Goal: Task Accomplishment & Management: Use online tool/utility

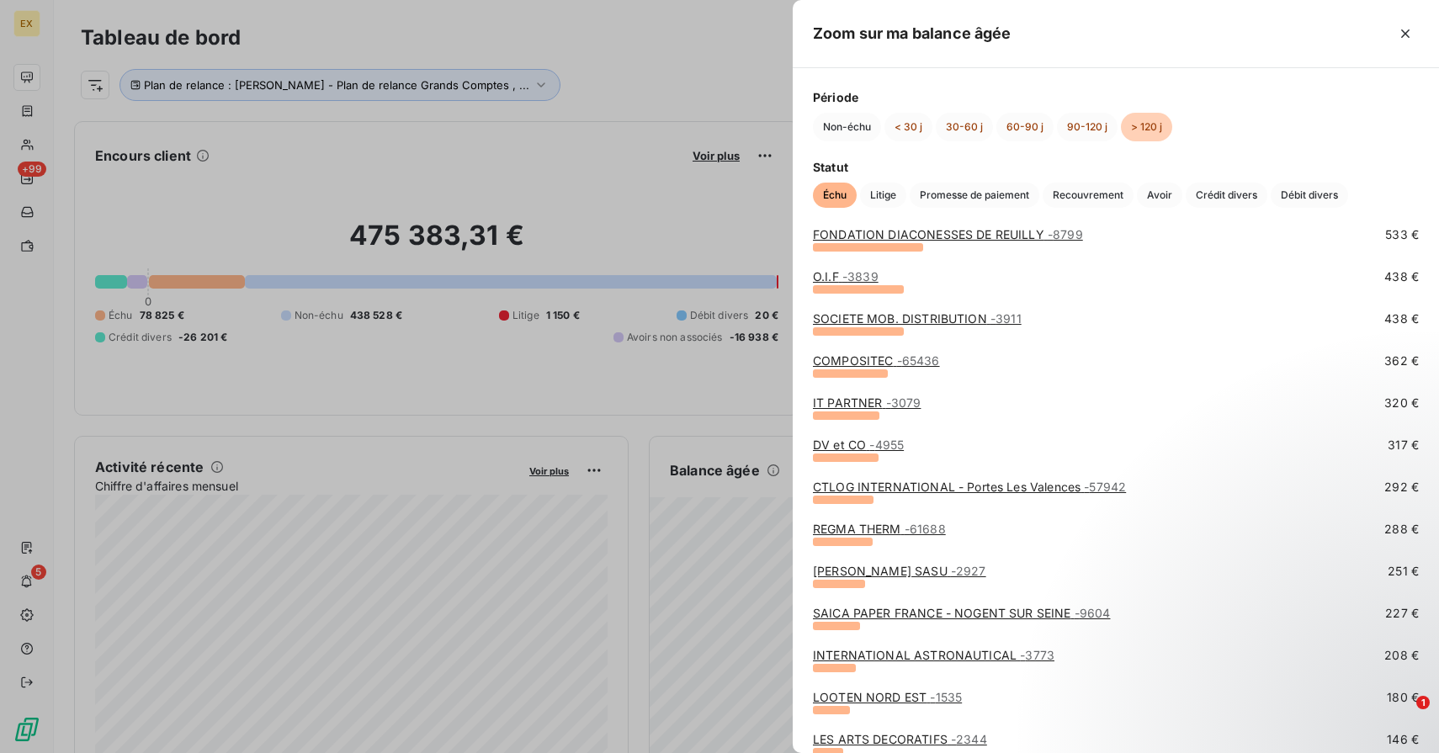
scroll to position [235, 0]
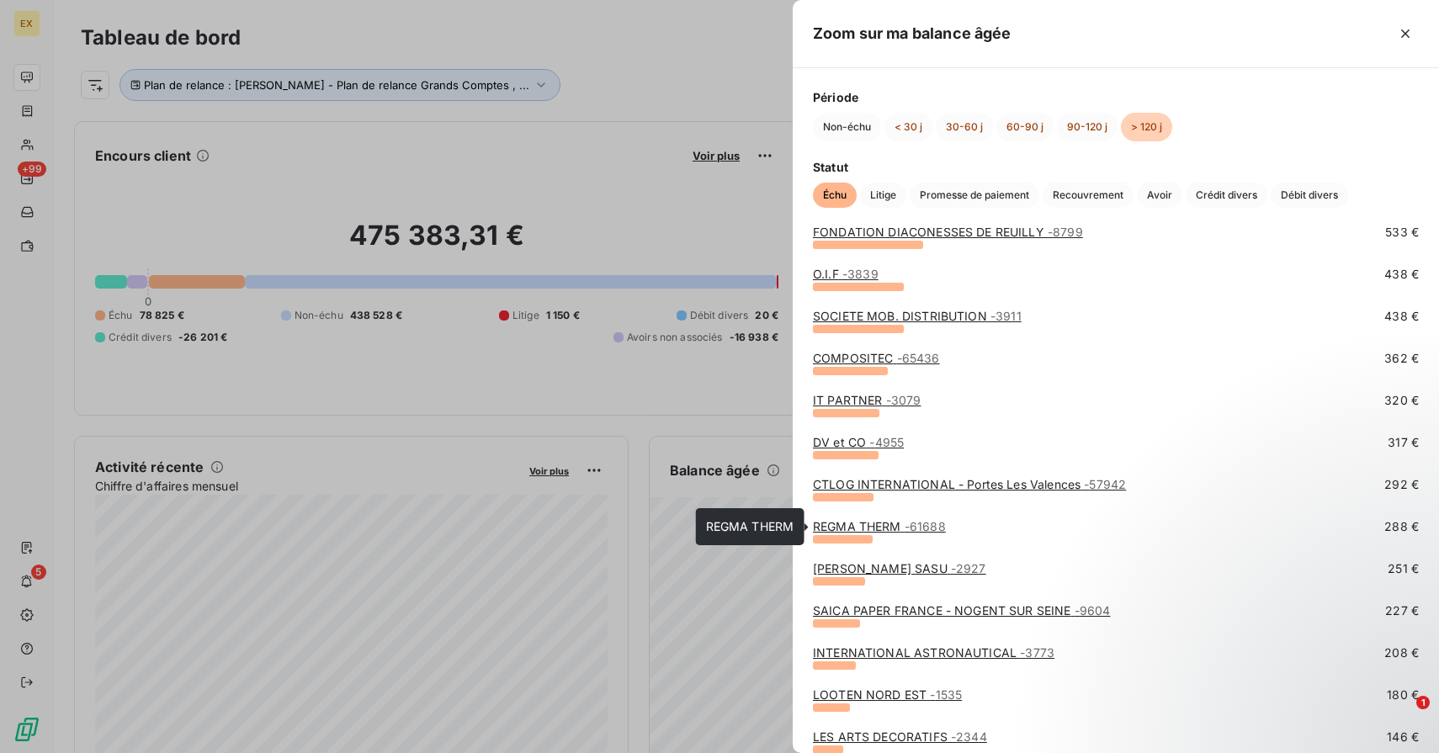
click at [881, 523] on link "REGMA THERM - 61688" at bounding box center [879, 526] width 133 height 14
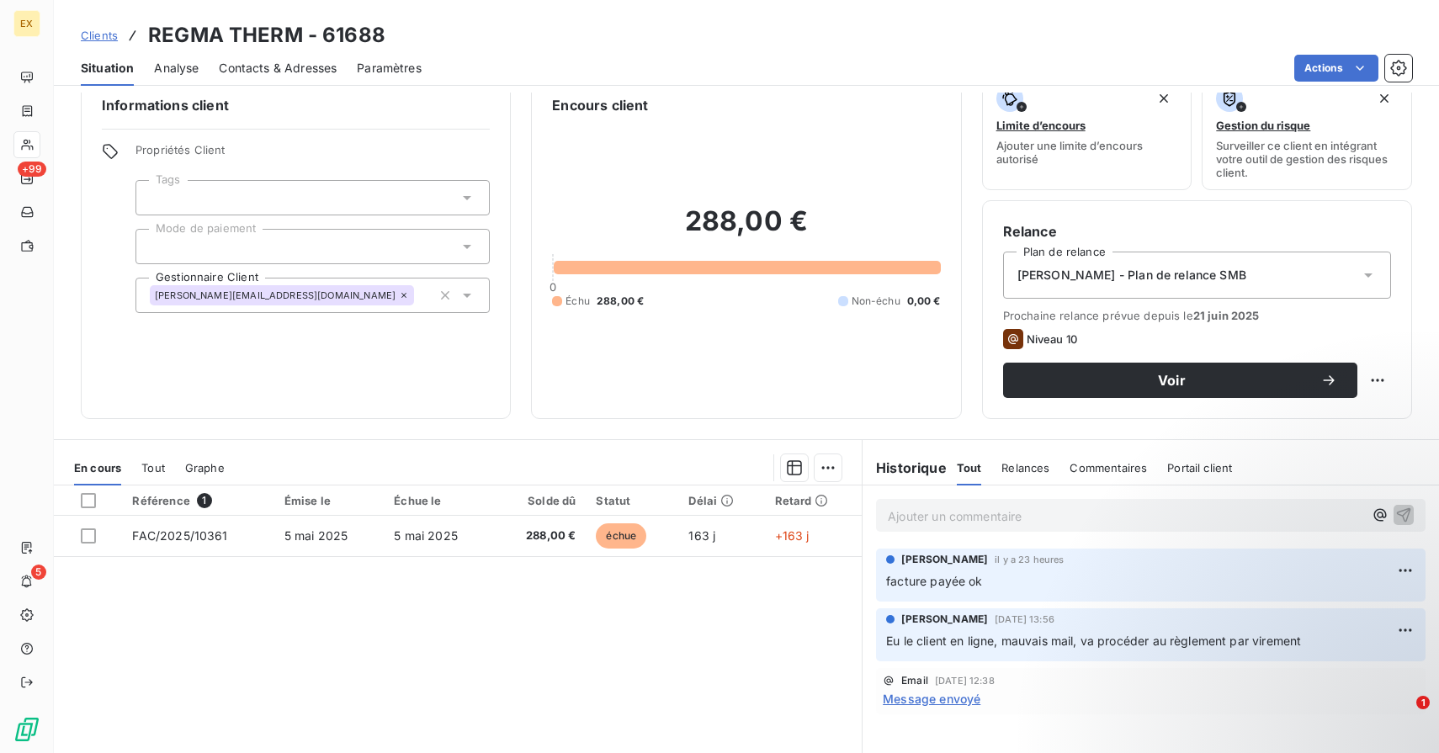
scroll to position [3, 0]
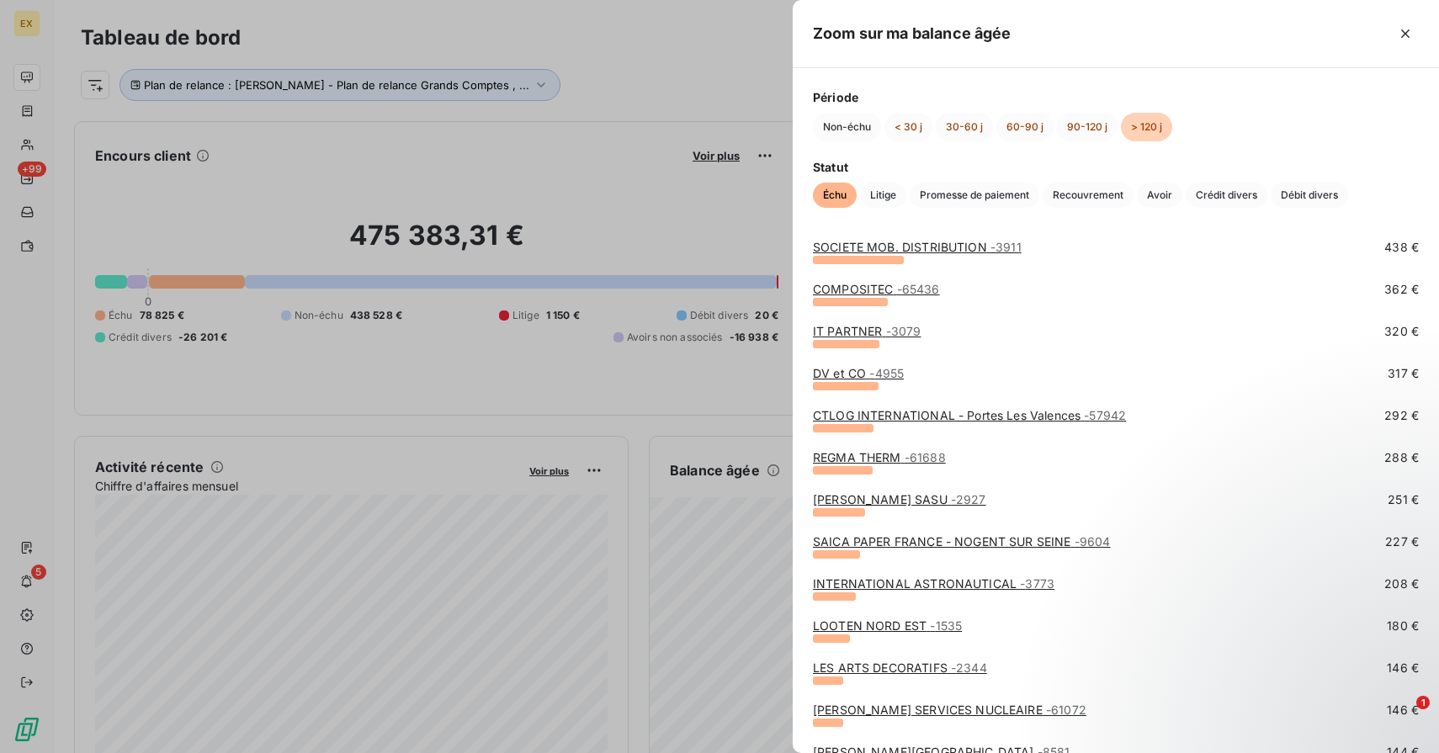
scroll to position [306, 0]
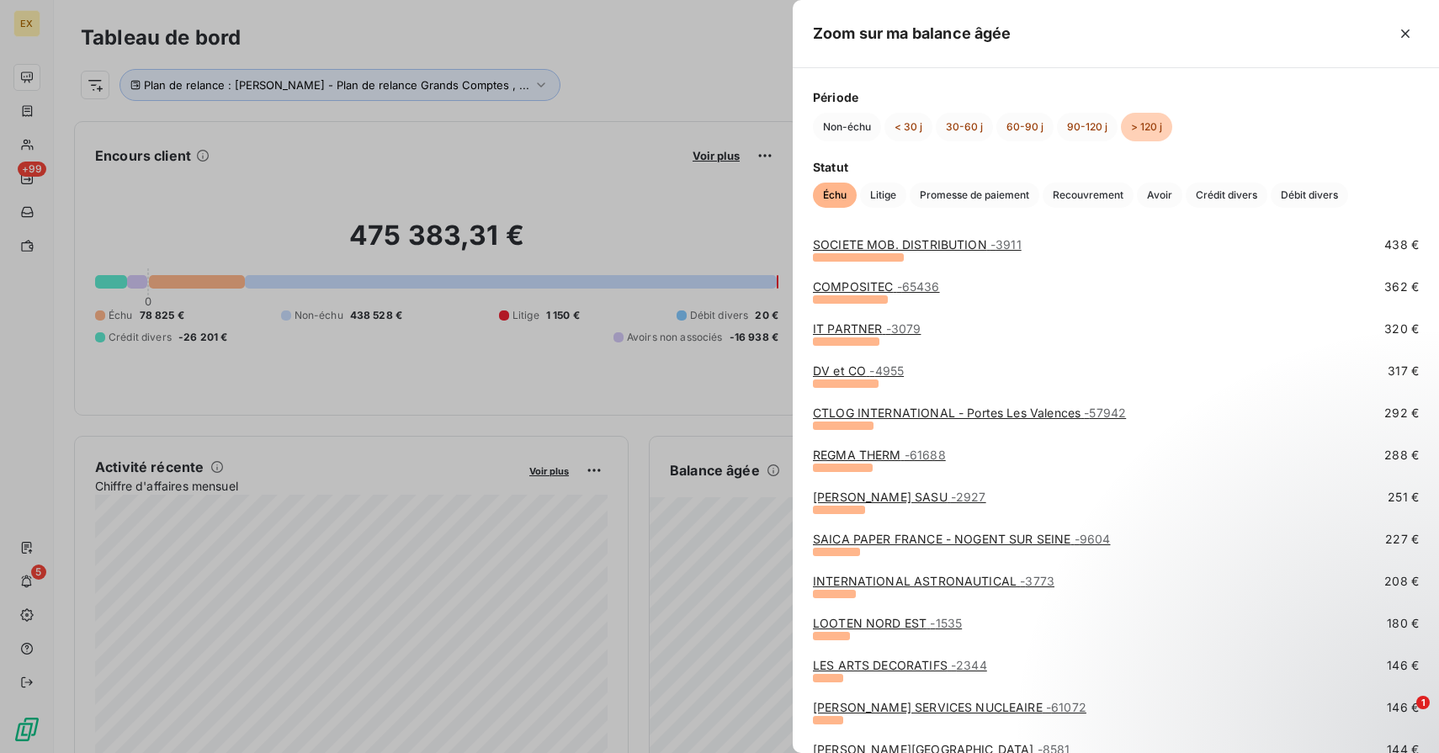
click at [870, 496] on link "JM BRUNEAU SASU - 2927" at bounding box center [899, 497] width 173 height 14
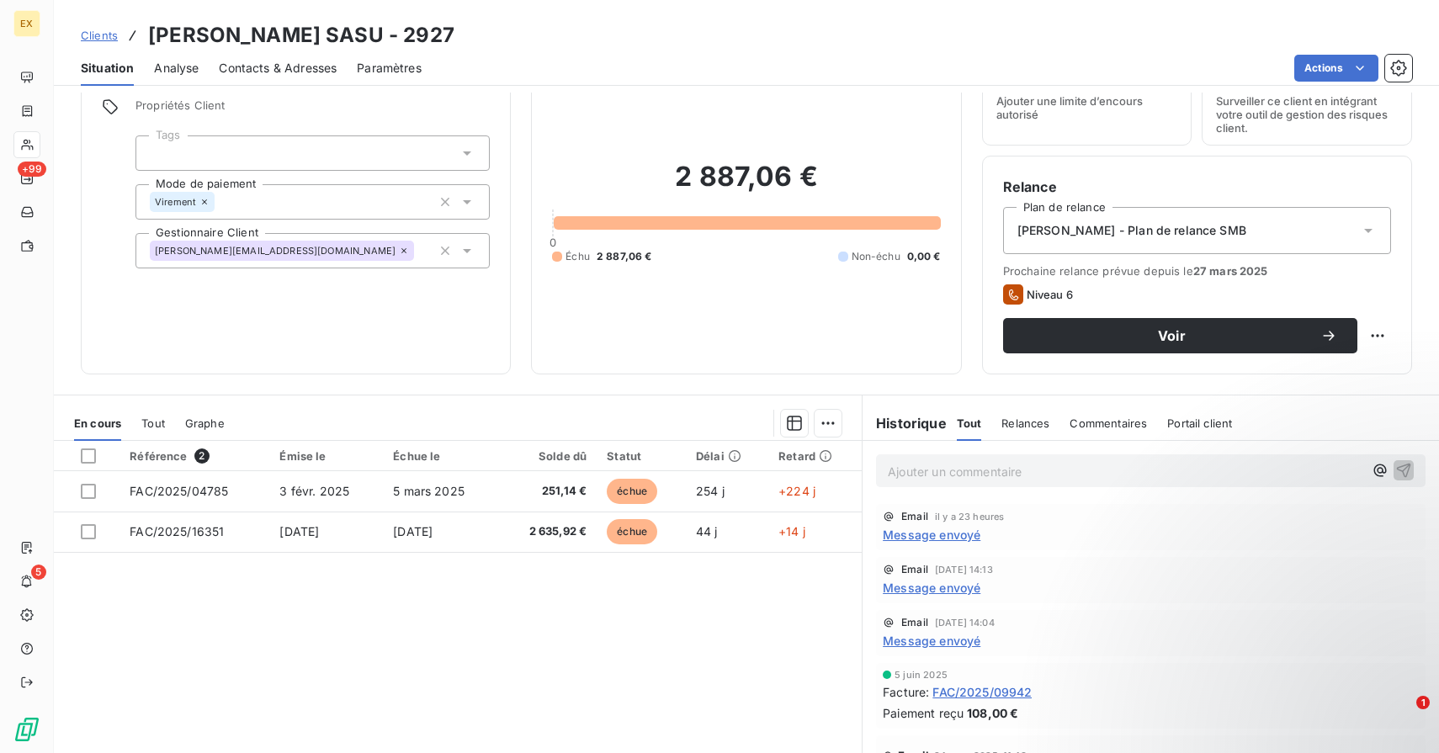
scroll to position [97, 0]
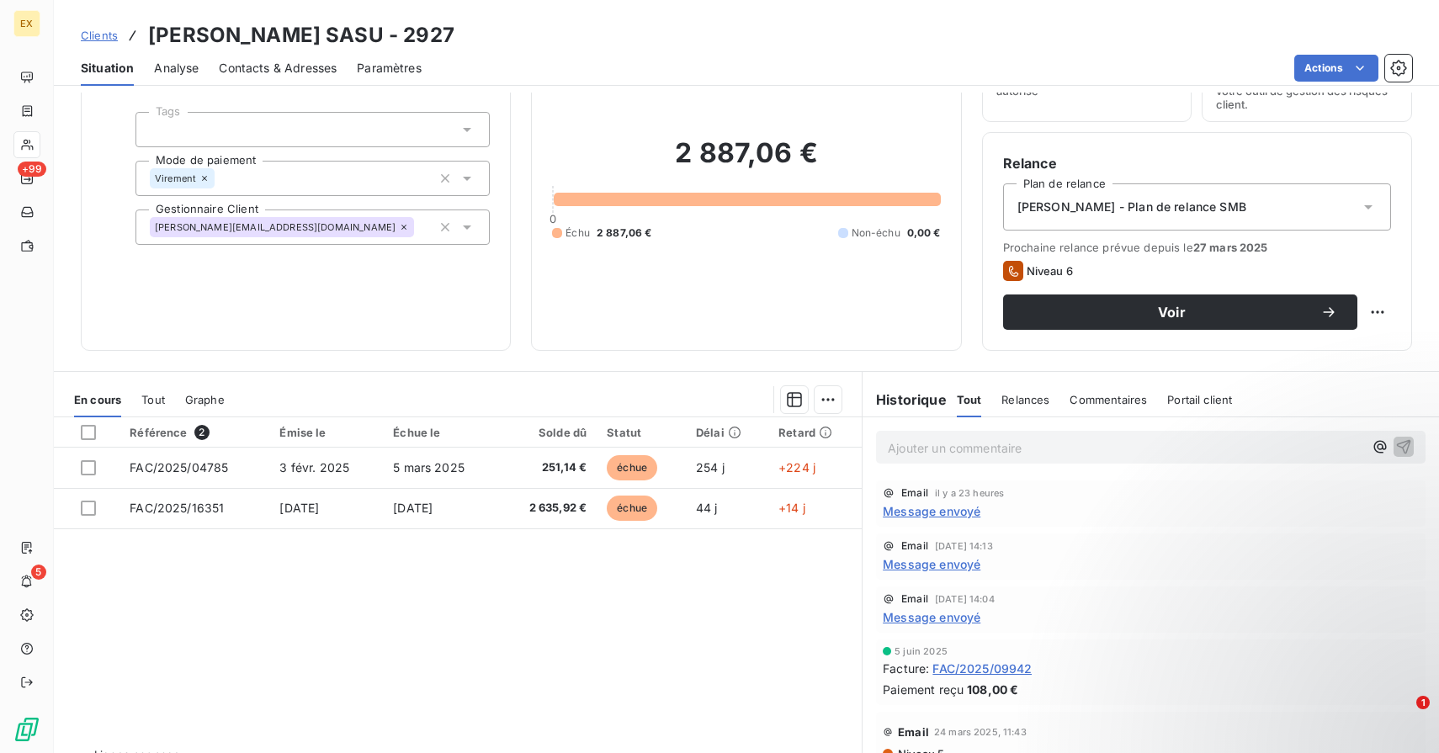
click at [944, 516] on span "Message envoyé" at bounding box center [932, 511] width 98 height 18
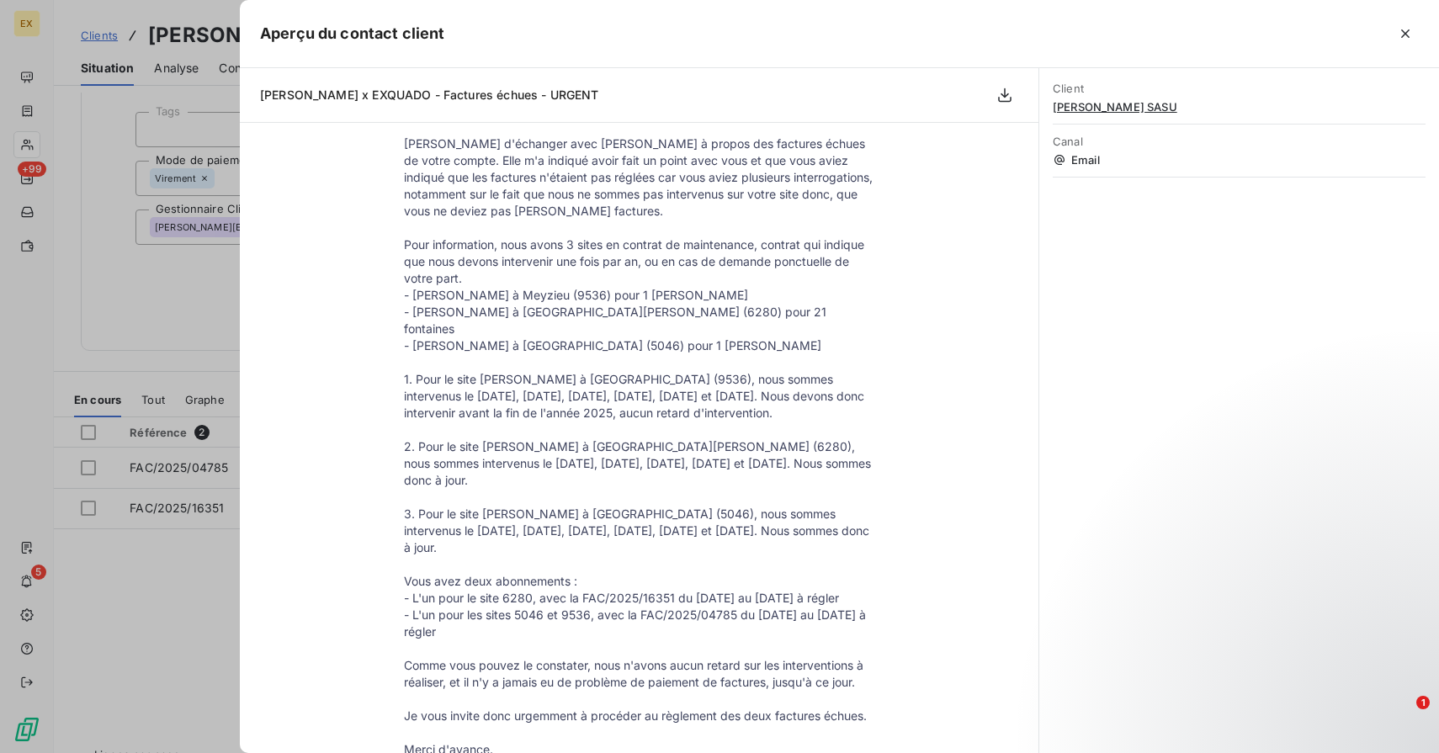
scroll to position [198, 0]
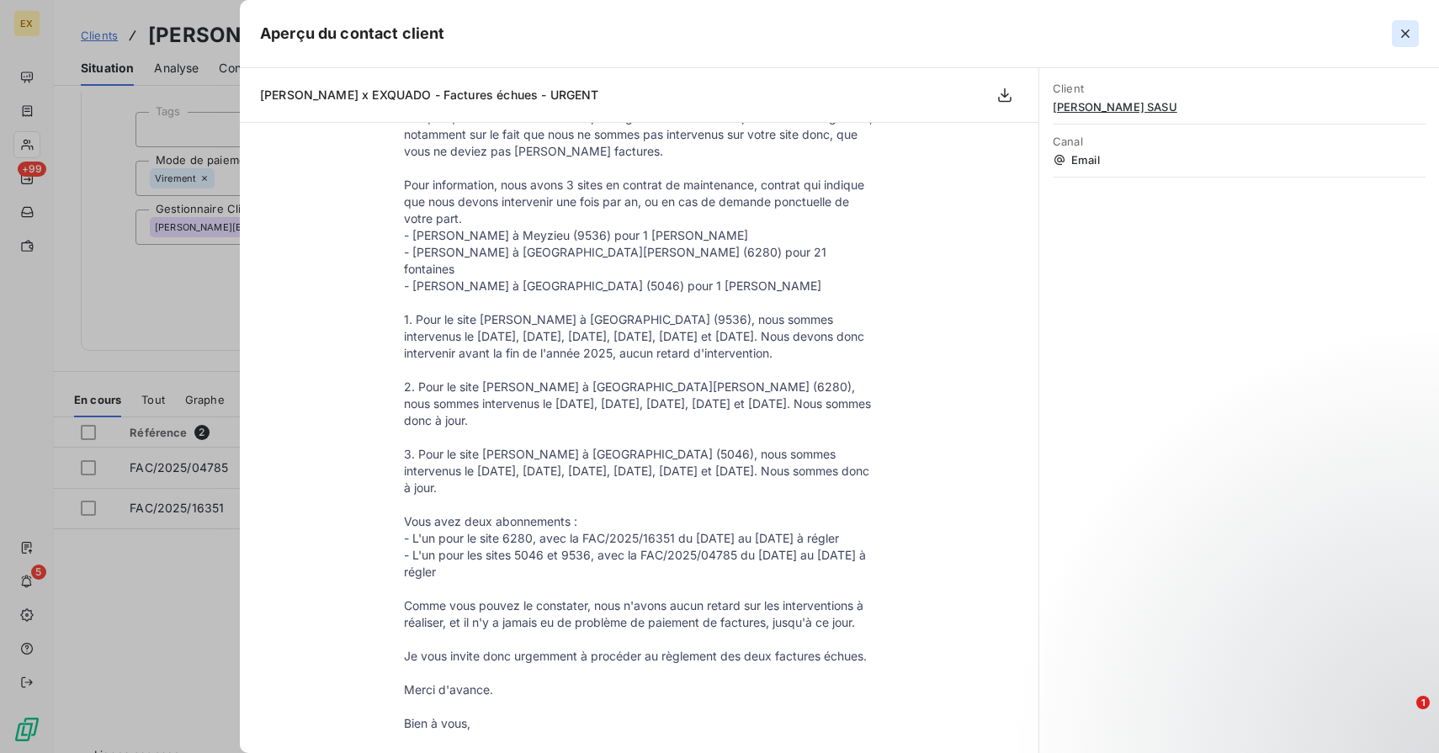
click at [1413, 38] on icon "button" at bounding box center [1405, 33] width 17 height 17
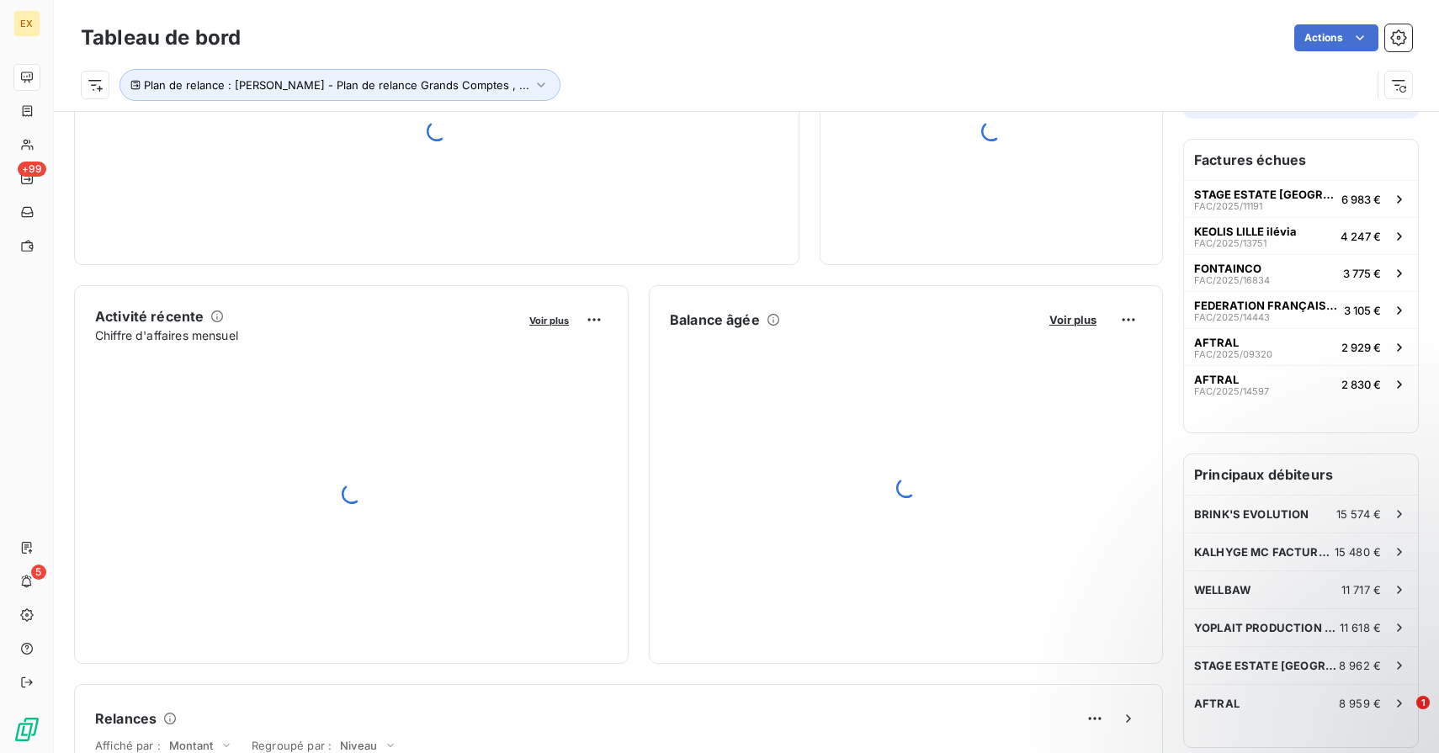
scroll to position [225, 0]
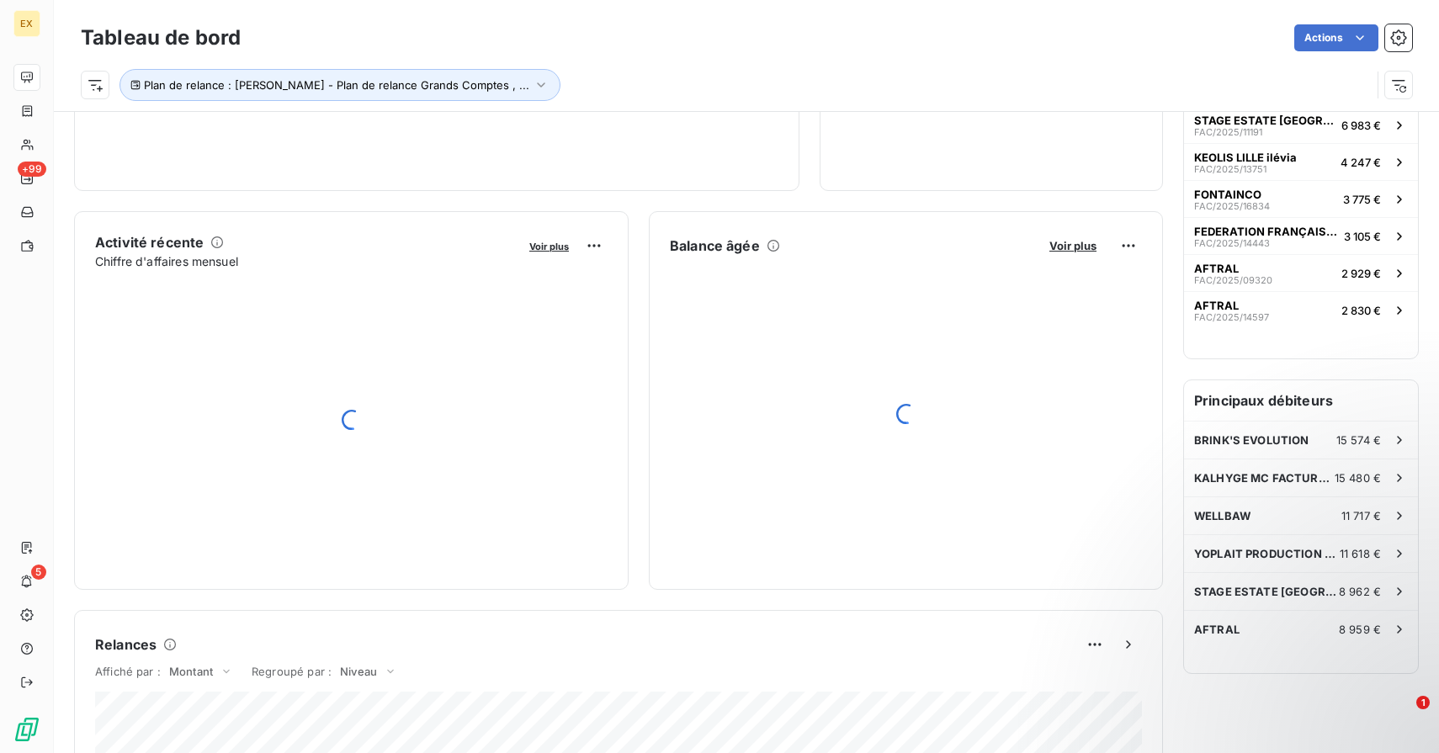
click at [792, 208] on div "Encours client Voir plus DSO Activité récente Chiffre d'affaires mensuel Voir p…" at bounding box center [618, 642] width 1089 height 1491
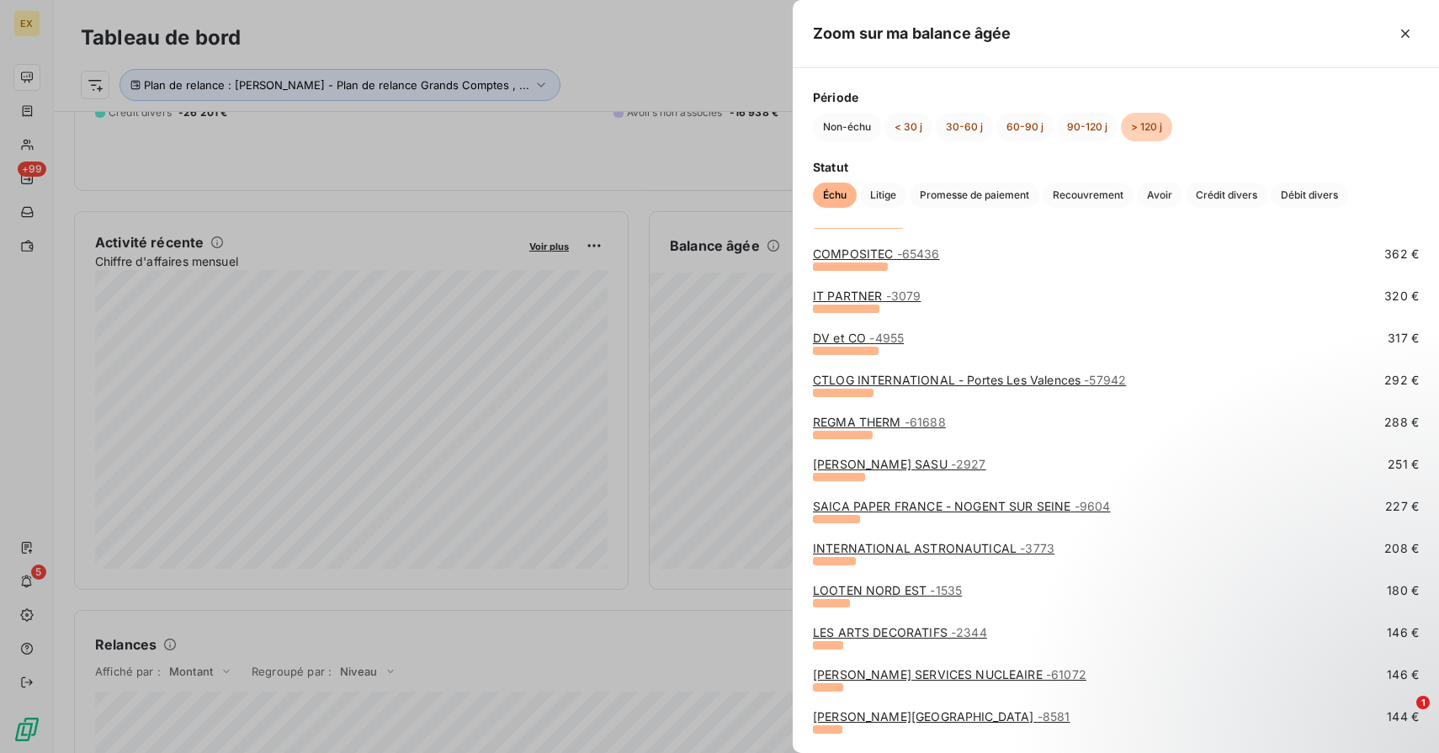
scroll to position [400, 0]
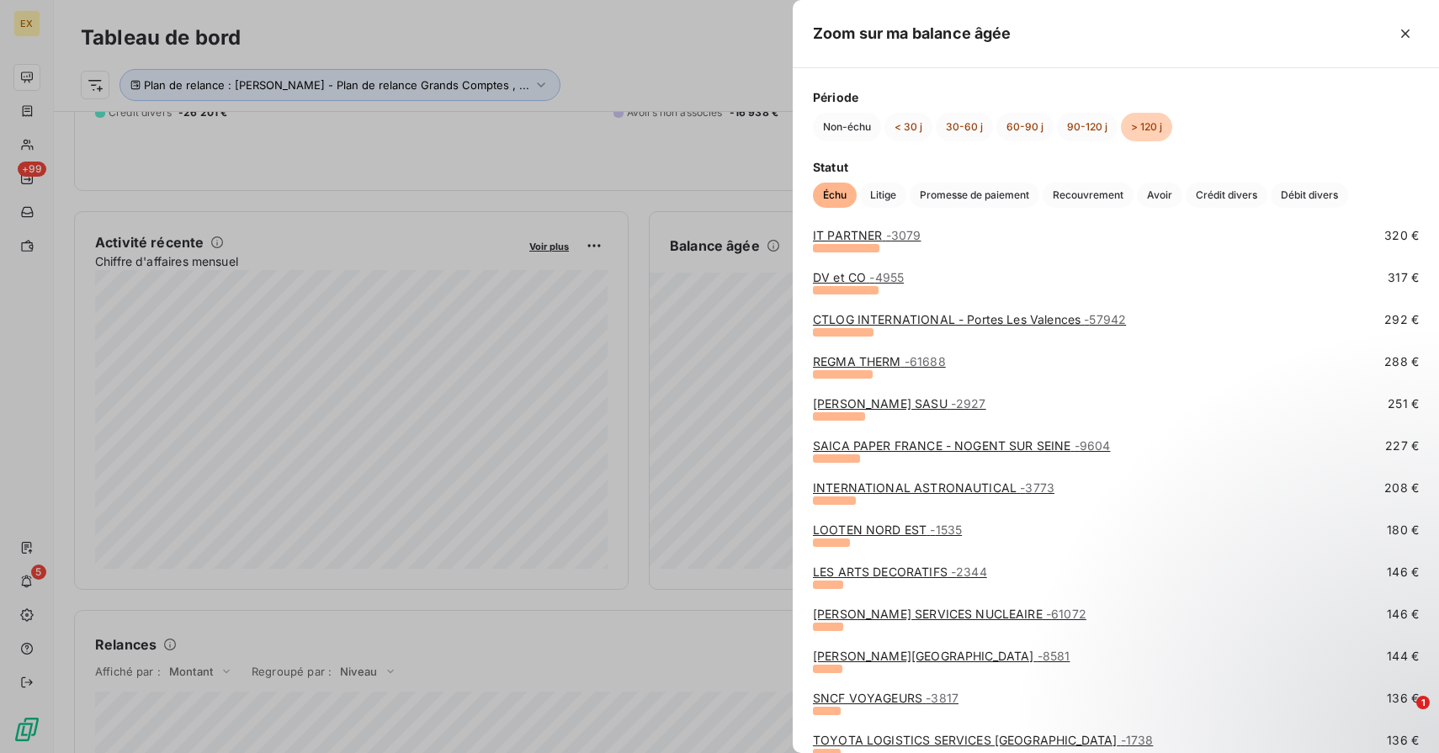
click at [860, 444] on link "SAICA PAPER FRANCE - NOGENT SUR SEINE - 9604" at bounding box center [961, 445] width 297 height 14
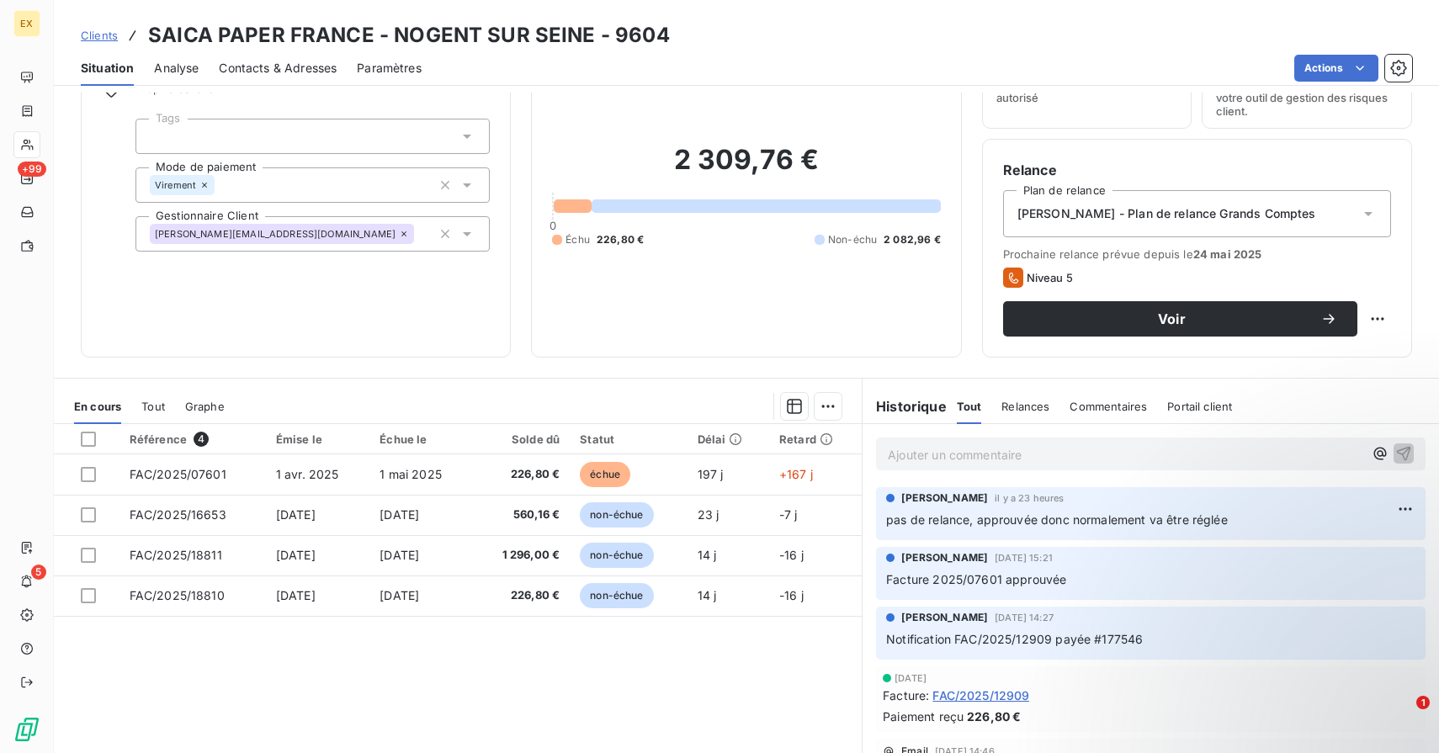
scroll to position [92, 0]
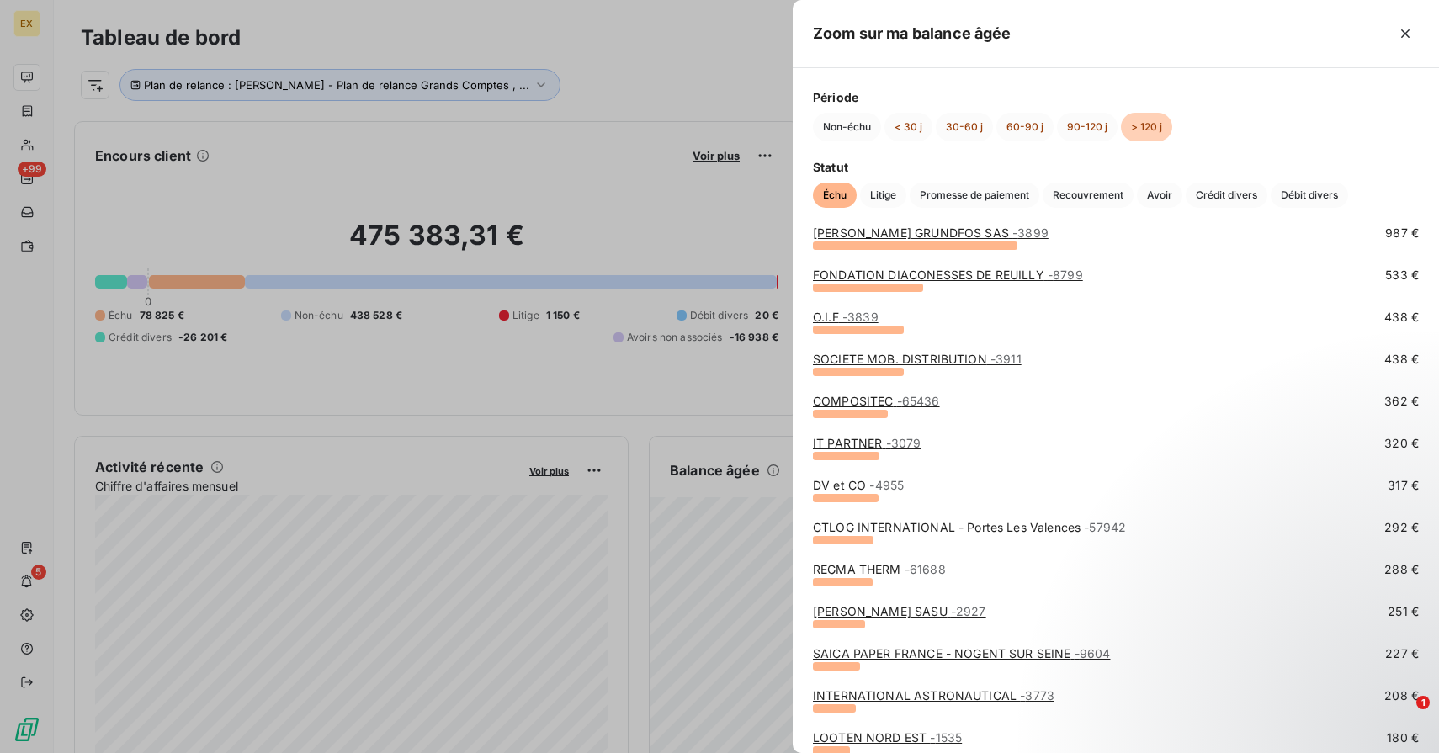
scroll to position [483, 0]
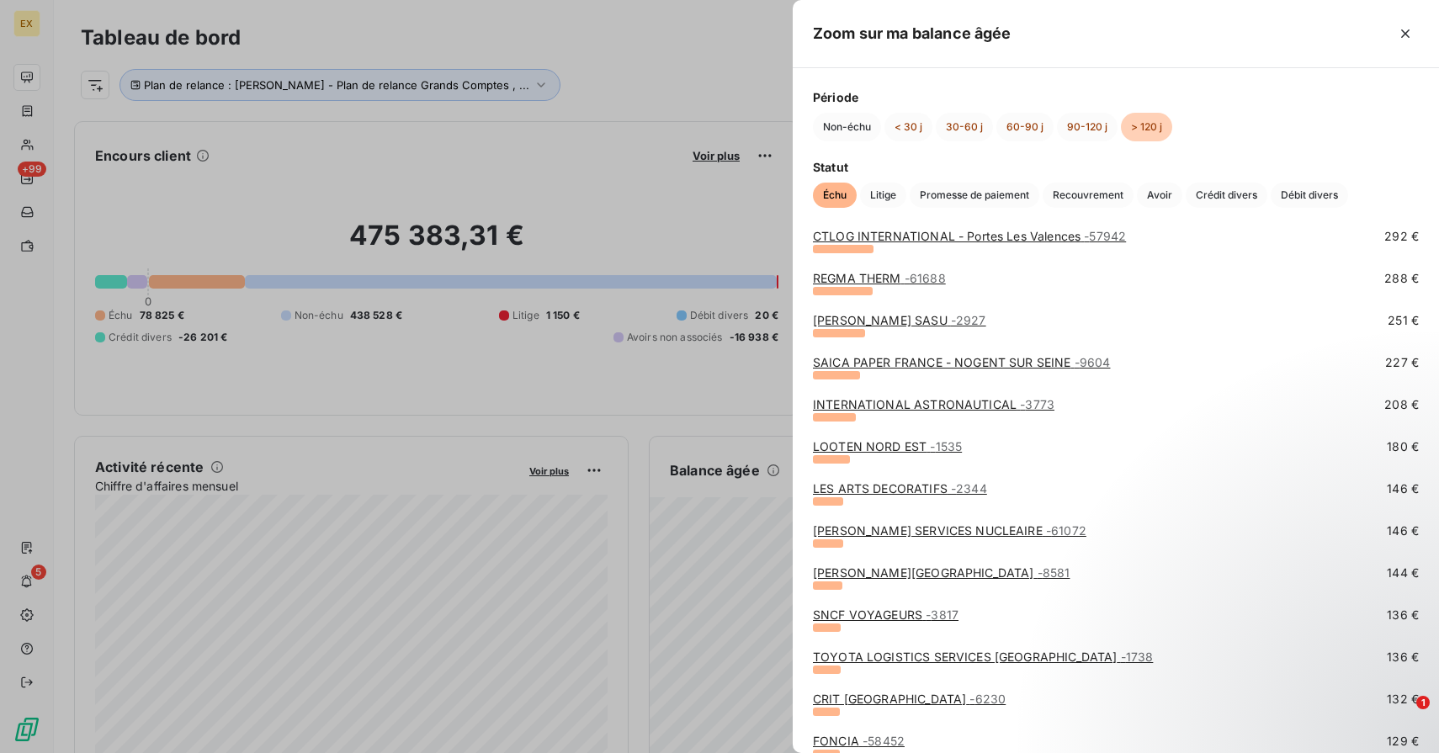
click at [889, 403] on link "INTERNATIONAL ASTRONAUTICAL - 3773" at bounding box center [933, 404] width 241 height 14
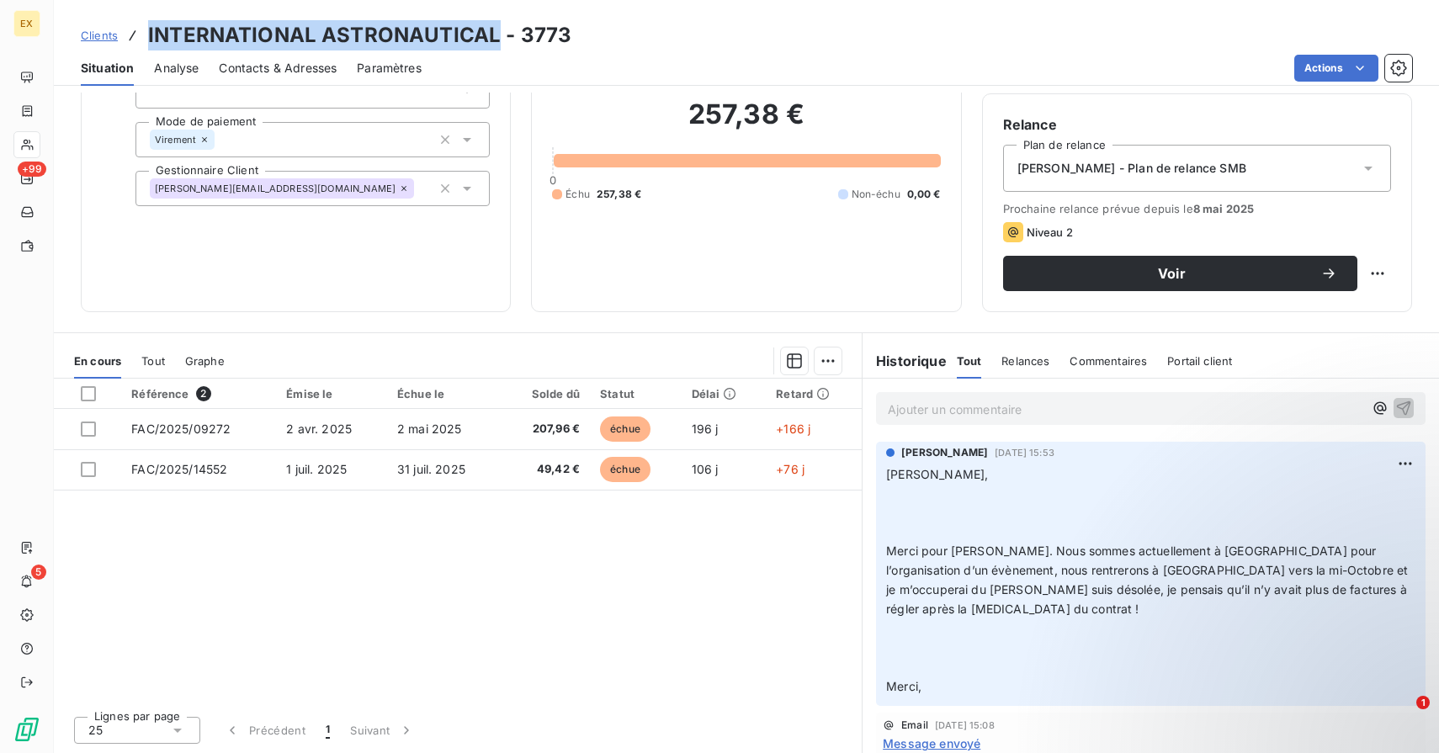
drag, startPoint x: 492, startPoint y: 34, endPoint x: 137, endPoint y: 34, distance: 355.1
click at [137, 34] on div "Clients INTERNATIONAL ASTRONAUTICAL - 3773" at bounding box center [326, 35] width 491 height 30
copy h3 "INTERNATIONAL ASTRONAUTICAL"
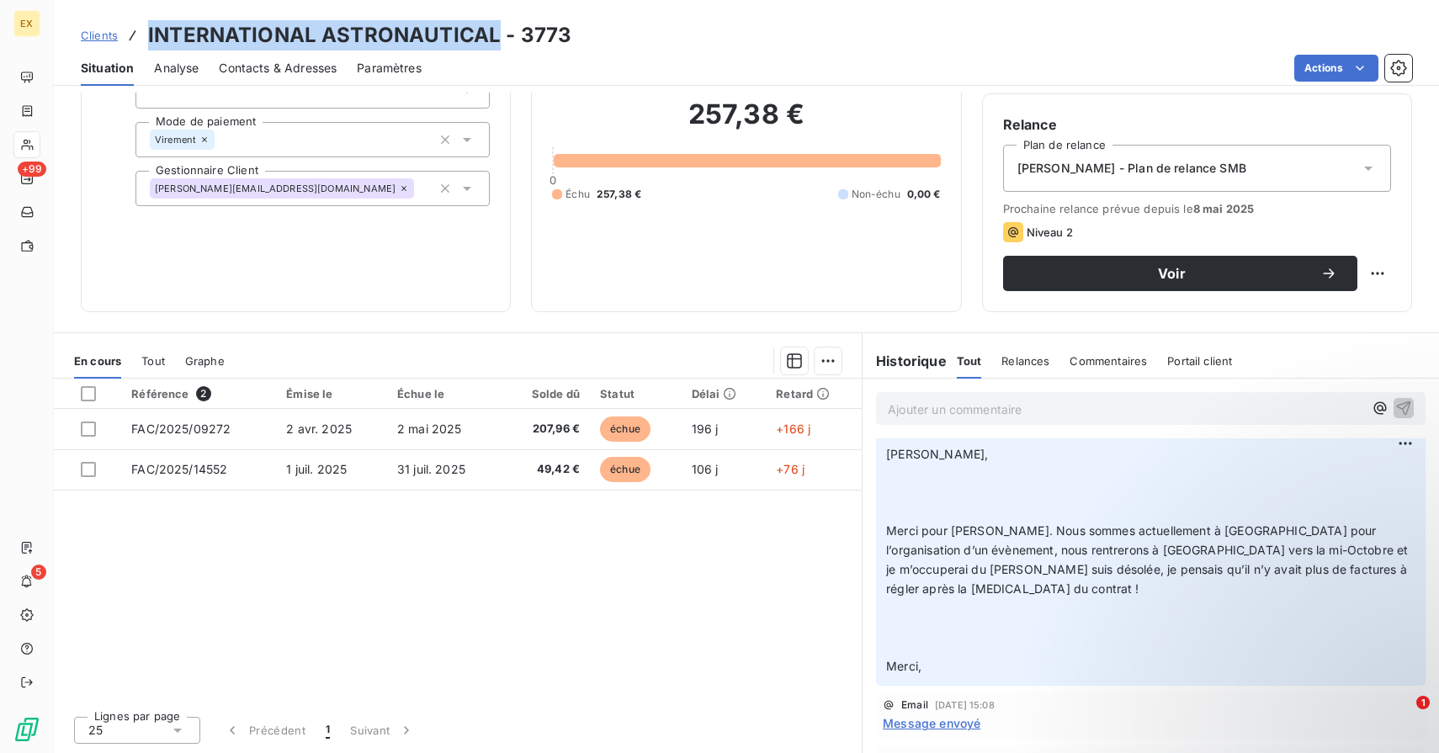
scroll to position [21, 0]
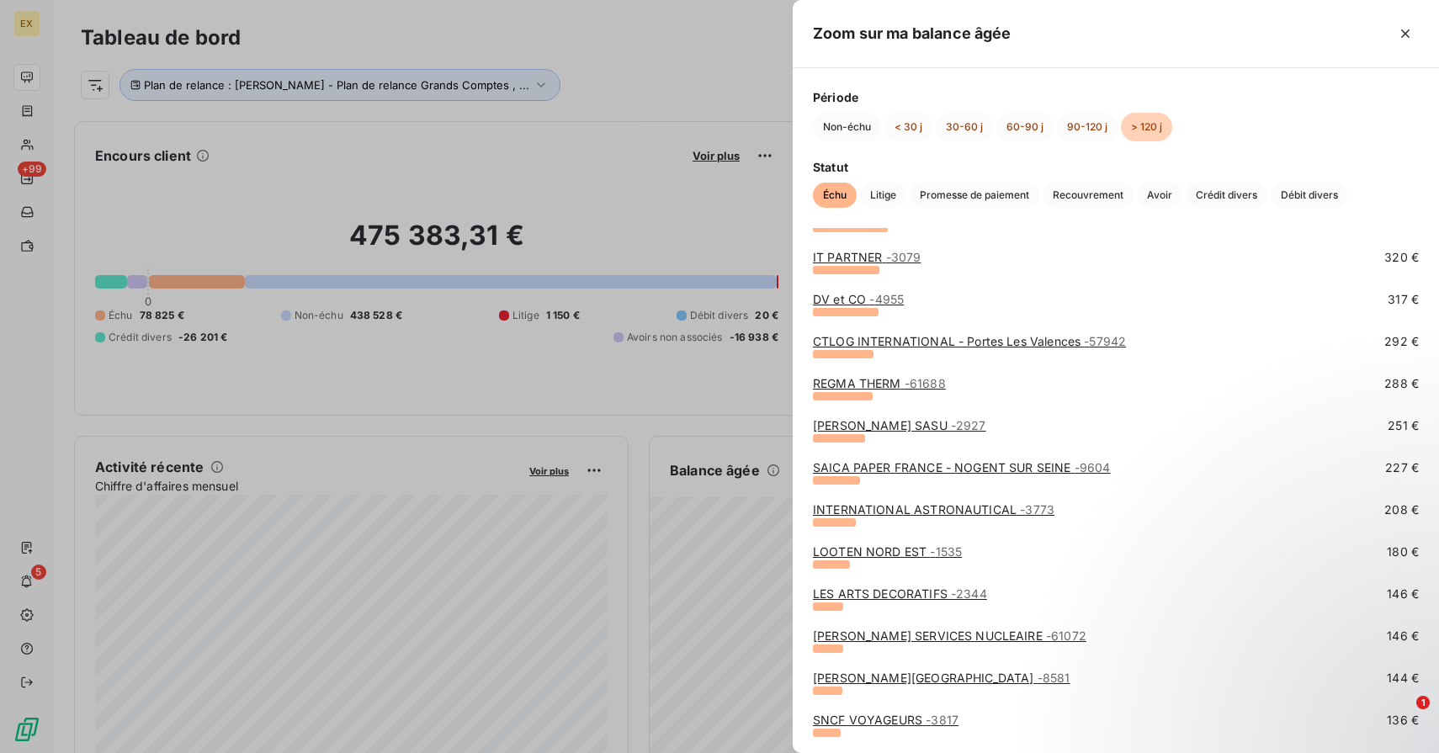
scroll to position [421, 0]
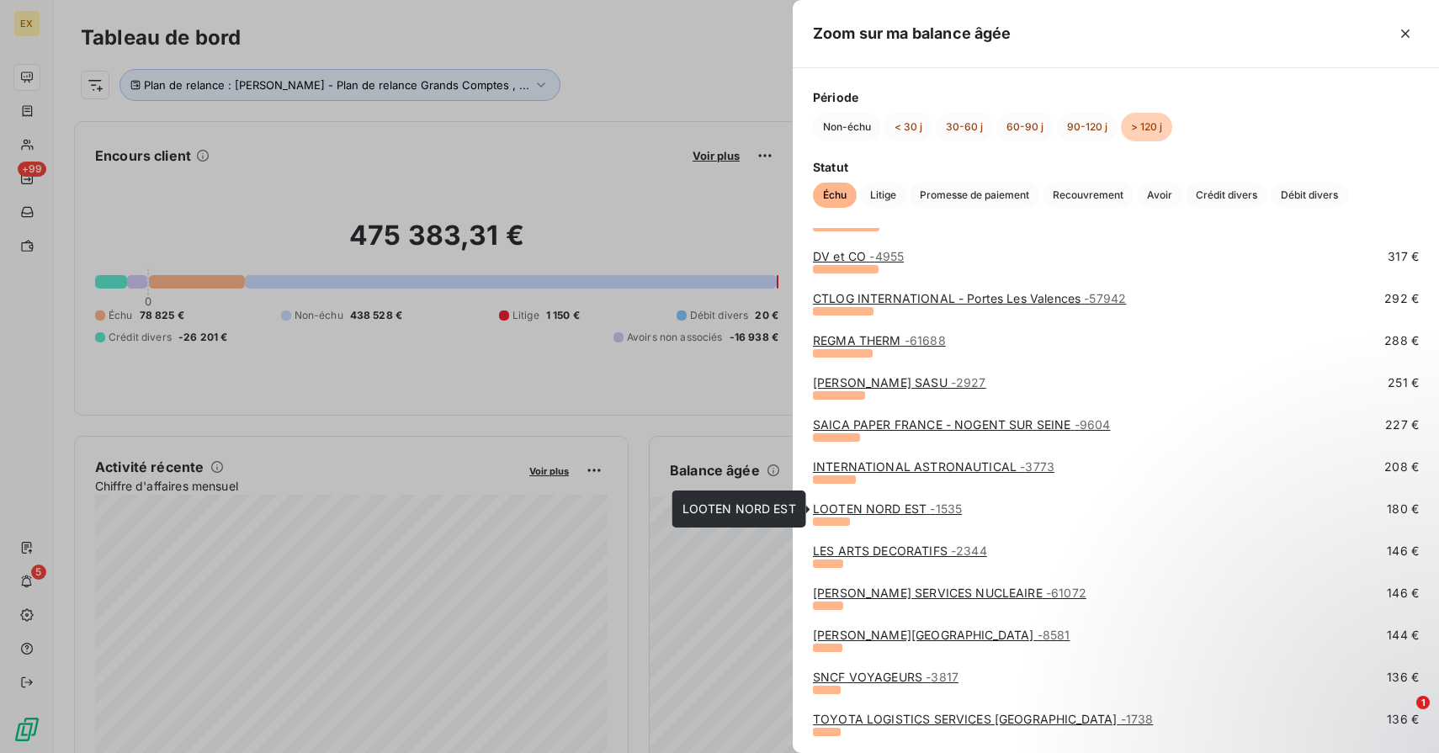
click at [867, 511] on link "LOOTEN NORD EST - 1535" at bounding box center [887, 508] width 149 height 14
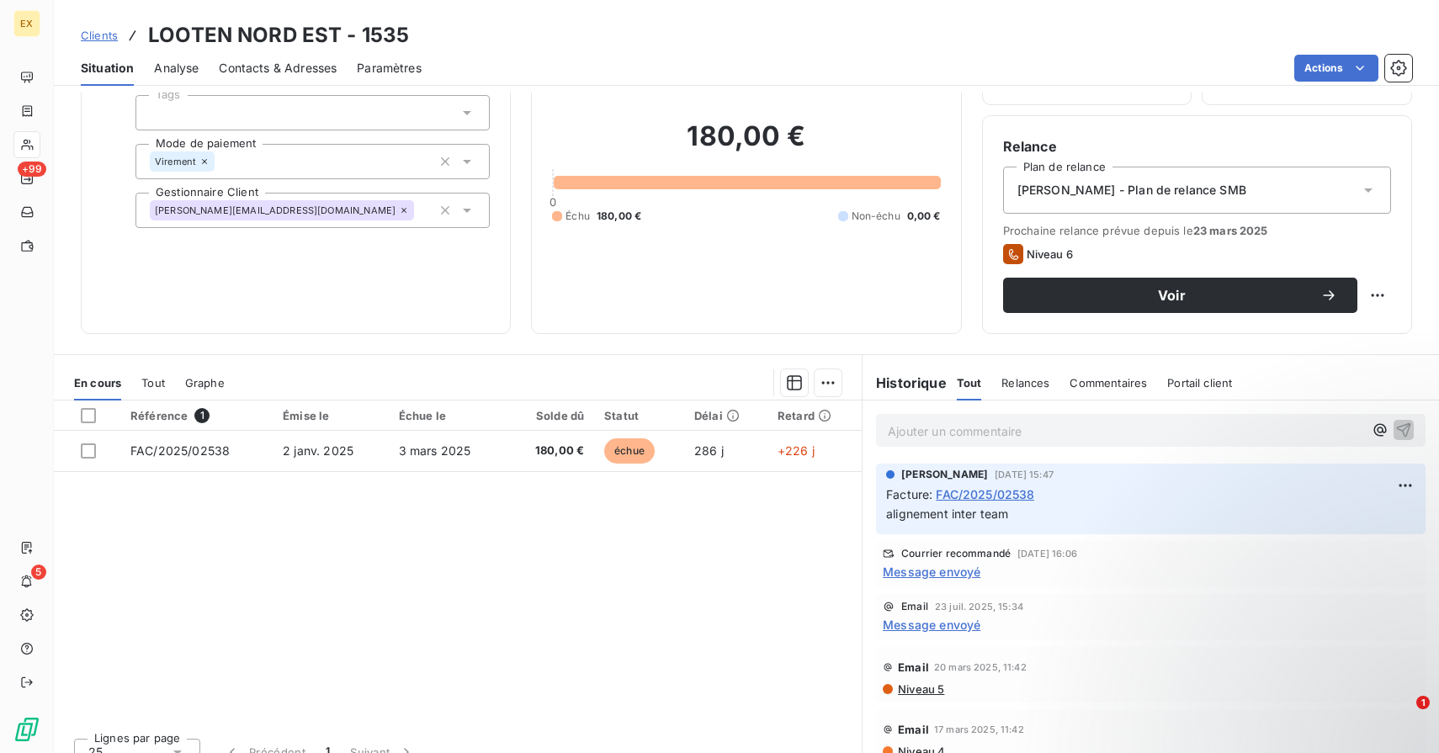
scroll to position [135, 0]
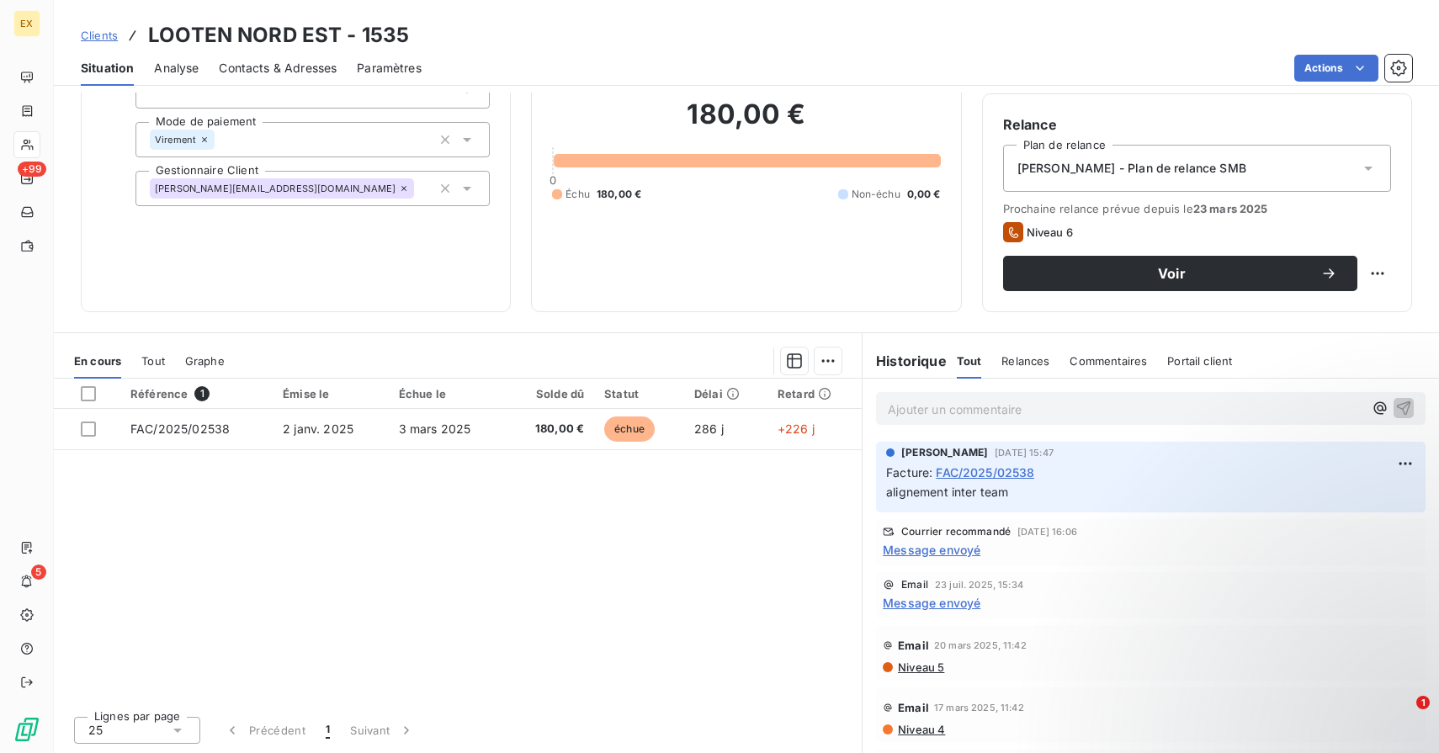
click at [947, 553] on span "Message envoyé" at bounding box center [932, 550] width 98 height 18
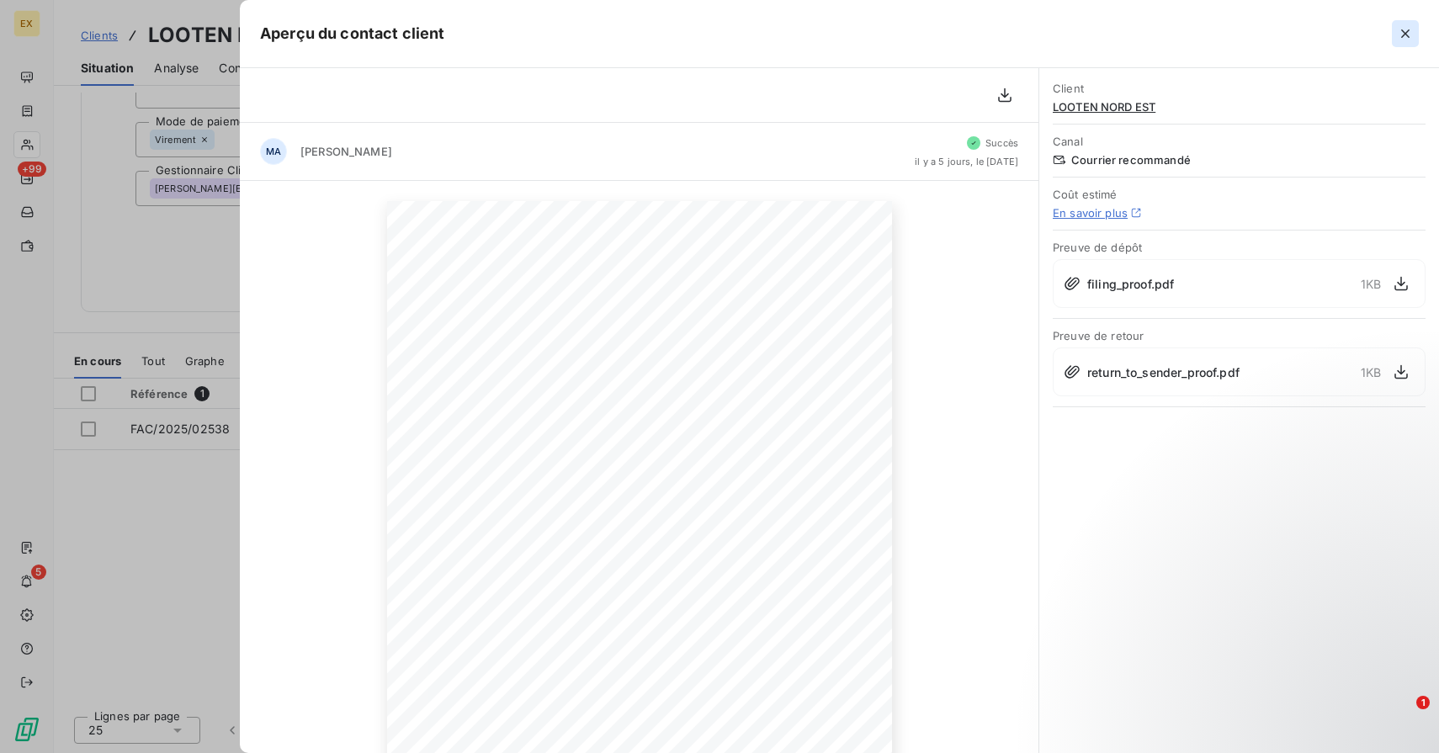
click at [1404, 30] on icon "button" at bounding box center [1405, 33] width 17 height 17
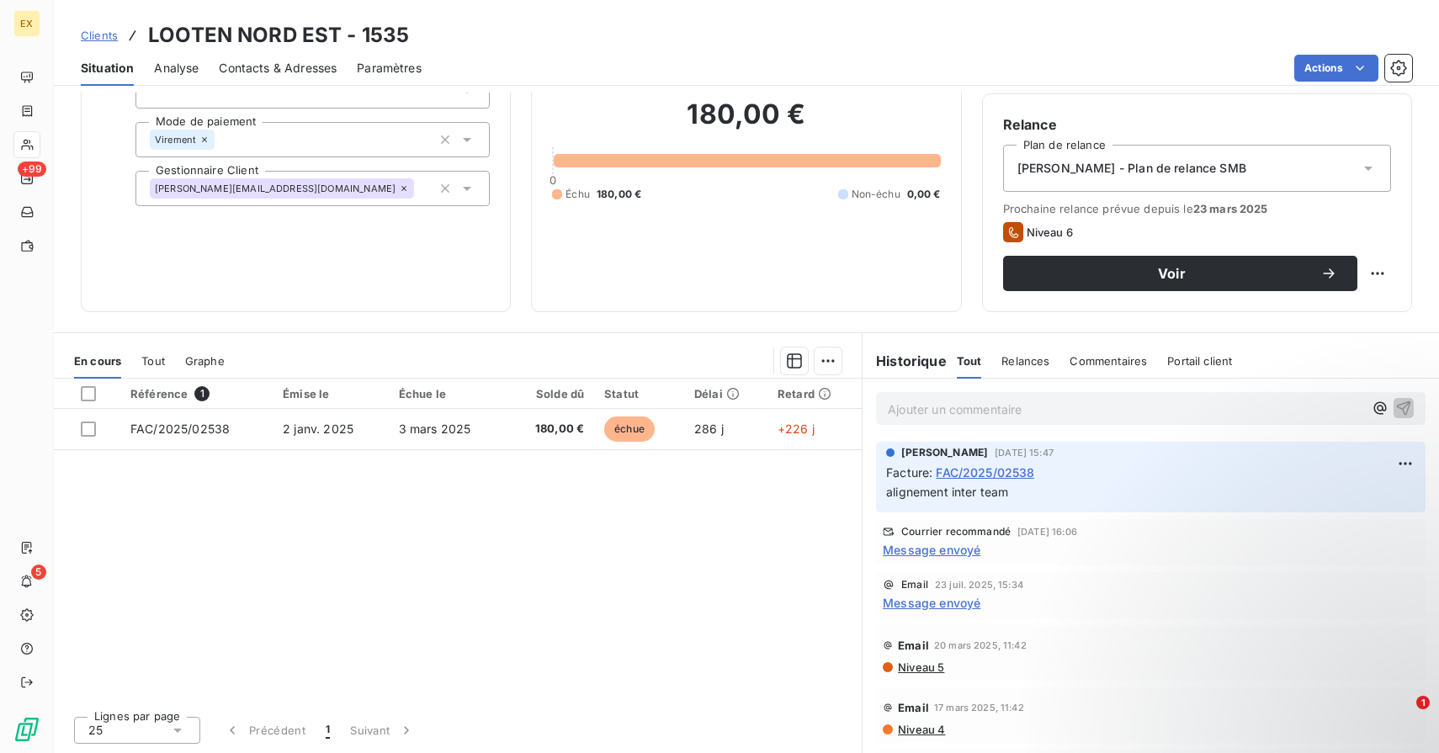
click at [952, 415] on p "Ajouter un commentaire ﻿" at bounding box center [1125, 409] width 475 height 21
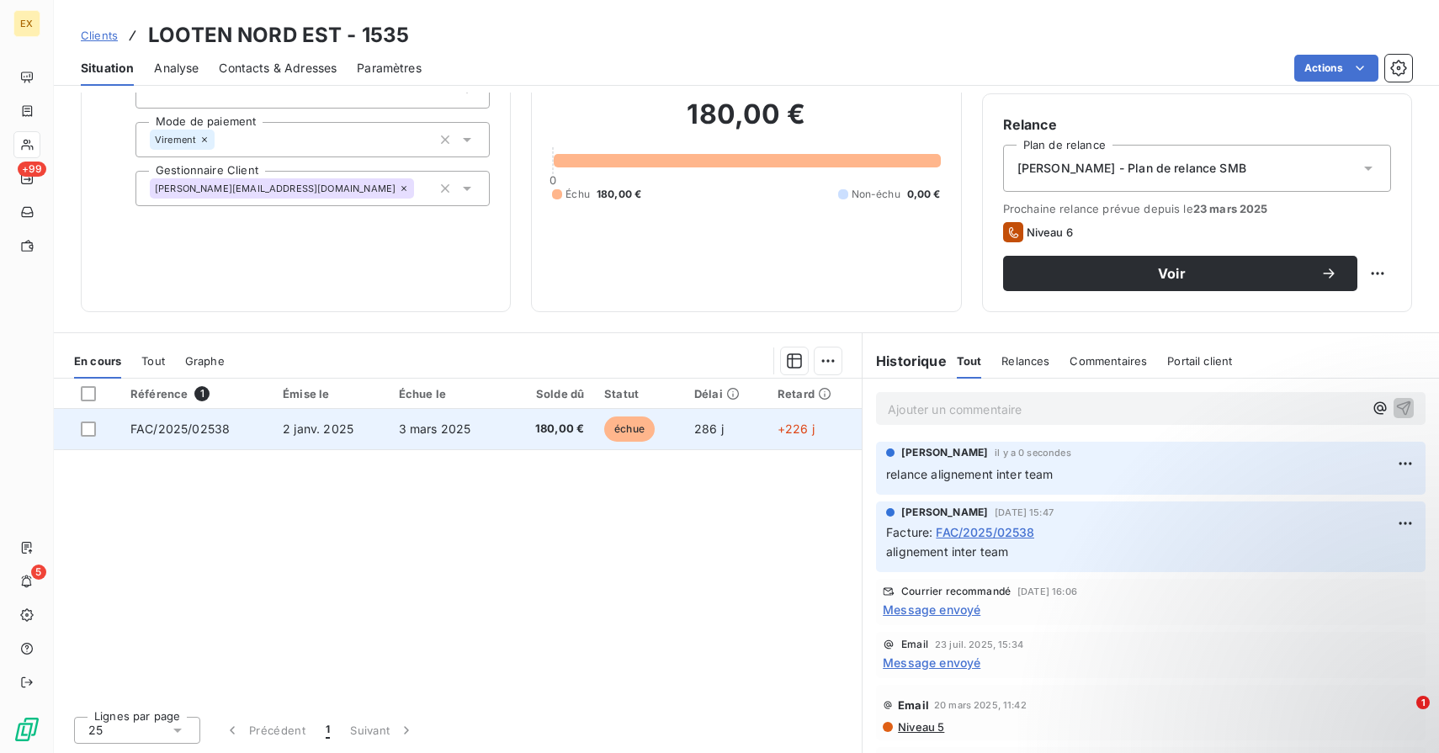
click at [376, 433] on td "2 janv. 2025" at bounding box center [330, 429] width 115 height 40
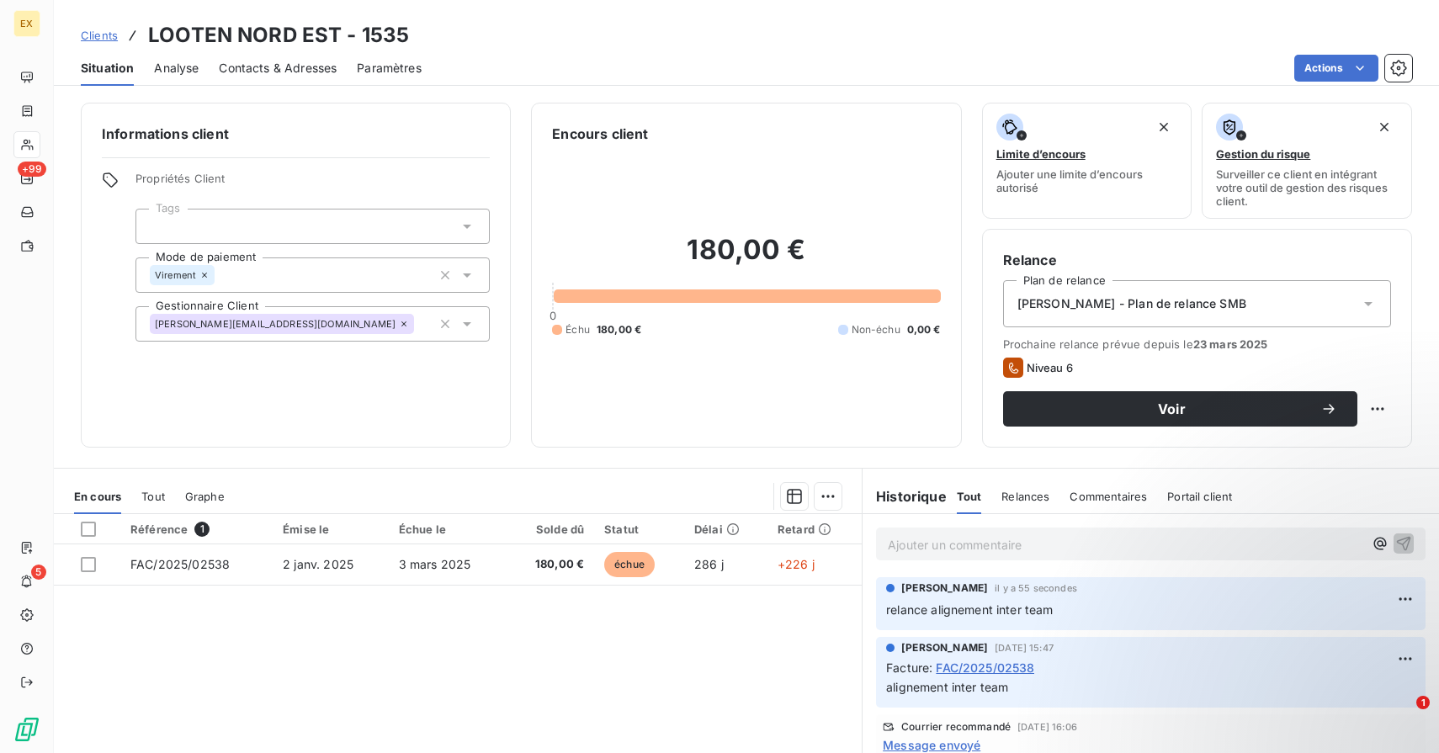
click at [106, 40] on span "Clients" at bounding box center [99, 35] width 37 height 13
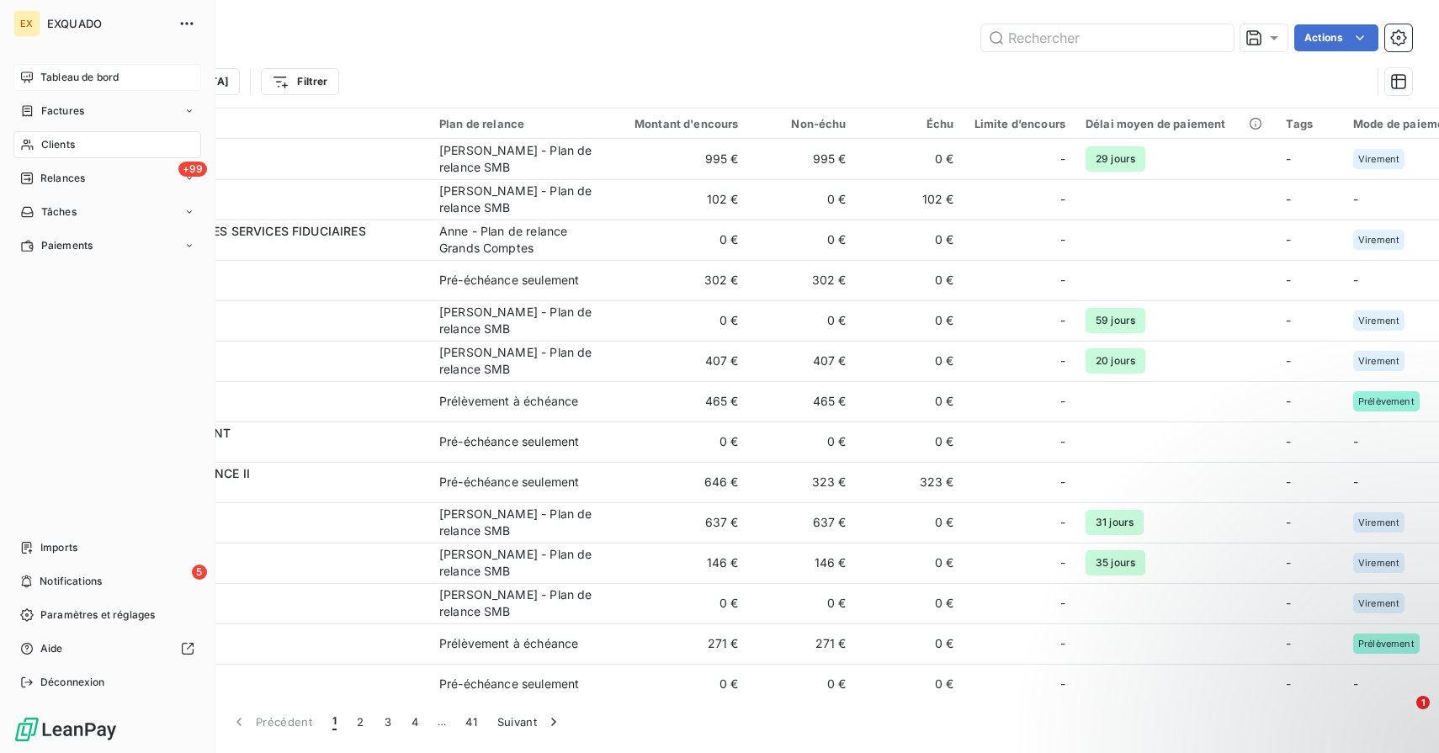
click at [35, 70] on div "Tableau de bord" at bounding box center [107, 77] width 188 height 27
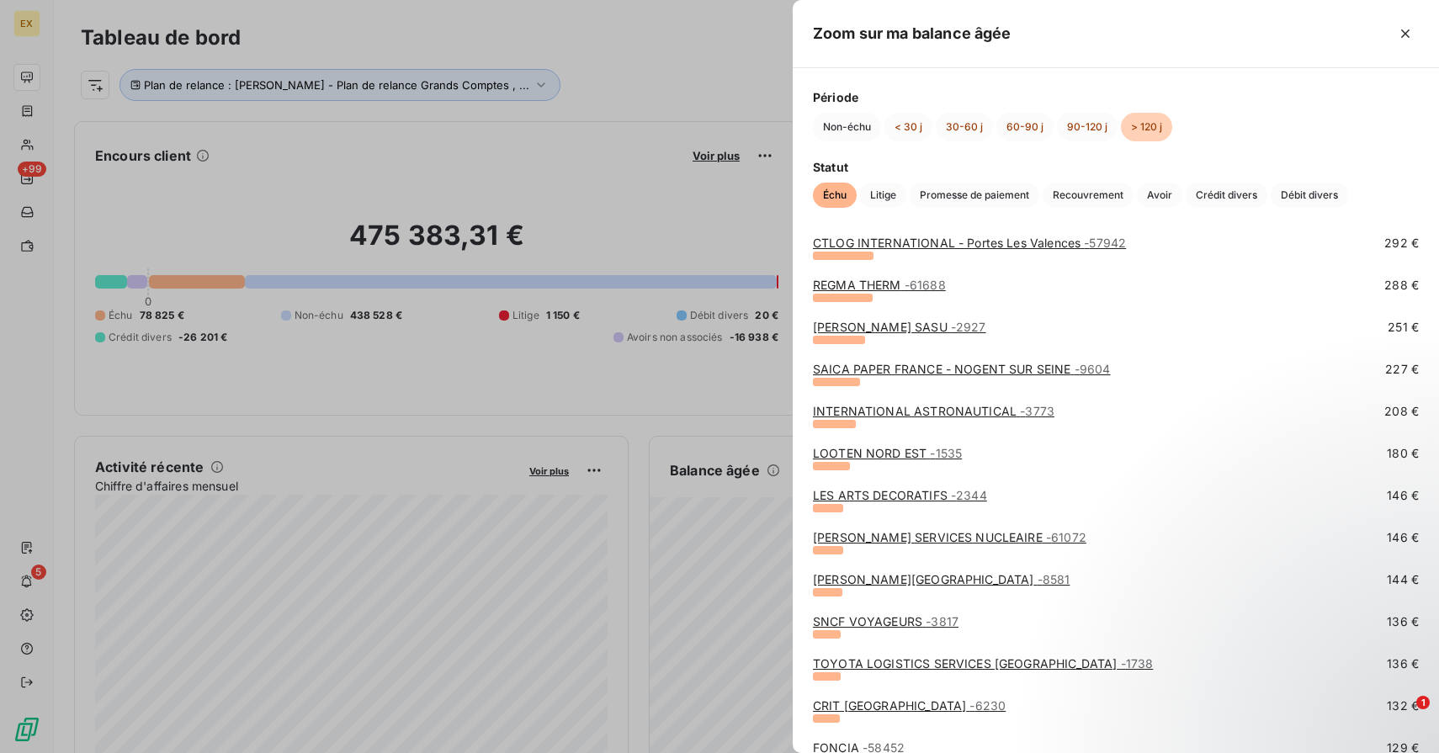
scroll to position [478, 0]
click at [878, 498] on link "LES ARTS DECORATIFS - 2344" at bounding box center [900, 493] width 174 height 14
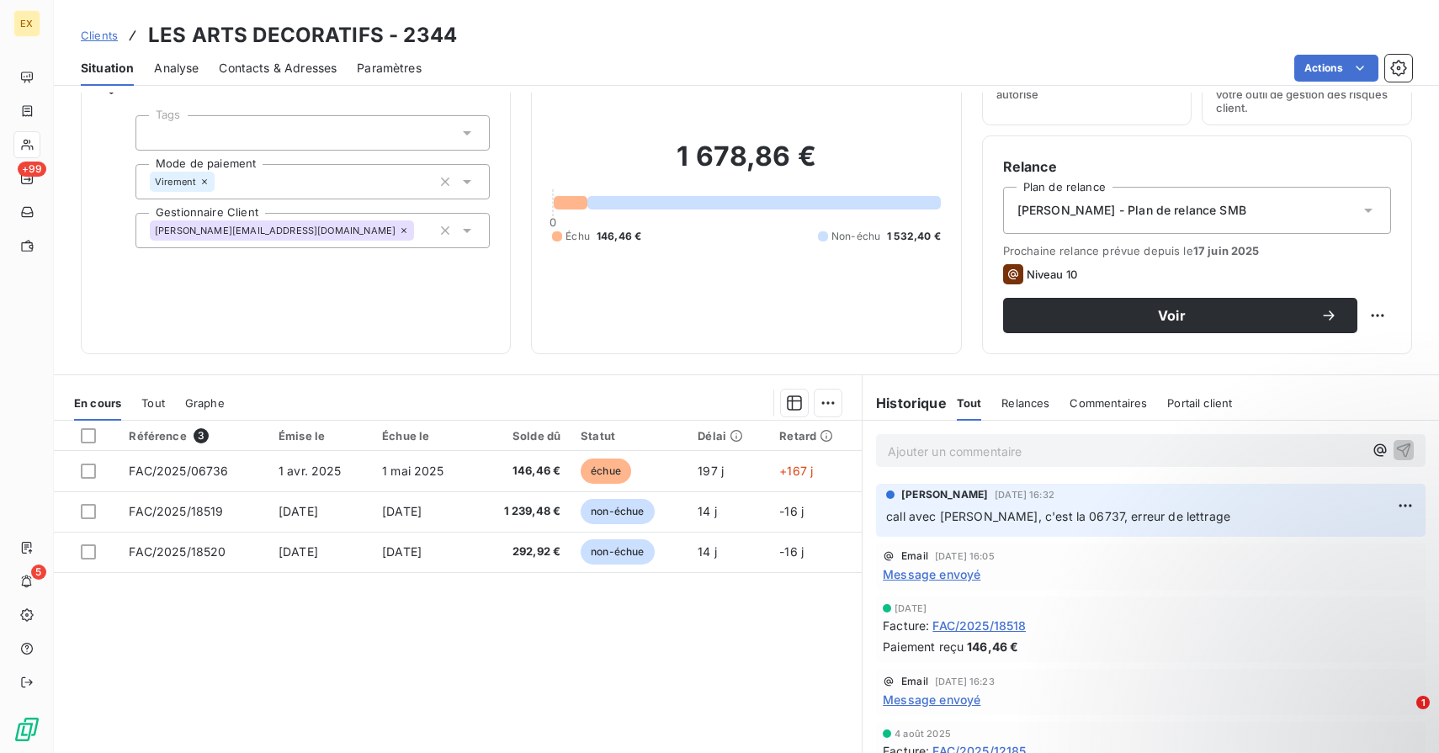
scroll to position [98, 0]
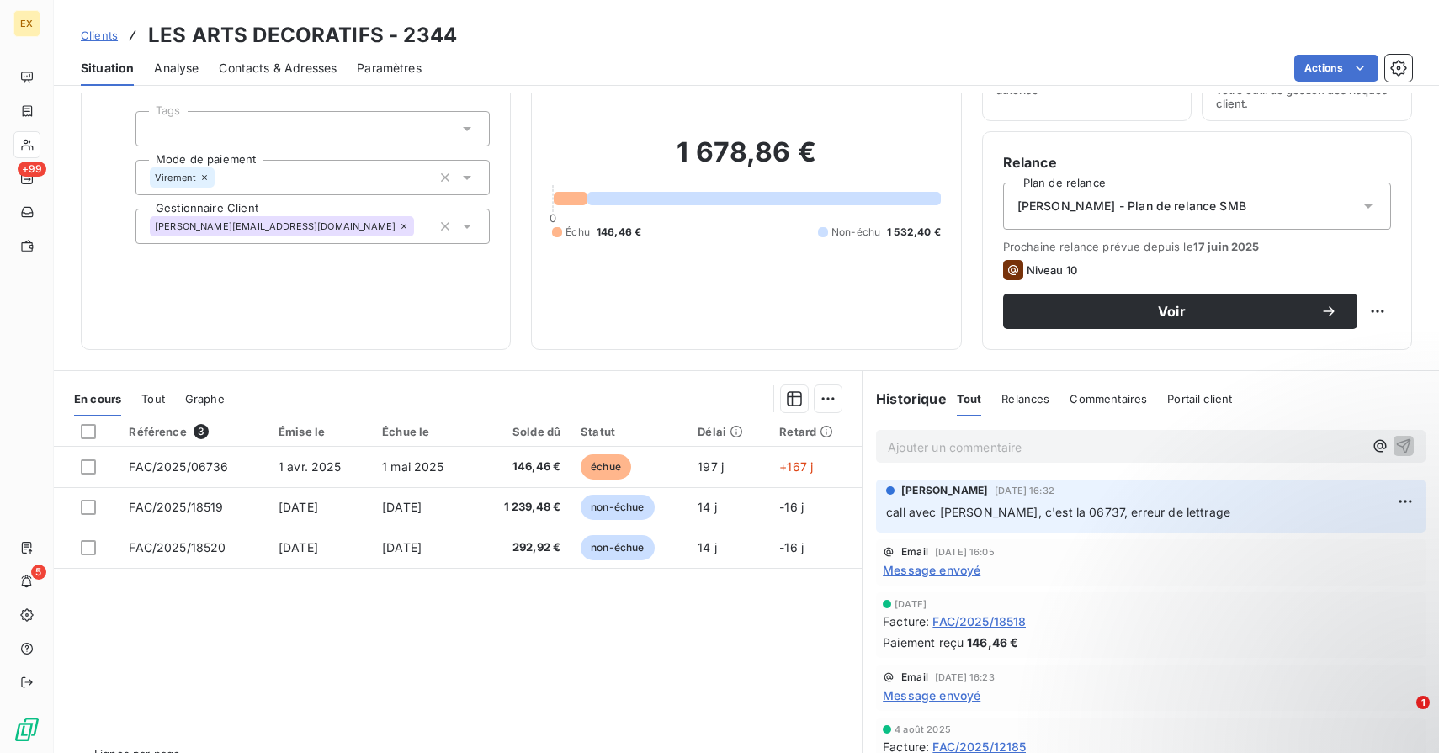
click at [928, 460] on div "Ajouter un commentaire ﻿" at bounding box center [1150, 446] width 549 height 33
click at [928, 450] on p "Ajouter un commentaire ﻿" at bounding box center [1125, 447] width 475 height 21
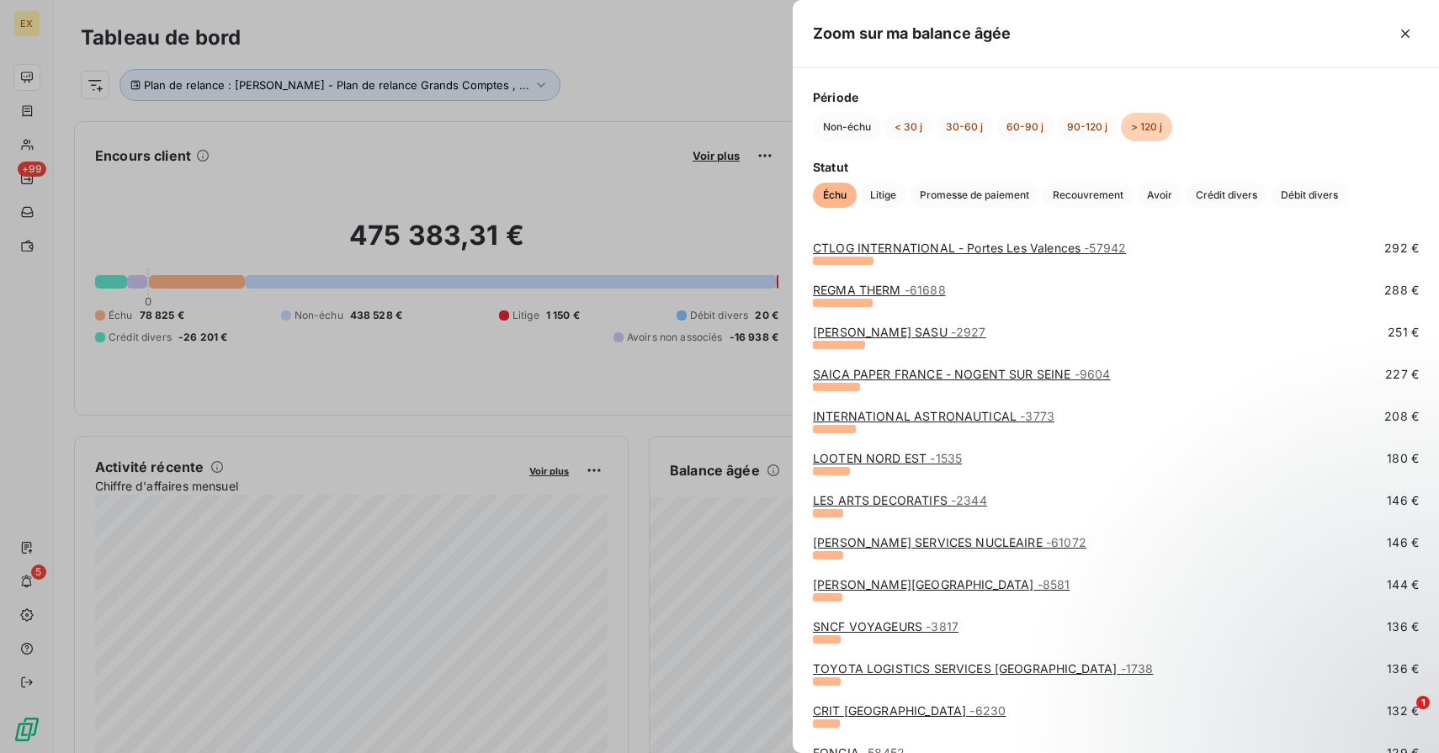
scroll to position [475, 0]
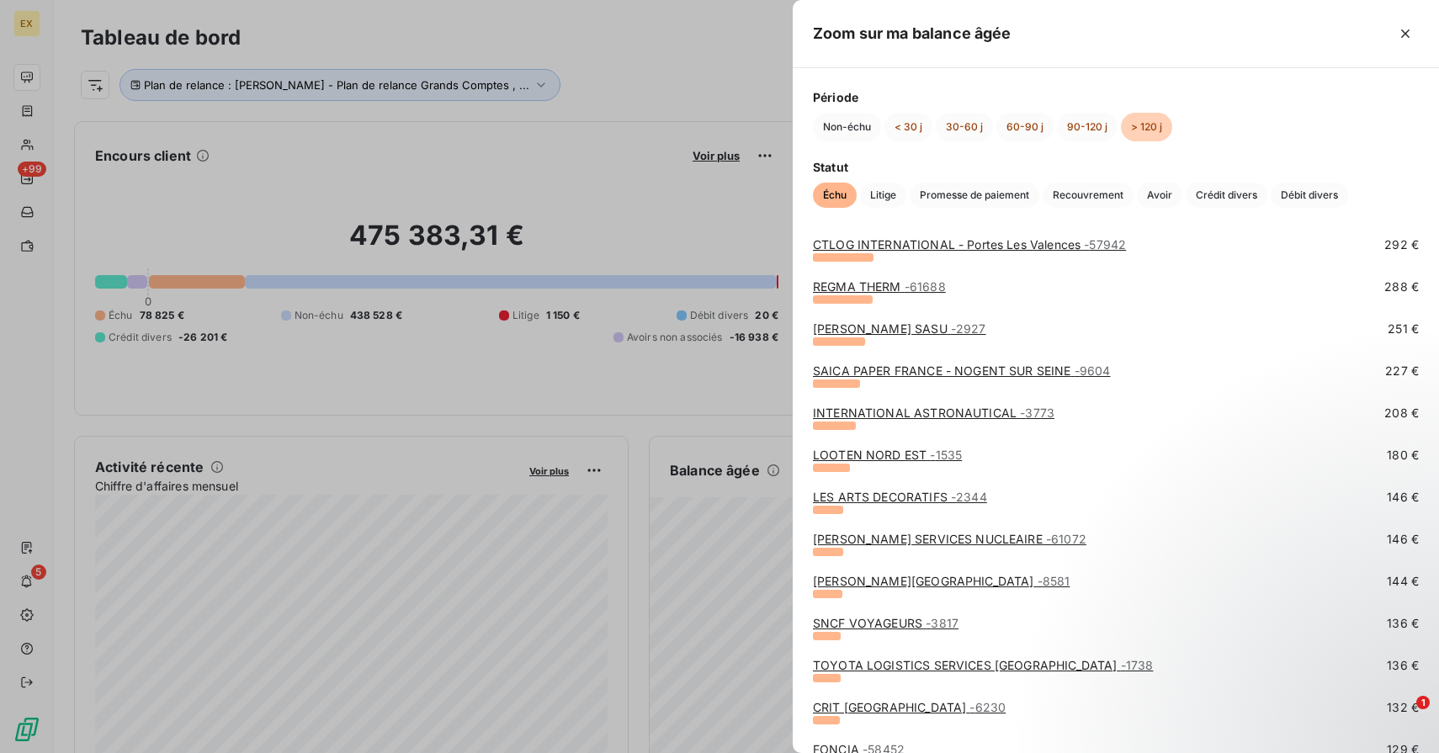
click at [947, 539] on link "JOHN COCKERILL SERVICES NUCLEAIRE - 61072" at bounding box center [949, 539] width 273 height 14
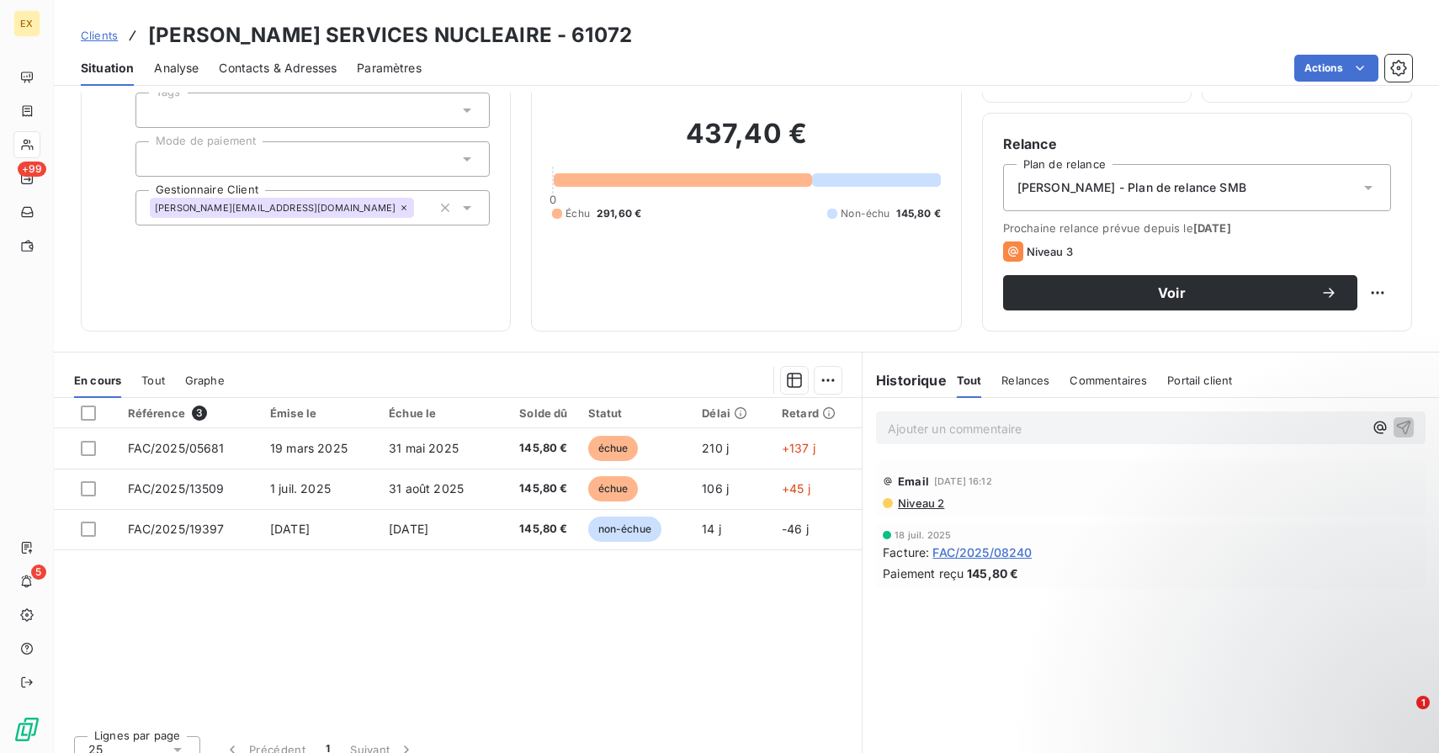
scroll to position [117, 0]
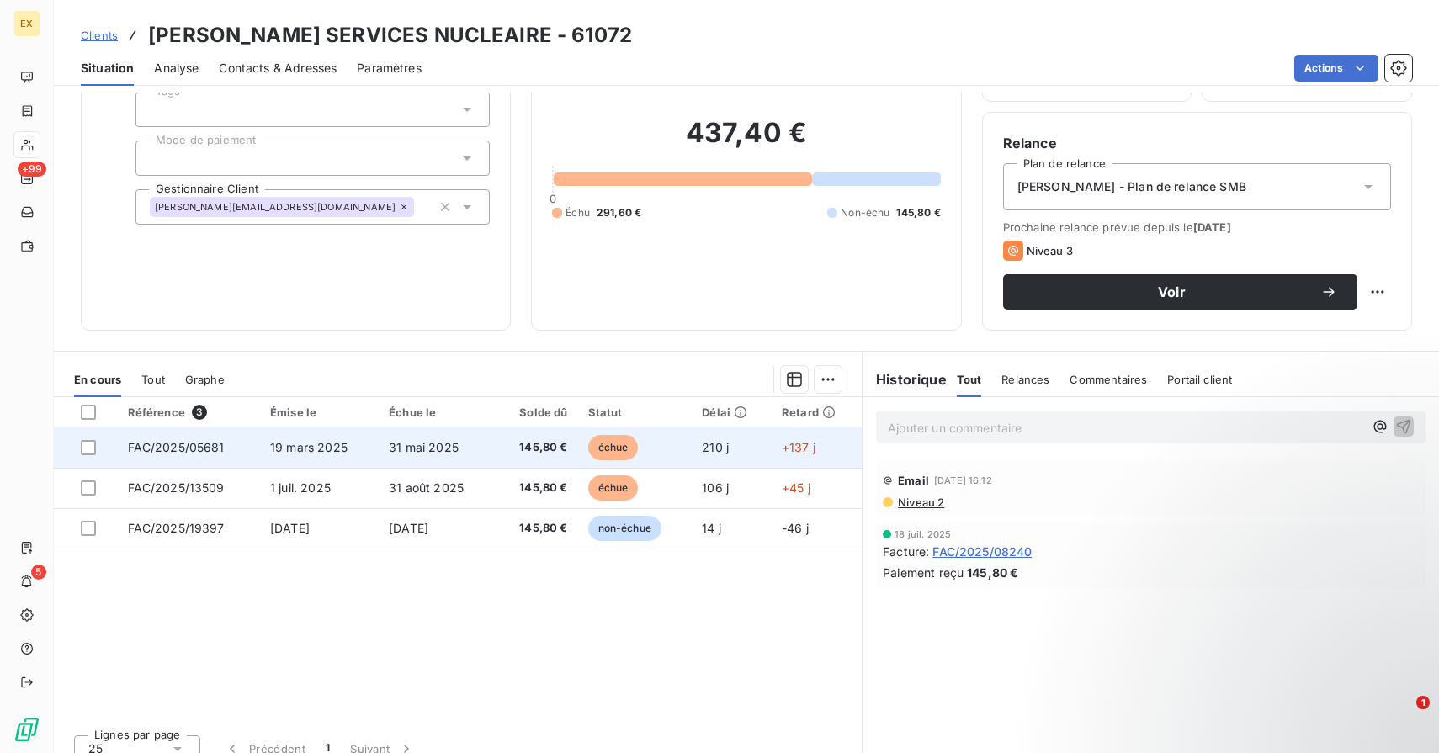
click at [505, 449] on span "145,80 €" at bounding box center [536, 447] width 63 height 17
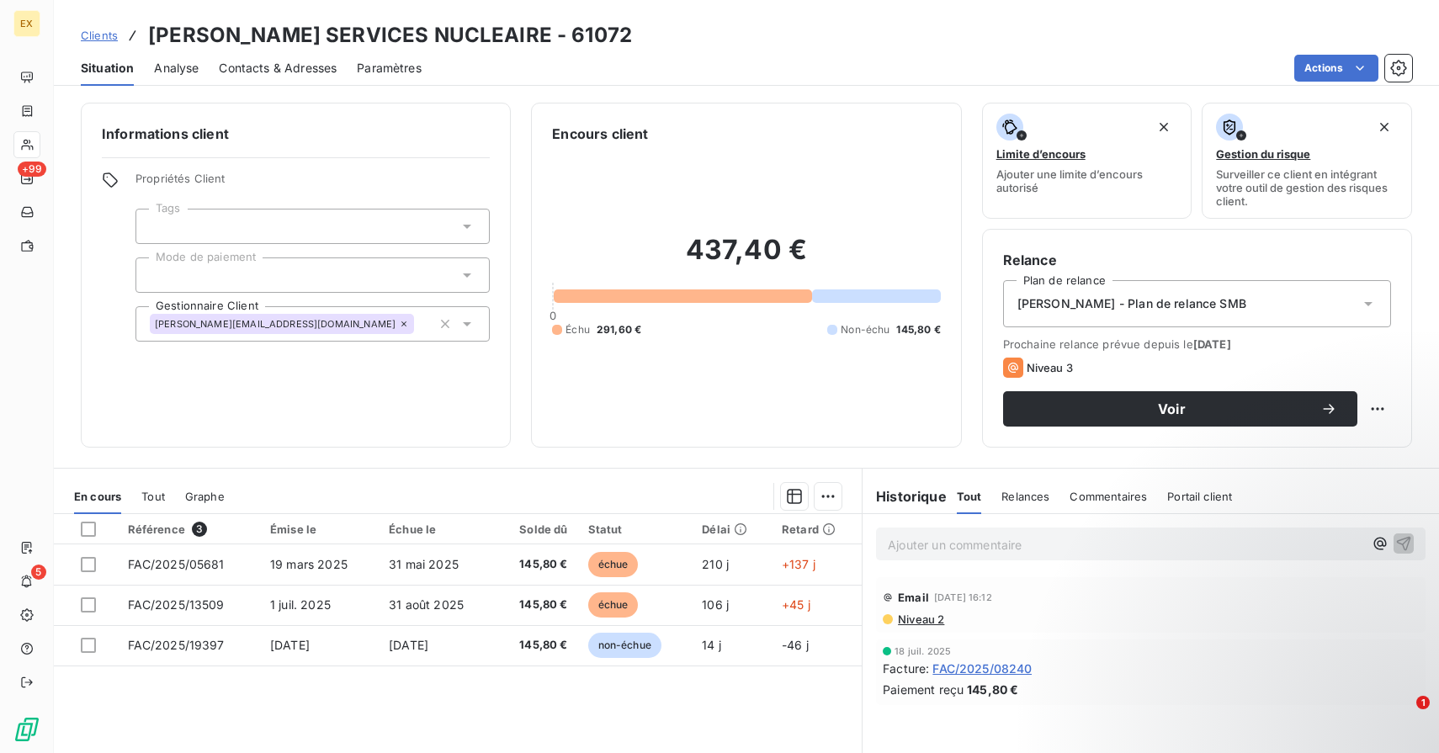
click at [1002, 542] on p "Ajouter un commentaire ﻿" at bounding box center [1125, 544] width 475 height 21
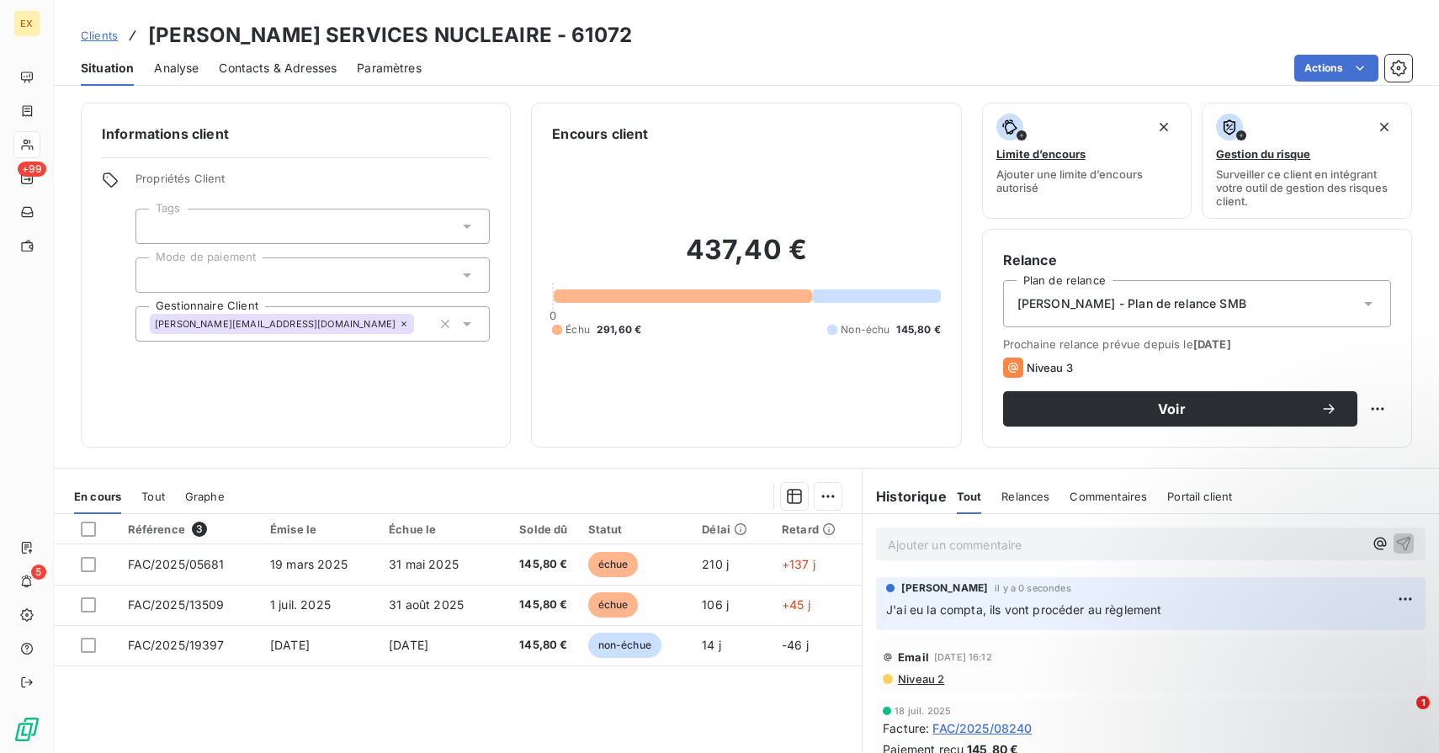
scroll to position [6, 0]
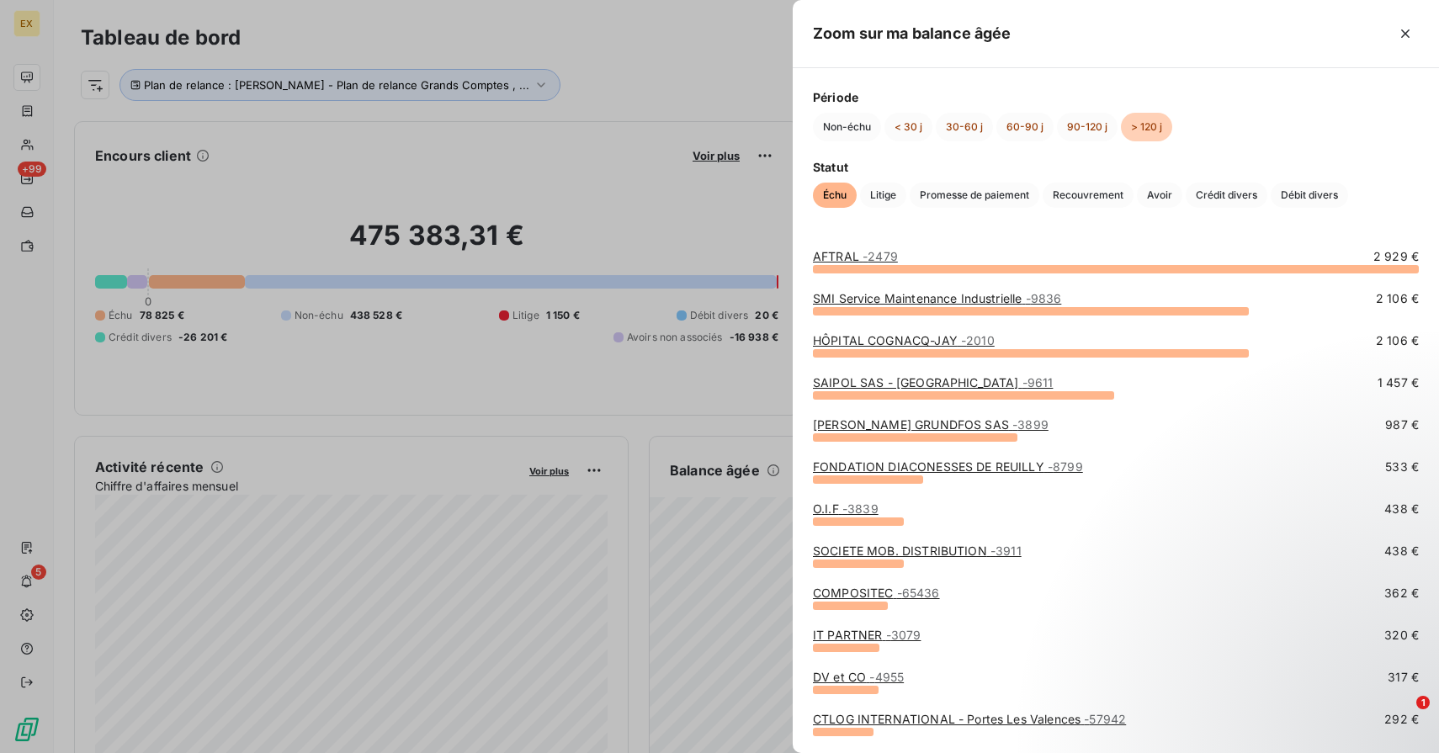
scroll to position [597, 0]
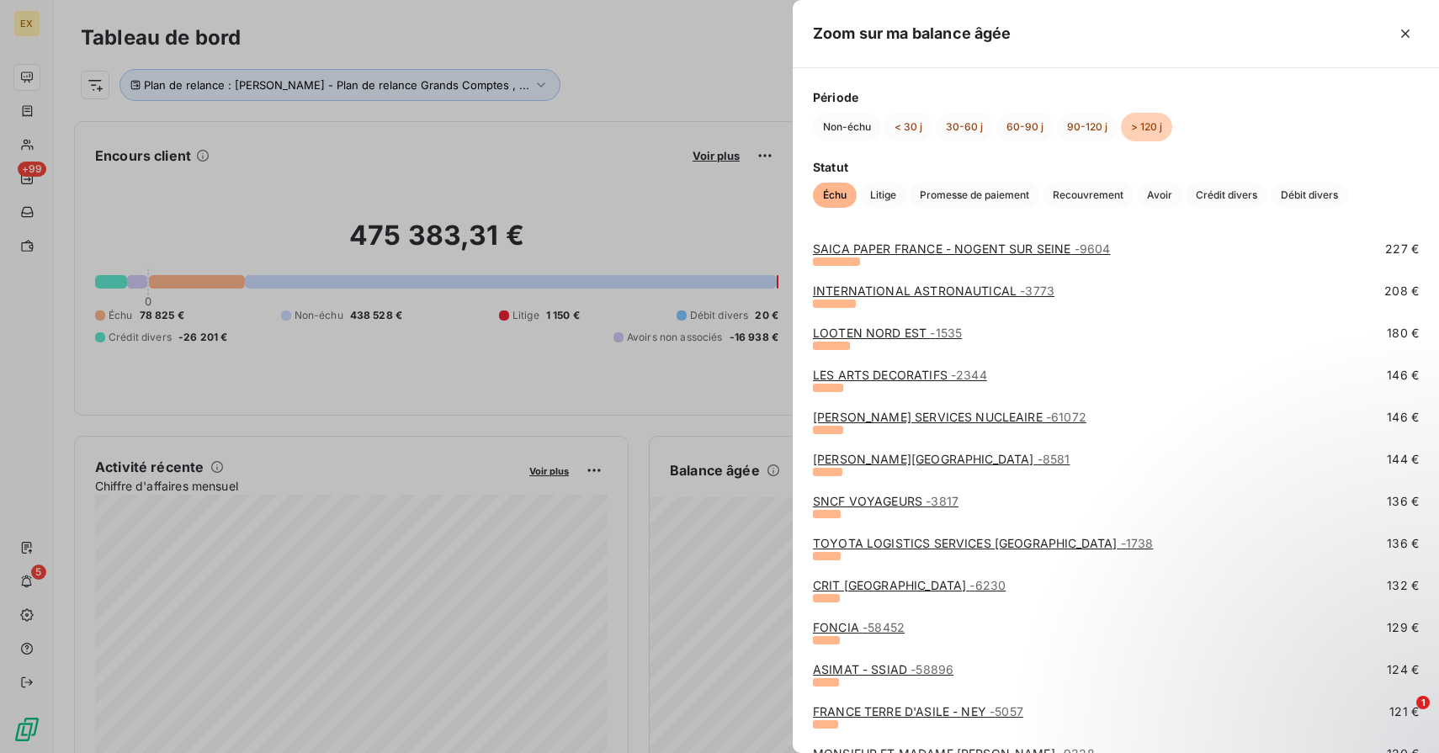
click at [874, 459] on link "COYA PARIS - 8581" at bounding box center [941, 459] width 257 height 14
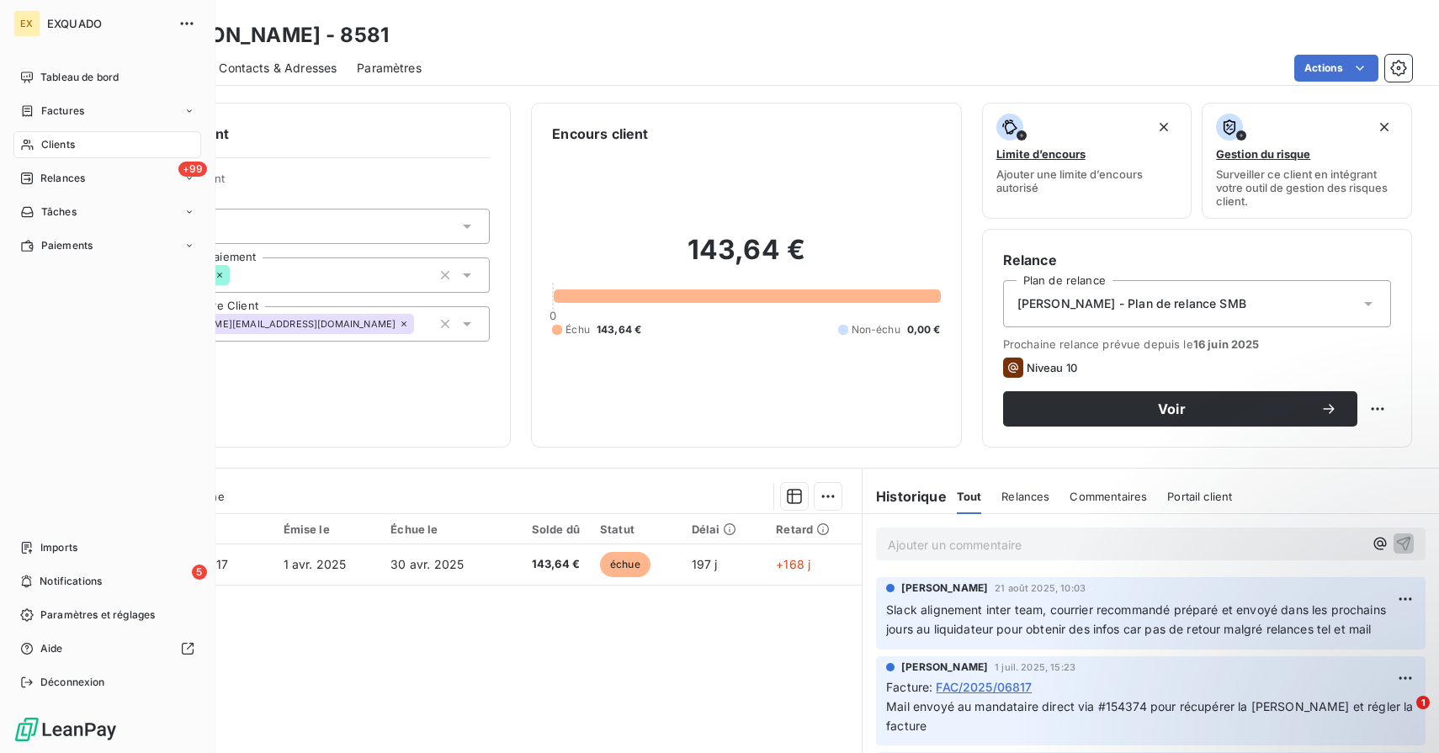
click at [54, 141] on span "Clients" at bounding box center [58, 144] width 34 height 15
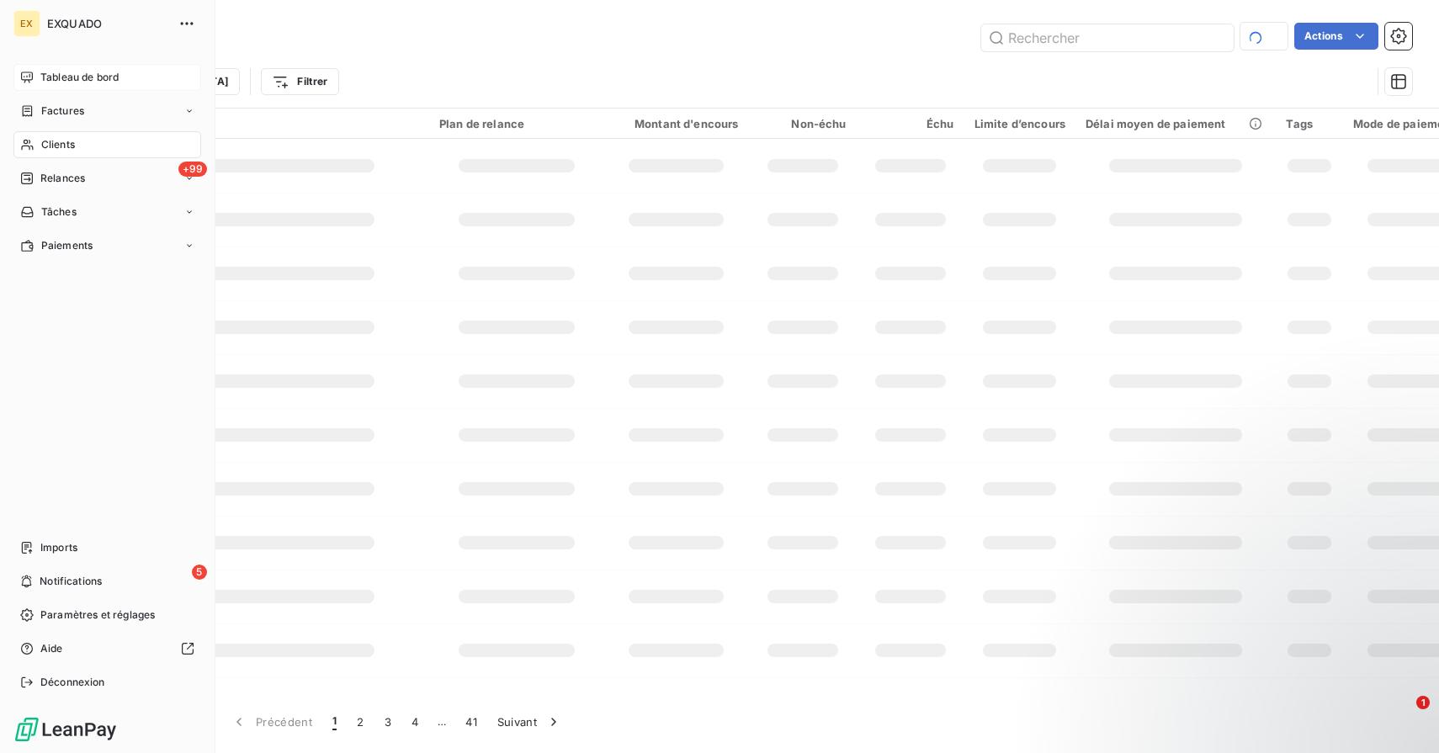
click at [31, 81] on icon at bounding box center [26, 77] width 13 height 13
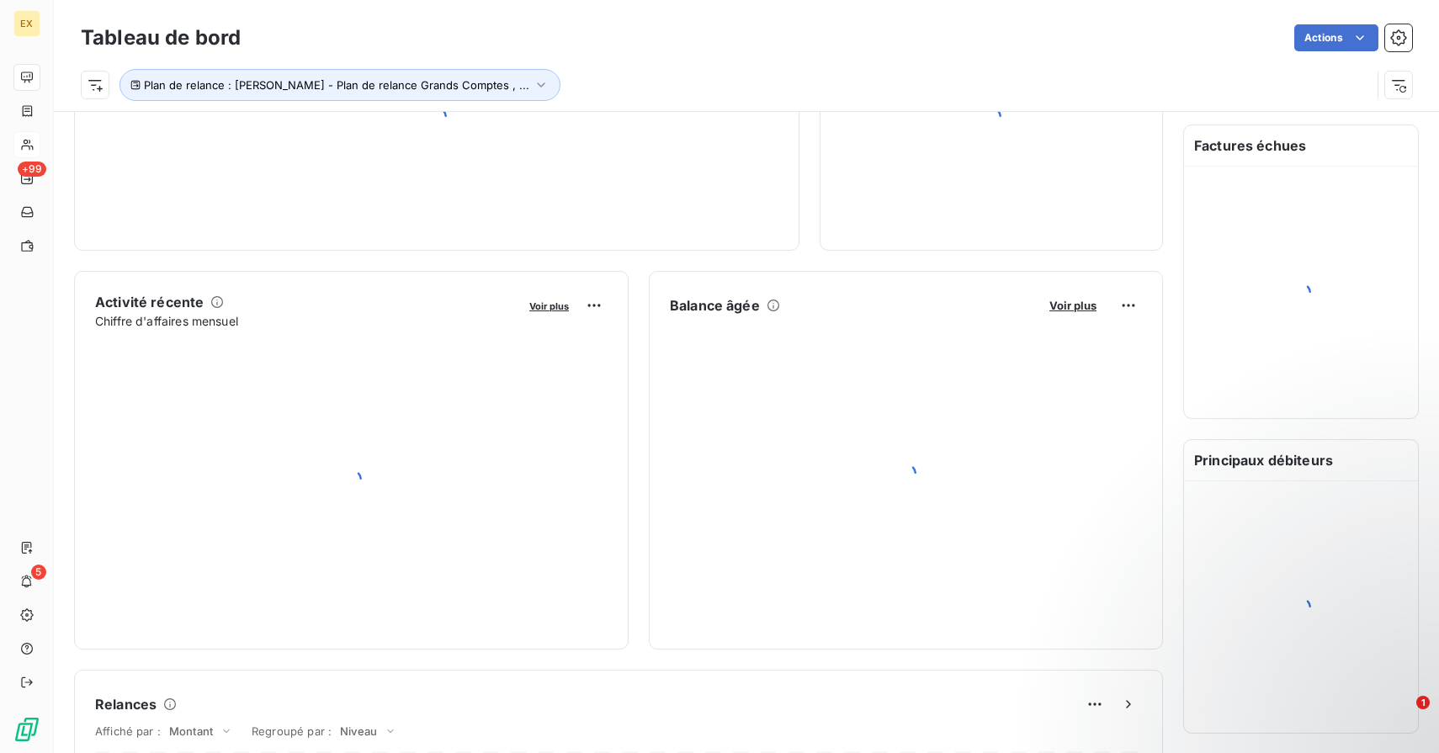
scroll to position [167, 0]
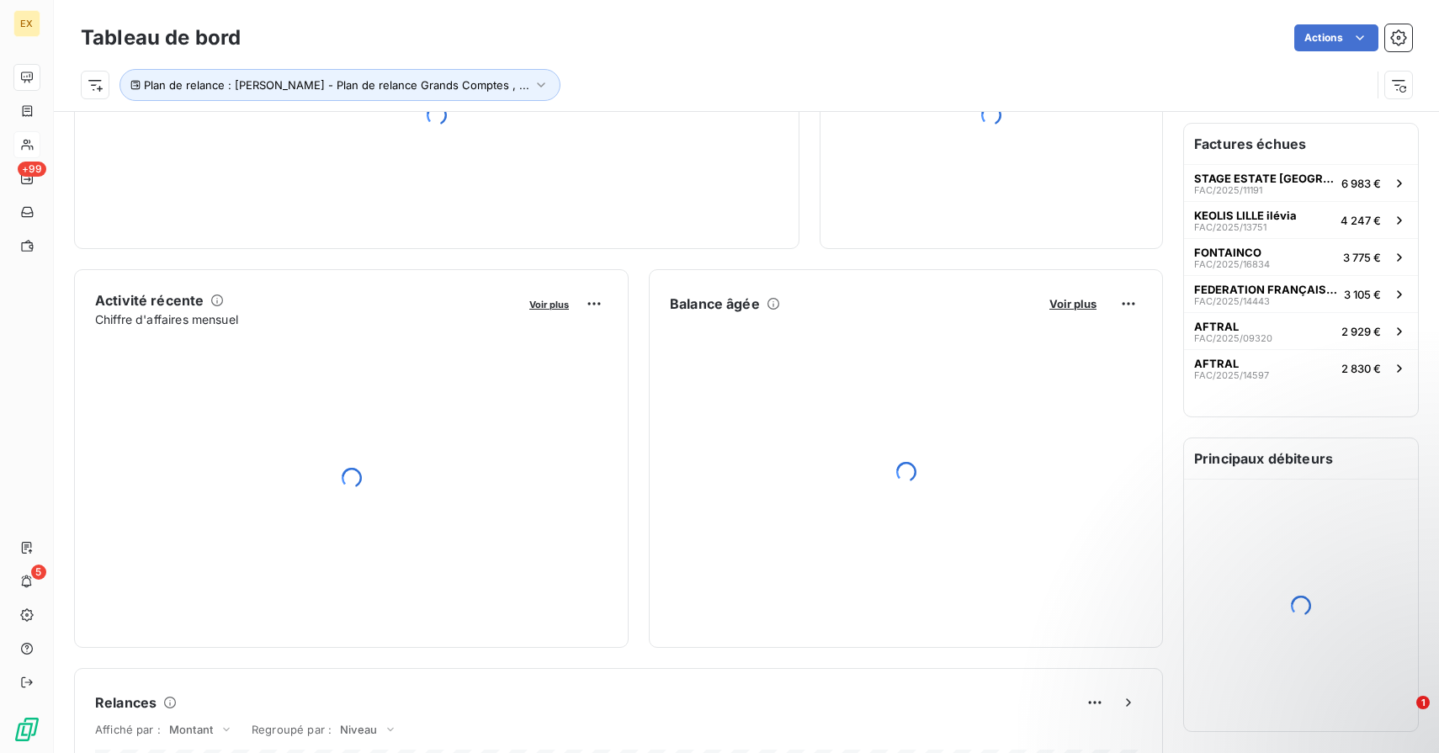
click at [1238, 79] on div "Plan de relance : [PERSON_NAME] - Plan de relance Grands Comptes , ..." at bounding box center [726, 85] width 1290 height 32
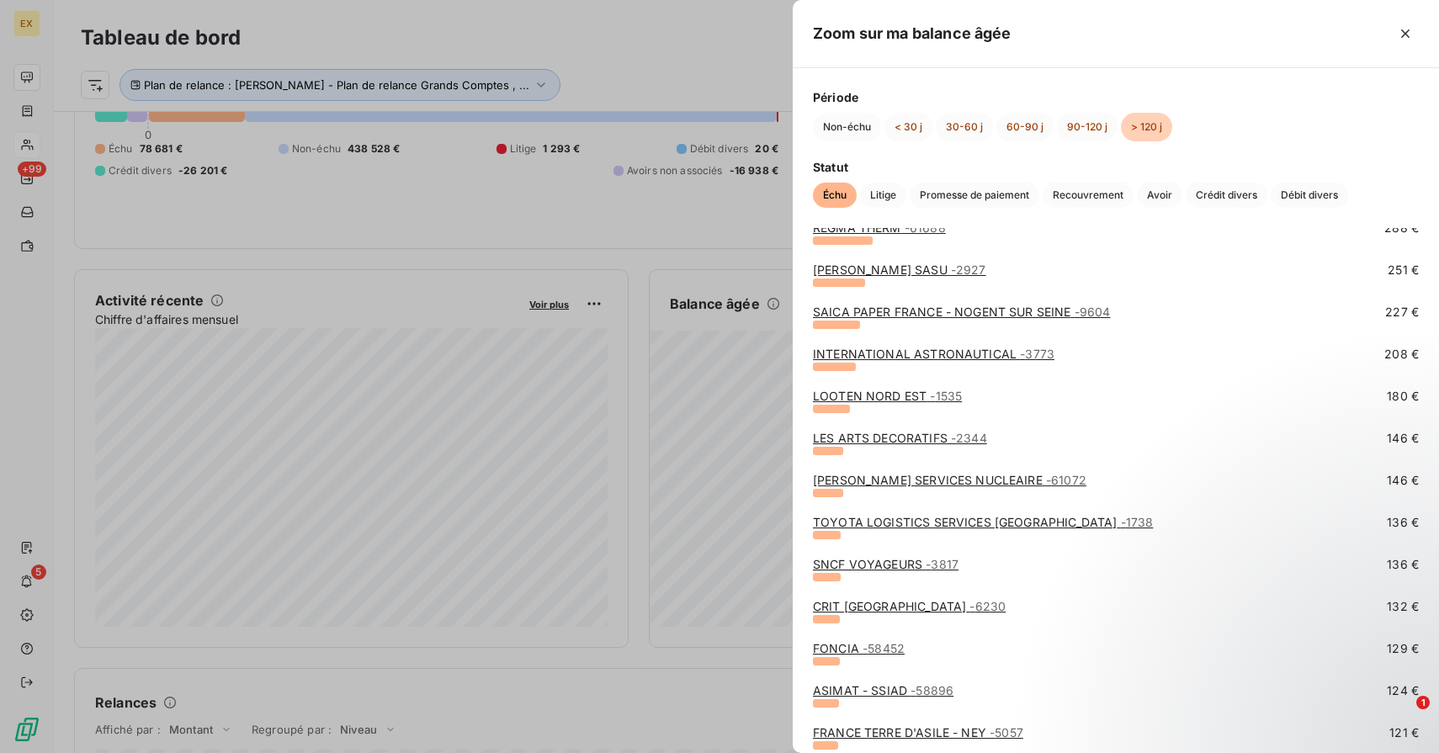
scroll to position [538, 0]
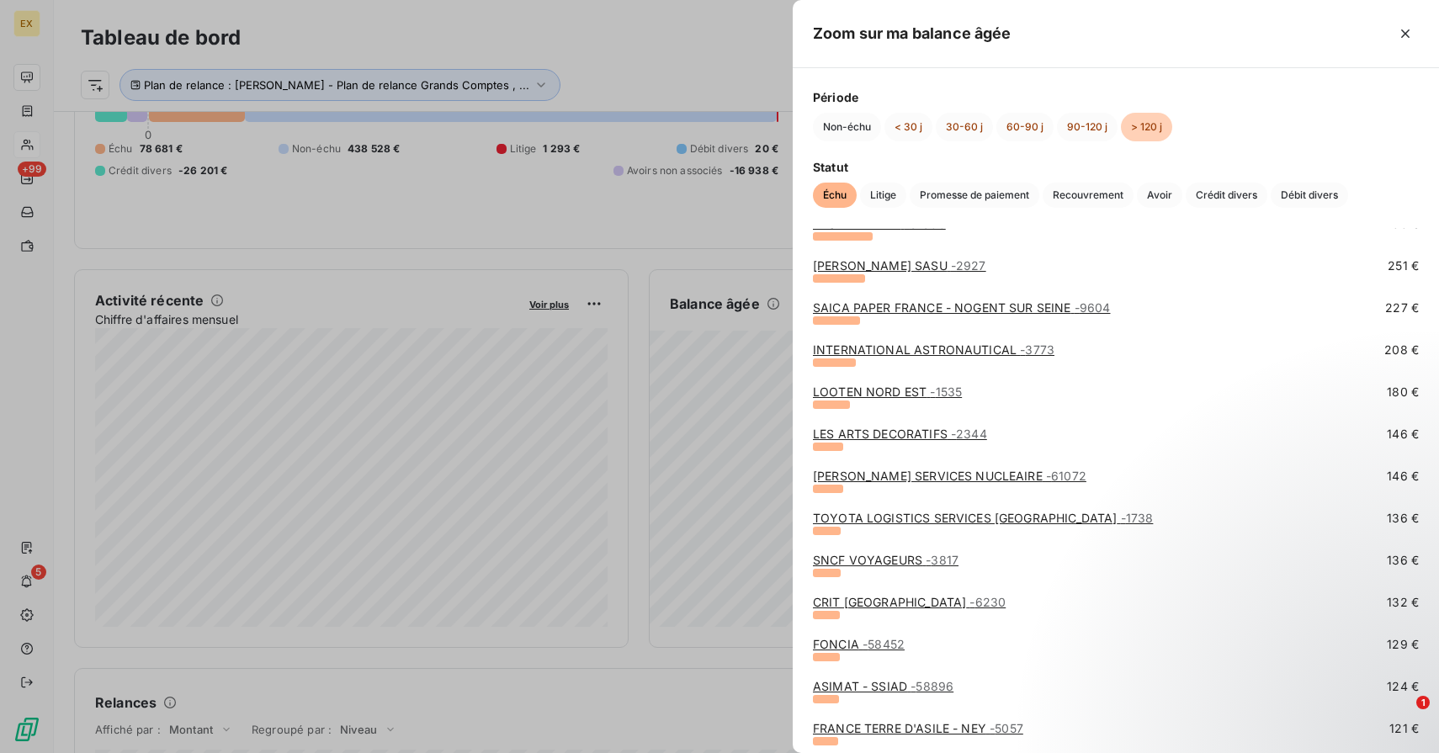
click at [859, 516] on link "TOYOTA LOGISTICS SERVICES [GEOGRAPHIC_DATA] - 1738" at bounding box center [983, 518] width 340 height 14
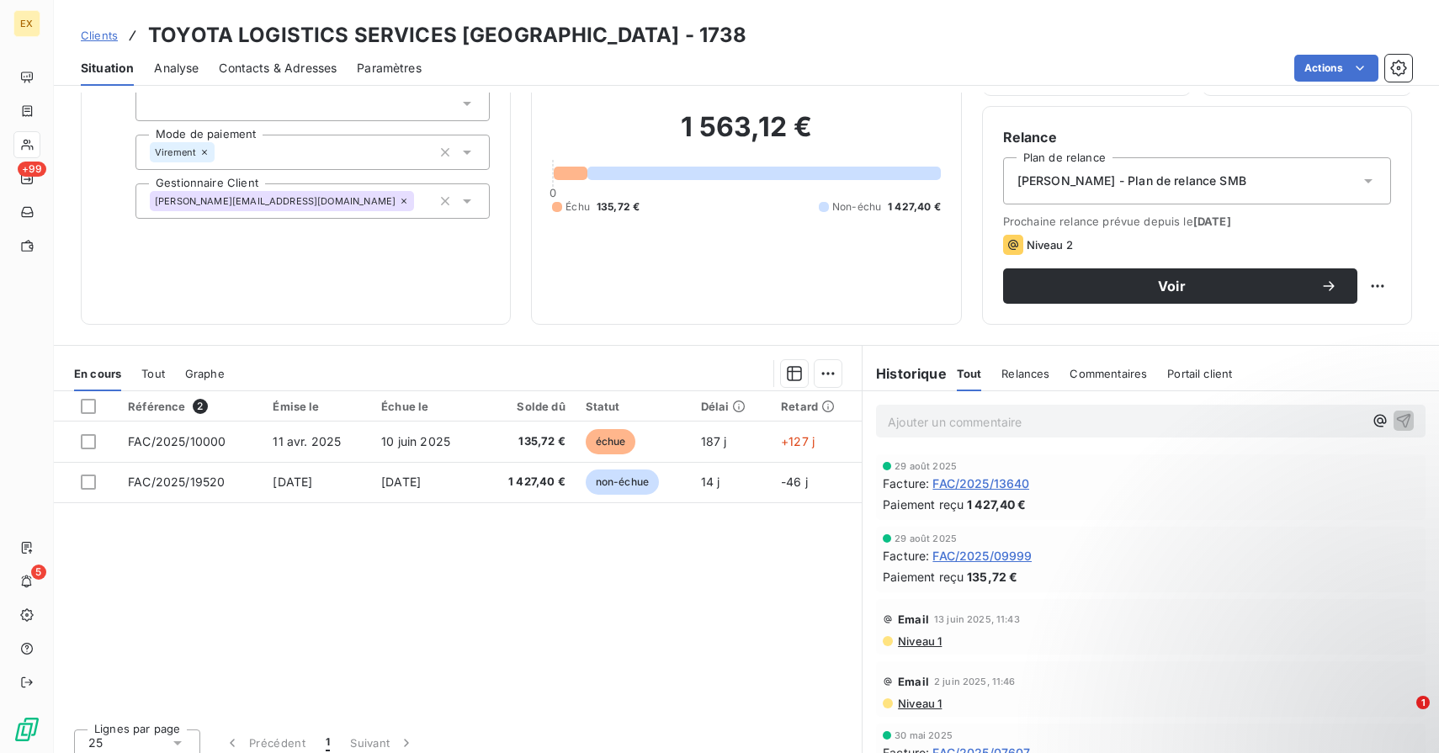
scroll to position [125, 0]
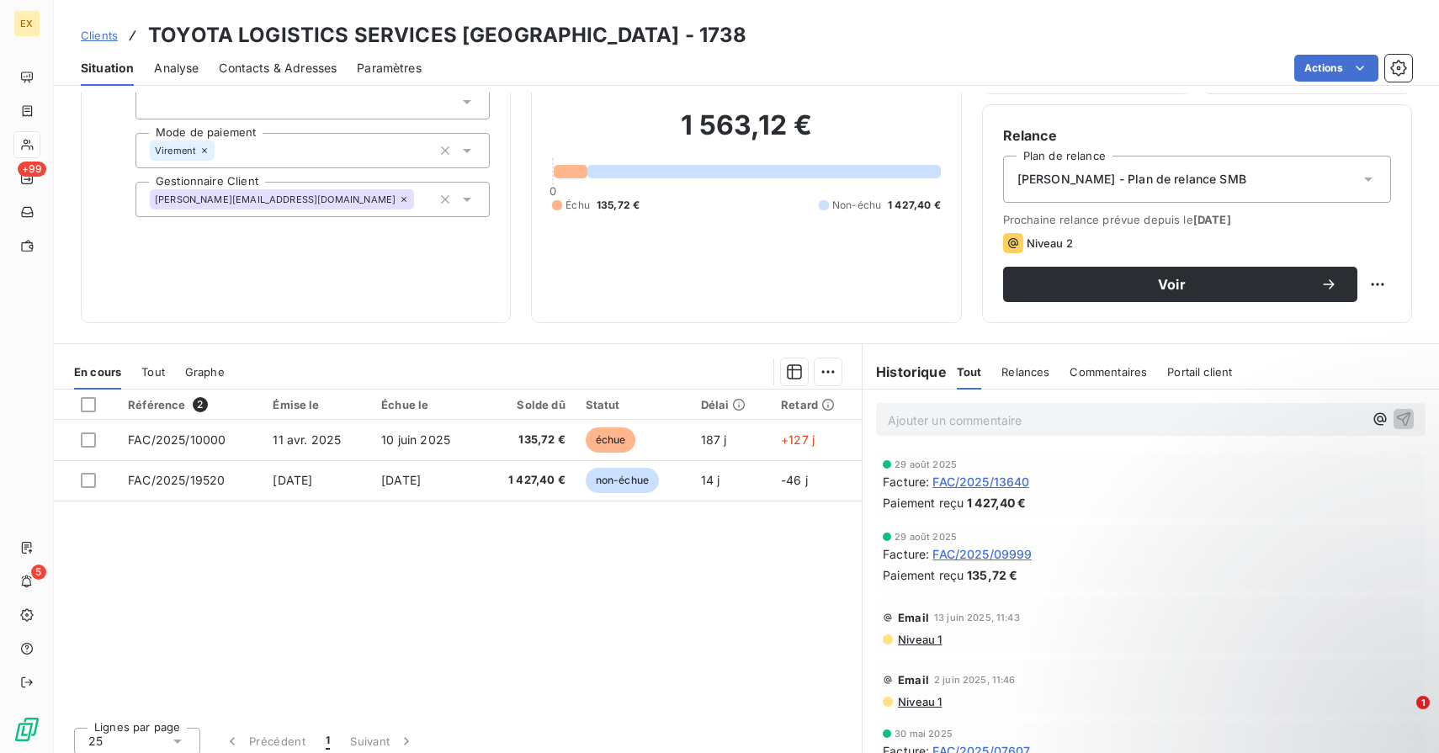
click at [313, 25] on h3 "TOYOTA LOGISTICS SERVICES [GEOGRAPHIC_DATA] - 1738" at bounding box center [447, 35] width 599 height 30
copy h3 "LOGISTICS"
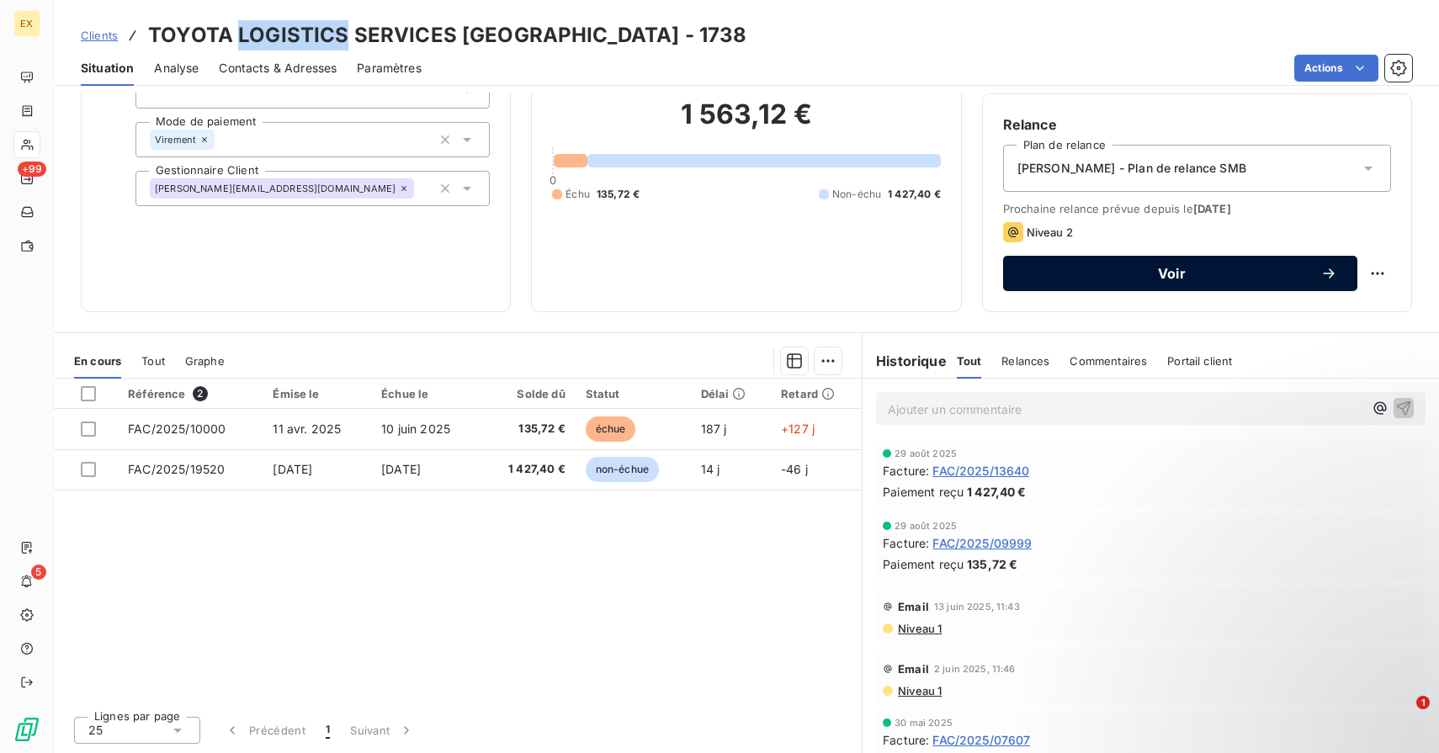
scroll to position [0, 0]
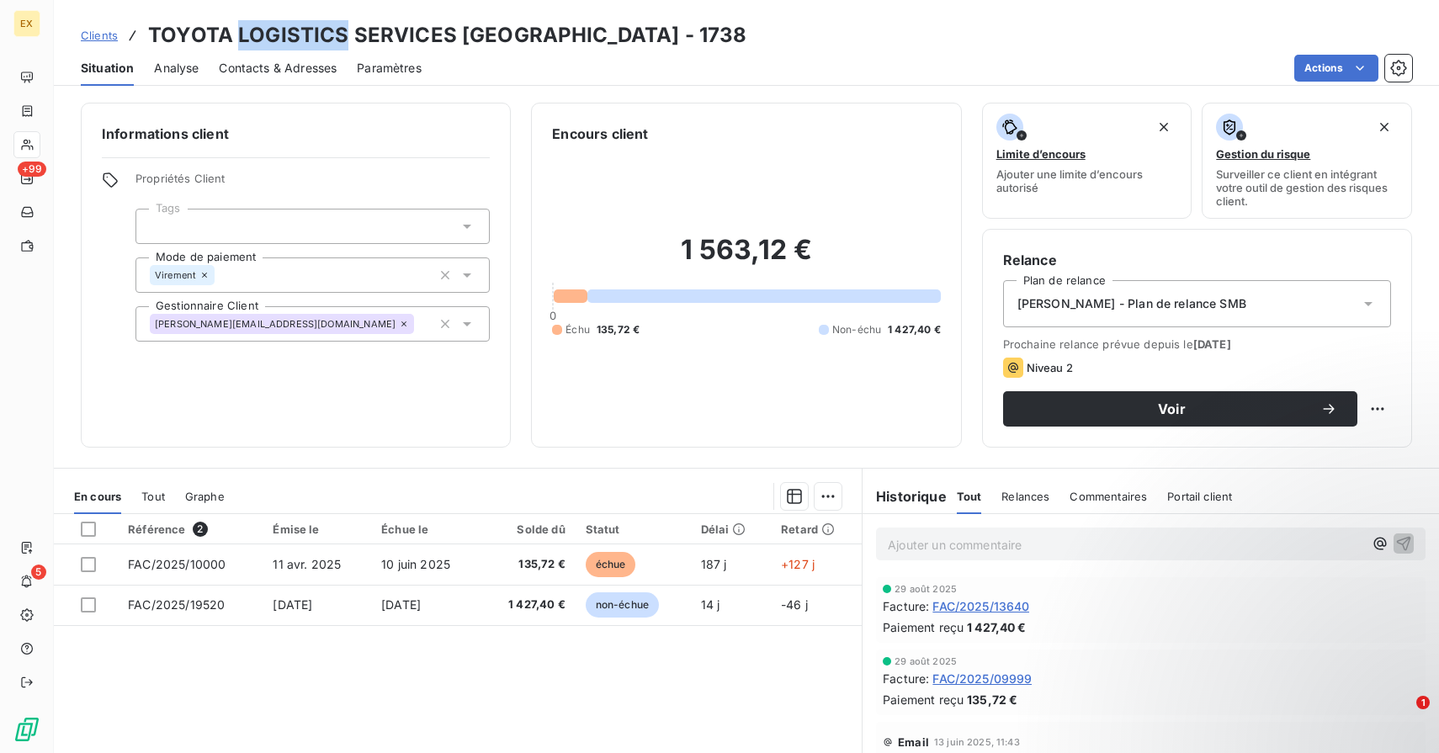
click at [311, 63] on span "Contacts & Adresses" at bounding box center [278, 68] width 118 height 17
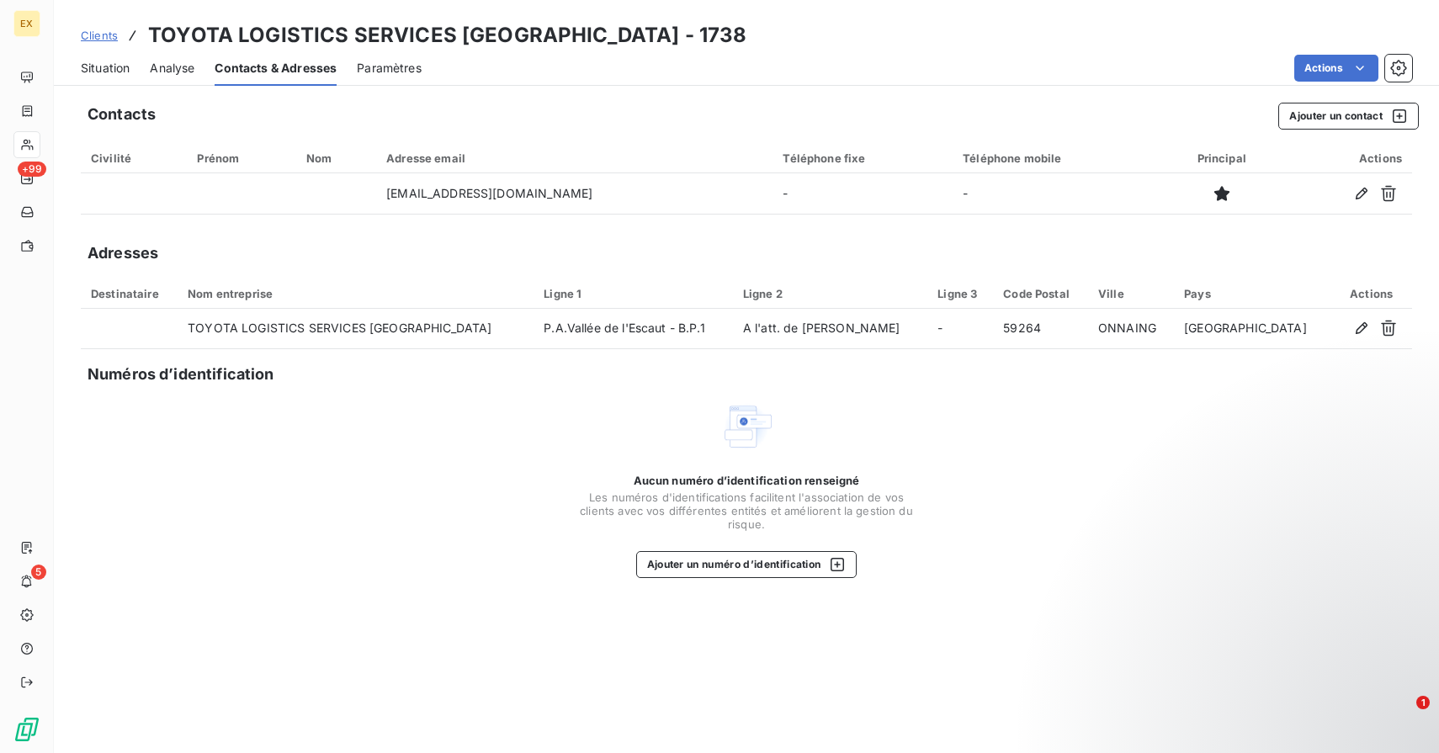
click at [115, 70] on span "Situation" at bounding box center [105, 68] width 49 height 17
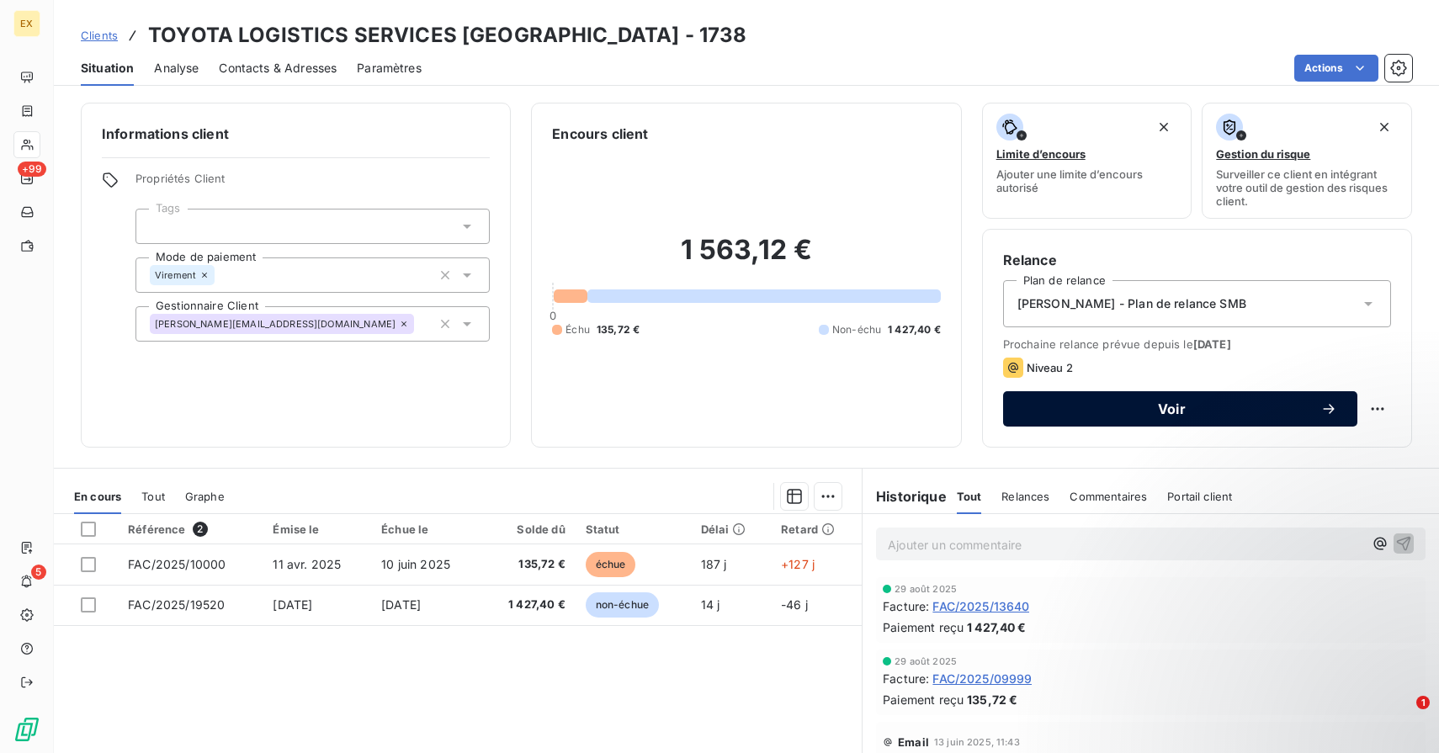
click at [1249, 415] on span "Voir" at bounding box center [1171, 408] width 297 height 13
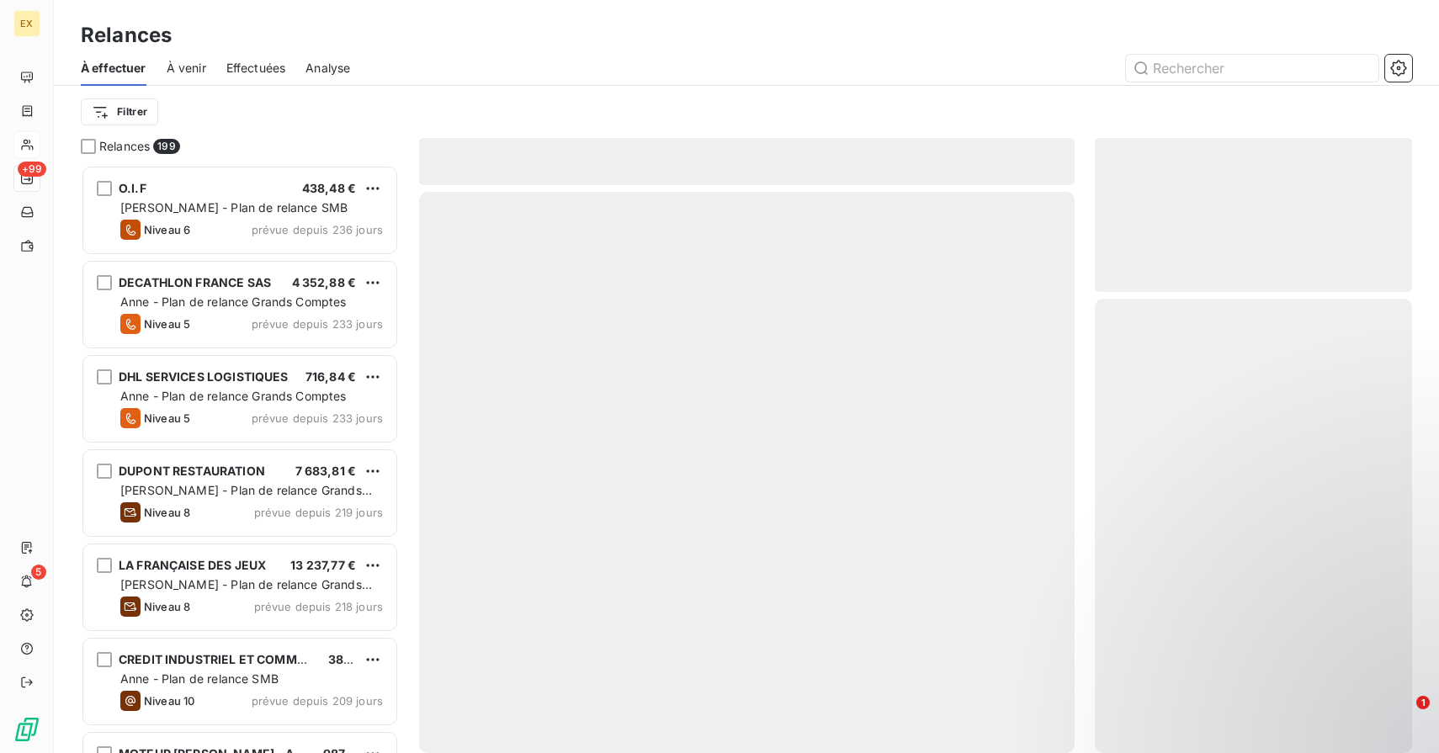
scroll to position [588, 317]
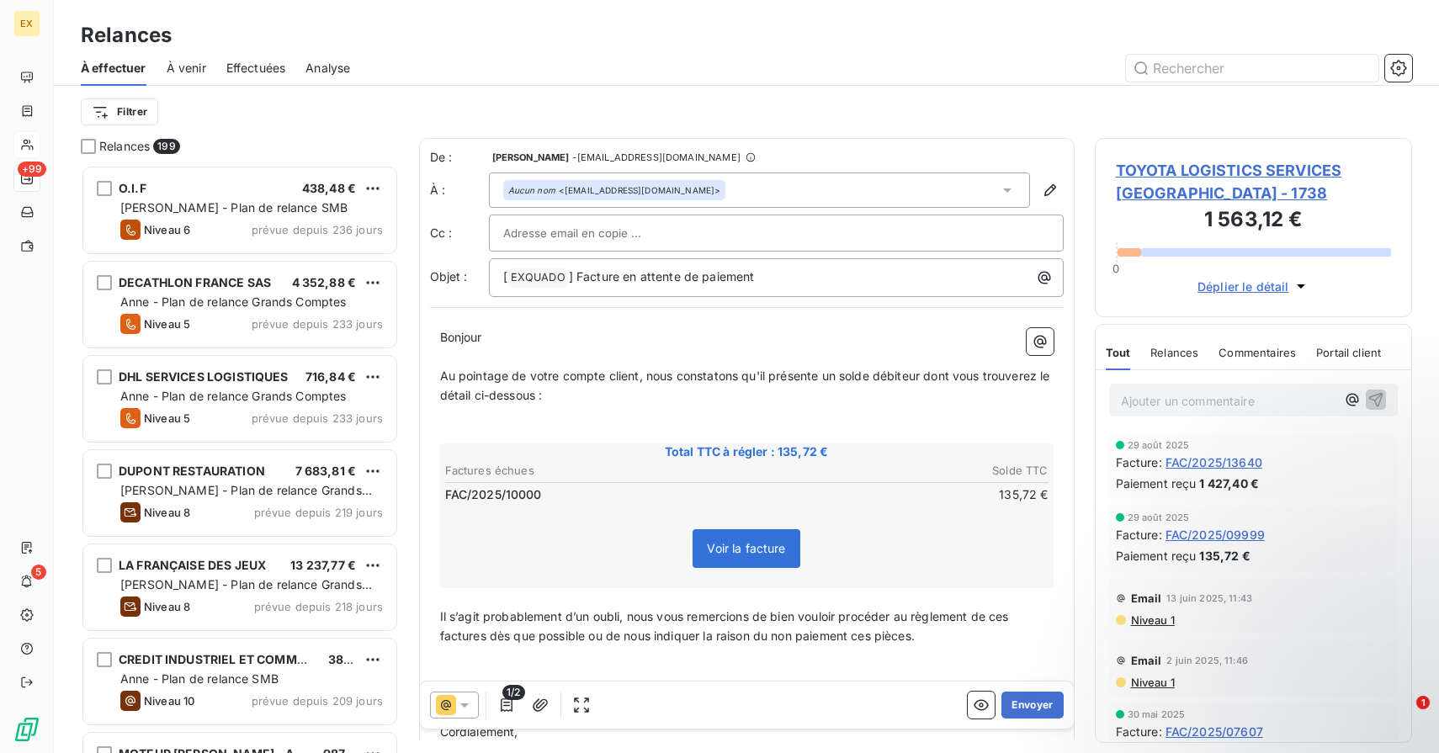
click at [542, 365] on p "﻿" at bounding box center [746, 356] width 613 height 19
click at [580, 390] on p "Au pointage de votre compte client, nous constatons qu'il présente un solde déb…" at bounding box center [746, 386] width 613 height 39
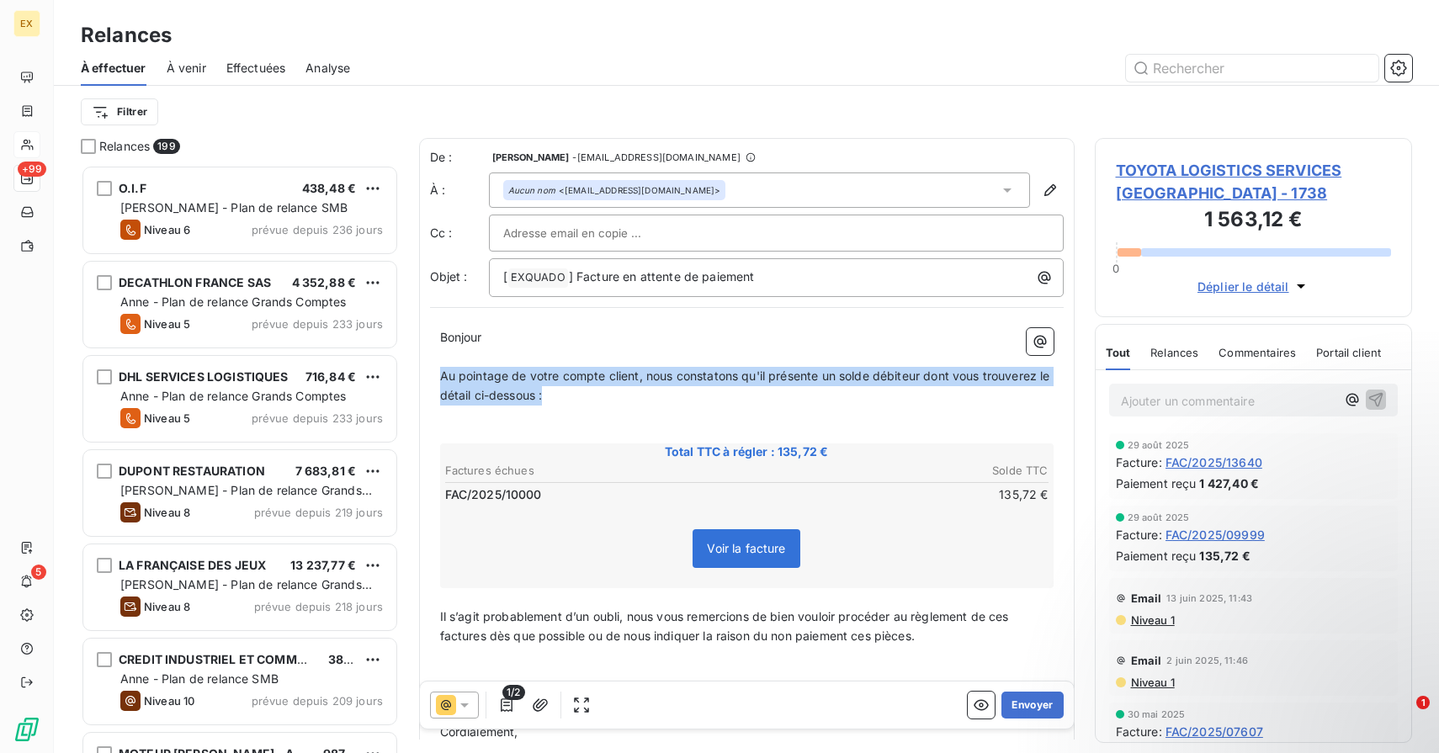
click at [580, 390] on p "Au pointage de votre compte client, nous constatons qu'il présente un solde déb…" at bounding box center [746, 386] width 613 height 39
click at [591, 390] on p "Au pointage de votre compte client, nous constatons qu'il présente un solde déb…" at bounding box center [746, 386] width 613 height 39
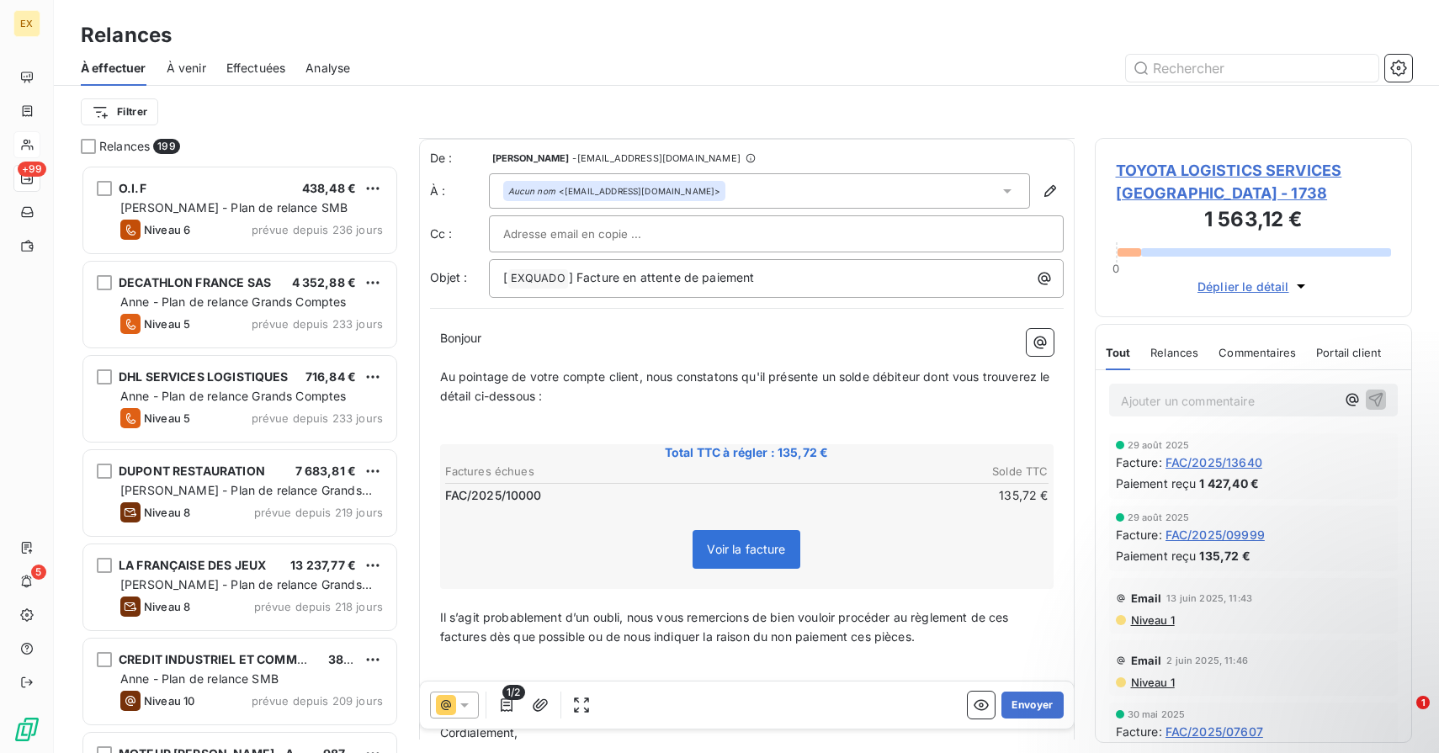
scroll to position [3, 0]
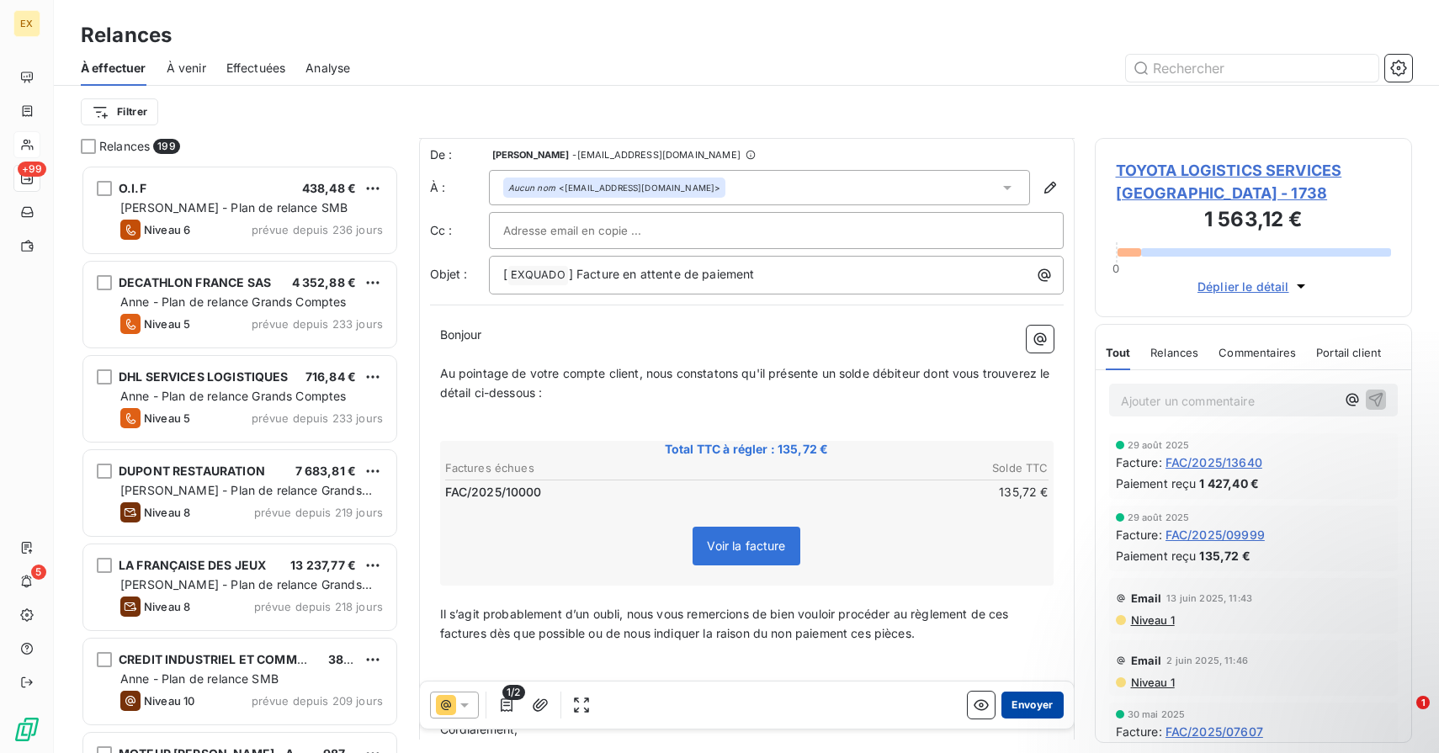
click at [1046, 708] on button "Envoyer" at bounding box center [1031, 705] width 61 height 27
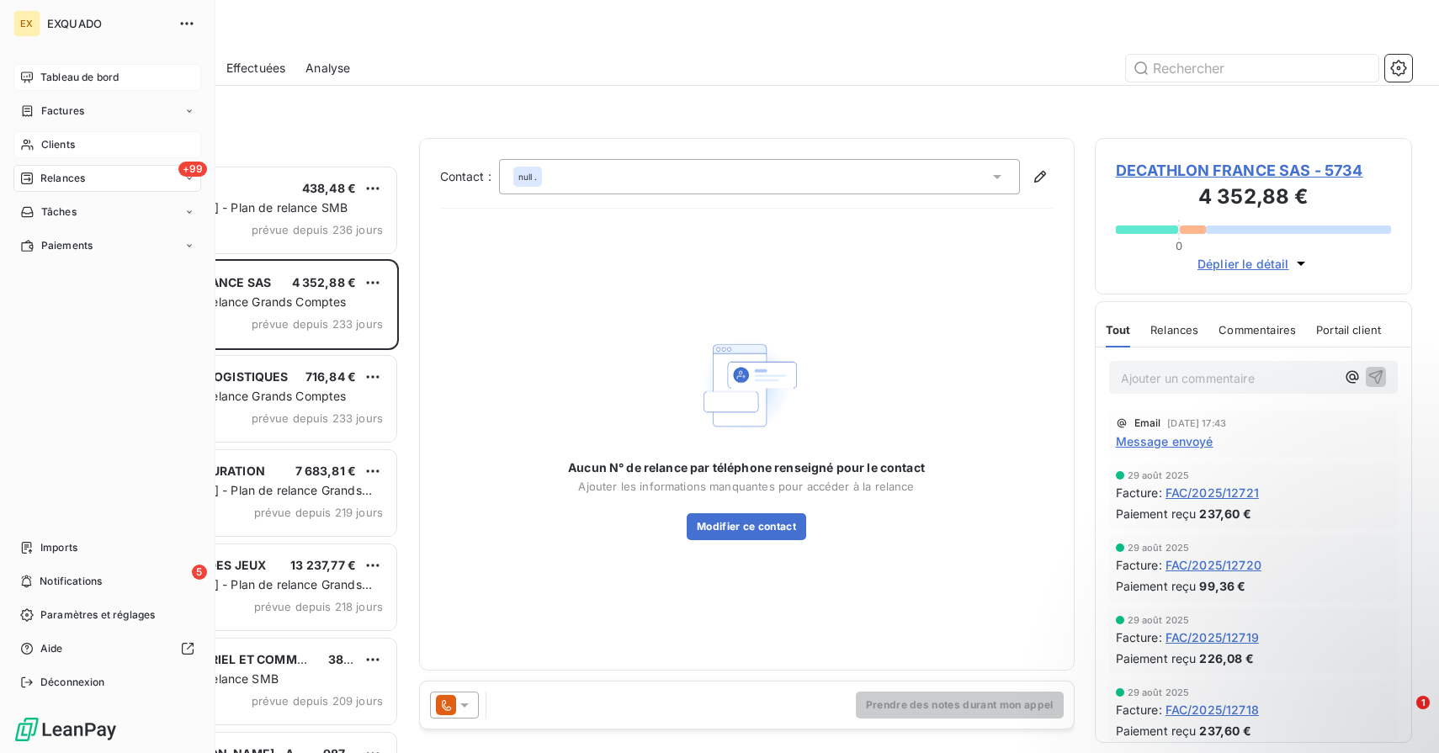
click at [70, 85] on div "Tableau de bord" at bounding box center [107, 77] width 188 height 27
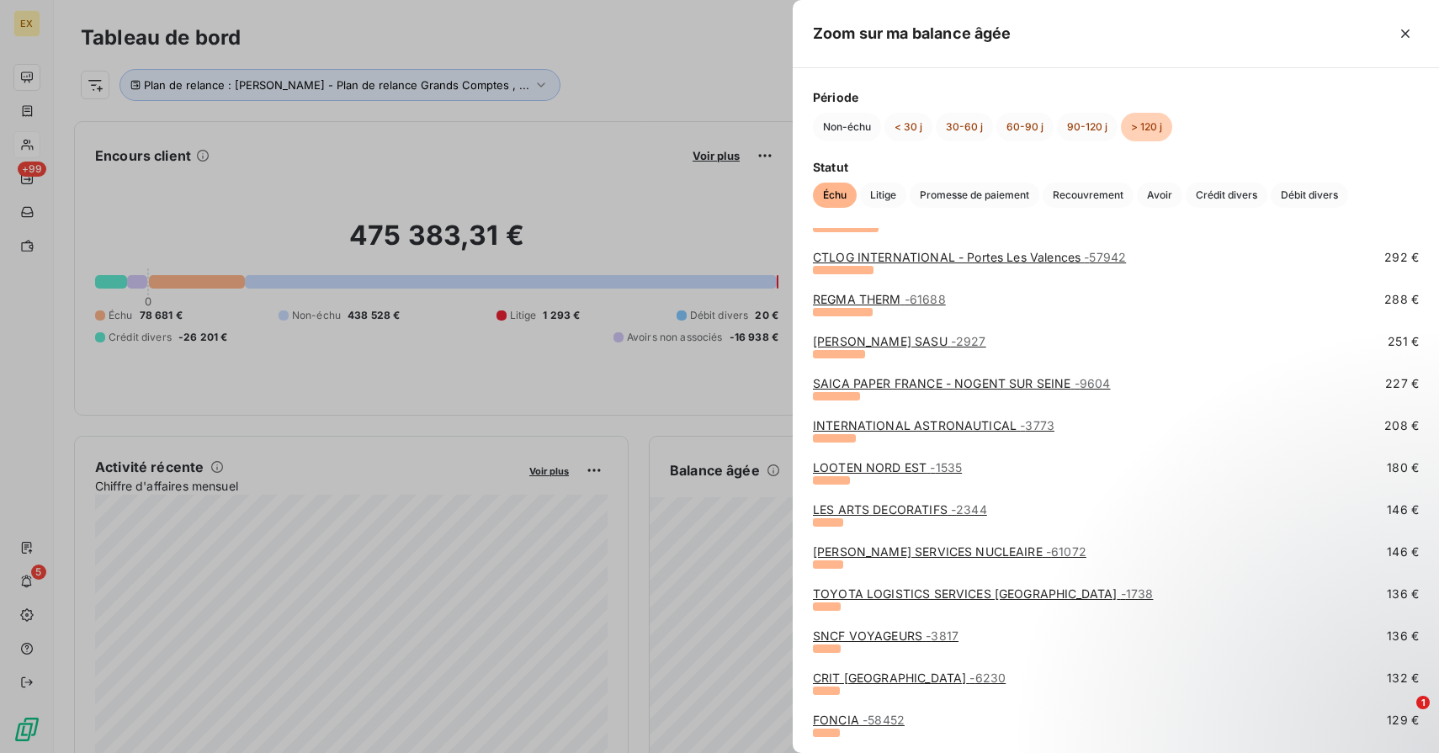
scroll to position [464, 0]
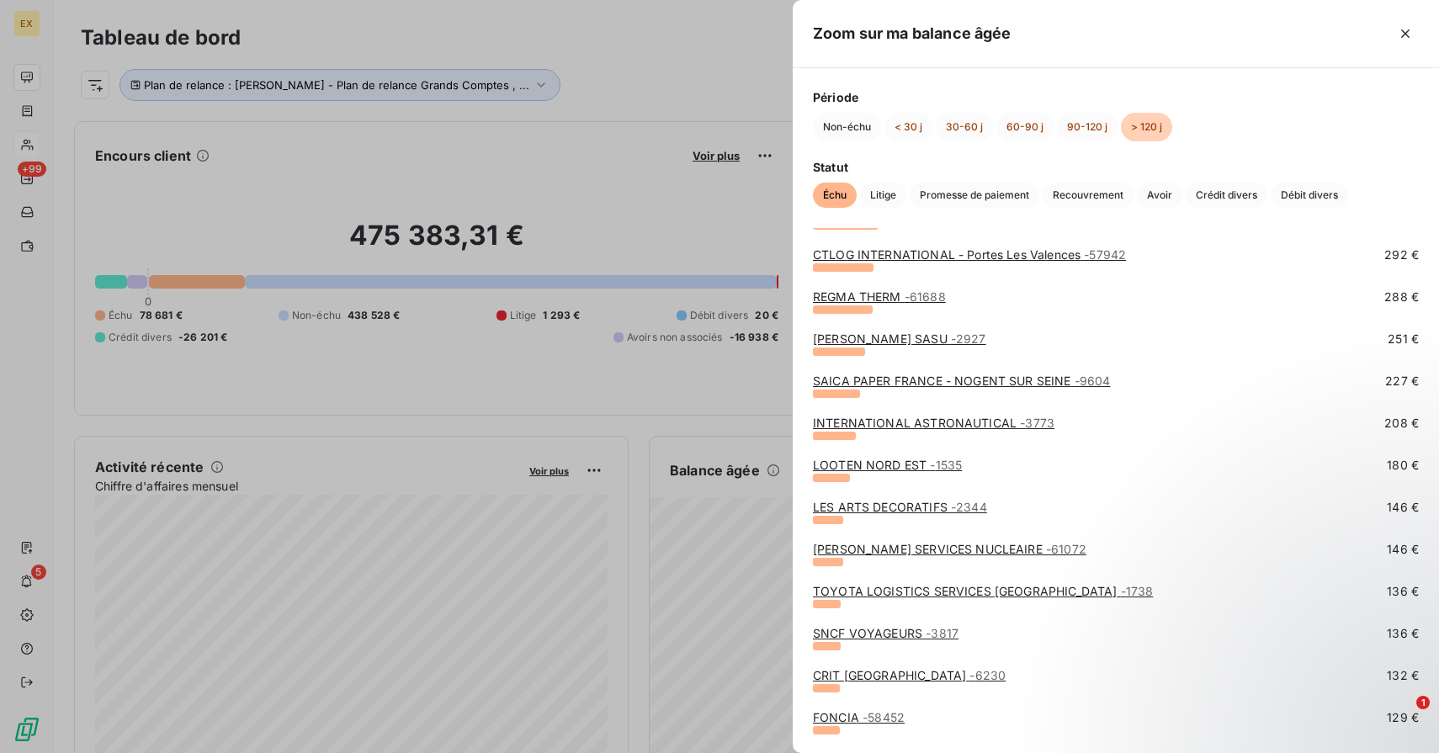
click at [894, 586] on link "TOYOTA LOGISTICS SERVICES [GEOGRAPHIC_DATA] - 1738" at bounding box center [983, 591] width 340 height 14
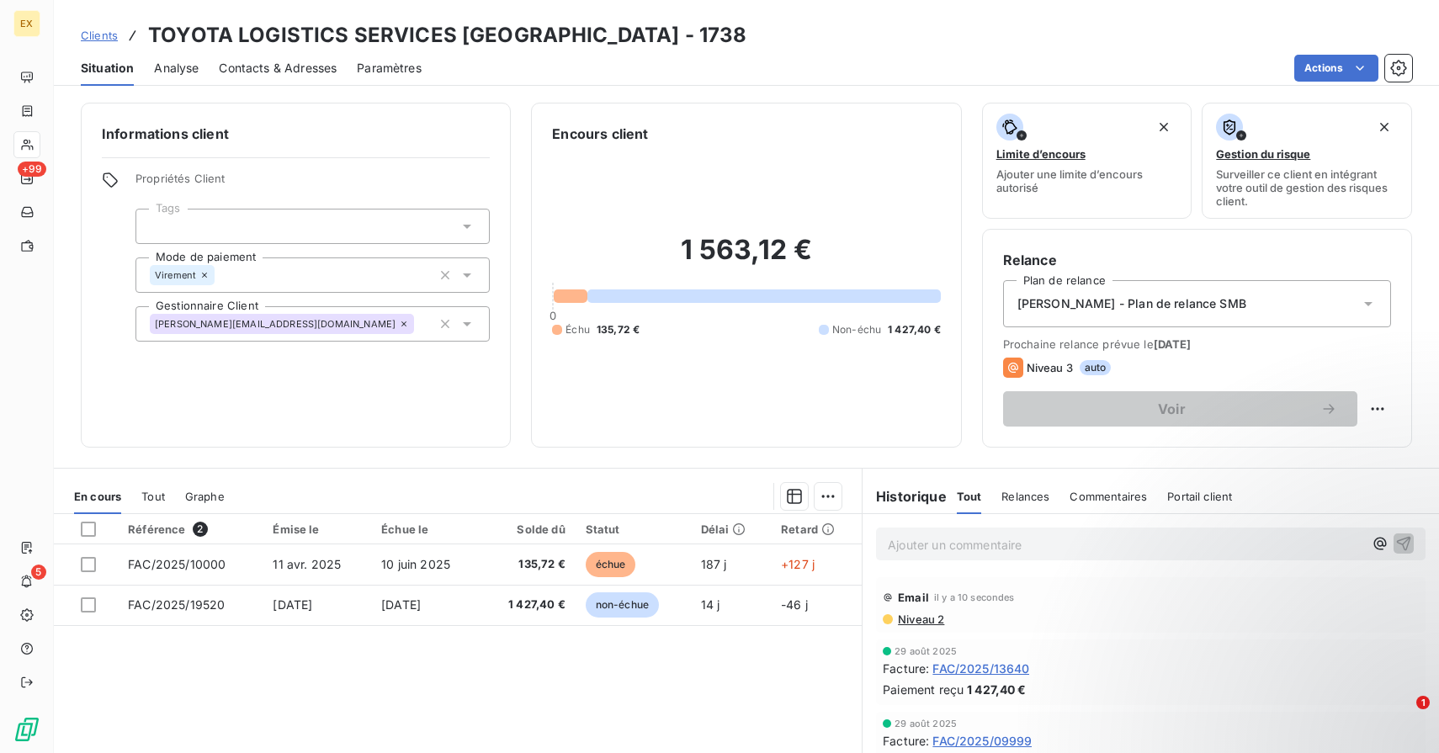
click at [1140, 30] on div "Clients TOYOTA LOGISTICS SERVICES FRANCE - 1738" at bounding box center [746, 35] width 1385 height 30
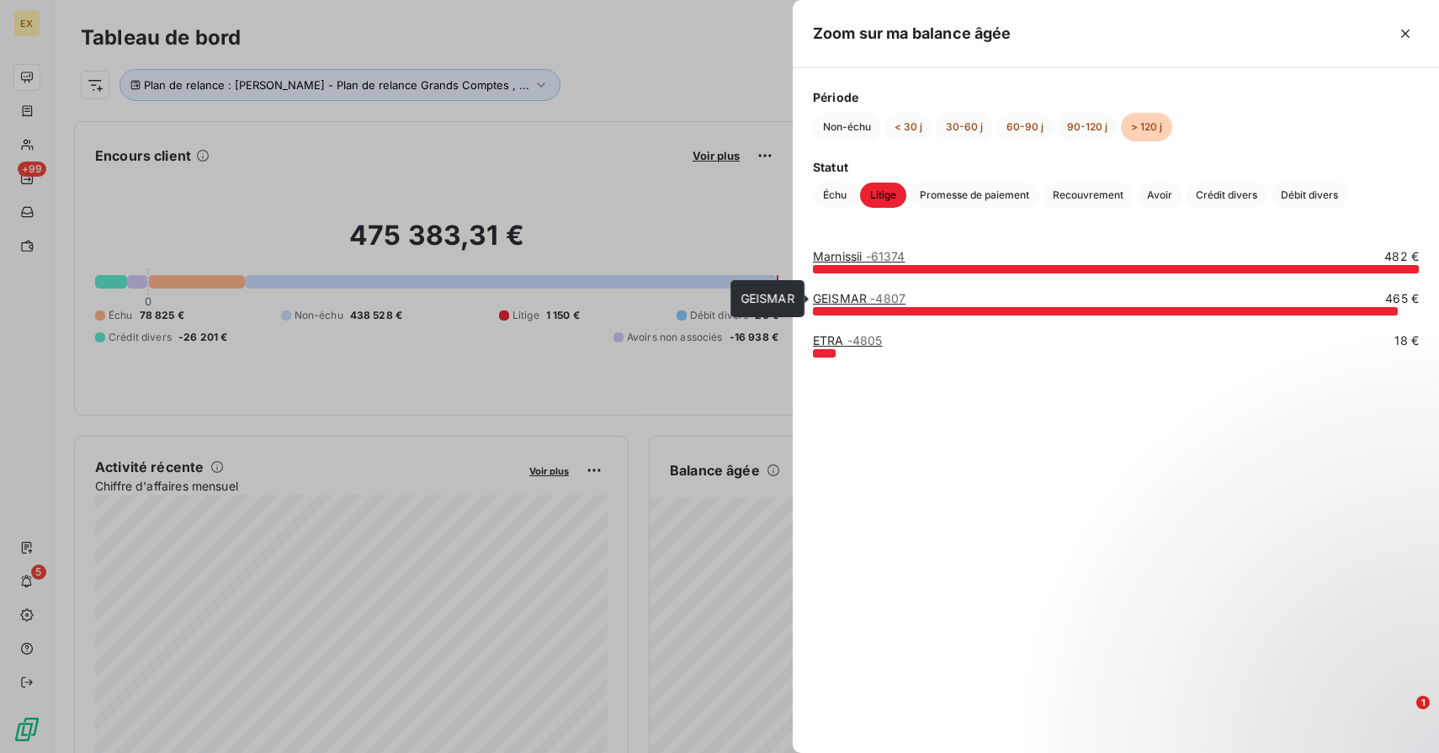
click at [845, 298] on link "GEISMAR - 4807" at bounding box center [859, 298] width 93 height 14
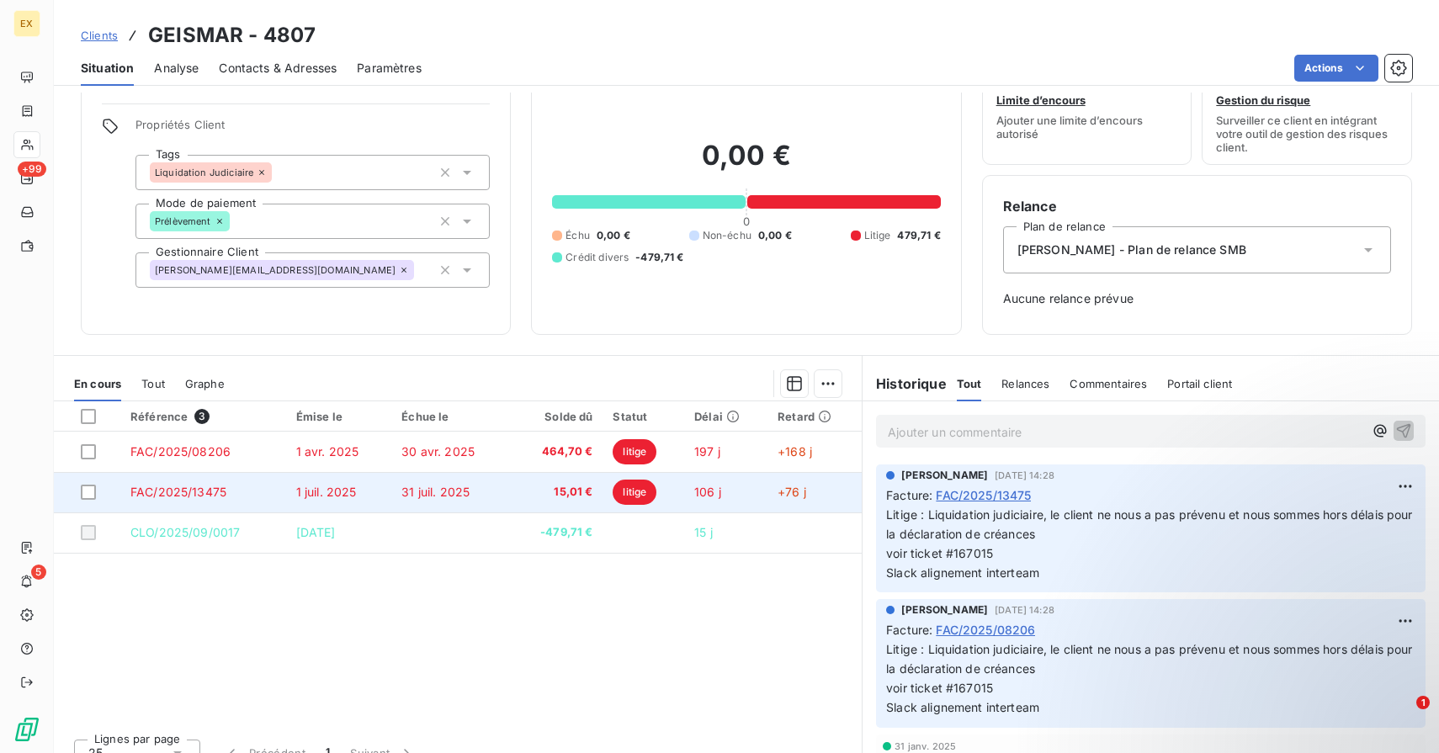
click at [528, 488] on td "15,01 €" at bounding box center [556, 492] width 93 height 40
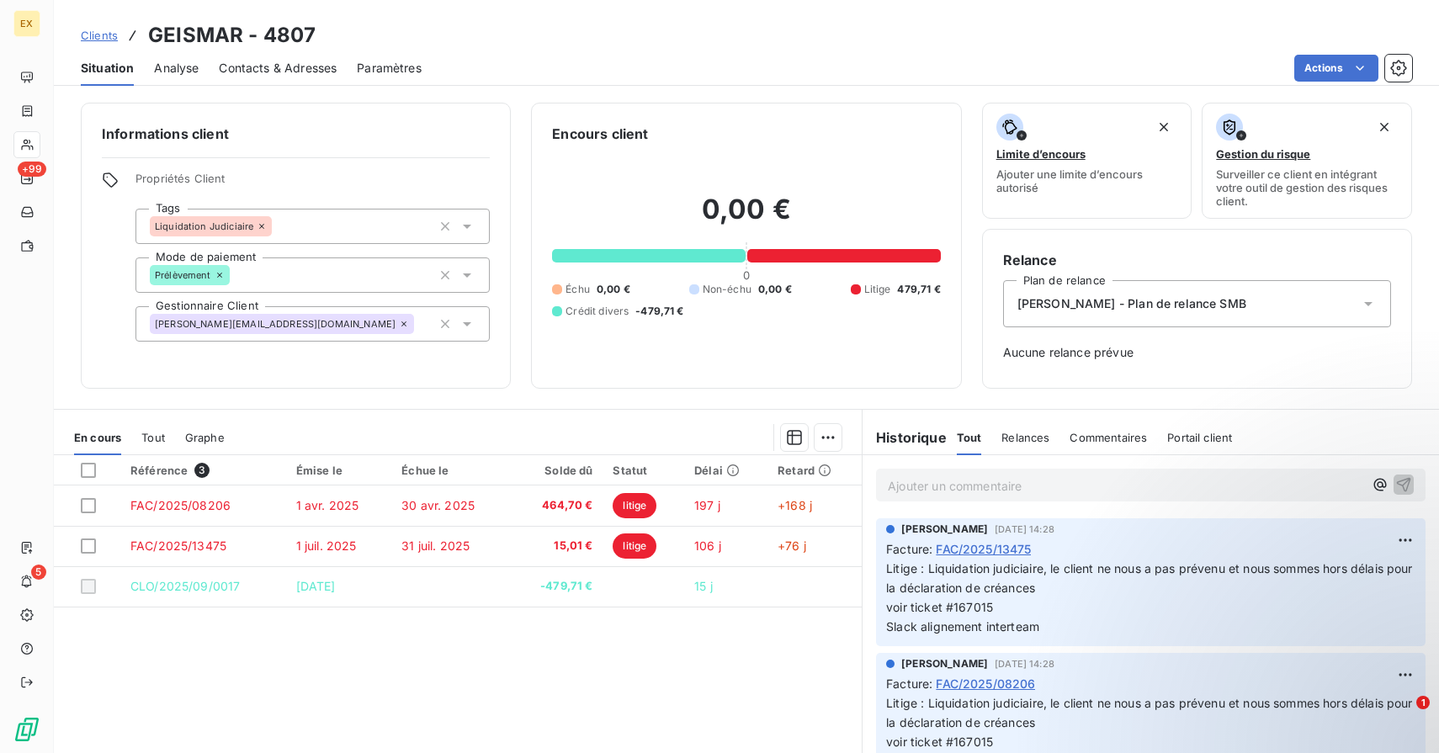
click at [584, 395] on div "Informations client Propriétés Client Tags Liquidation Judiciaire Mode de paiem…" at bounding box center [746, 423] width 1385 height 661
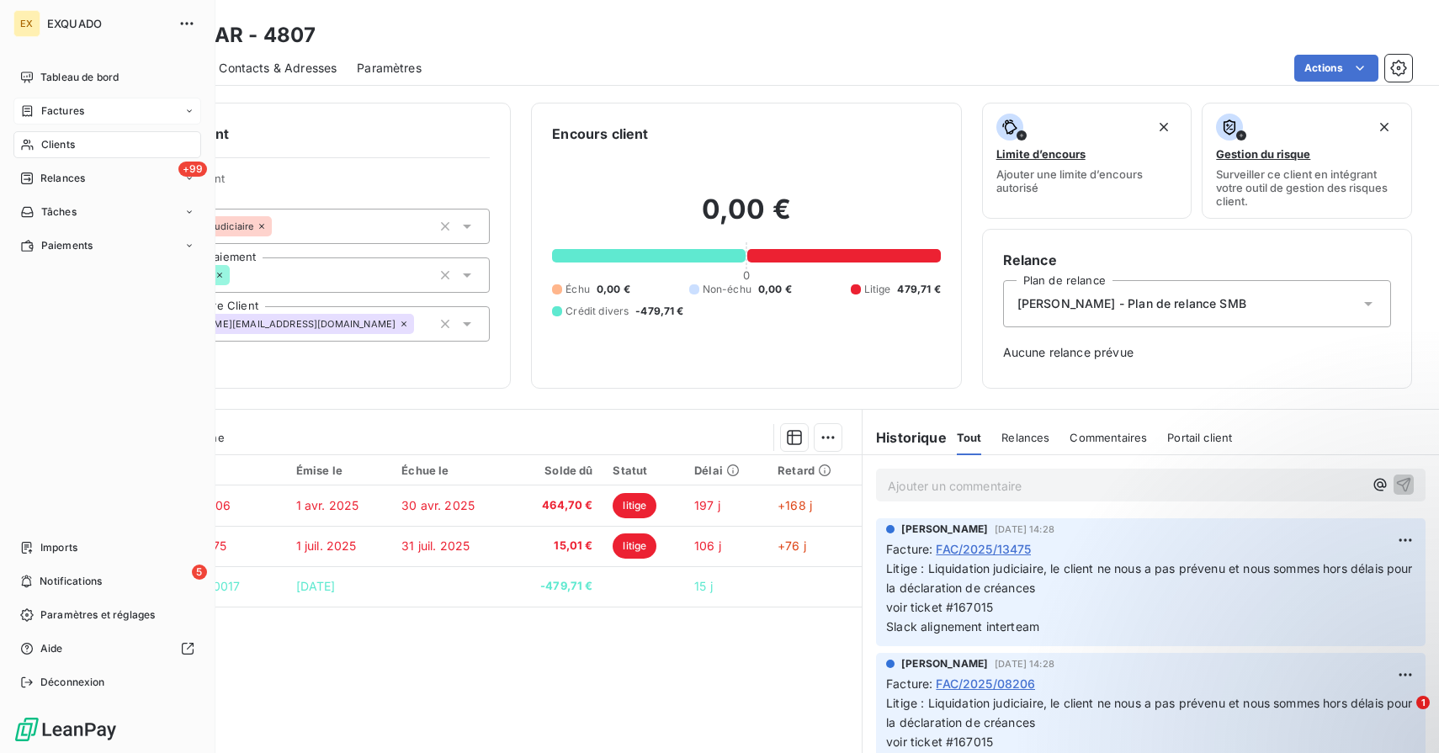
click at [55, 105] on span "Factures" at bounding box center [62, 110] width 43 height 15
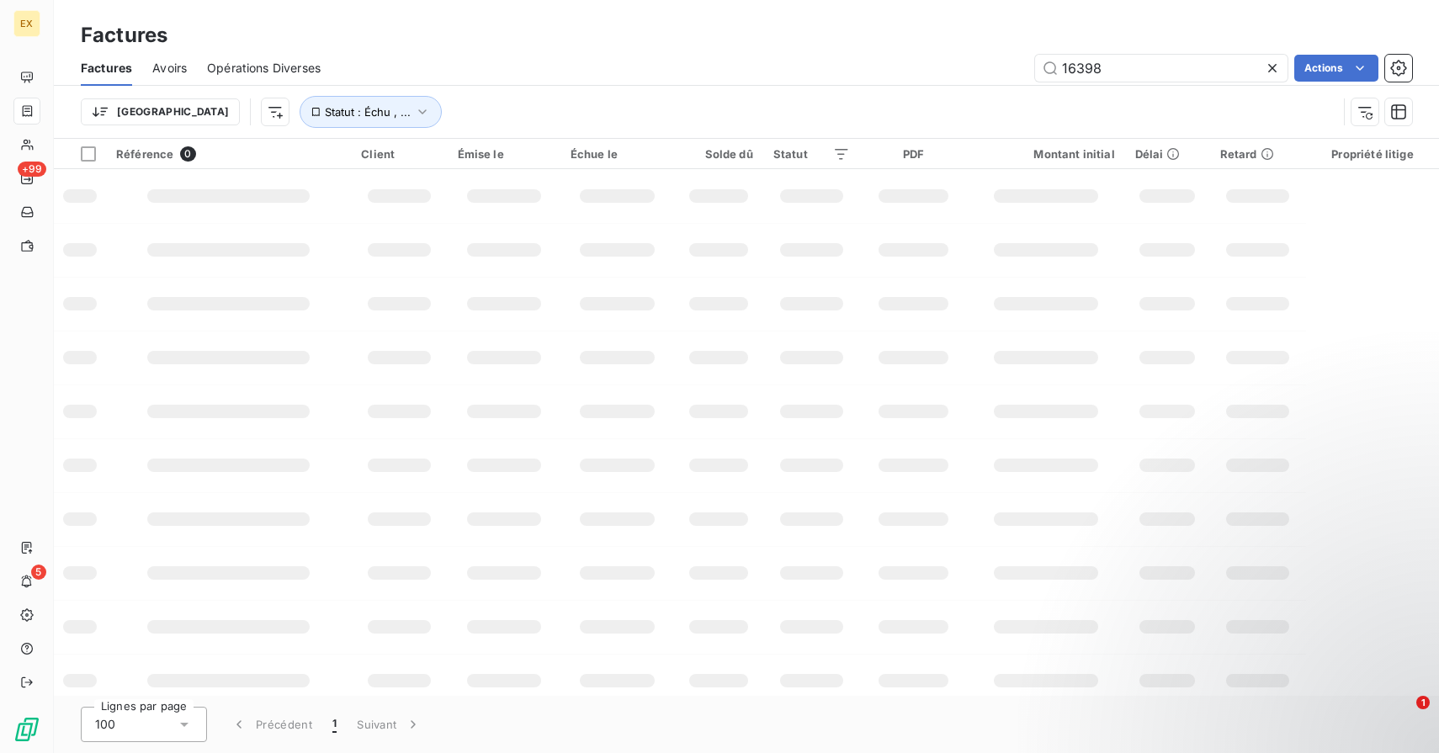
click at [1272, 66] on icon at bounding box center [1272, 68] width 8 height 8
click at [428, 55] on div "Actions" at bounding box center [876, 68] width 1071 height 27
click at [300, 119] on button "Statut : Échu , ..." at bounding box center [371, 112] width 142 height 32
click at [448, 156] on span "échue" at bounding box center [439, 155] width 40 height 15
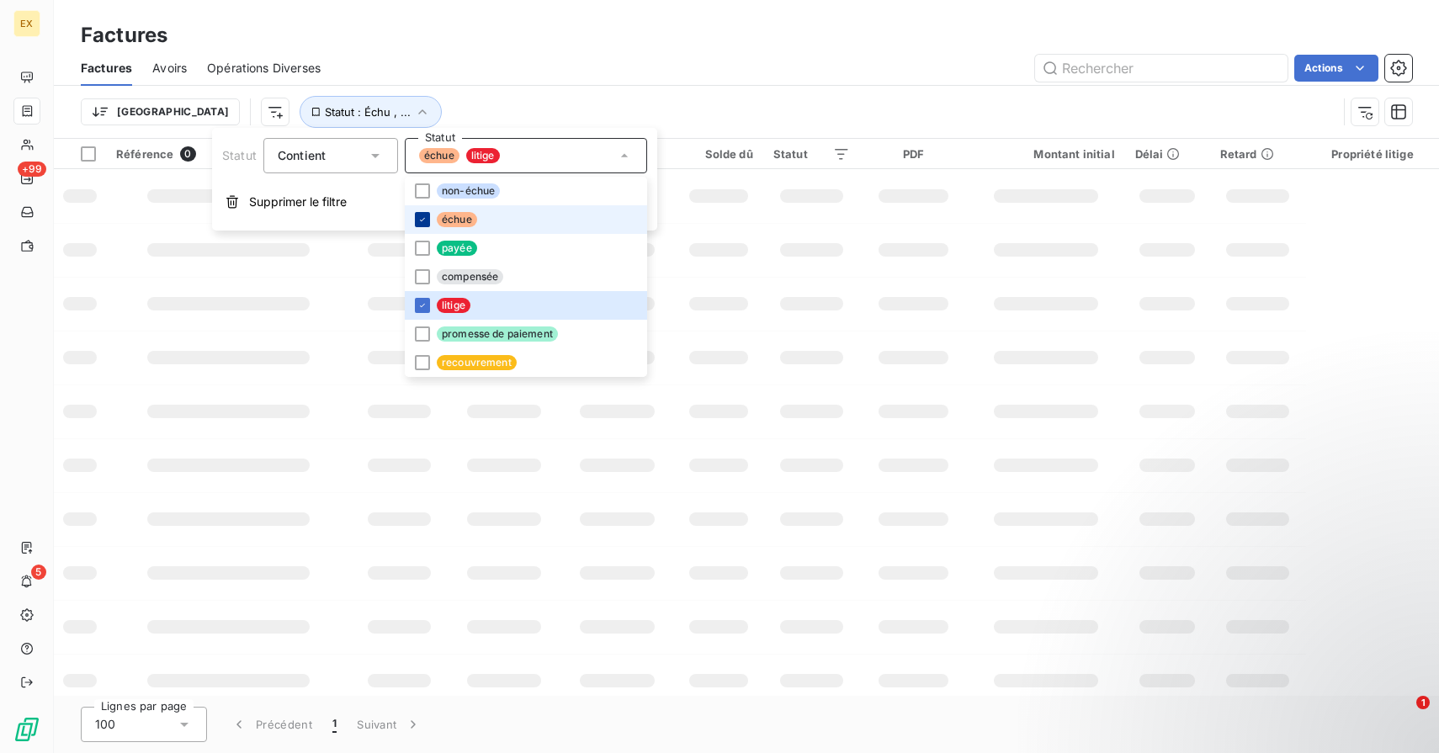
click at [424, 215] on icon at bounding box center [422, 220] width 10 height 10
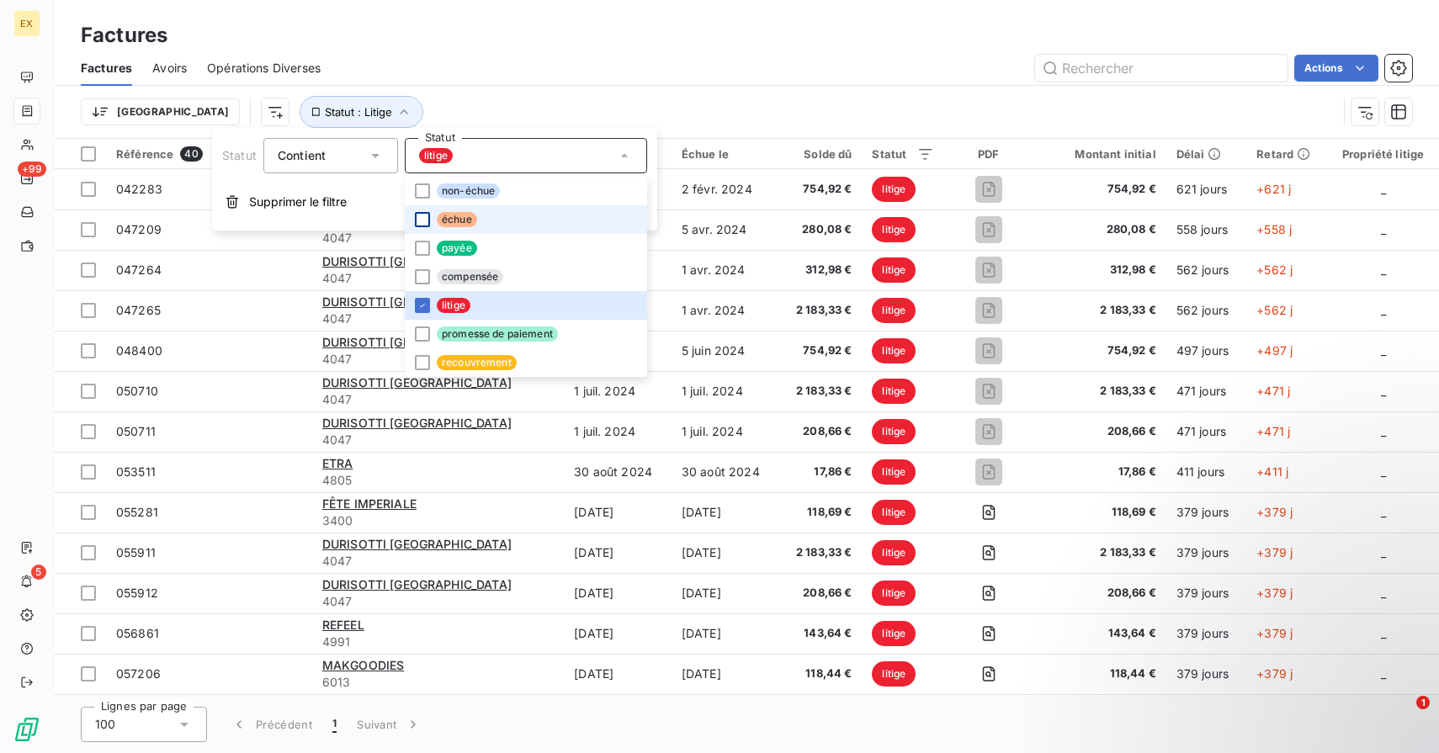
click at [489, 64] on div "Actions" at bounding box center [876, 68] width 1071 height 27
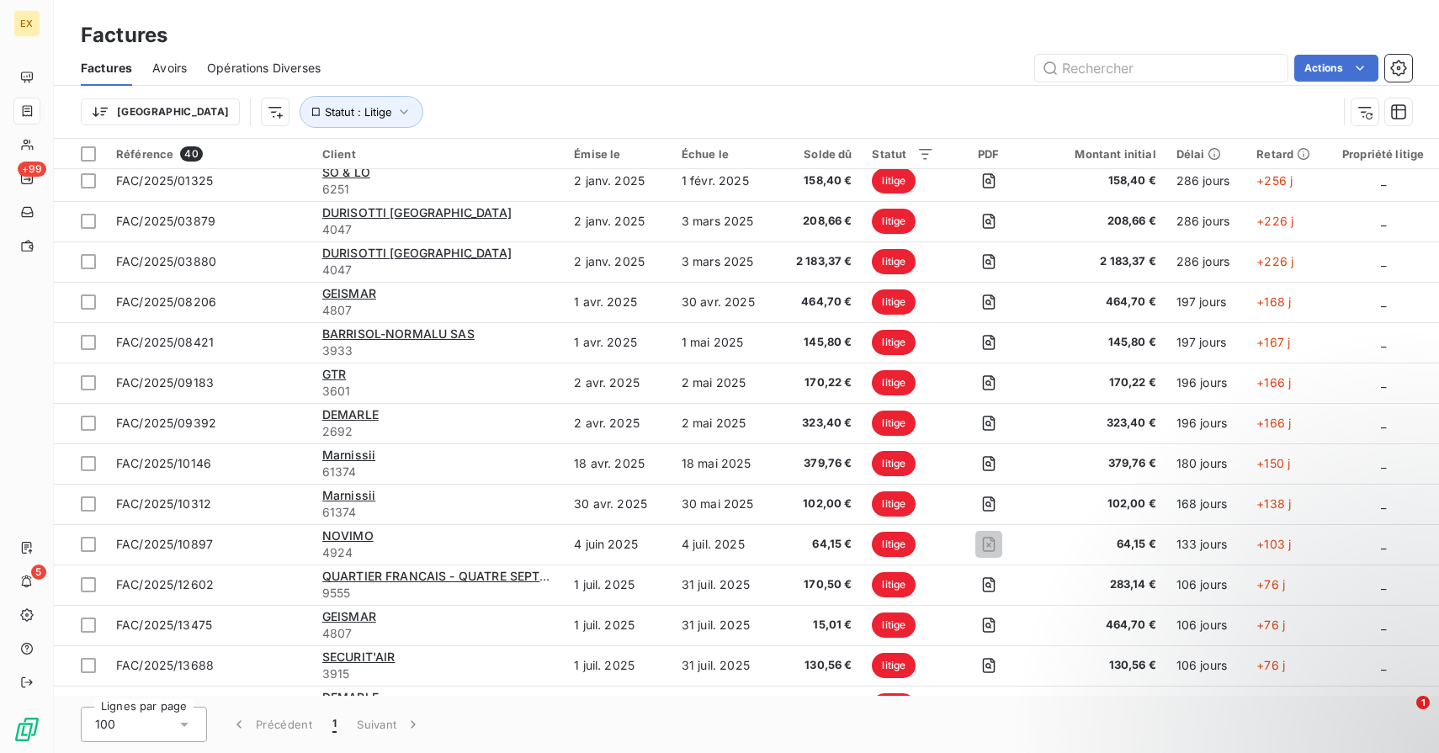
scroll to position [1089, 0]
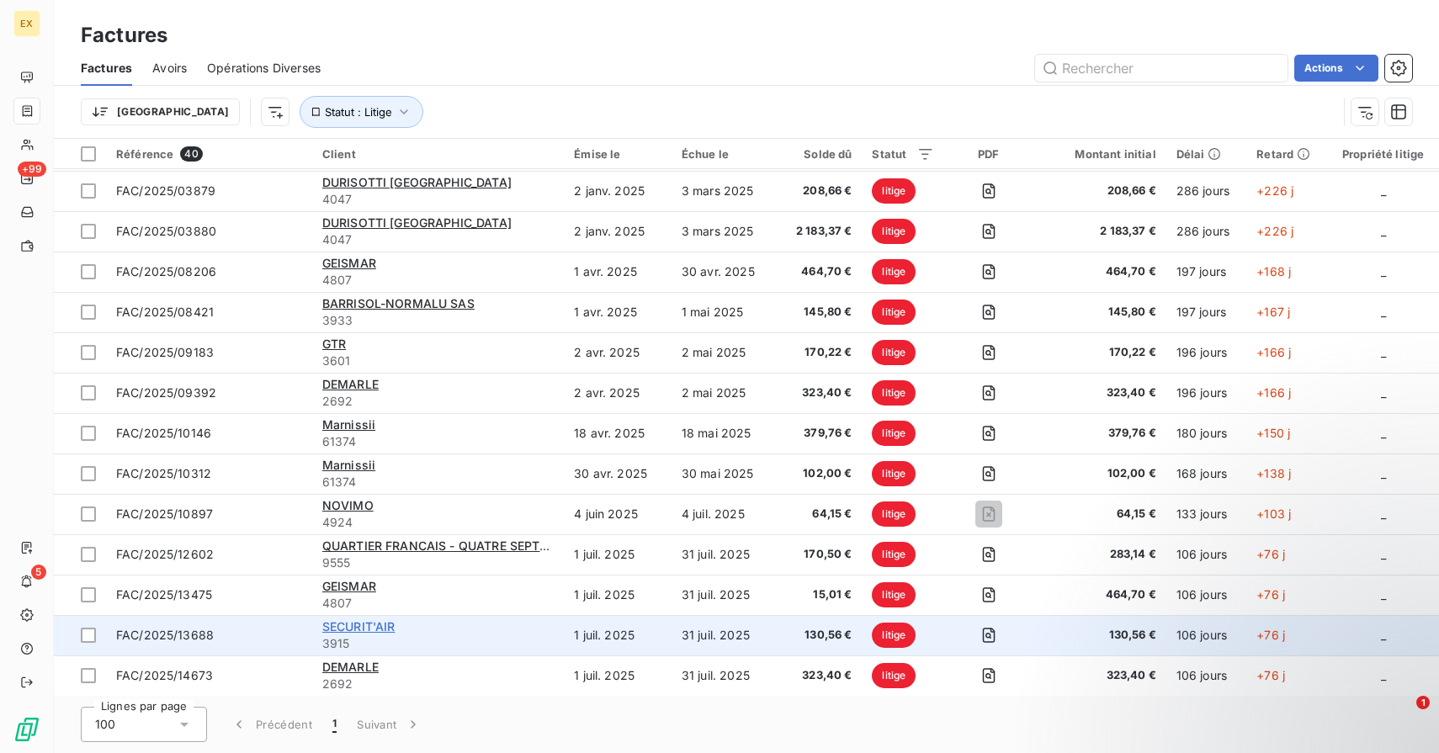
click at [388, 629] on span "SECURIT'AIR" at bounding box center [358, 626] width 73 height 14
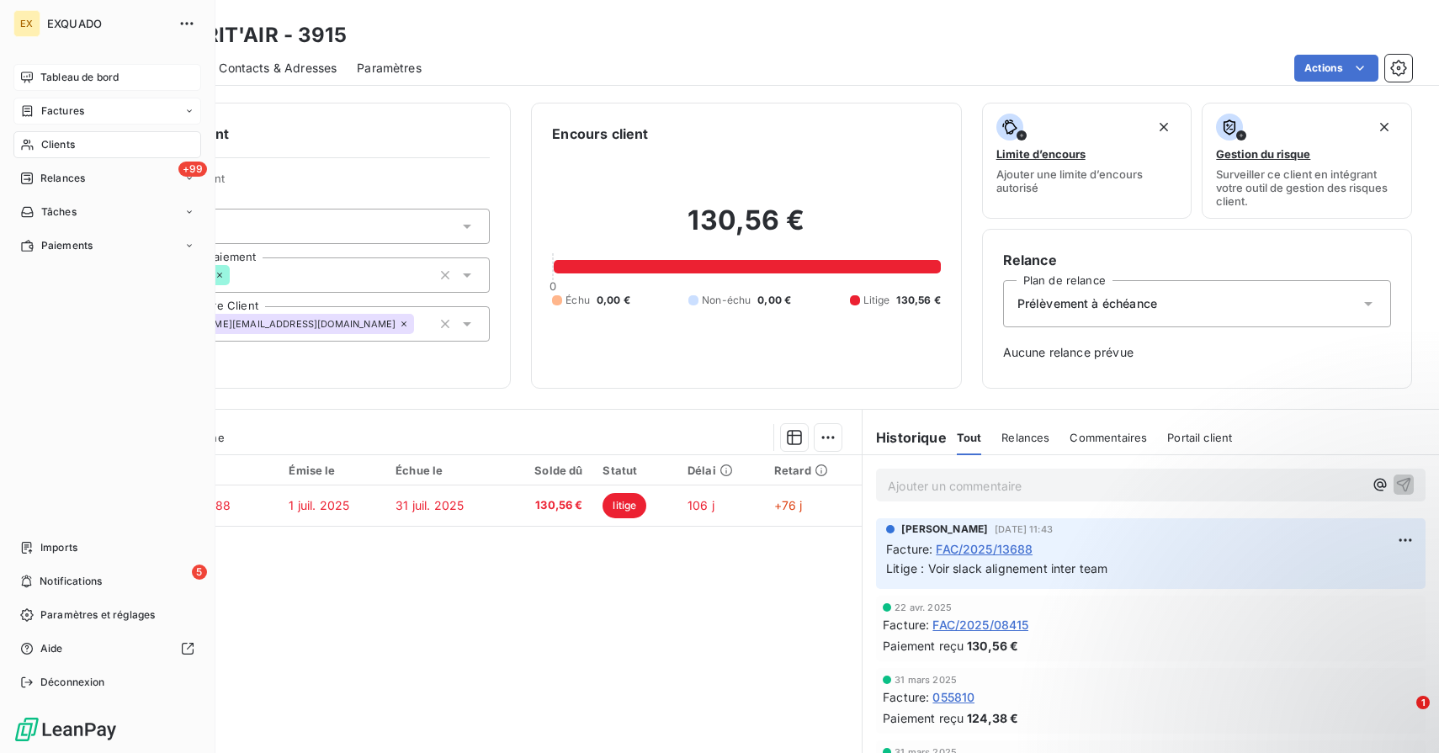
click at [31, 72] on icon at bounding box center [26, 77] width 13 height 13
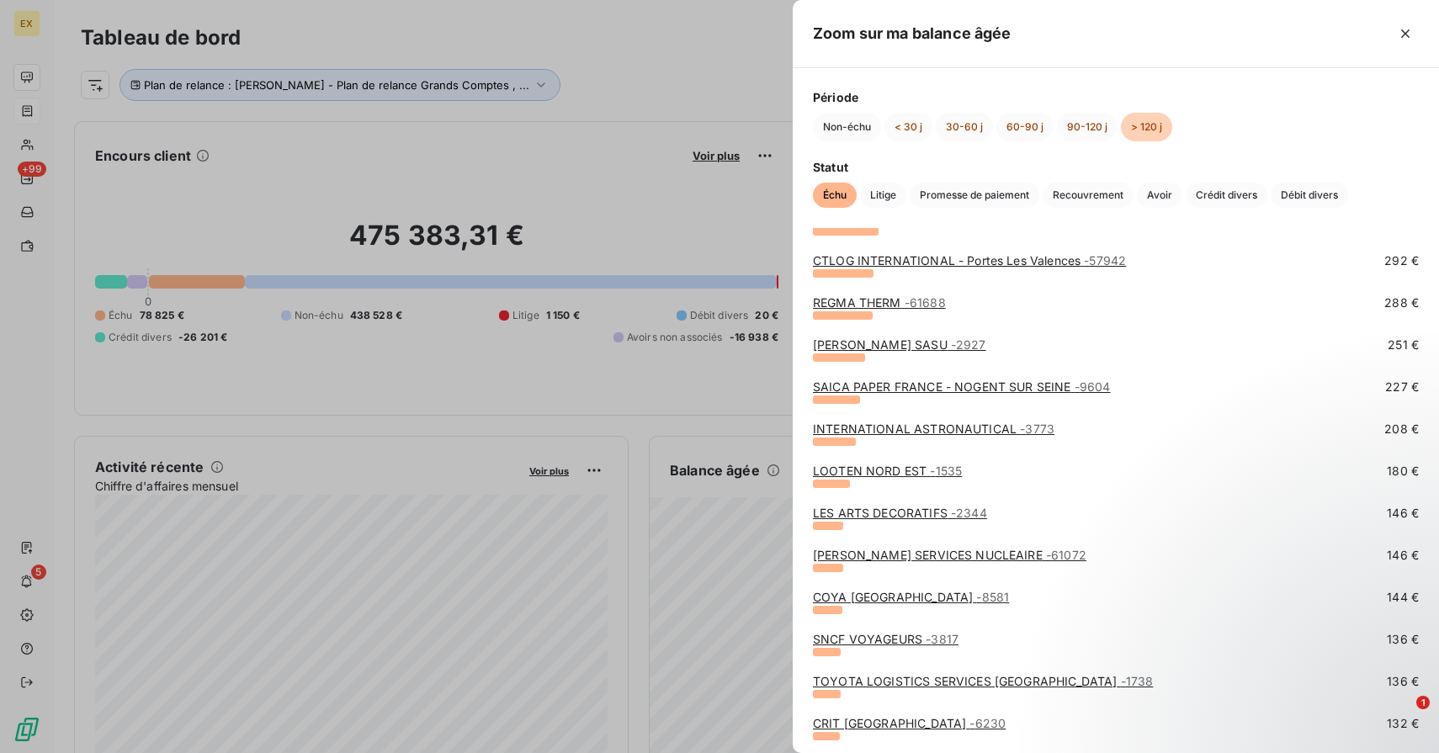
scroll to position [526, 0]
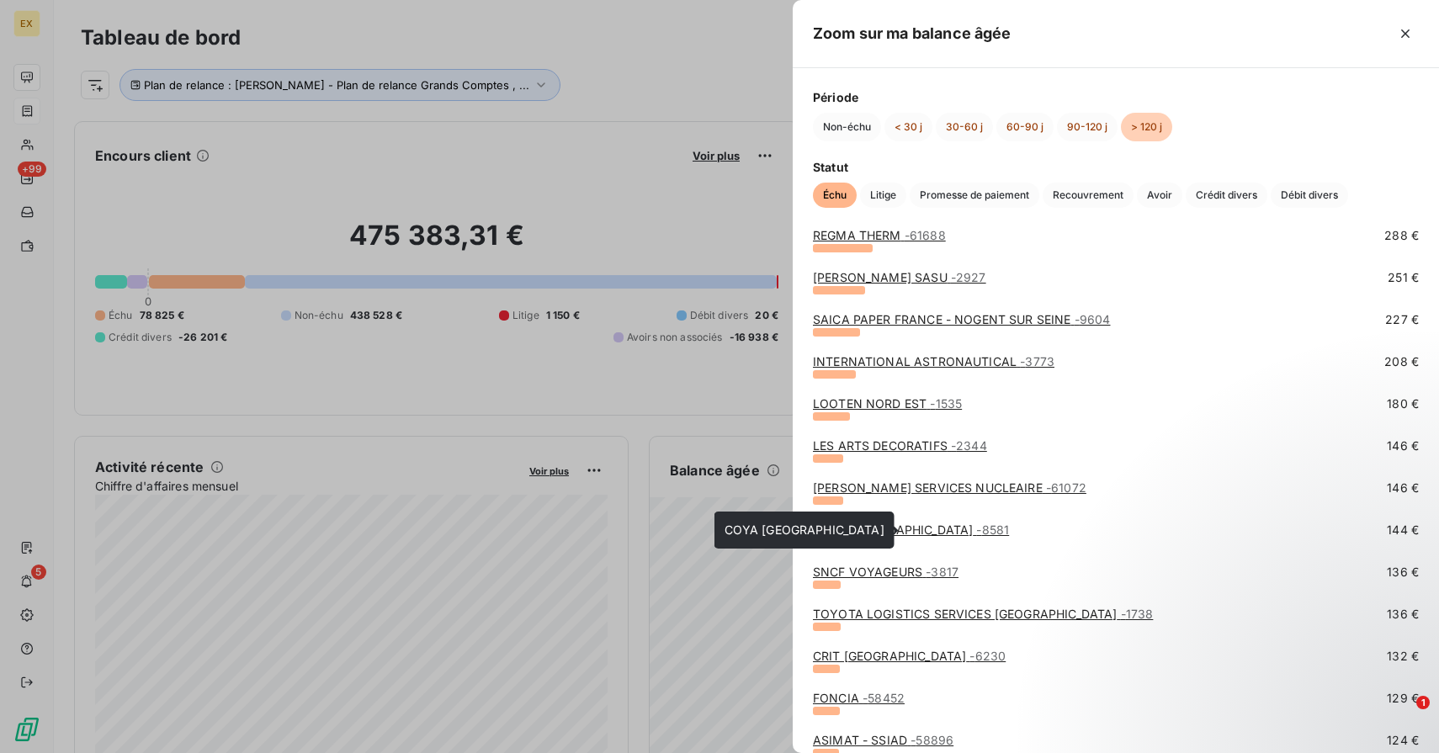
click at [882, 530] on link "COYA PARIS - 8581" at bounding box center [911, 530] width 196 height 14
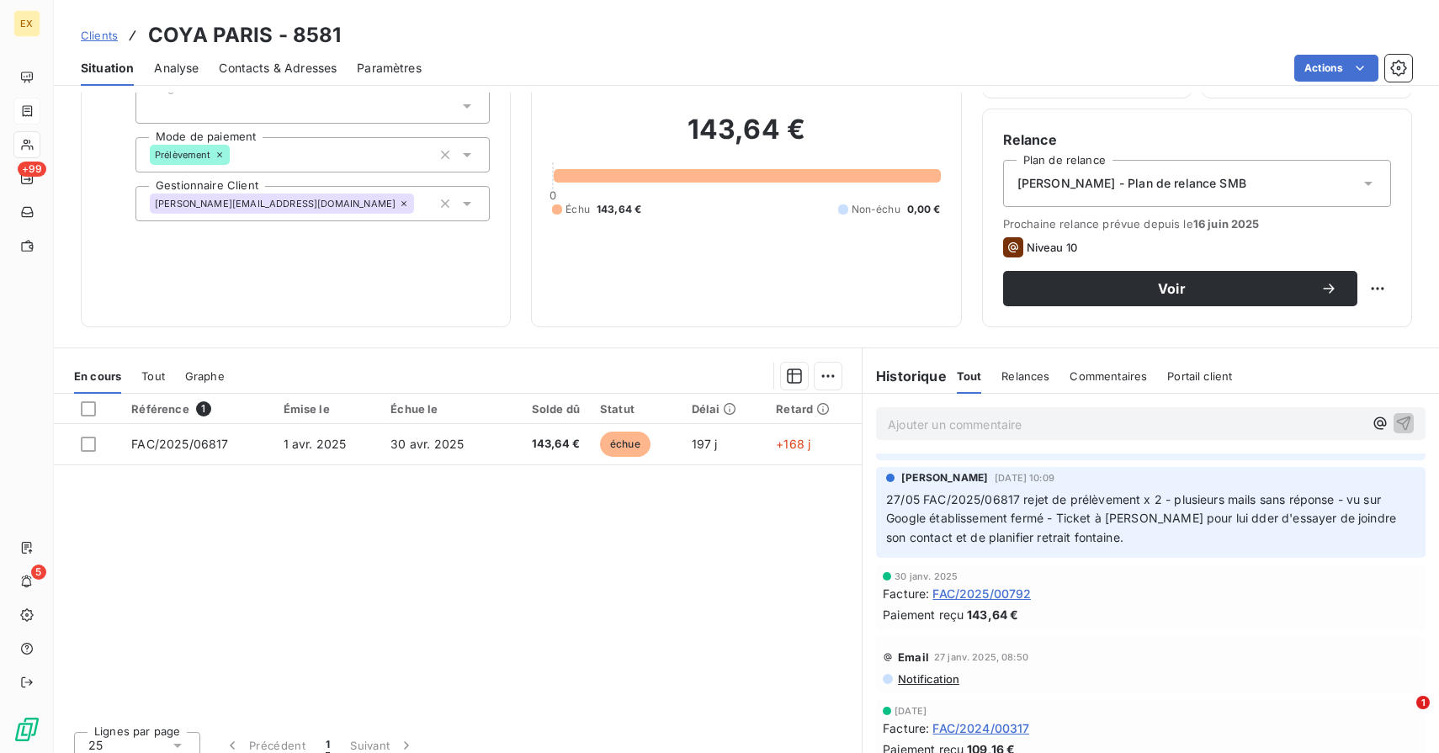
scroll to position [119, 0]
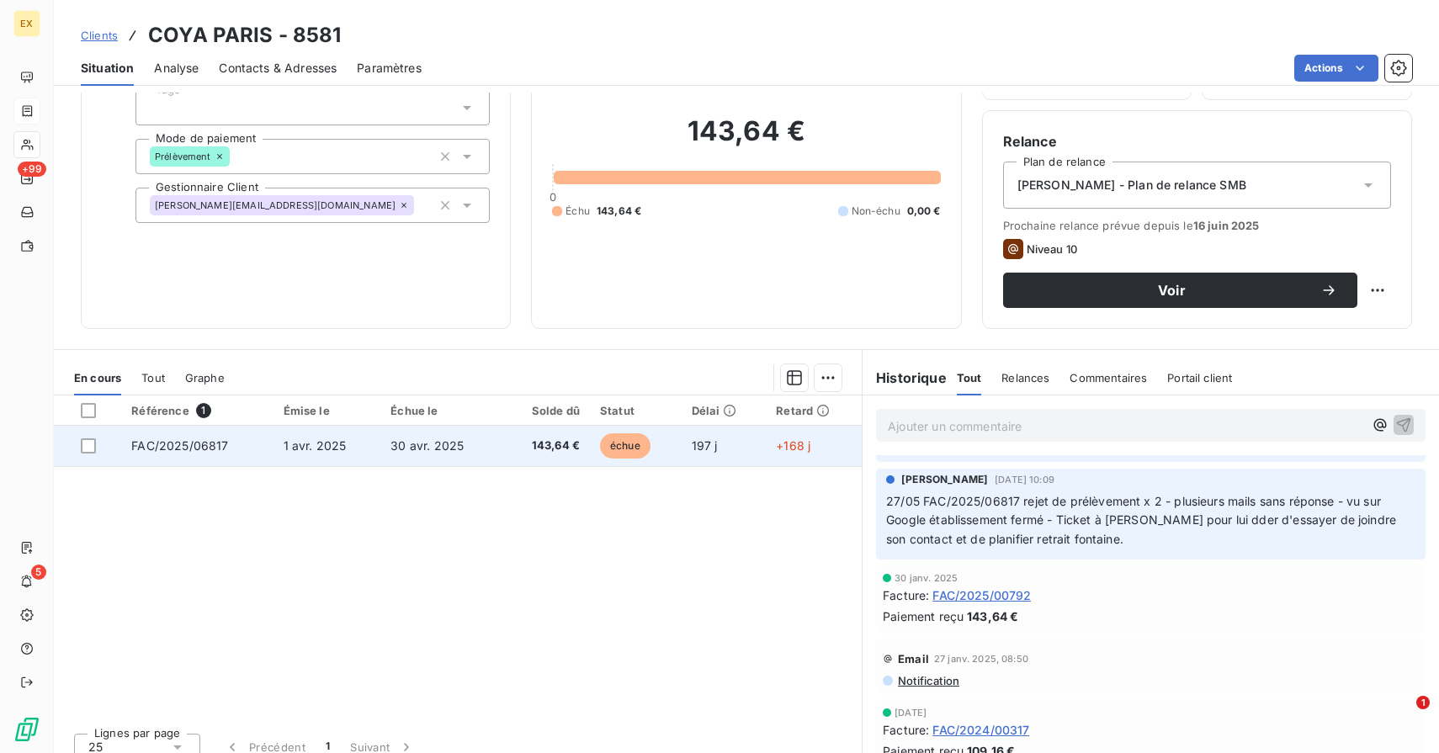
click at [501, 461] on td "143,64 €" at bounding box center [545, 446] width 88 height 40
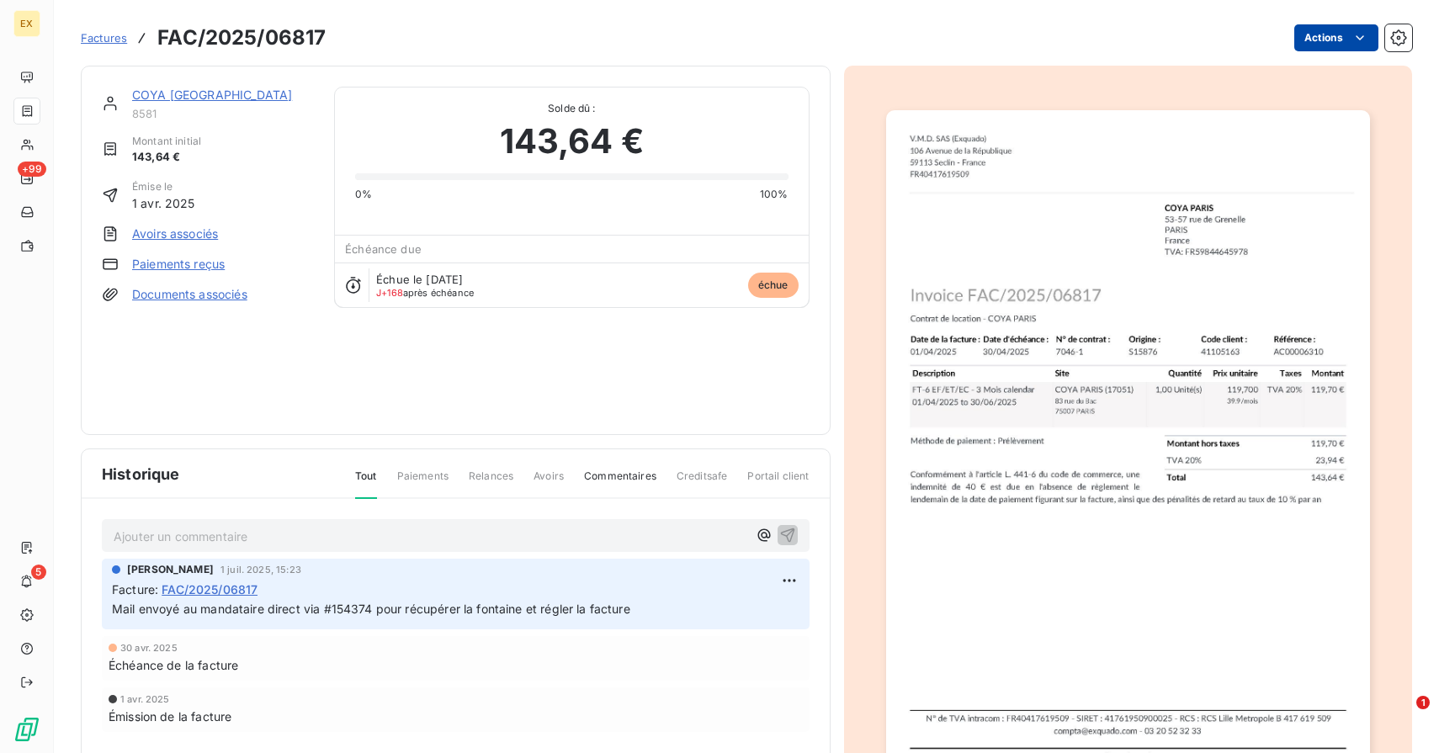
click at [1316, 45] on html "EX +99 5 Factures FAC/2025/06817 Actions COYA PARIS 8581 Montant initial 143,64…" at bounding box center [719, 376] width 1439 height 753
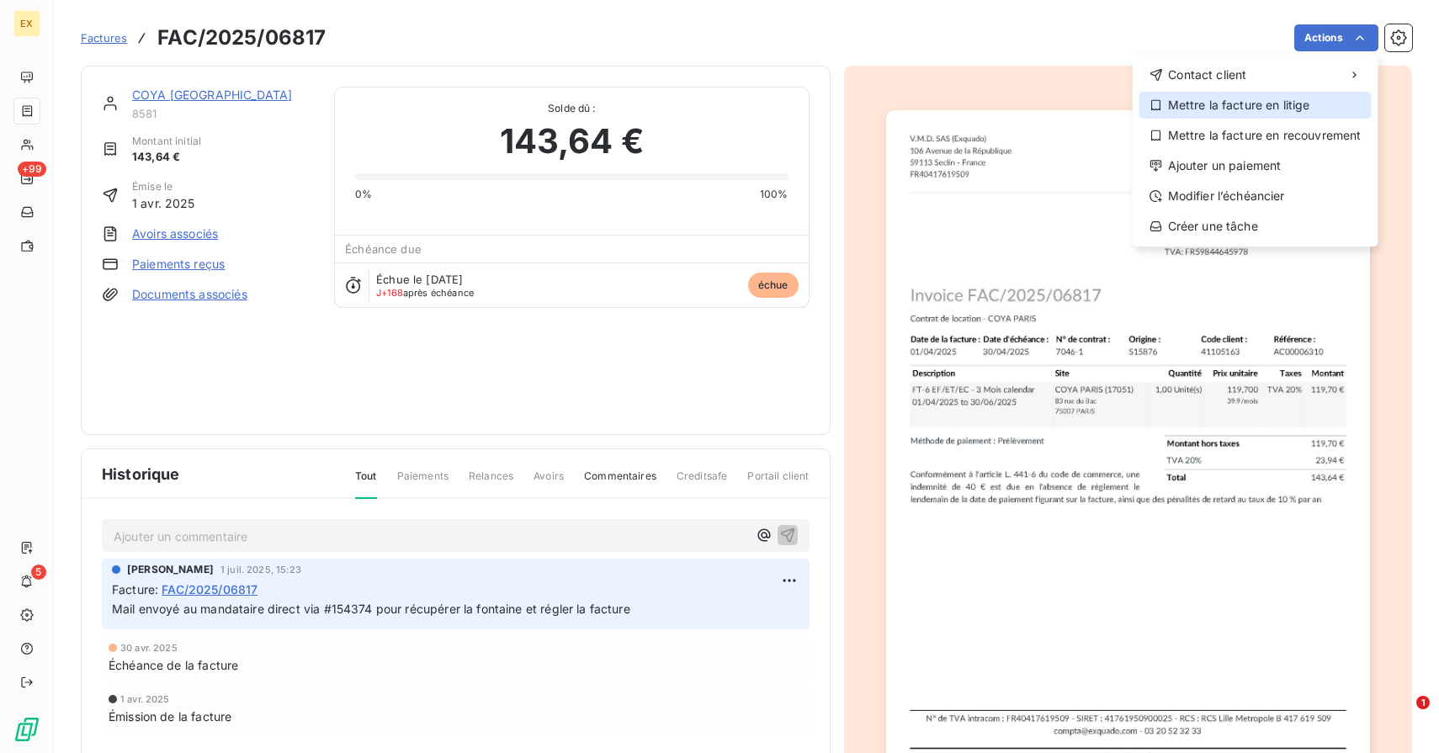
click at [1286, 104] on div "Mettre la facture en litige" at bounding box center [1255, 105] width 232 height 27
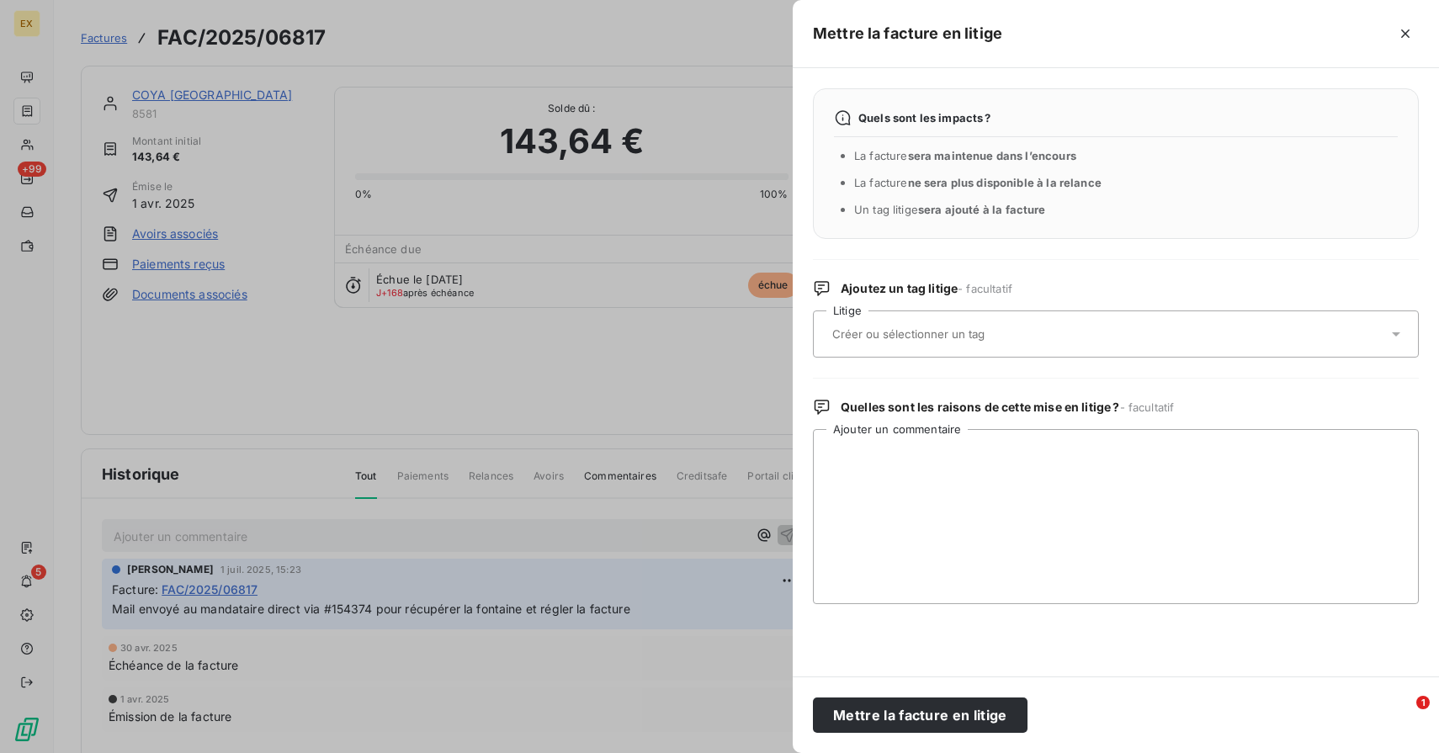
click at [937, 333] on input "text" at bounding box center [952, 333] width 245 height 15
click at [900, 477] on textarea "Ajouter un commentaire" at bounding box center [1116, 516] width 606 height 175
type input "S"
type input "l"
click at [900, 545] on textarea "Ajouter un commentaire" at bounding box center [1116, 516] width 606 height 175
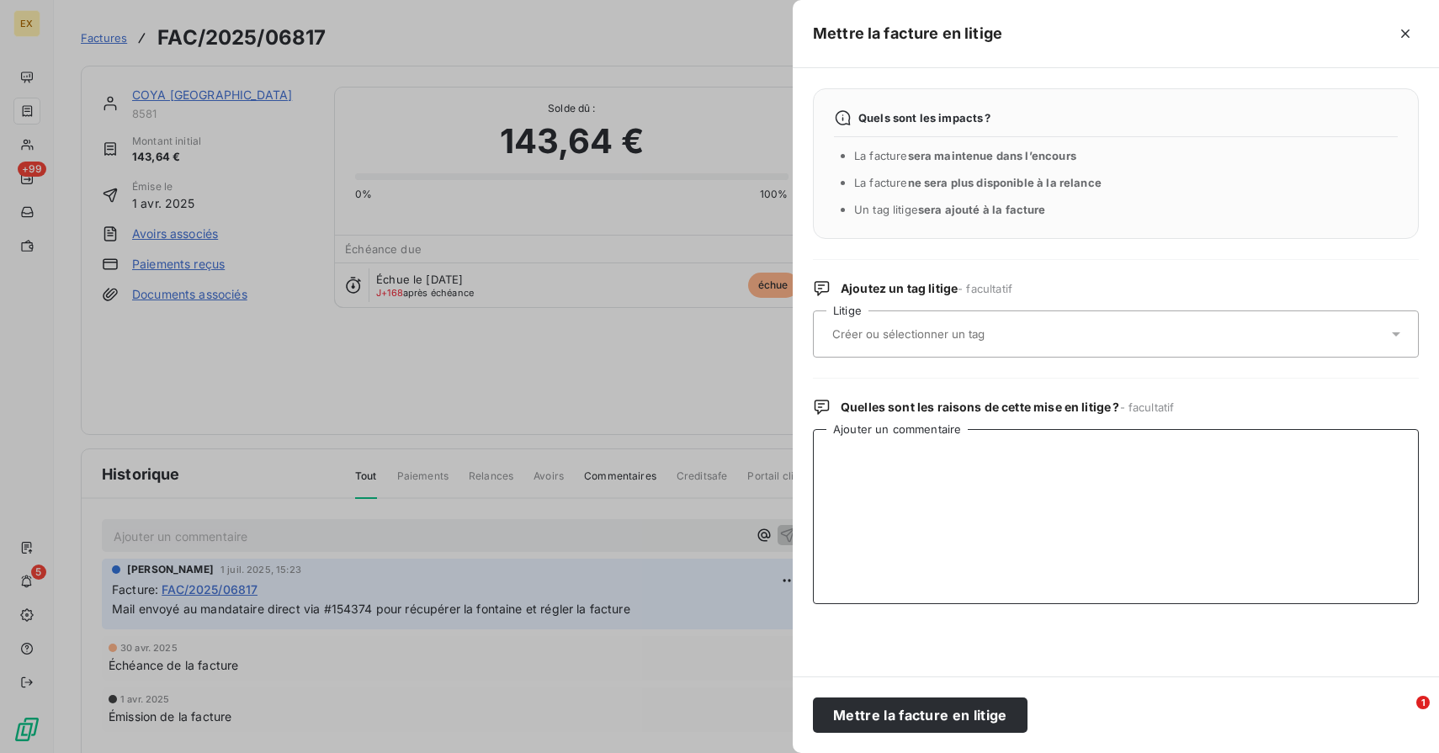
click at [889, 483] on textarea "Ajouter un commentaire" at bounding box center [1116, 516] width 606 height 175
type textarea "Slack alignement"
click at [868, 701] on button "Mettre la facture en litige" at bounding box center [920, 715] width 215 height 35
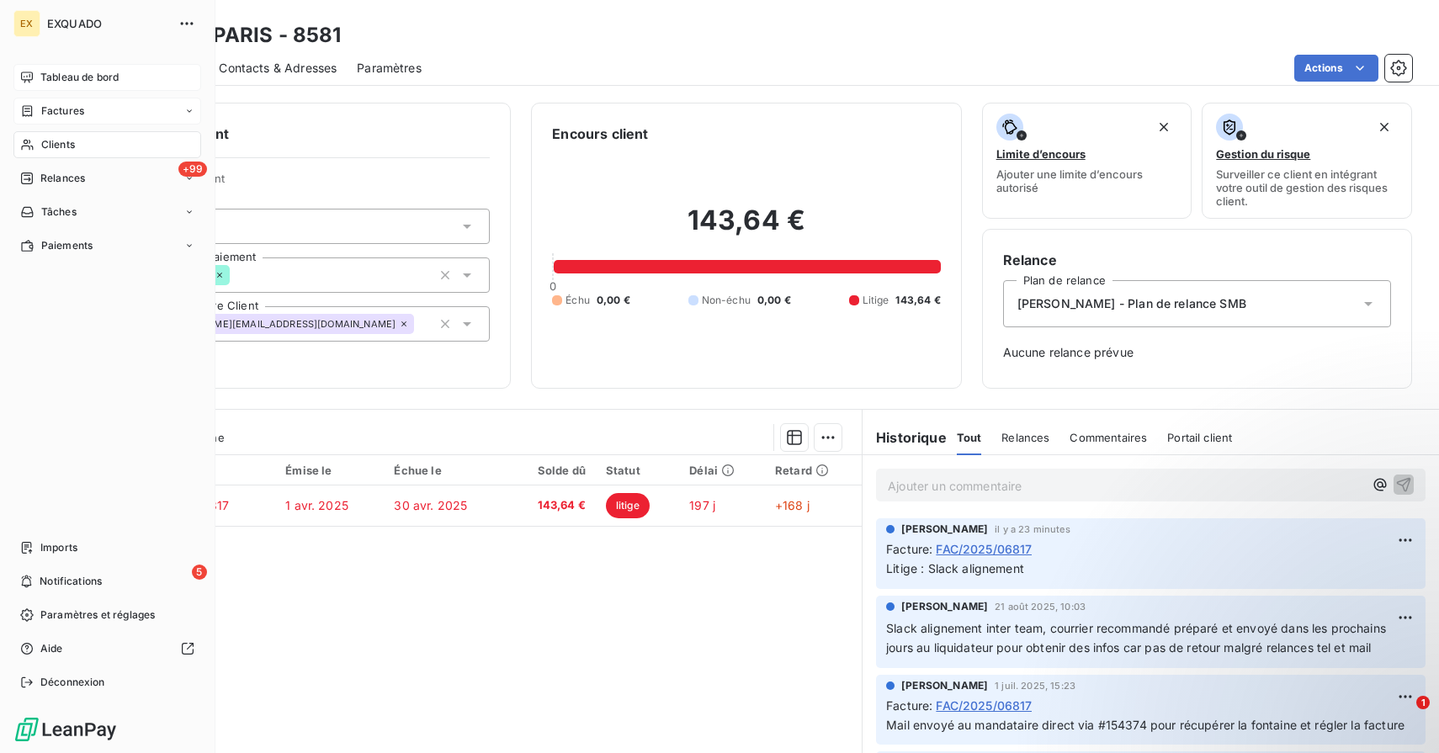
click at [58, 77] on span "Tableau de bord" at bounding box center [79, 77] width 78 height 15
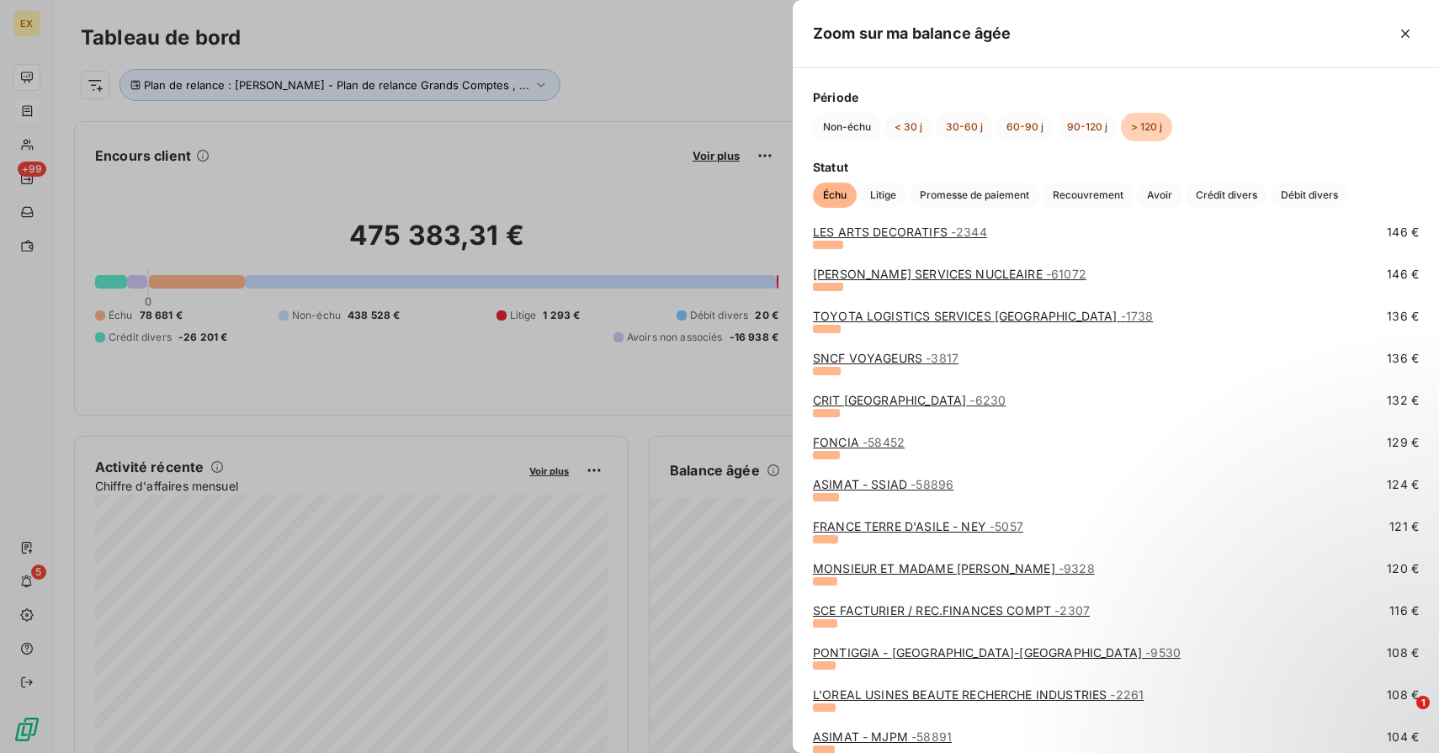
scroll to position [733, 0]
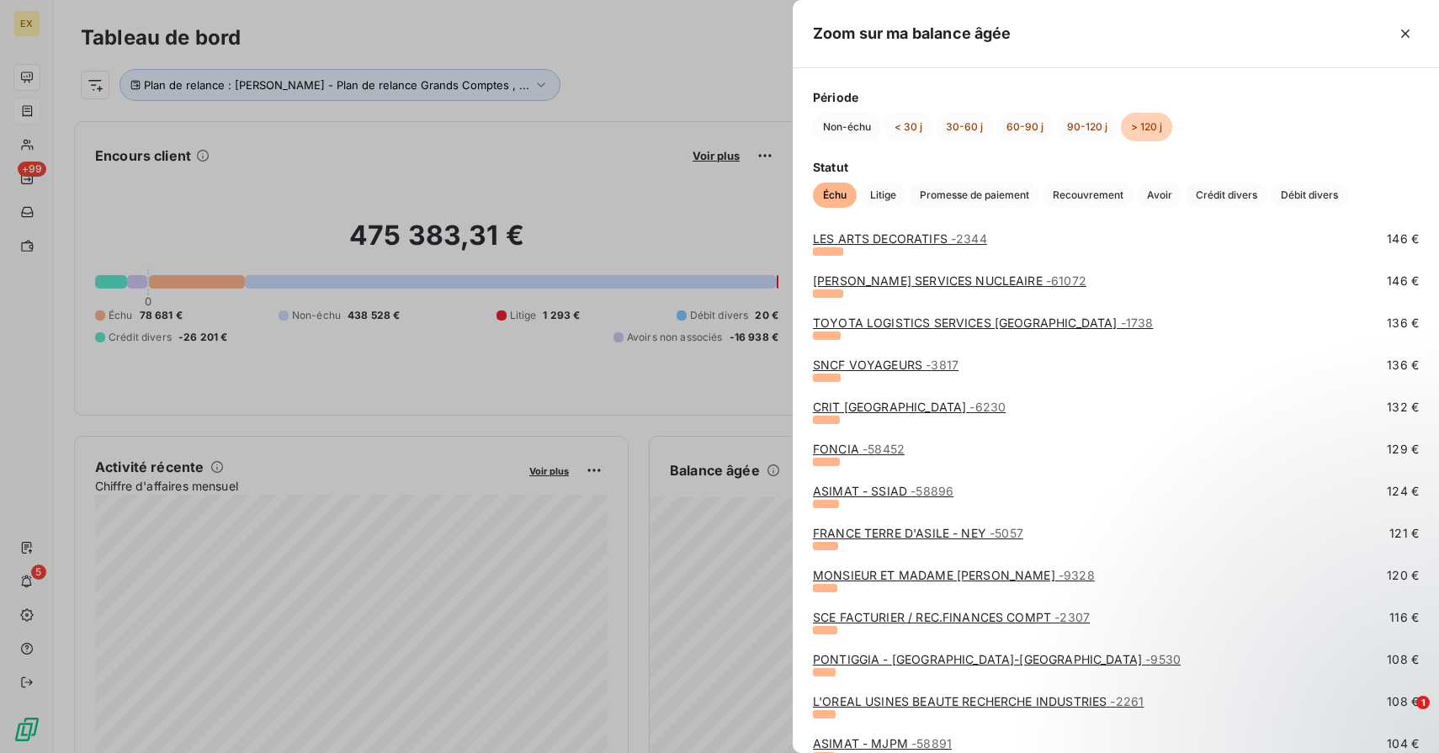
click at [900, 329] on link "TOYOTA LOGISTICS SERVICES [GEOGRAPHIC_DATA] - 1738" at bounding box center [983, 323] width 340 height 14
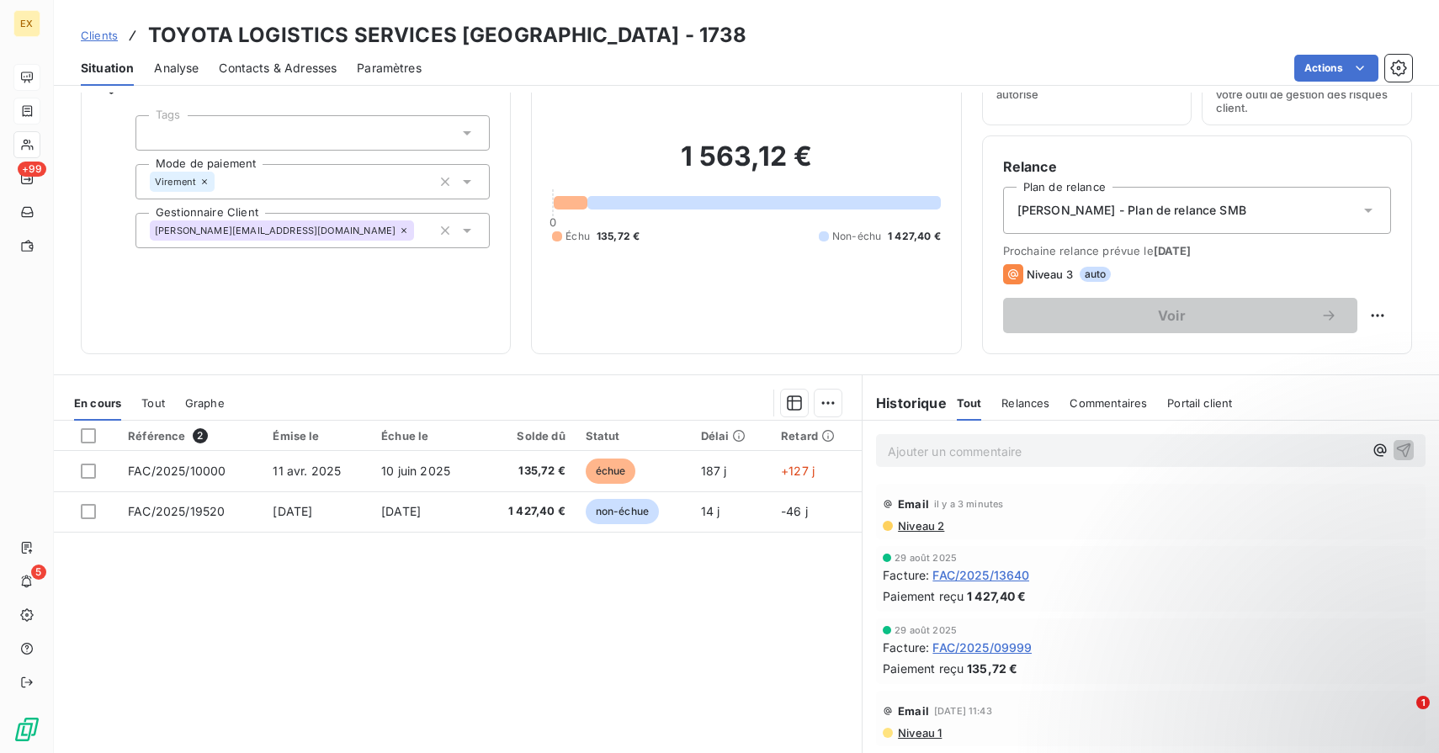
scroll to position [99, 0]
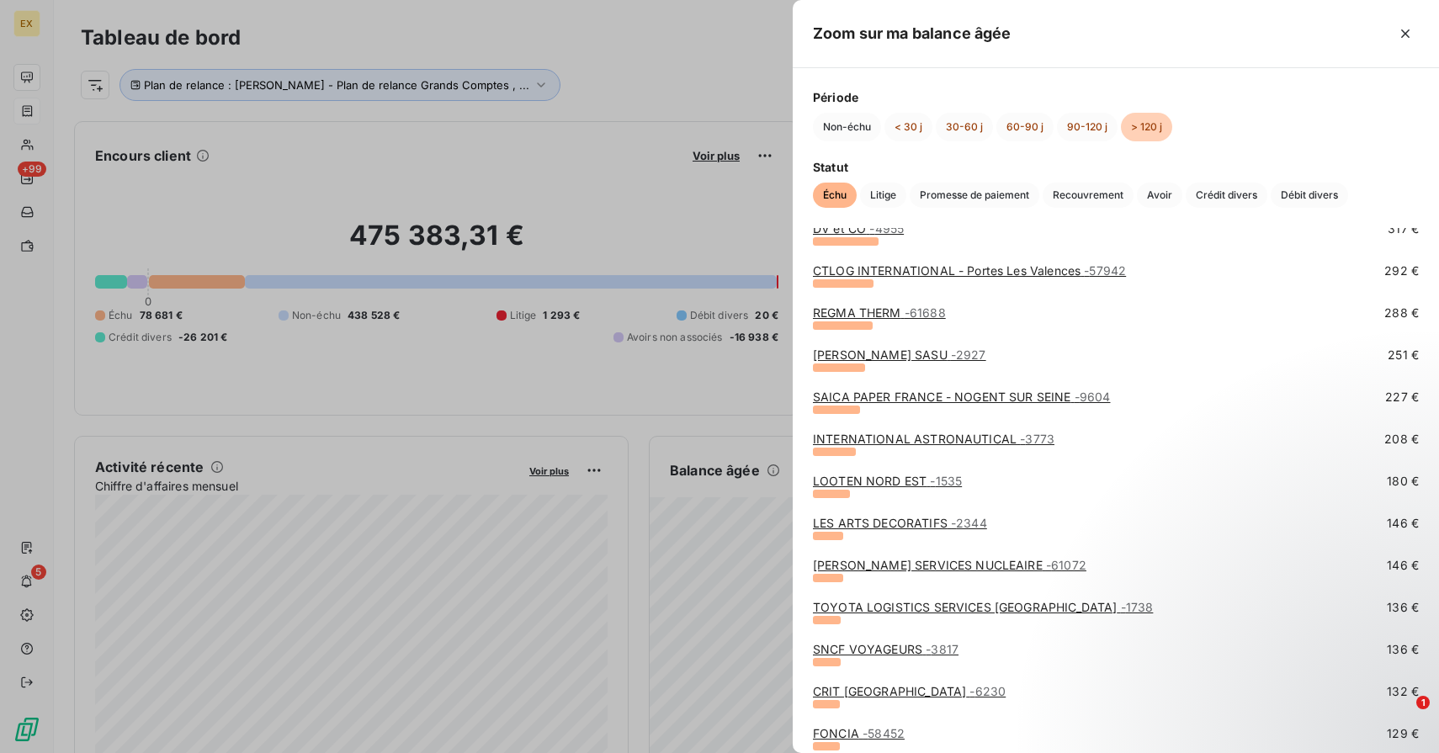
scroll to position [475, 0]
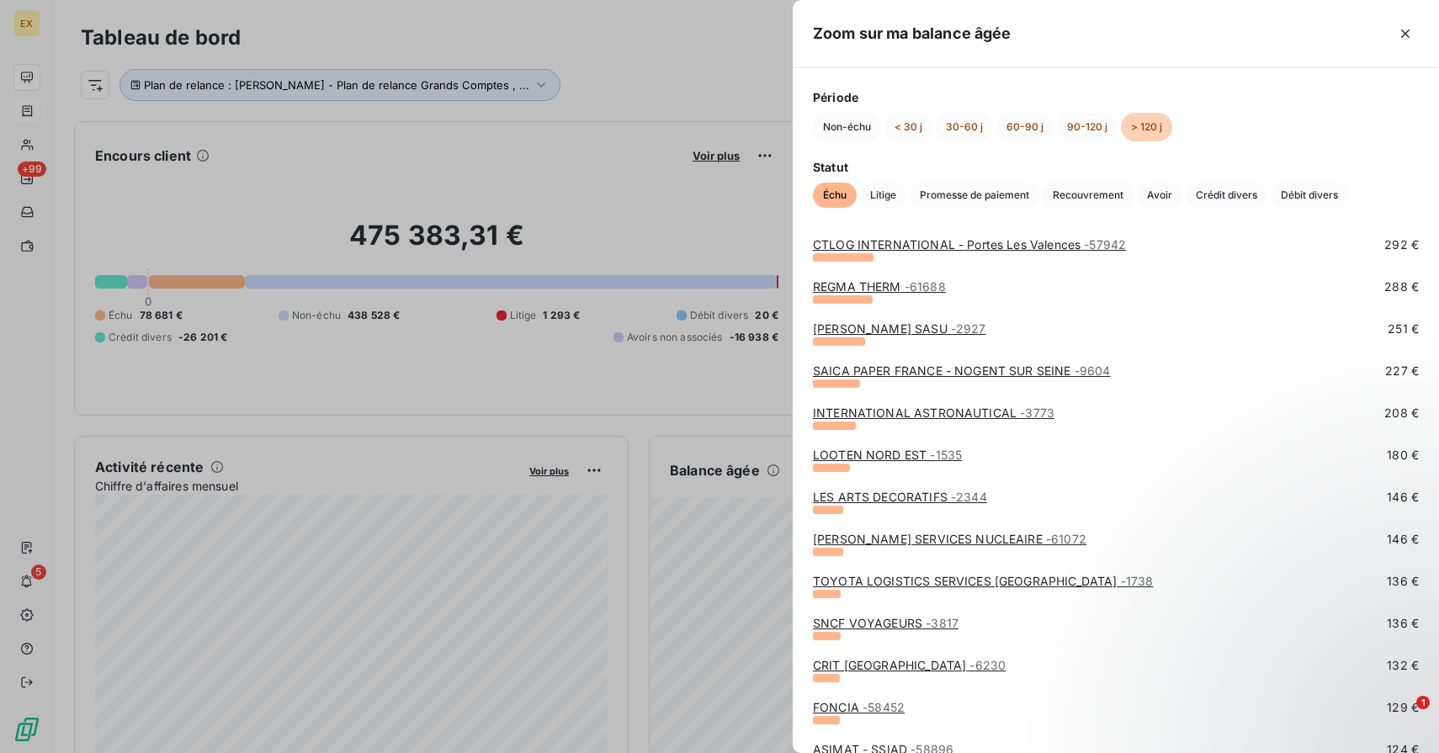
click at [892, 622] on link "SNCF VOYAGEURS - 3817" at bounding box center [886, 623] width 146 height 14
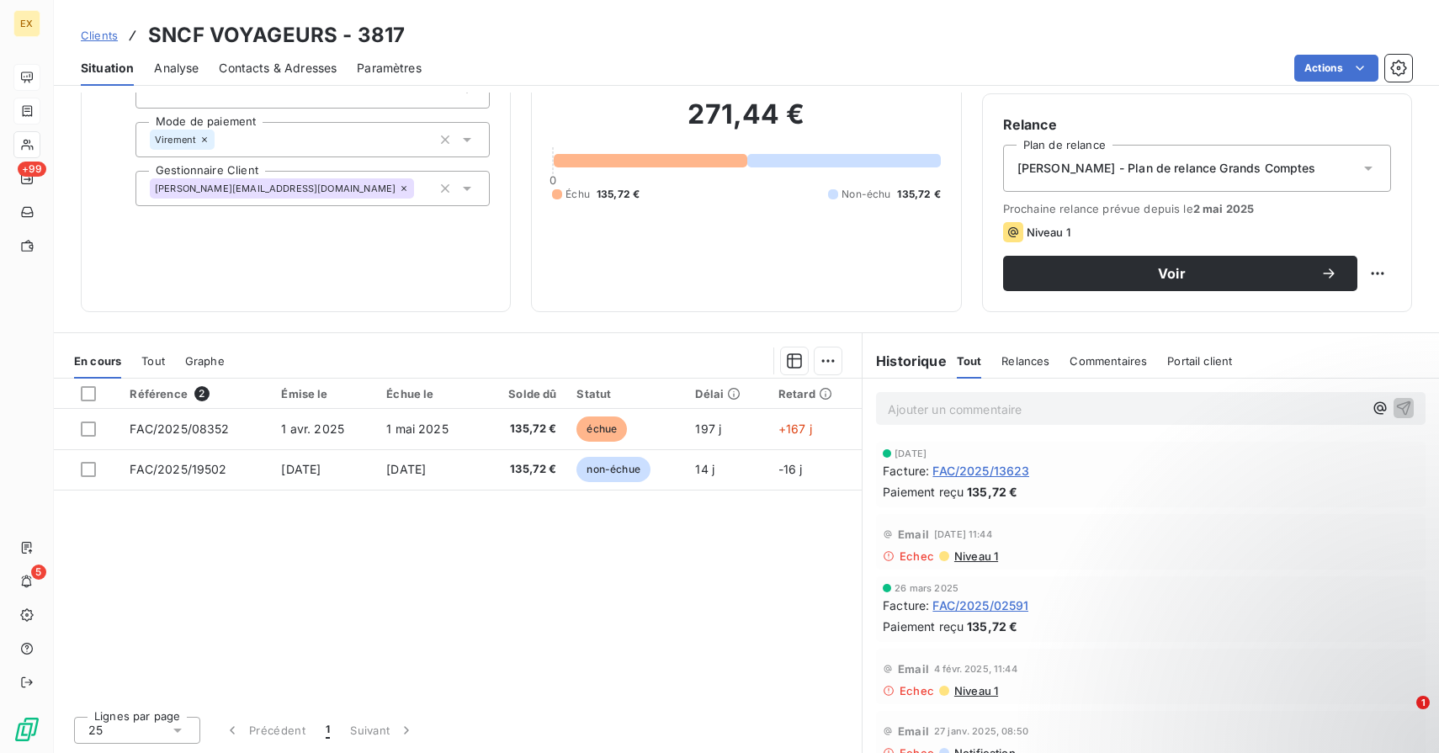
click at [401, 188] on icon at bounding box center [403, 188] width 5 height 5
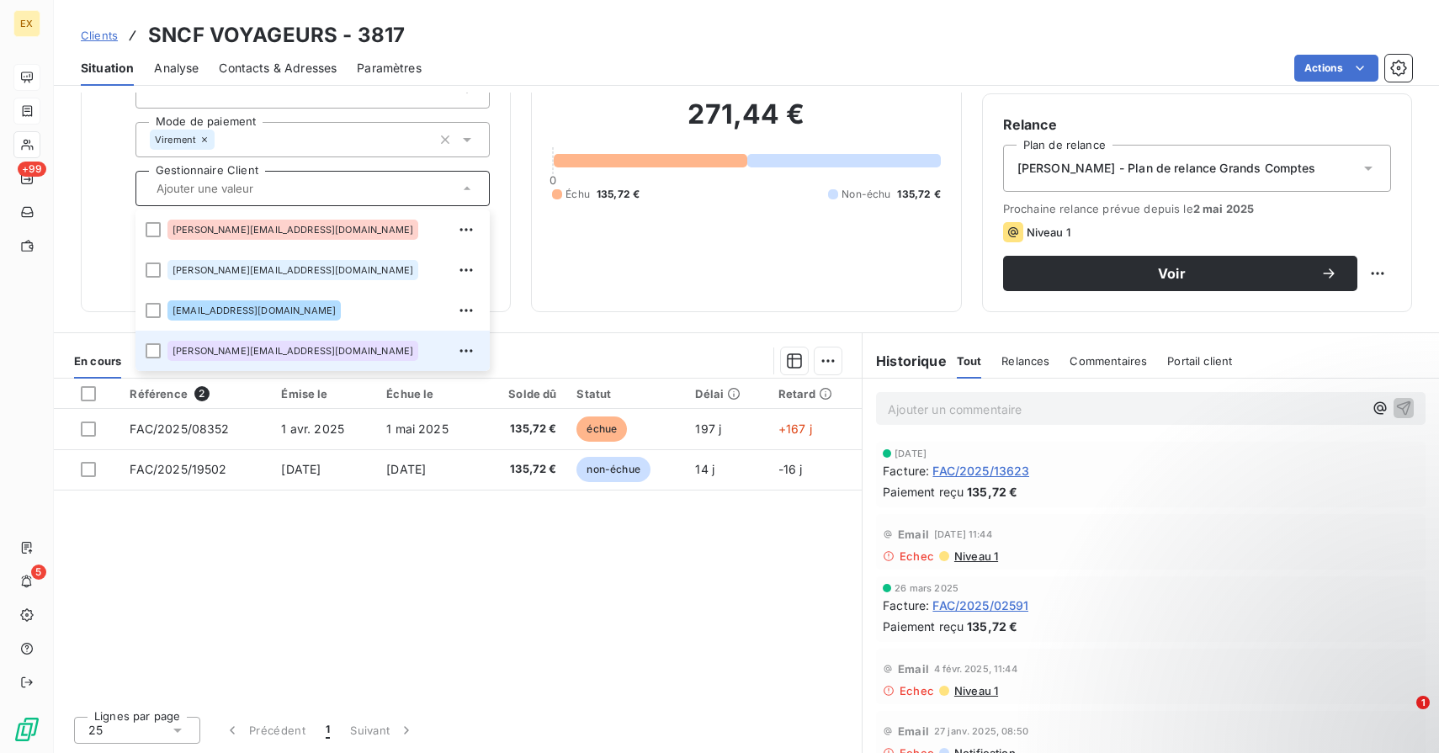
click at [317, 190] on input "text" at bounding box center [304, 188] width 309 height 15
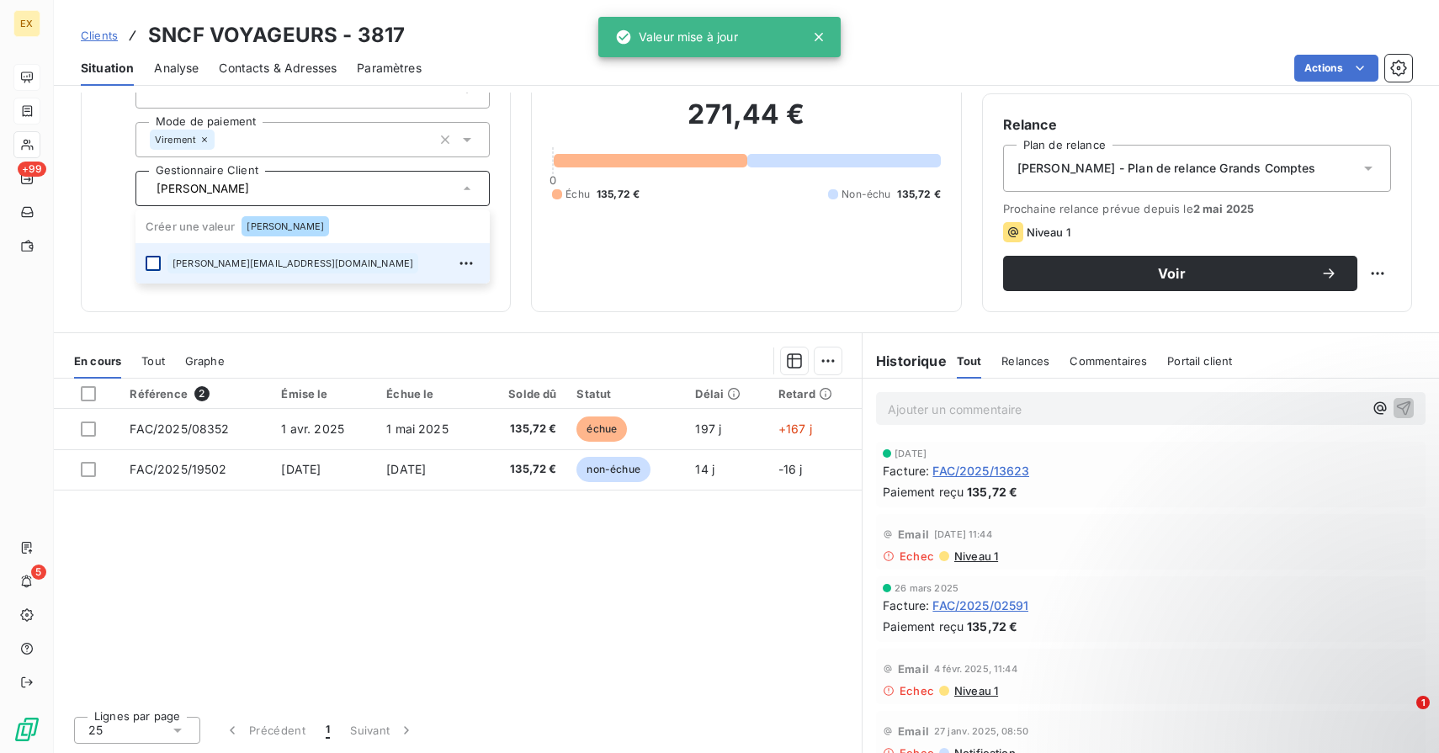
click at [151, 260] on div at bounding box center [153, 263] width 15 height 15
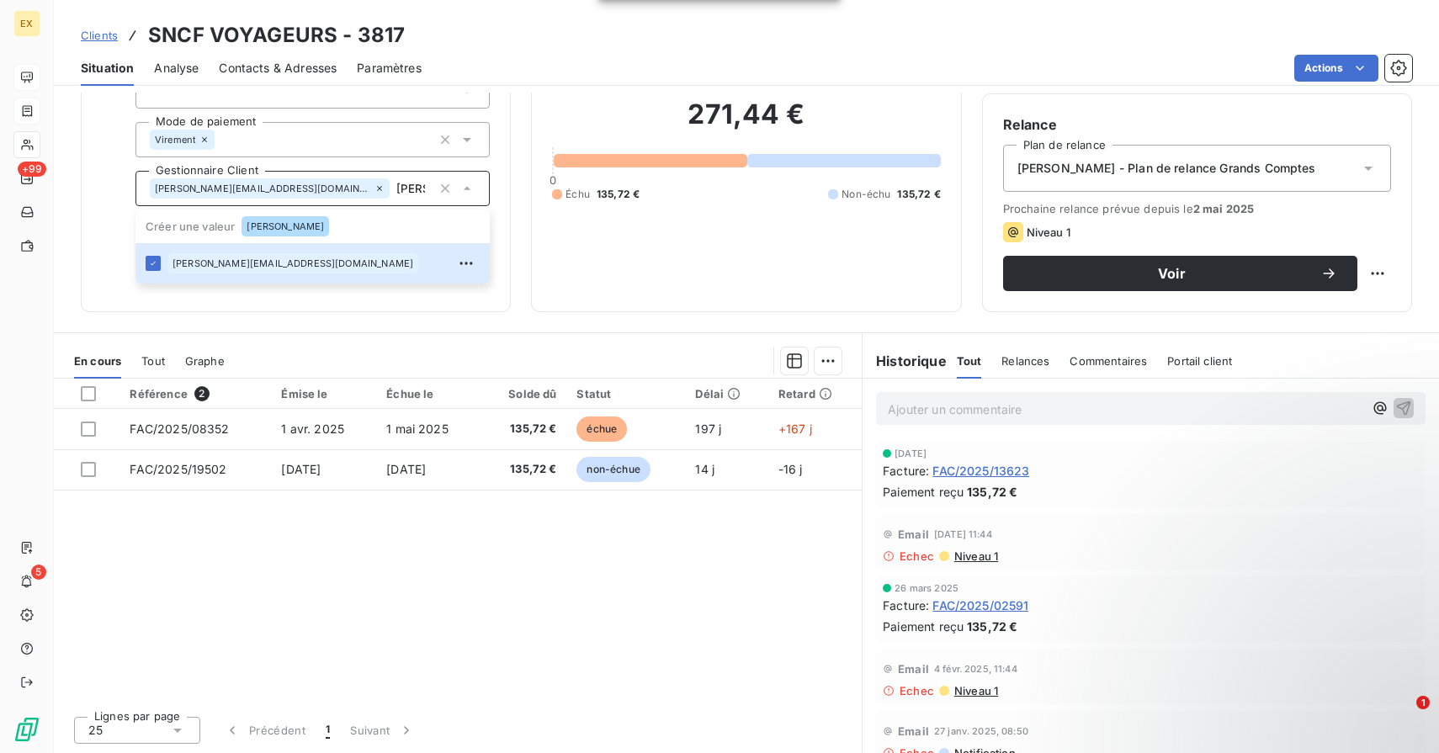
type input "[PERSON_NAME]"
click at [88, 285] on div "Informations client Propriétés Client Tags Mode de paiement Virement Gestionnai…" at bounding box center [296, 139] width 430 height 345
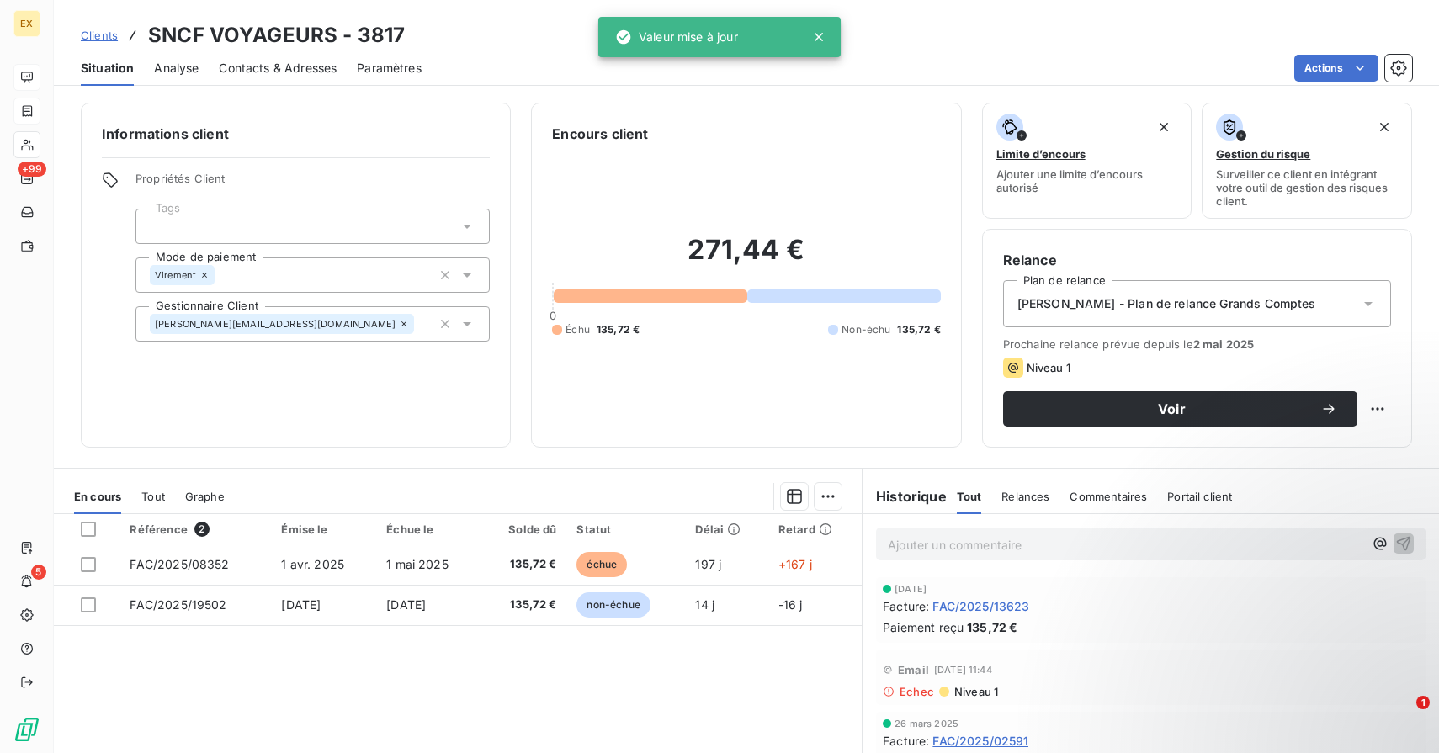
click at [1088, 309] on span "[PERSON_NAME] - Plan de relance Grands Comptes" at bounding box center [1166, 303] width 299 height 17
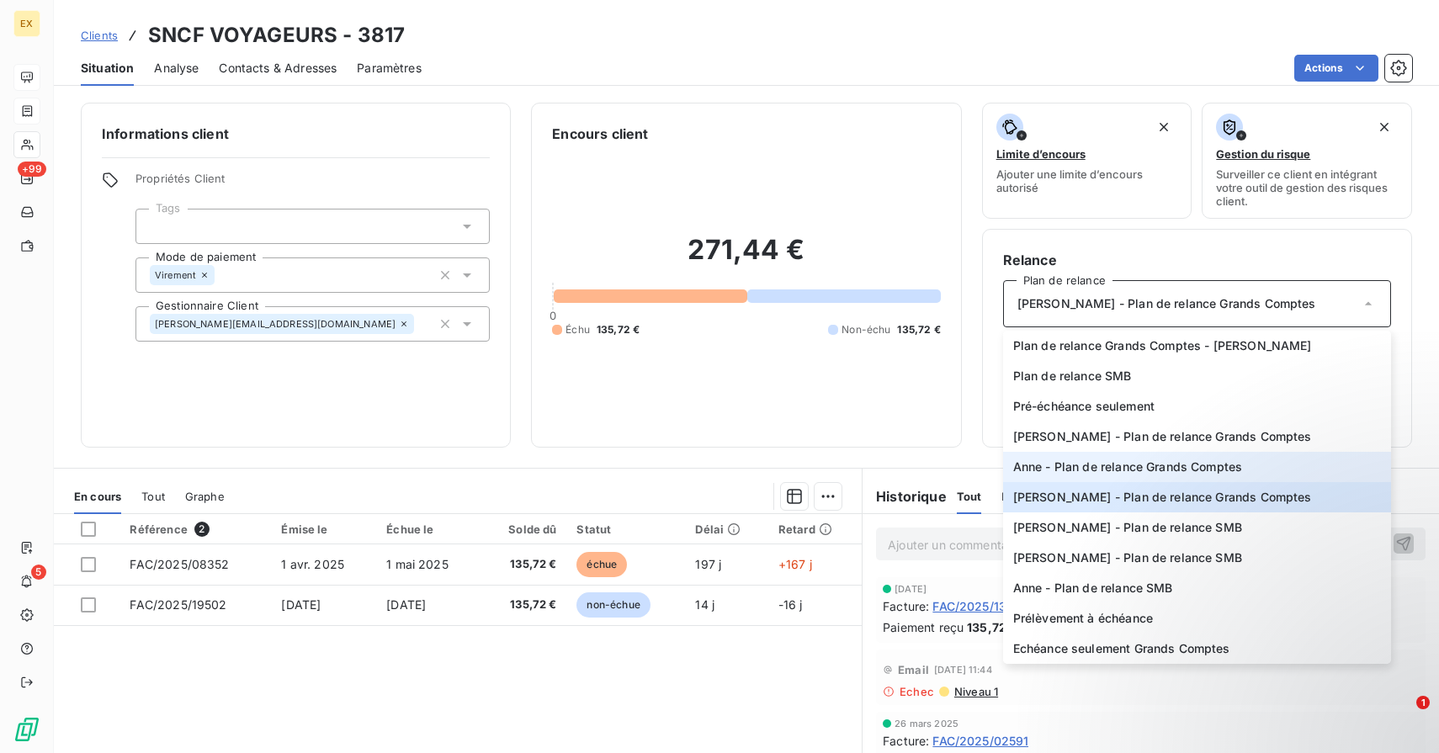
click at [1106, 460] on span "Anne - Plan de relance Grands Comptes" at bounding box center [1128, 467] width 230 height 17
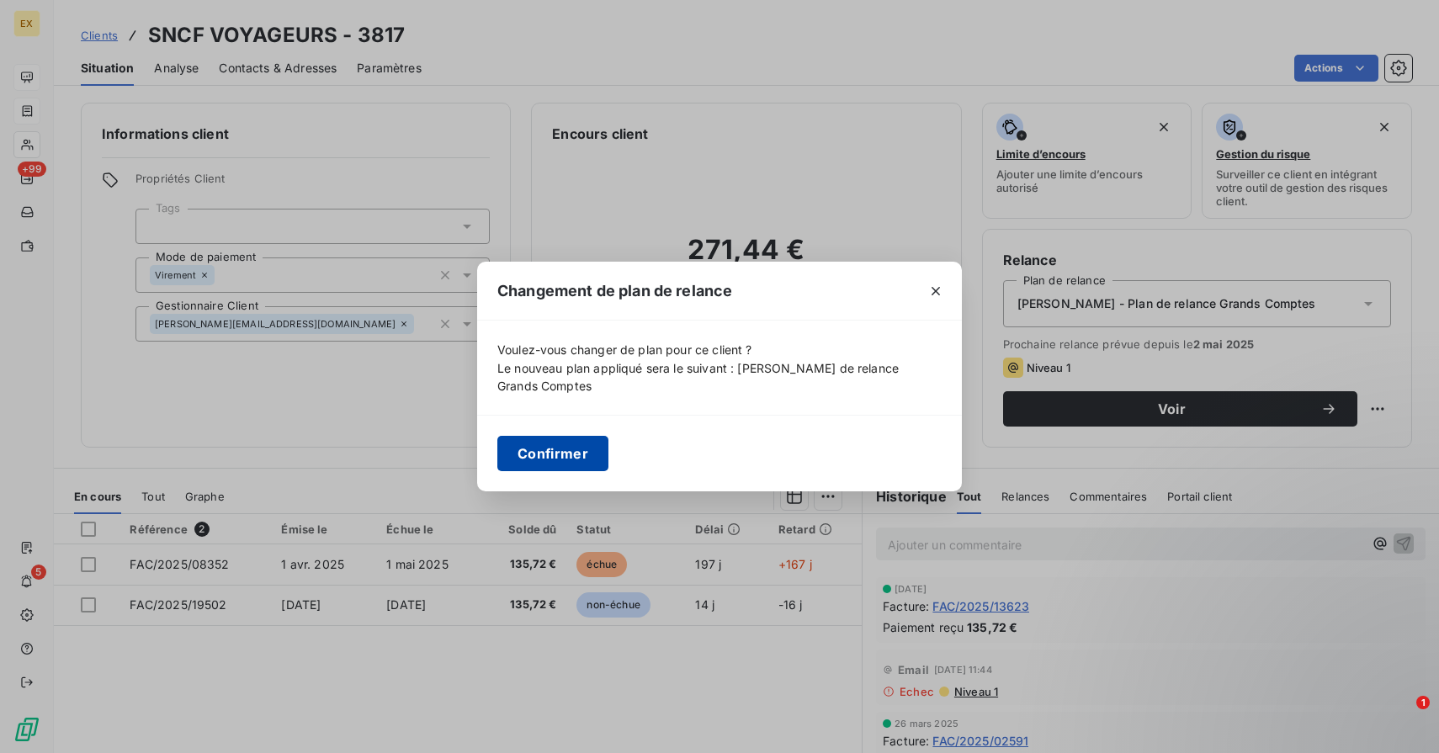
click at [598, 443] on button "Confirmer" at bounding box center [552, 453] width 111 height 35
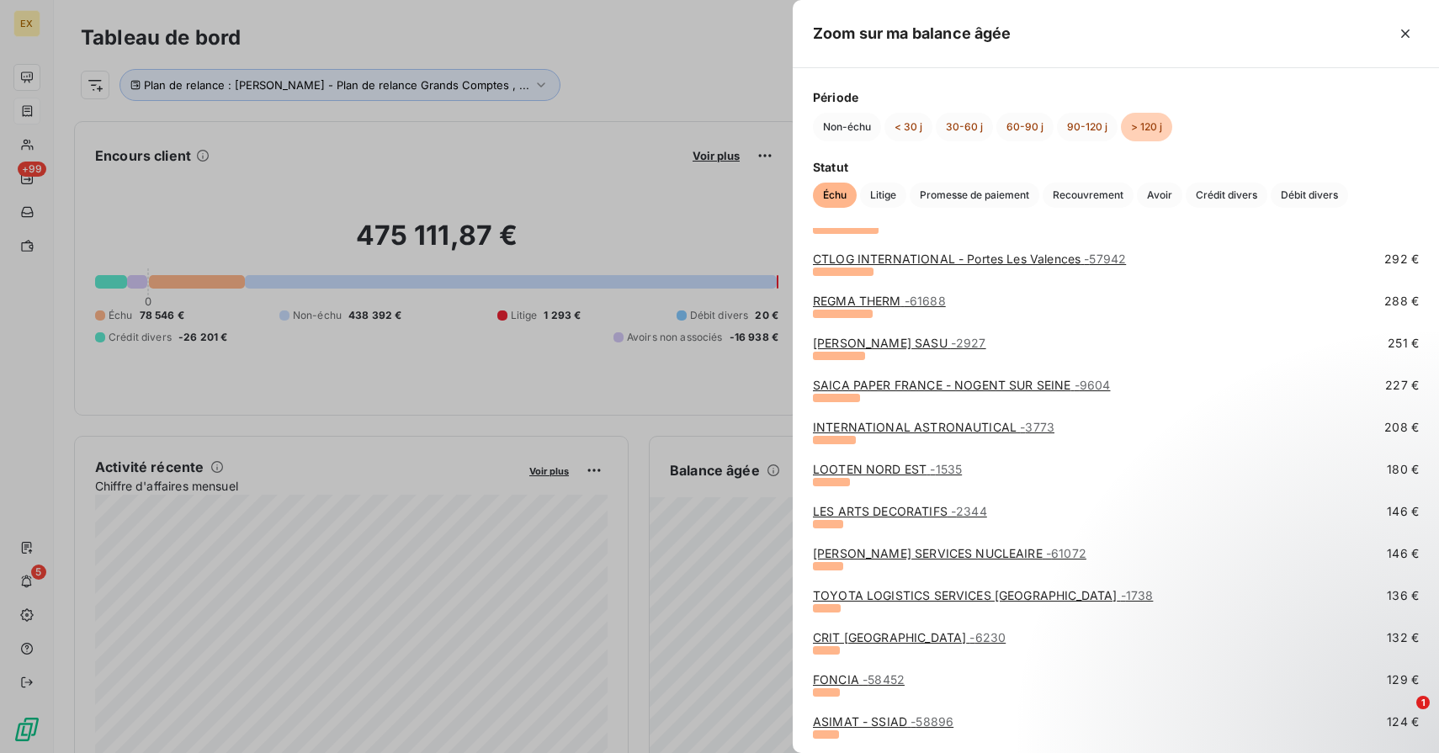
scroll to position [464, 0]
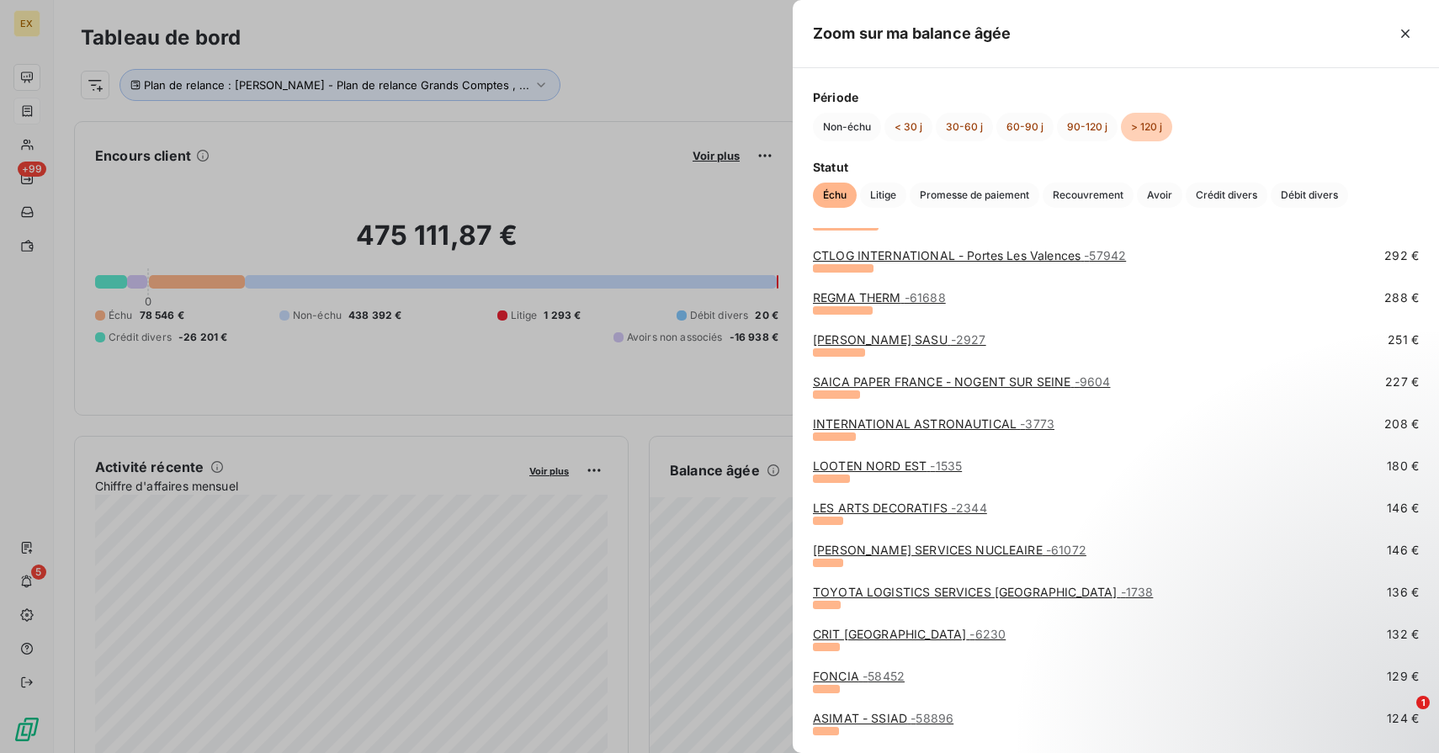
click at [875, 632] on link "[GEOGRAPHIC_DATA] - 6230" at bounding box center [909, 634] width 193 height 14
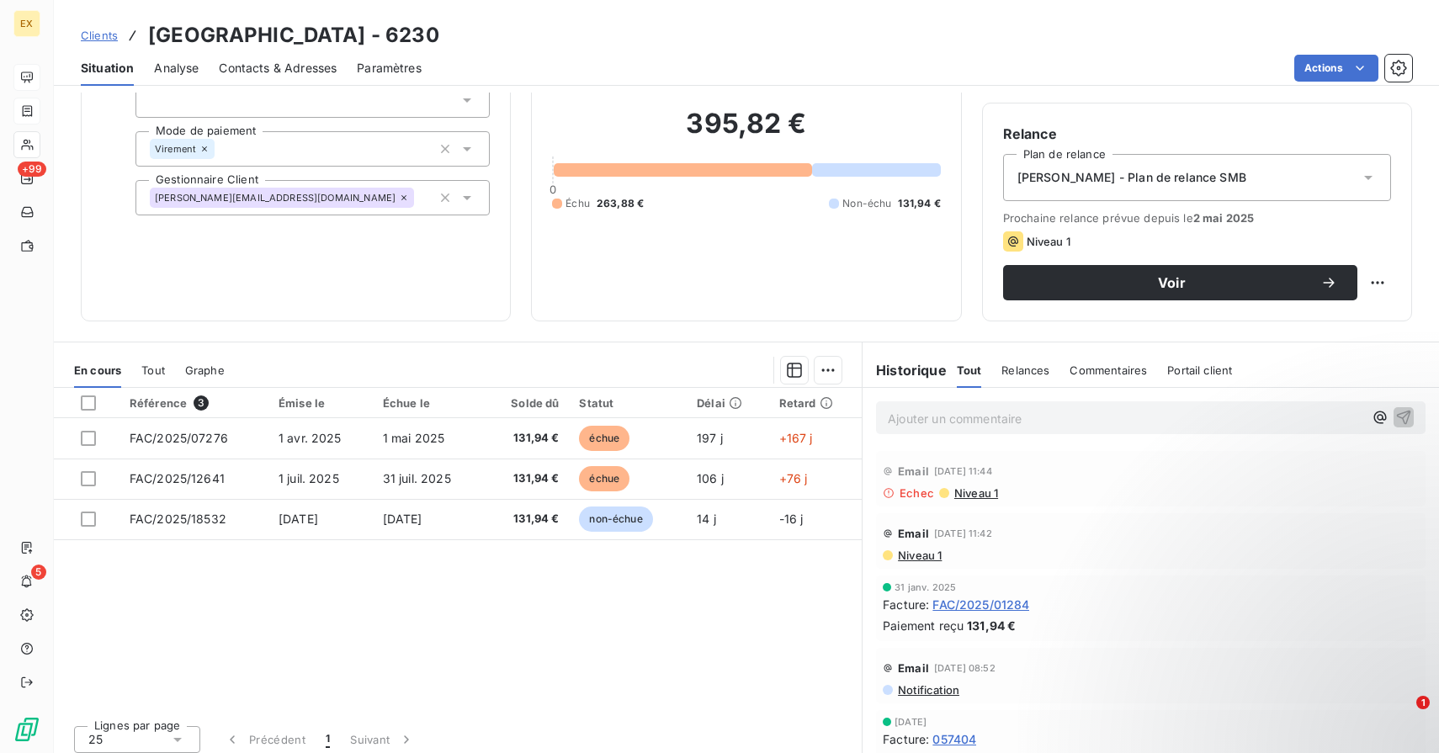
scroll to position [129, 0]
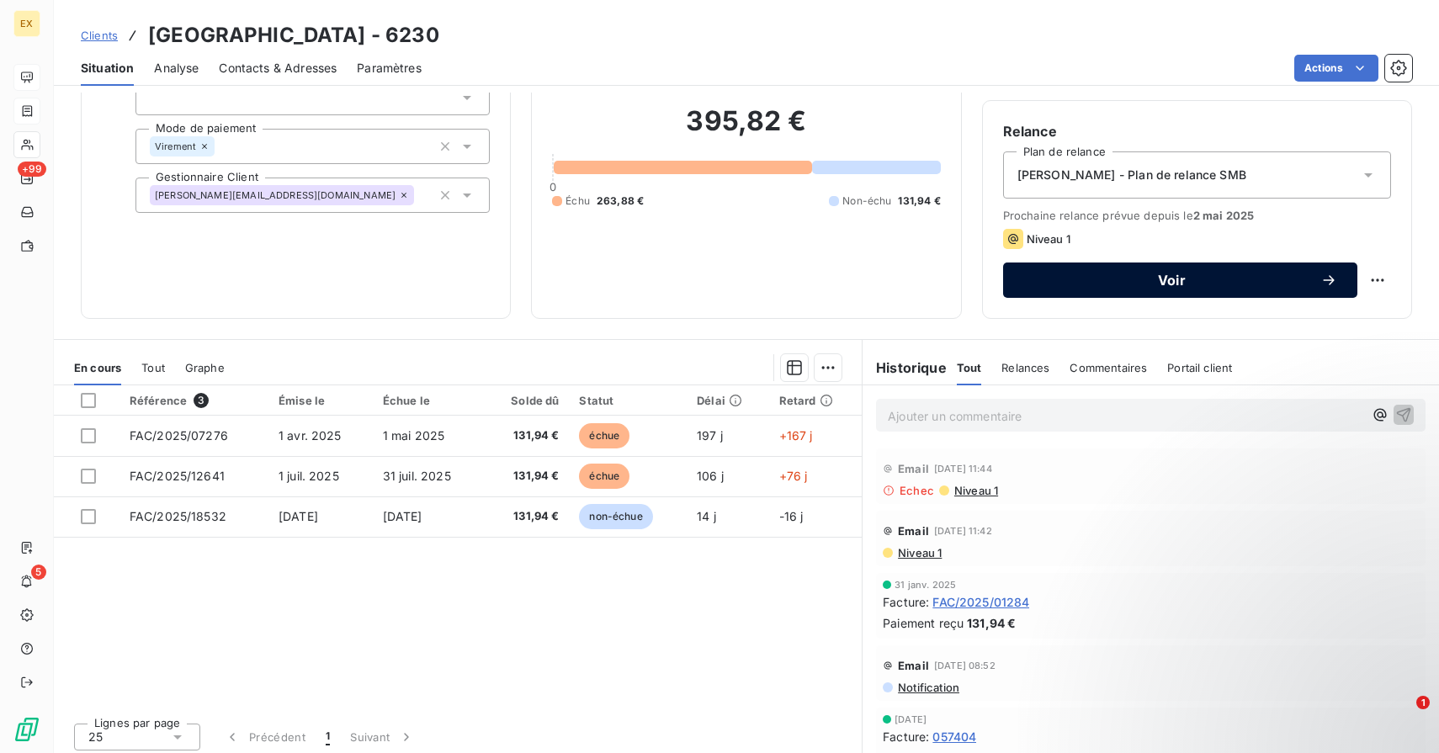
click at [1119, 272] on div "Voir" at bounding box center [1180, 280] width 314 height 17
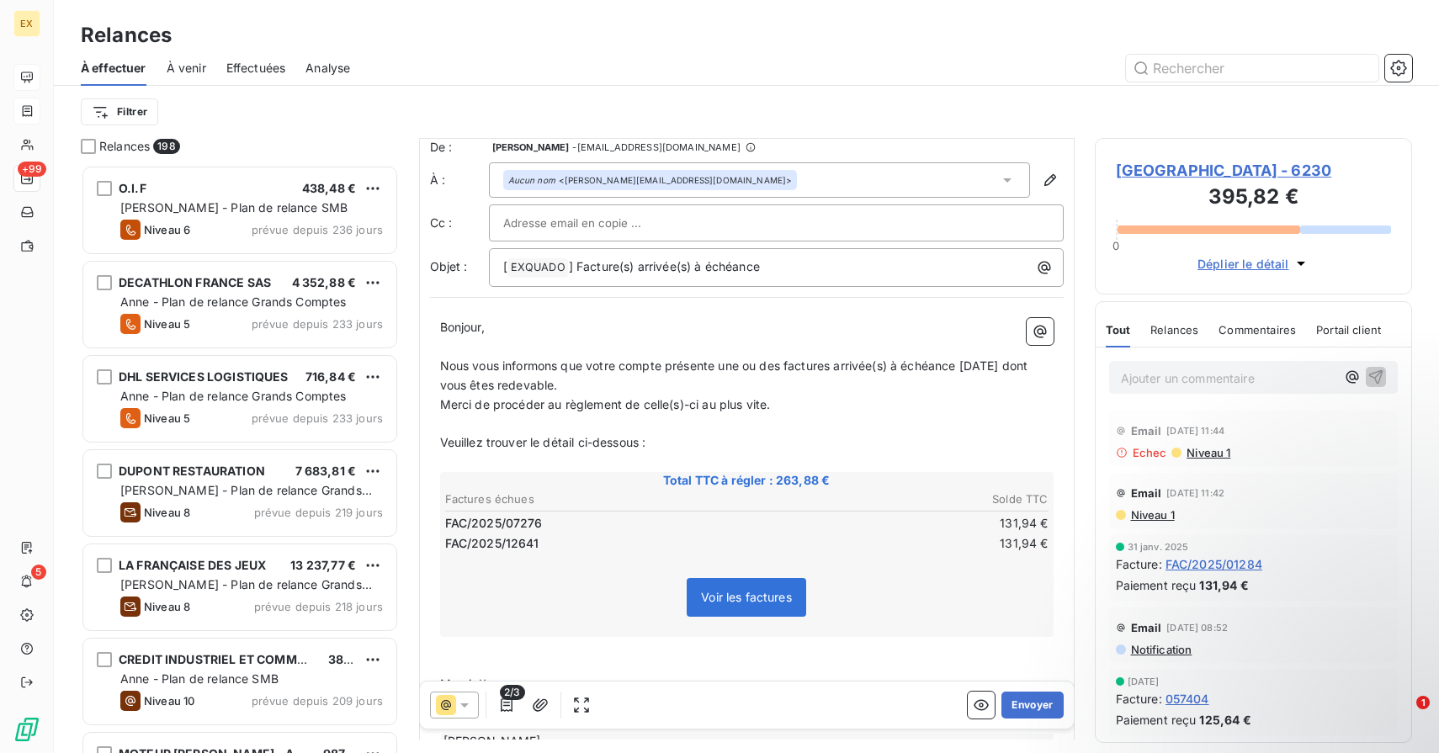
scroll to position [81, 0]
click at [1042, 702] on button "Envoyer" at bounding box center [1031, 705] width 61 height 27
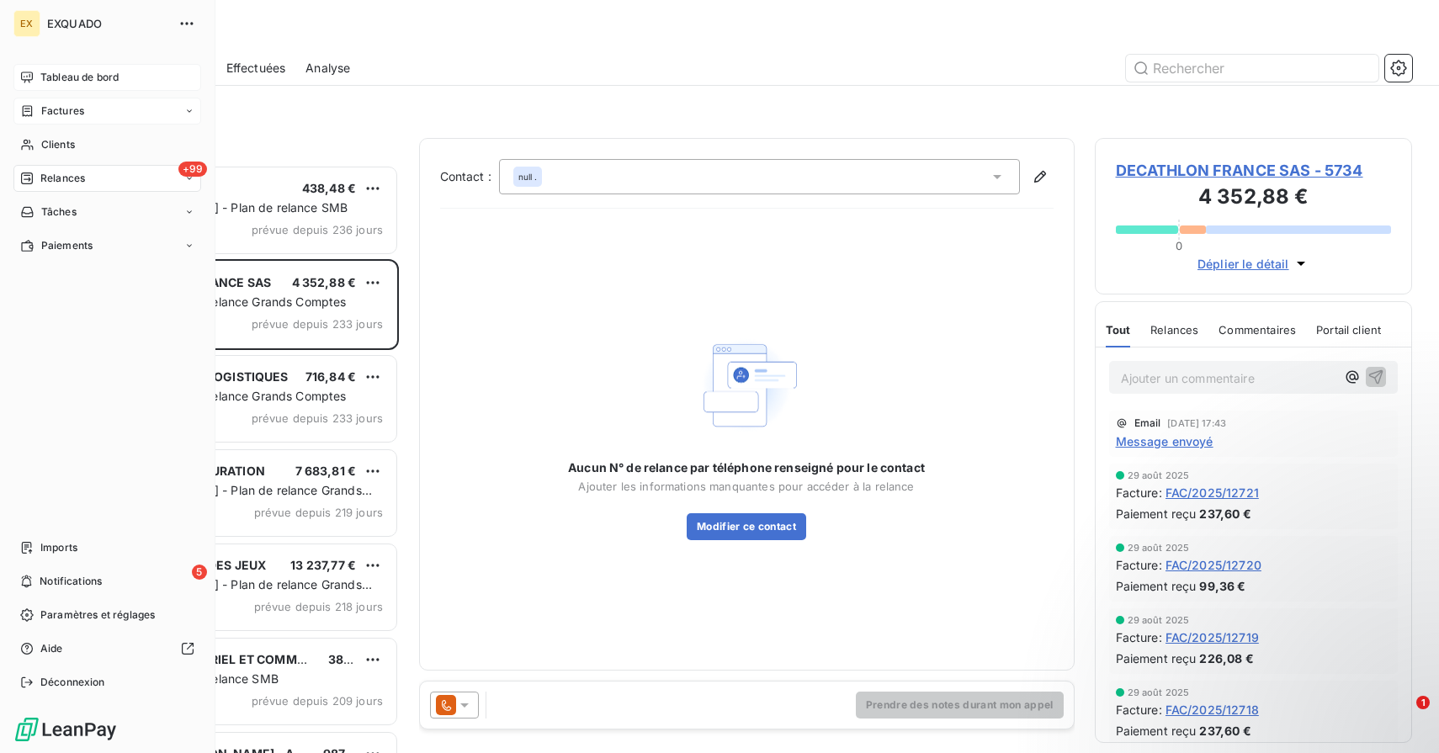
click at [41, 75] on span "Tableau de bord" at bounding box center [79, 77] width 78 height 15
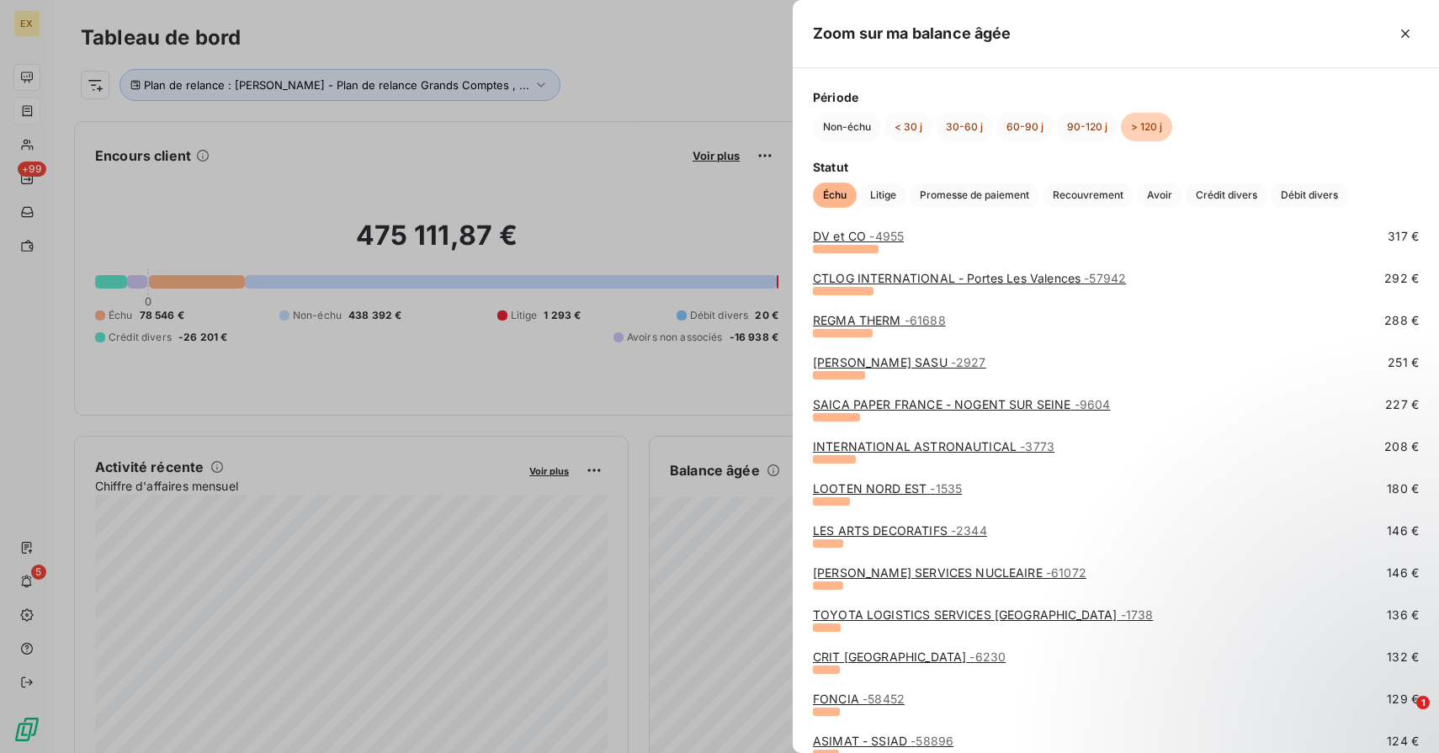
scroll to position [457, 0]
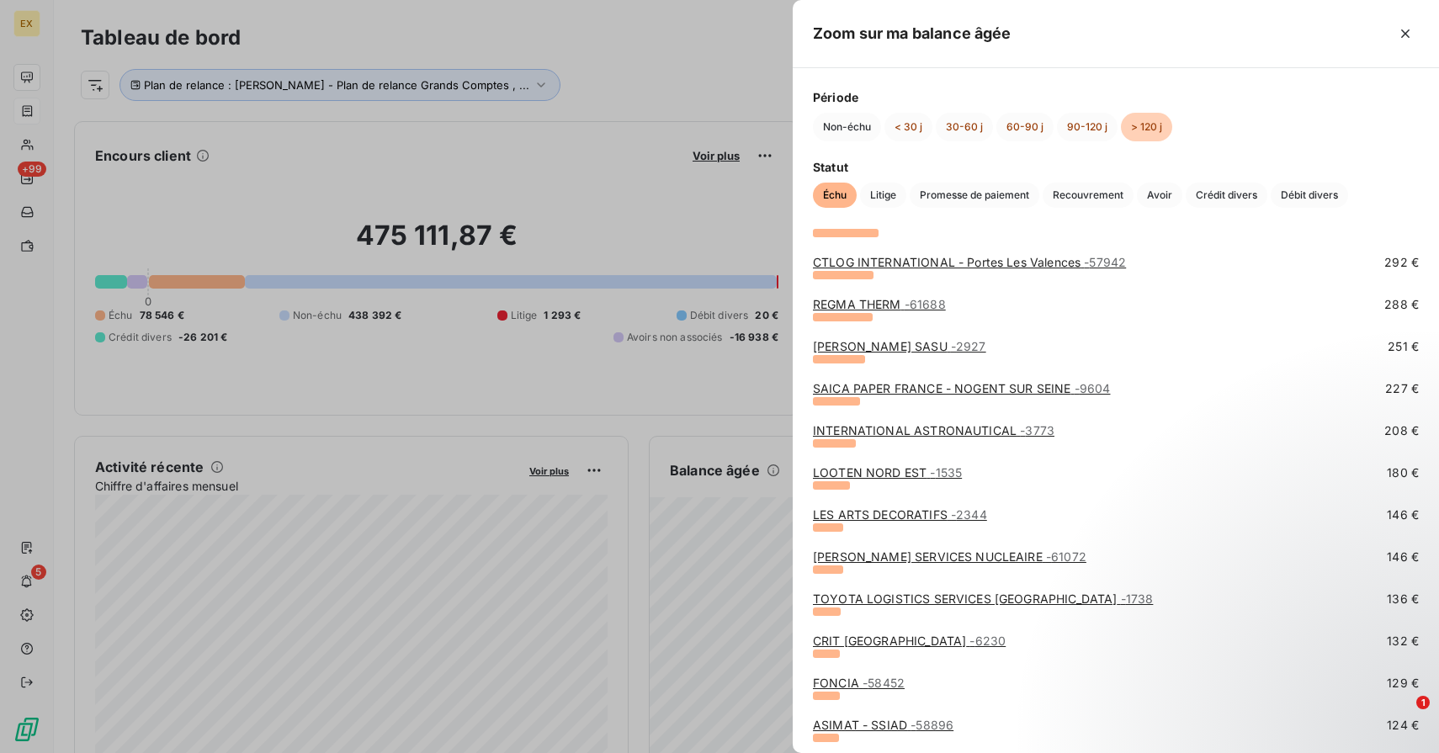
click at [883, 678] on span "- 58452" at bounding box center [883, 683] width 42 height 14
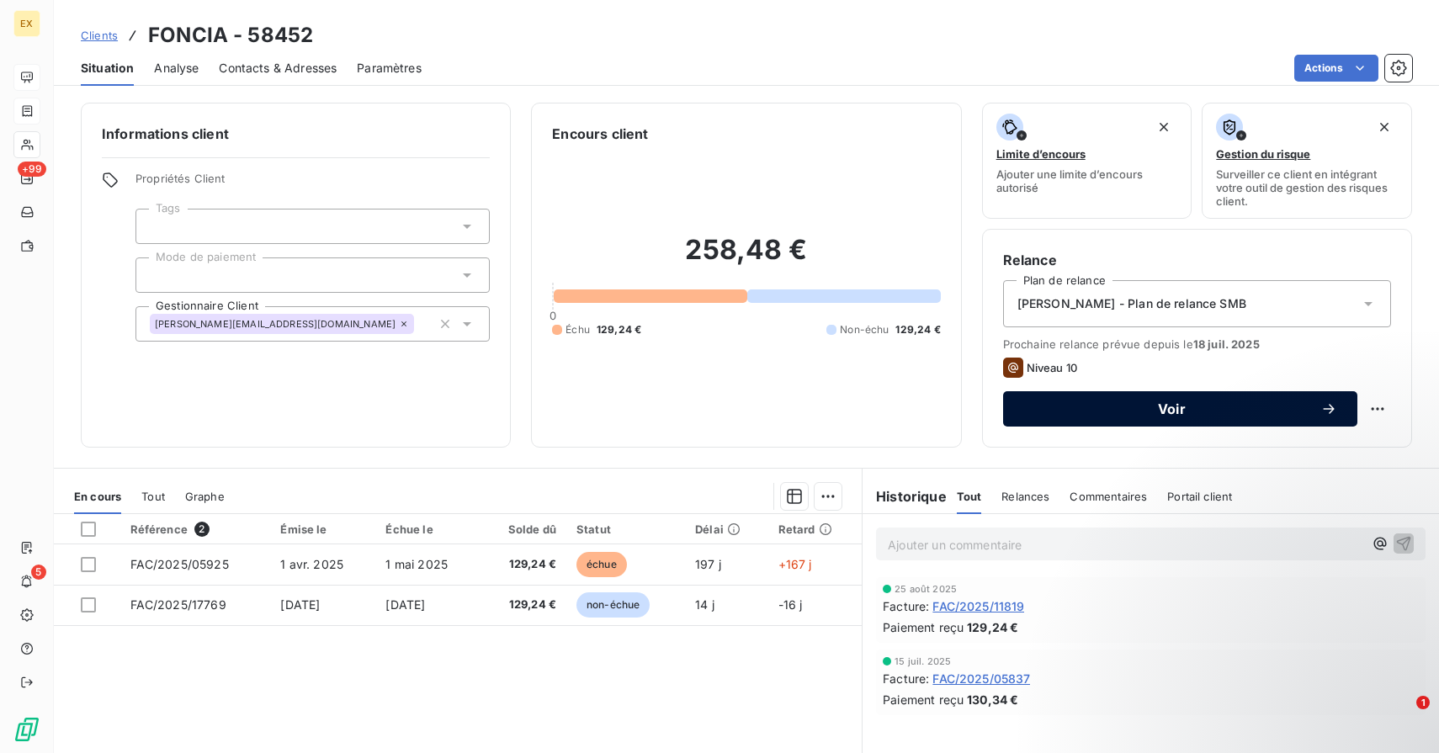
click at [1138, 400] on button "Voir" at bounding box center [1180, 408] width 354 height 35
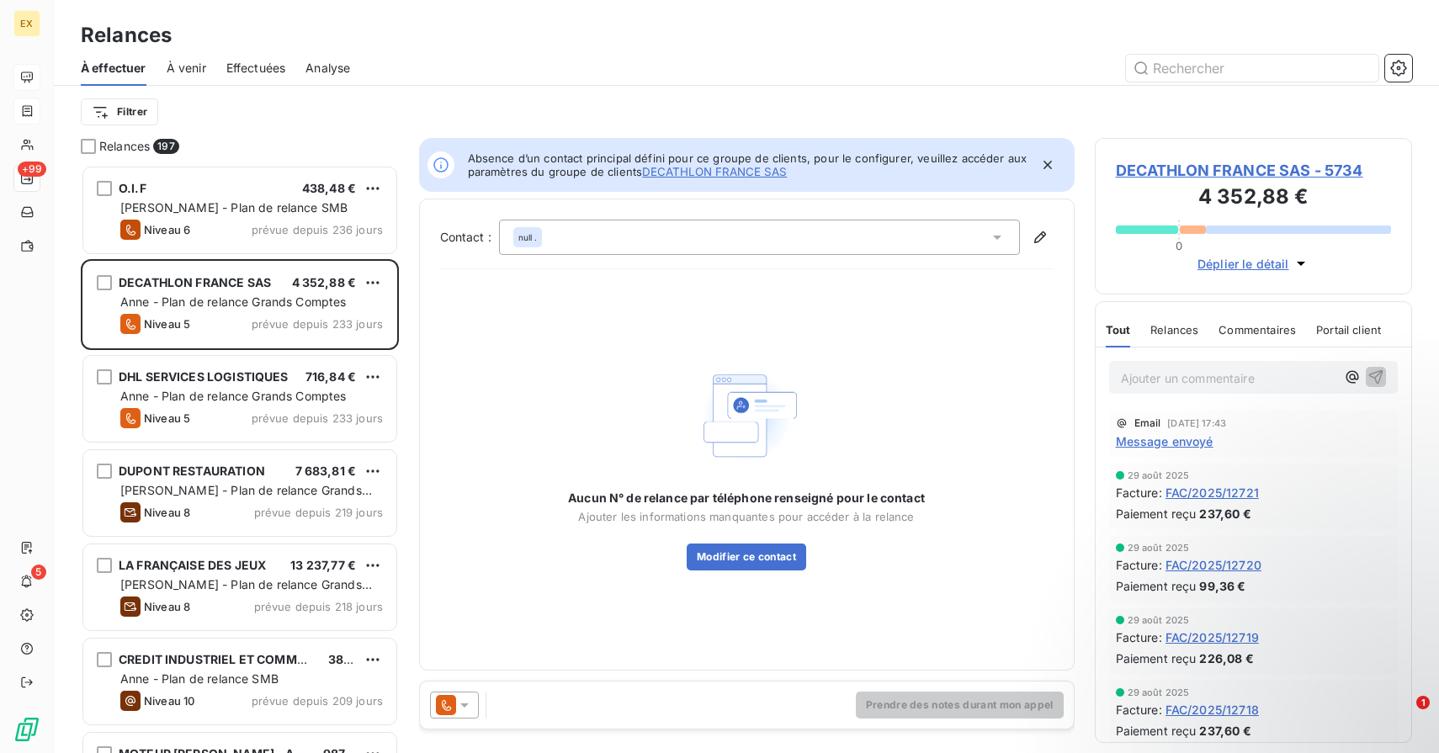
scroll to position [1, 1]
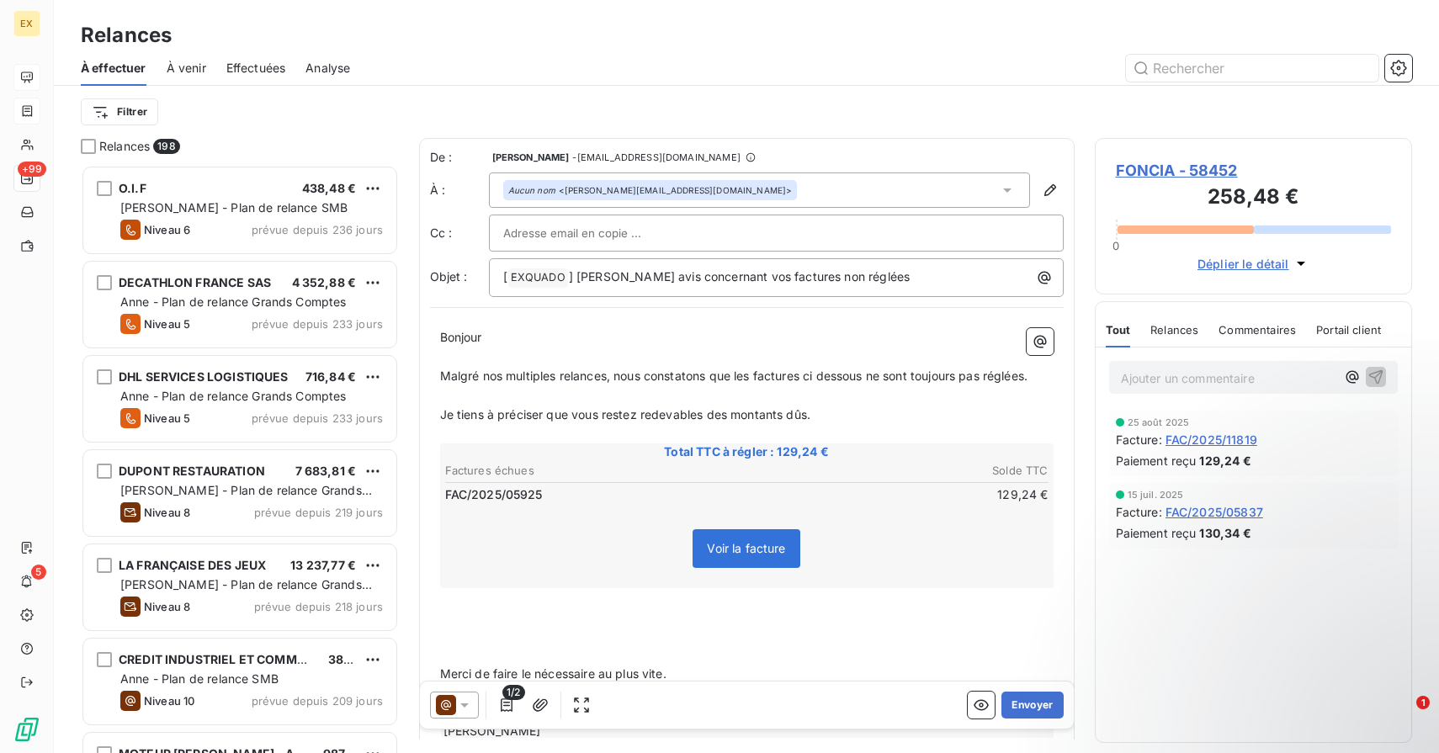
click at [463, 705] on icon at bounding box center [464, 705] width 8 height 4
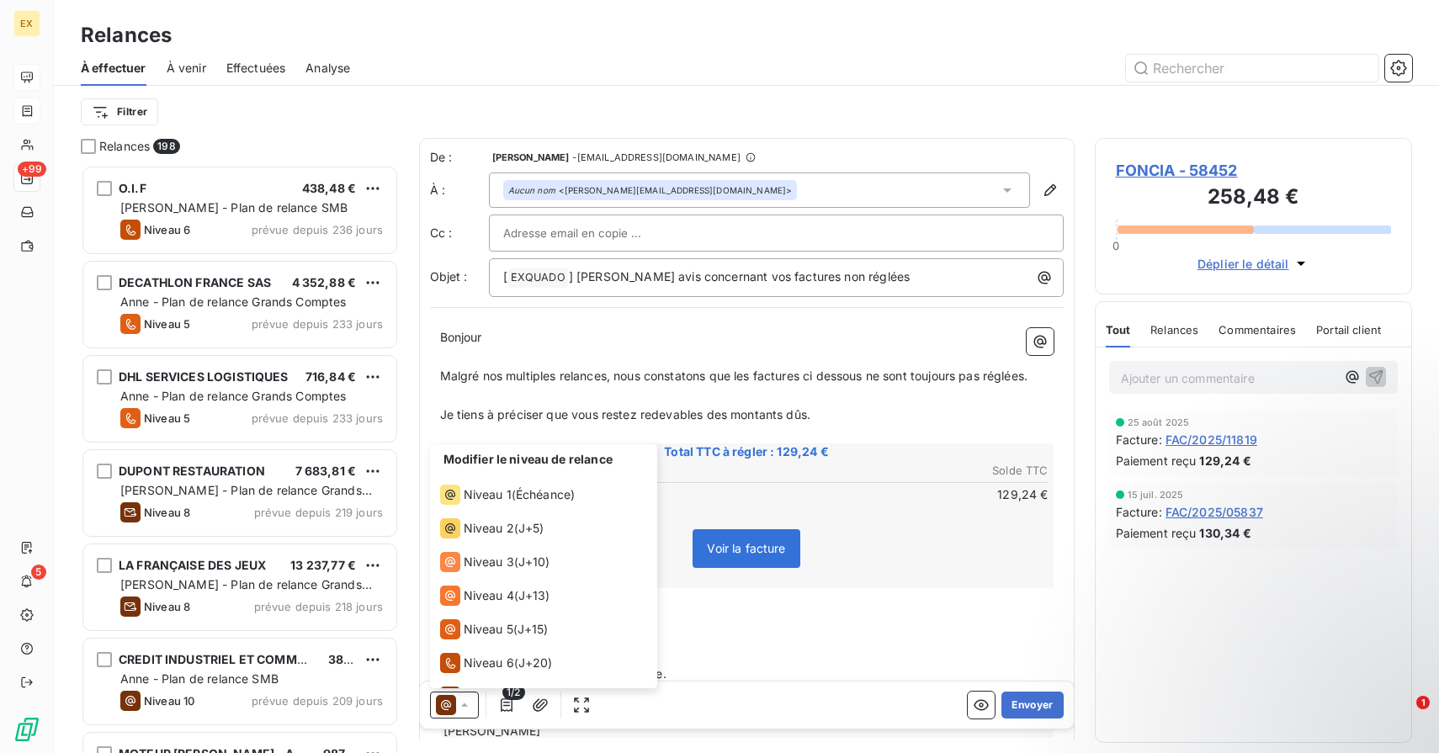
scroll to position [126, 0]
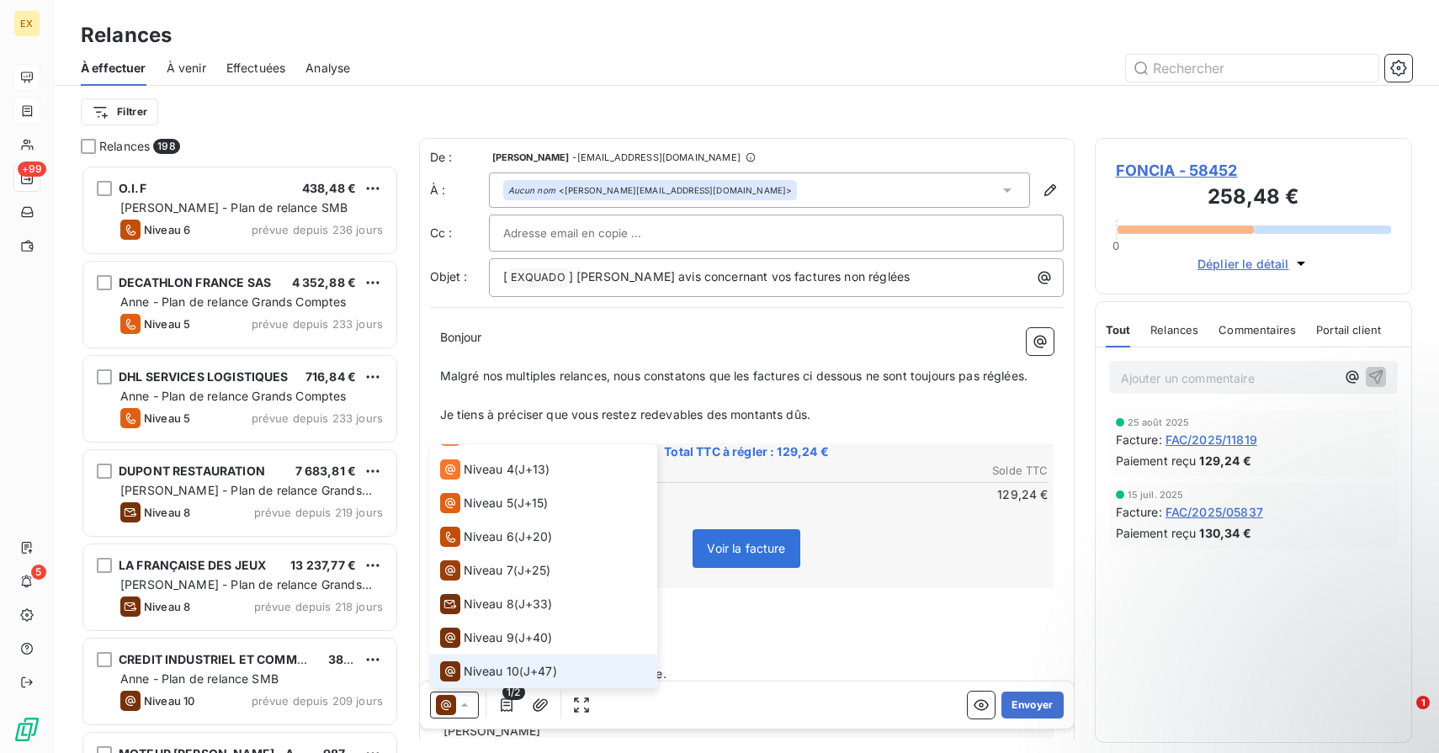
click at [463, 705] on icon at bounding box center [463, 704] width 7 height 3
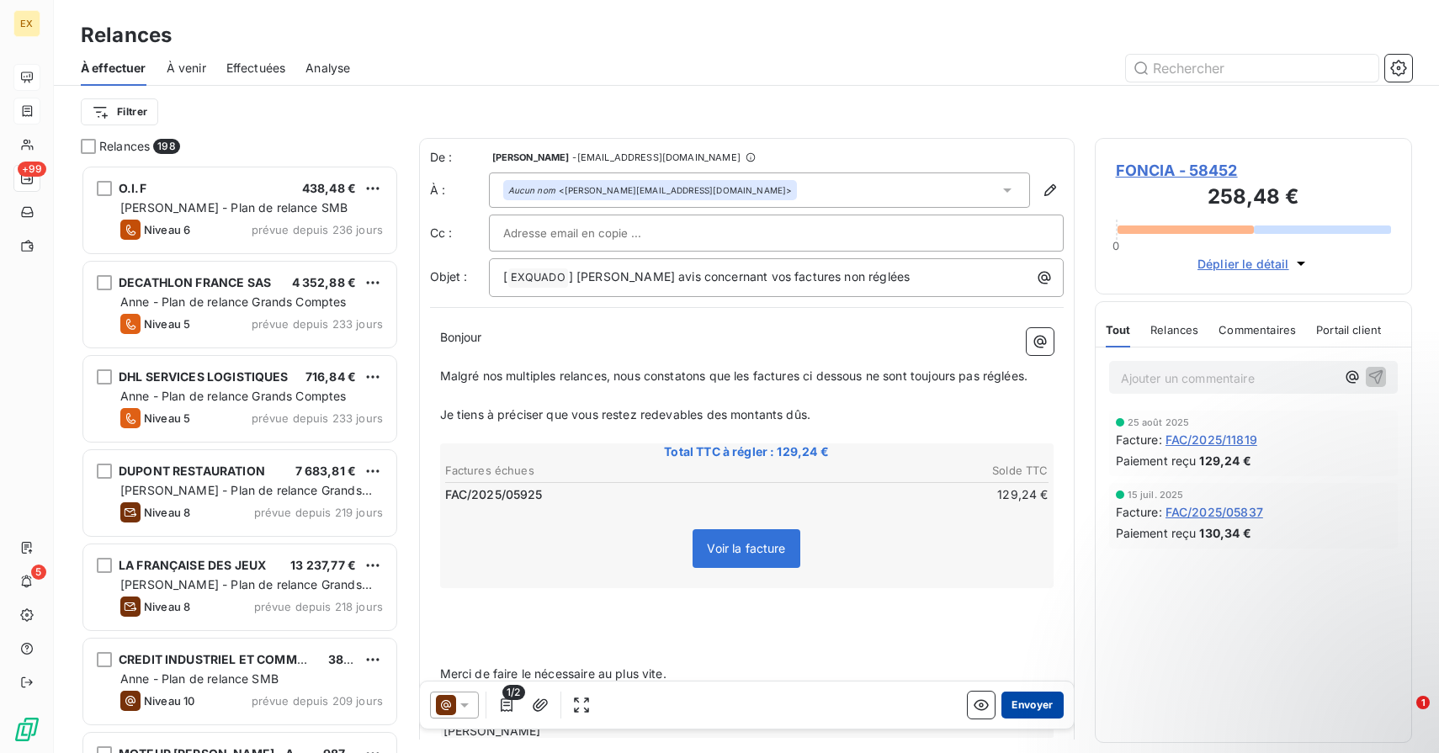
click at [1046, 707] on button "Envoyer" at bounding box center [1031, 705] width 61 height 27
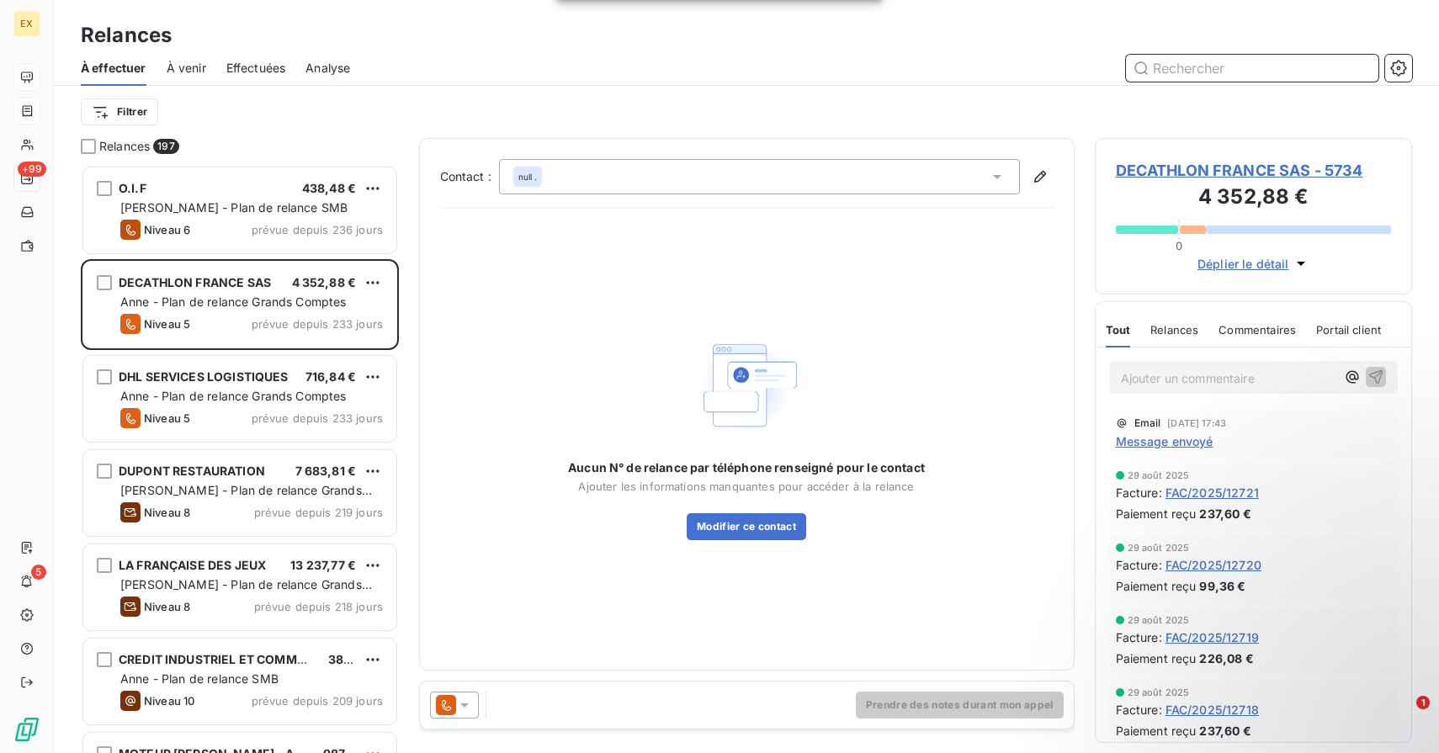
click at [1148, 80] on input "text" at bounding box center [1252, 68] width 252 height 27
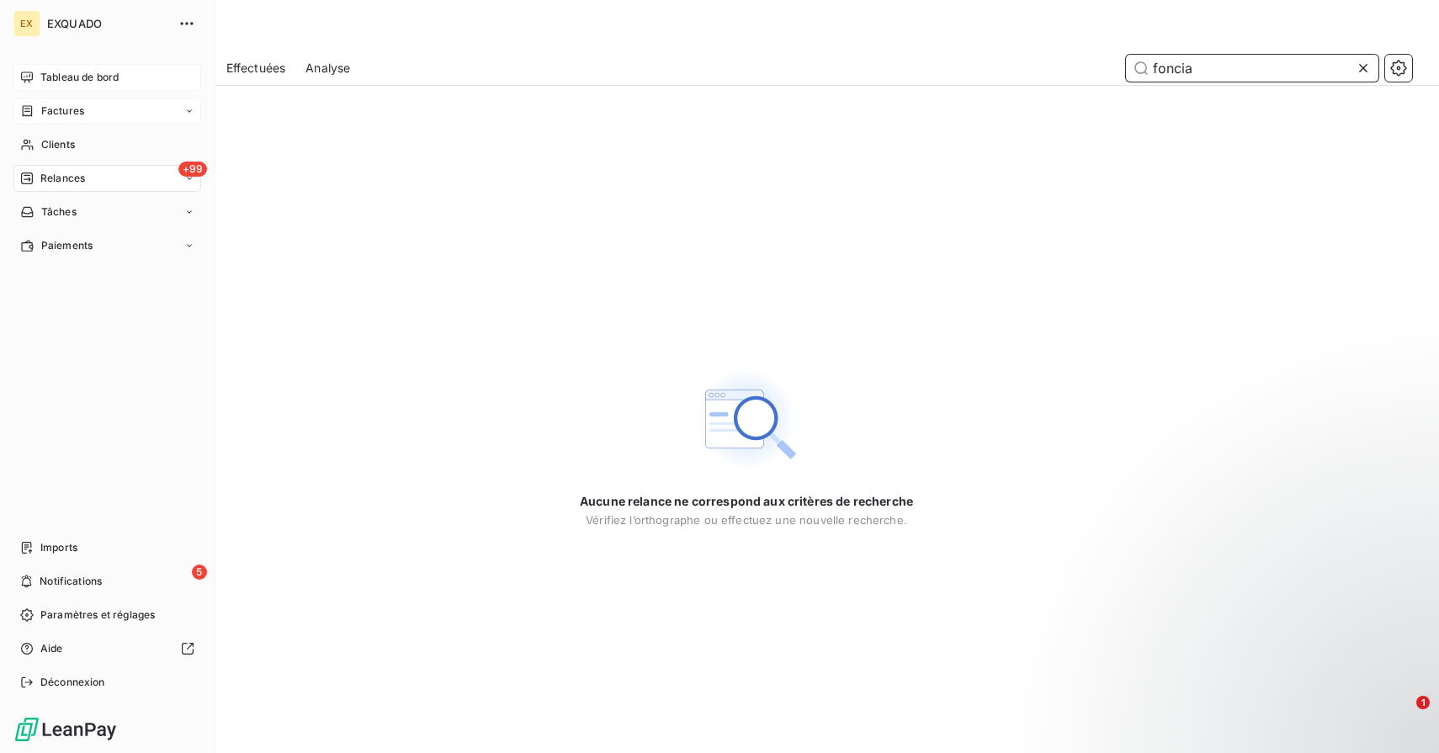
type input "foncia"
click at [57, 82] on span "Tableau de bord" at bounding box center [79, 77] width 78 height 15
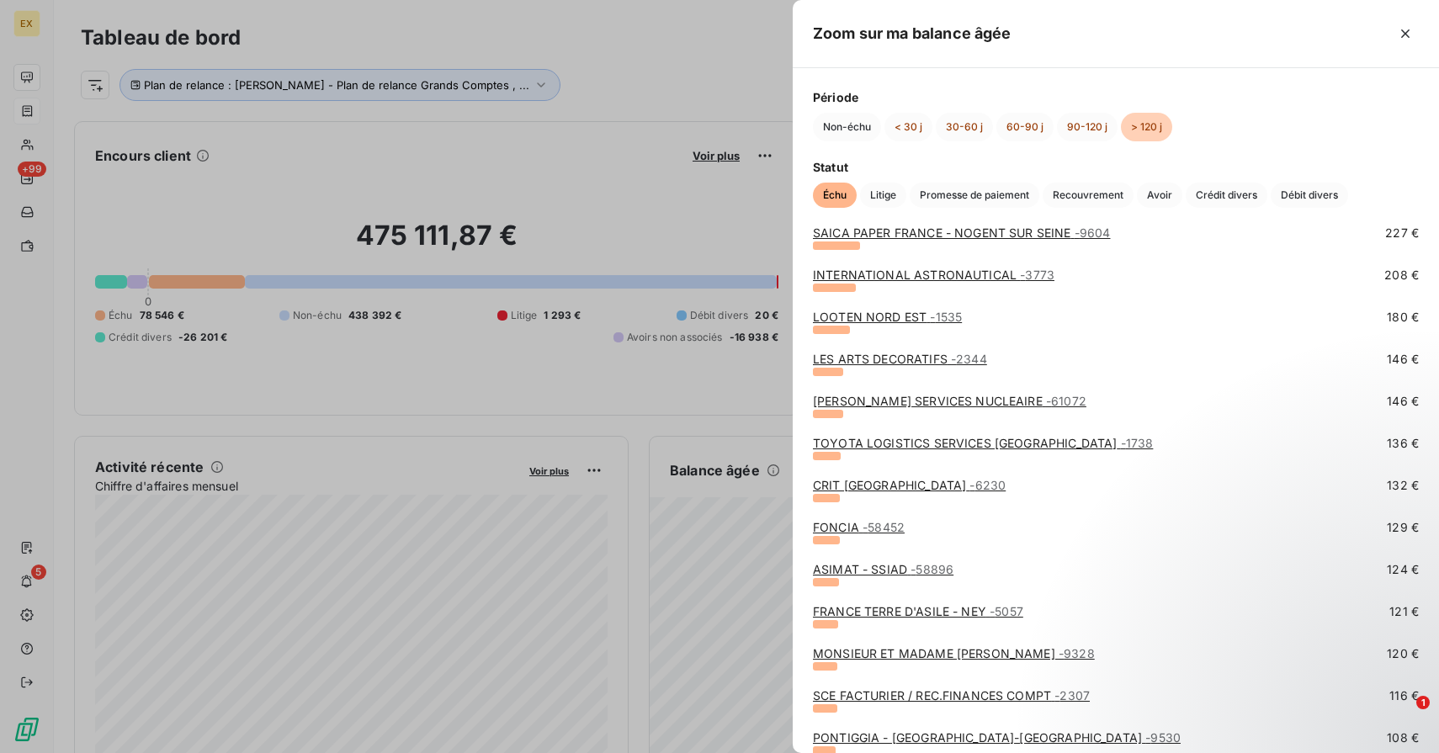
scroll to position [613, 0]
click at [863, 570] on link "ASIMAT - SSIAD - 58896" at bounding box center [883, 568] width 141 height 14
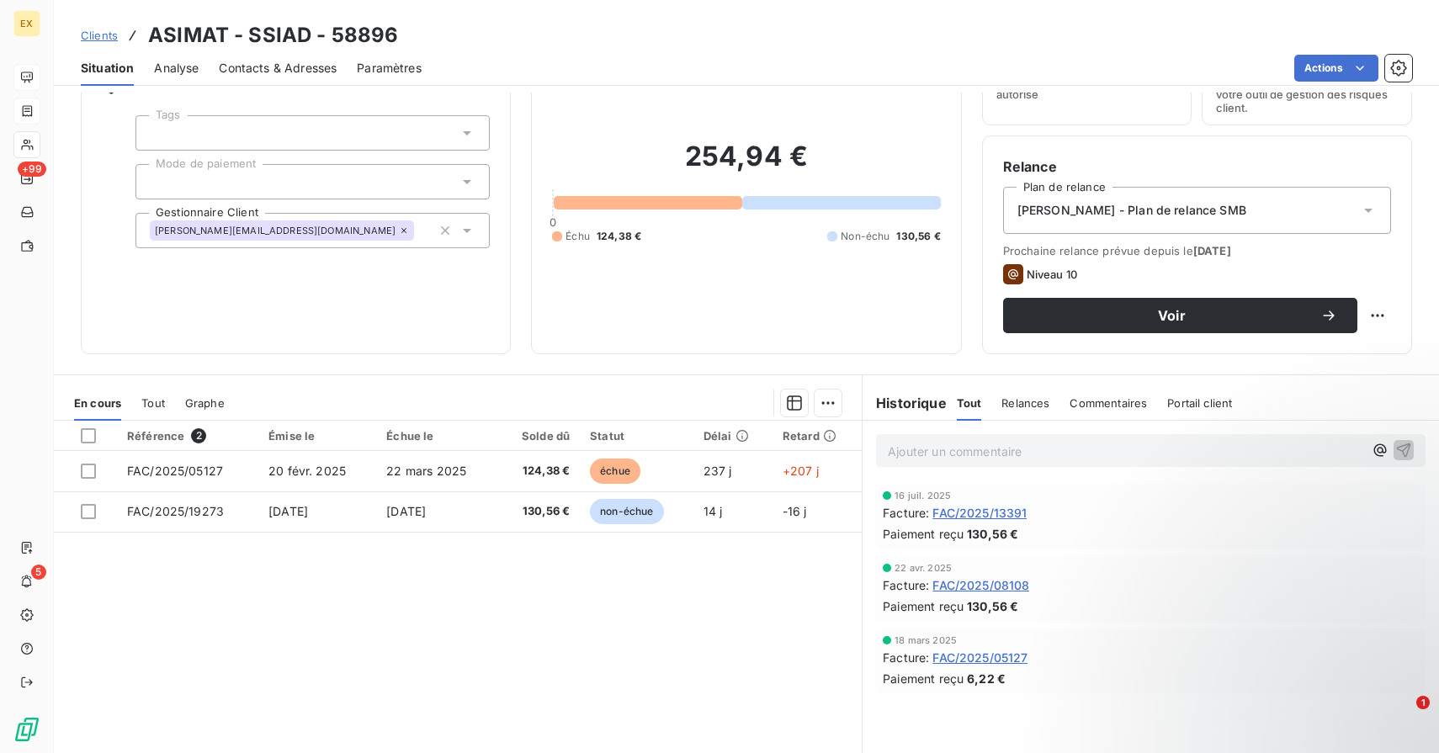
scroll to position [93, 0]
click at [927, 441] on div "Ajouter un commentaire ﻿" at bounding box center [1125, 451] width 475 height 23
click at [928, 452] on p "Ajouter un commentaire ﻿" at bounding box center [1125, 452] width 475 height 21
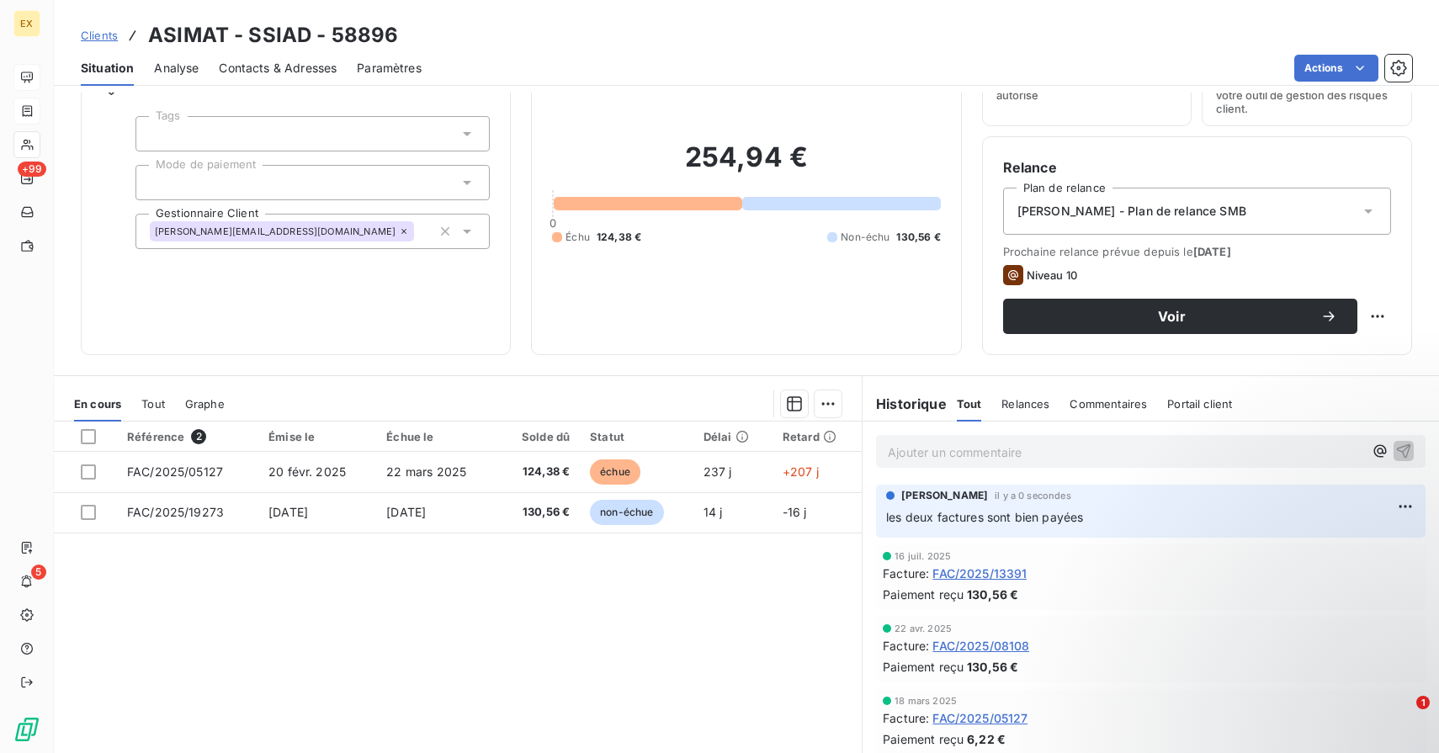
click at [266, 30] on h3 "ASIMAT - SSIAD - 58896" at bounding box center [273, 35] width 250 height 30
copy h3 "ASIMAT - SSIAD - 58896"
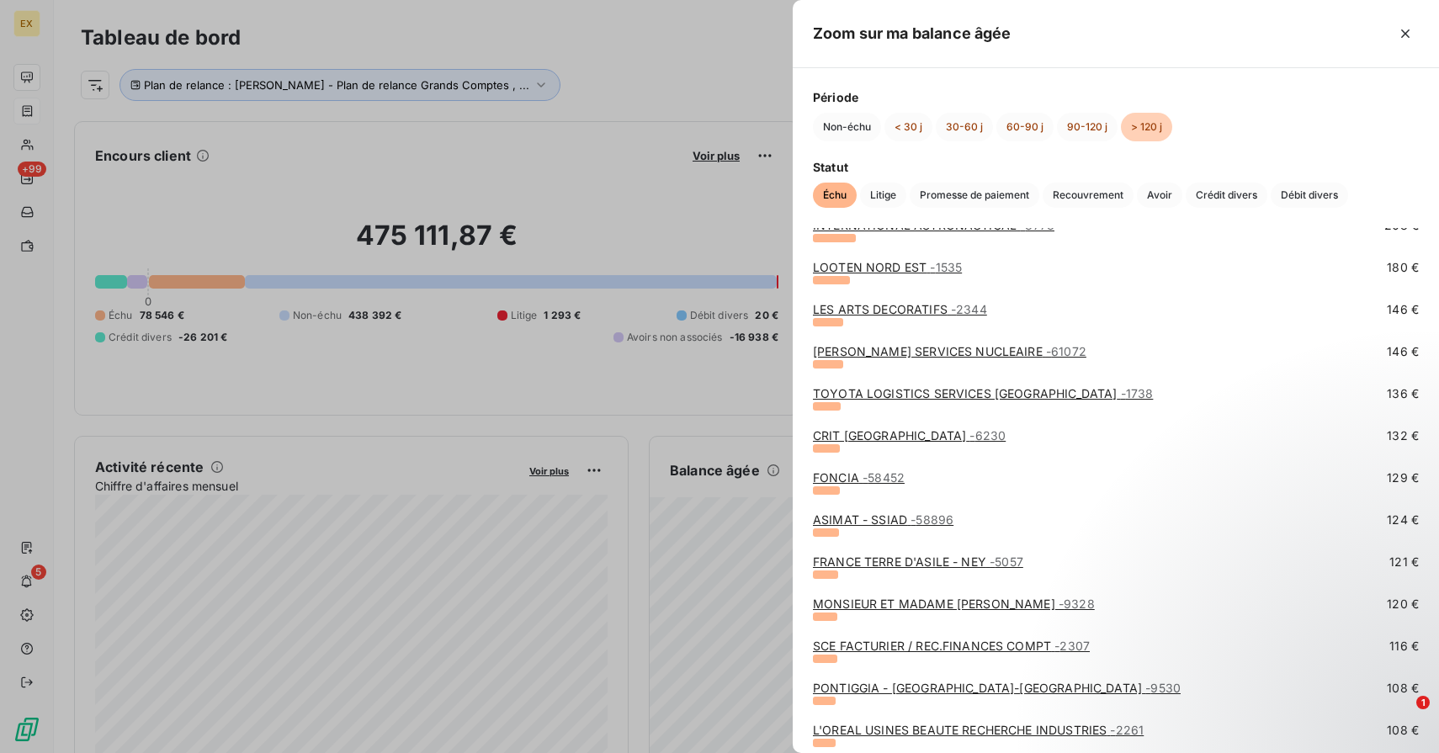
scroll to position [692, 0]
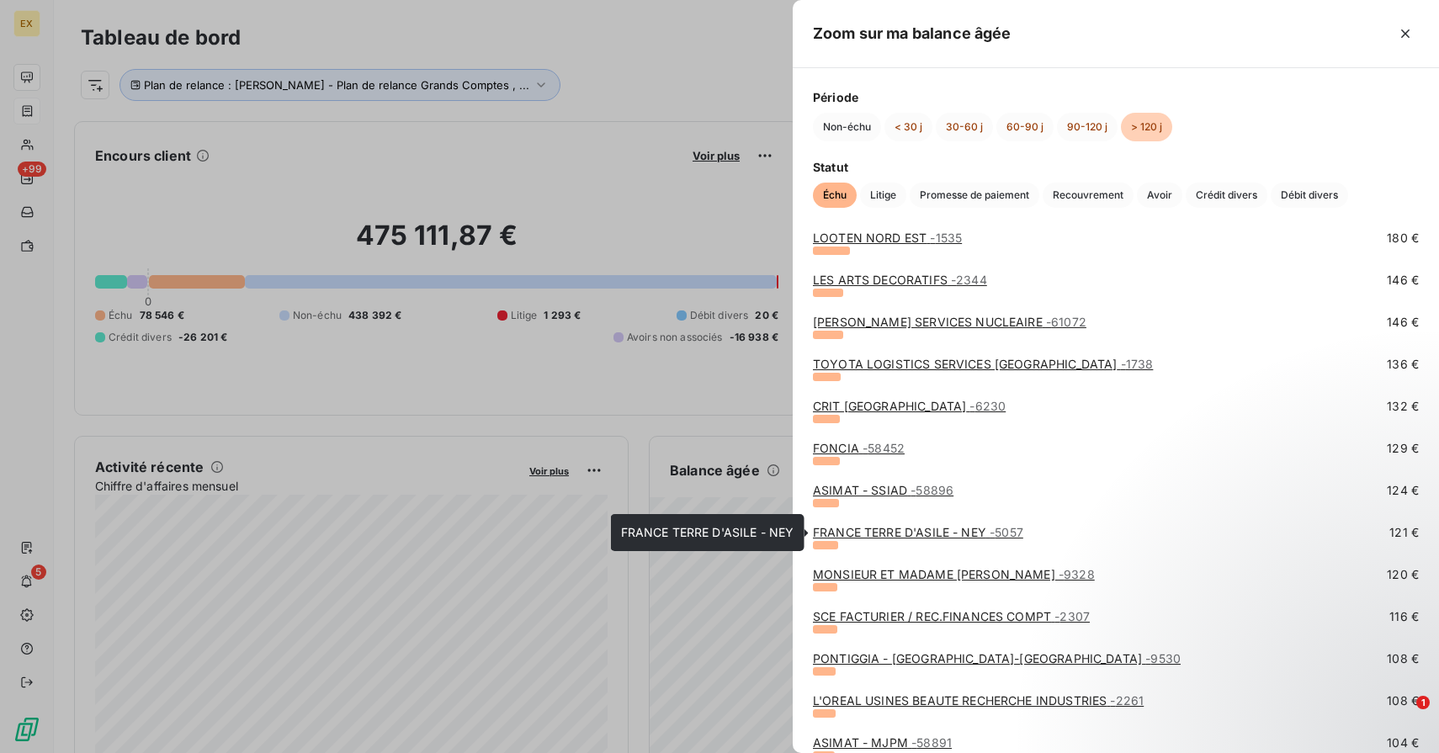
click at [894, 528] on link "FRANCE TERRE D'ASILE - NEY - 5057" at bounding box center [918, 532] width 210 height 14
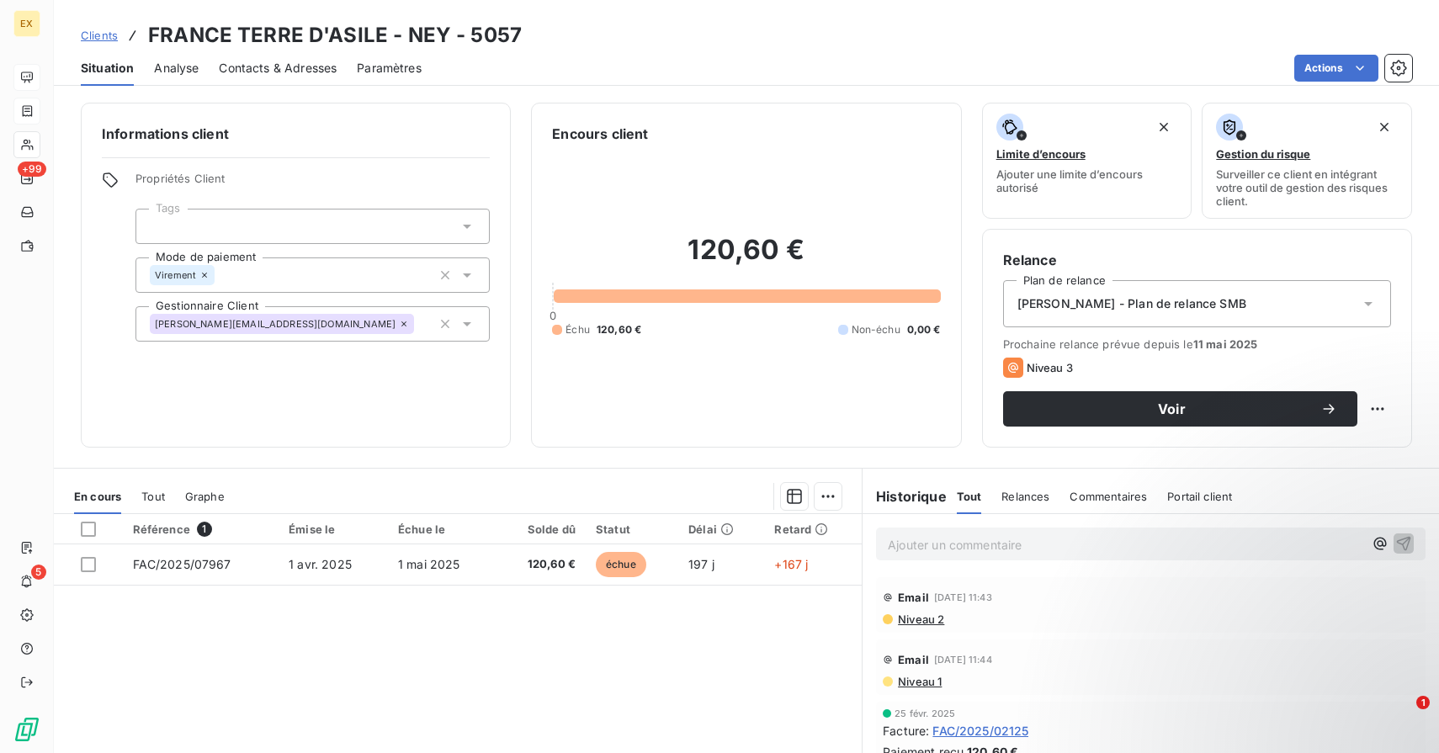
click at [401, 22] on h3 "FRANCE TERRE D'ASILE - NEY - 5057" at bounding box center [335, 35] width 374 height 30
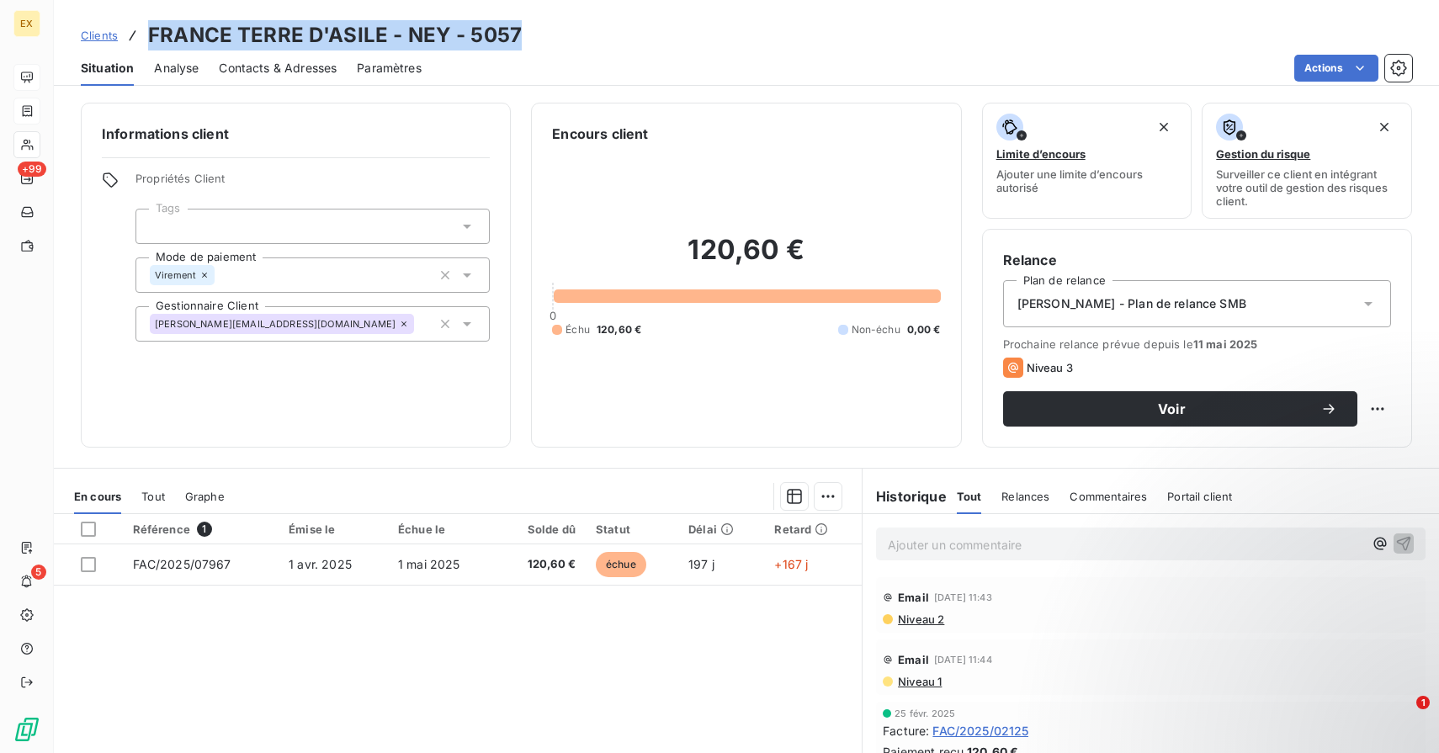
click at [401, 22] on h3 "FRANCE TERRE D'ASILE - NEY - 5057" at bounding box center [335, 35] width 374 height 30
copy h3 "FRANCE TERRE D'ASILE - NEY - 5057"
click at [1173, 402] on span "Voir" at bounding box center [1171, 408] width 297 height 13
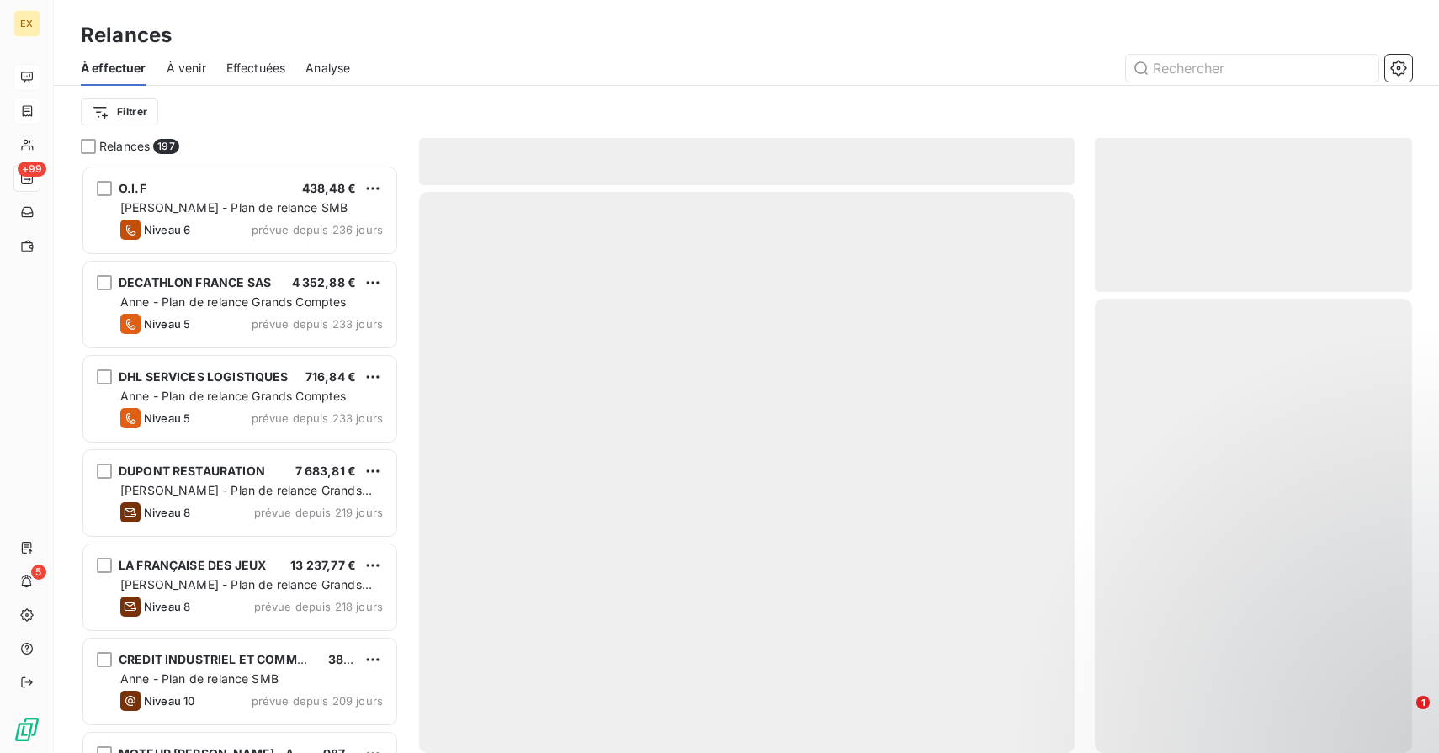
scroll to position [588, 317]
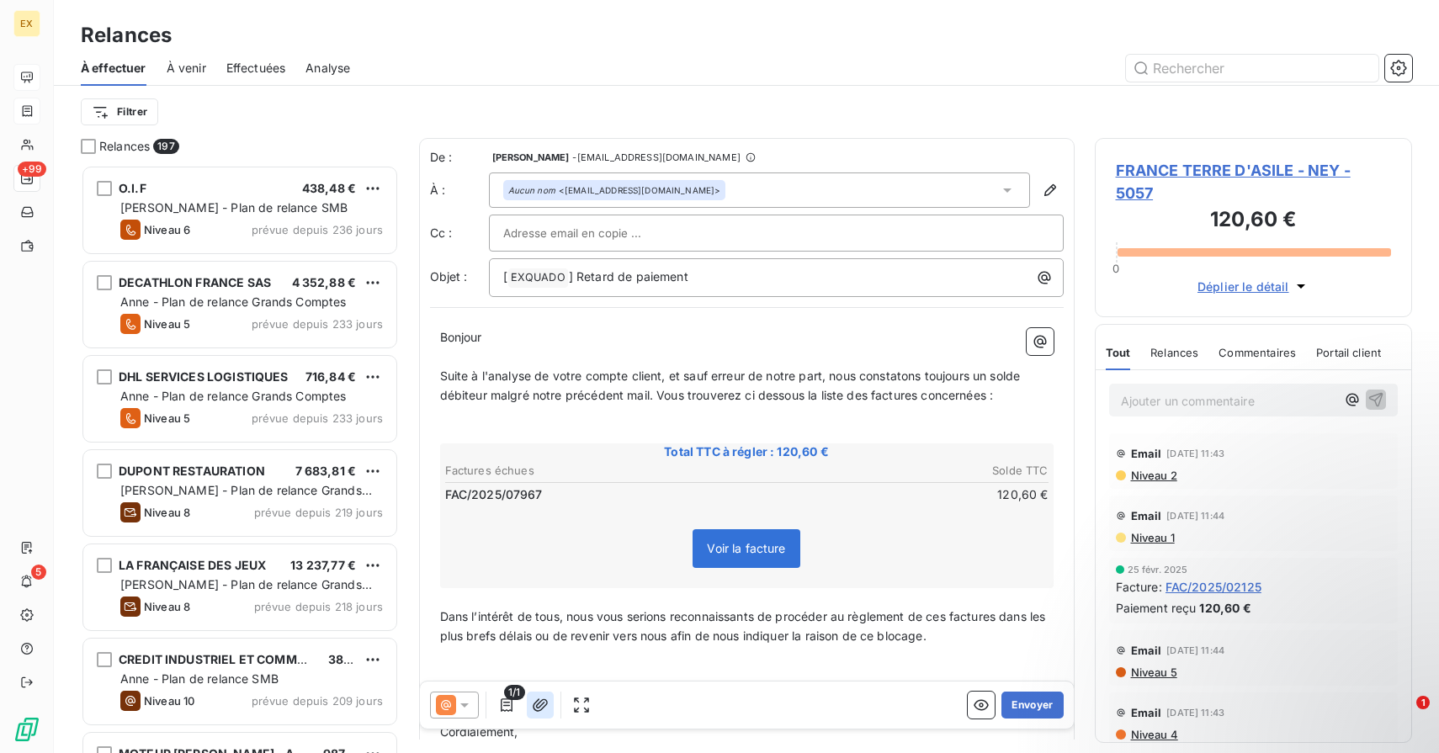
click at [535, 710] on icon "button" at bounding box center [540, 704] width 15 height 13
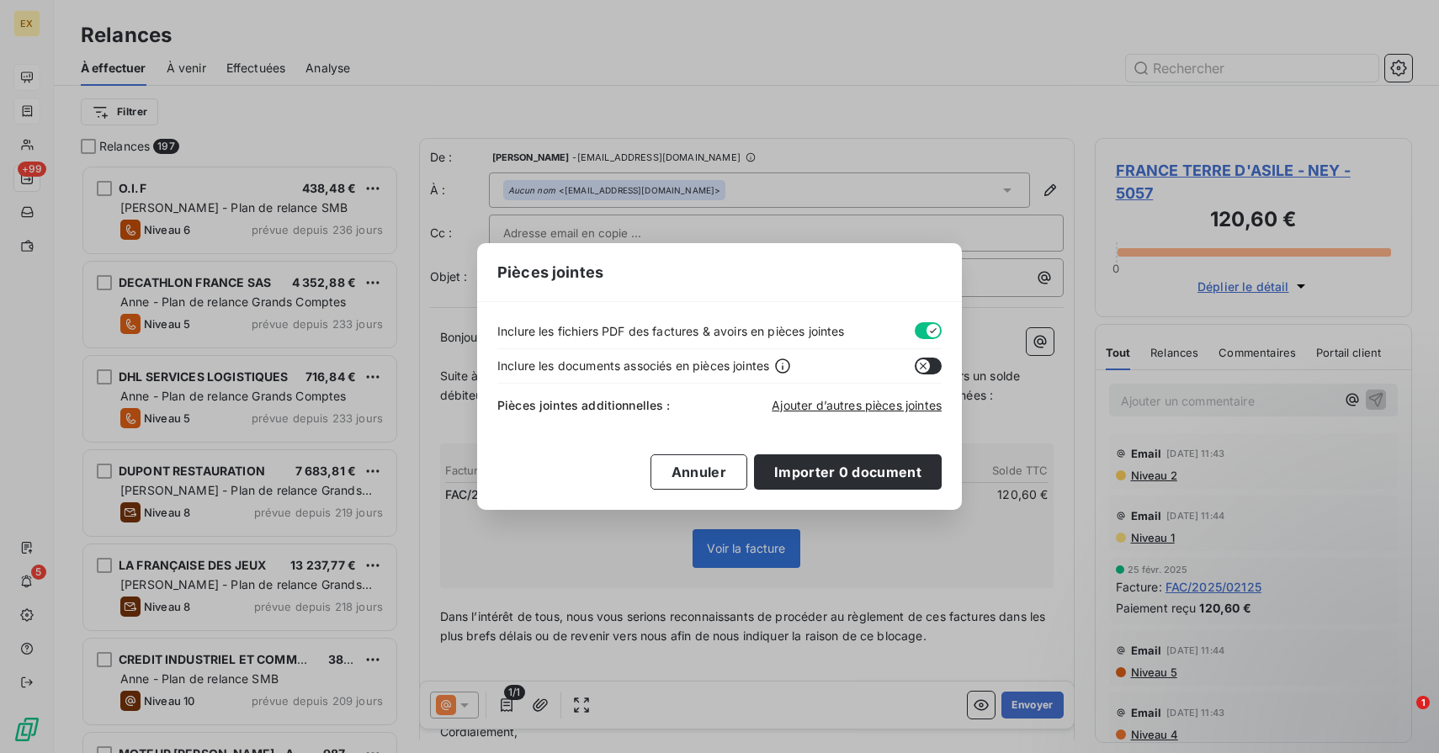
click at [923, 328] on button "button" at bounding box center [928, 330] width 27 height 17
click at [923, 359] on icon "button" at bounding box center [922, 365] width 13 height 13
click at [830, 408] on span "Ajouter d’autres pièces jointes" at bounding box center [857, 405] width 170 height 14
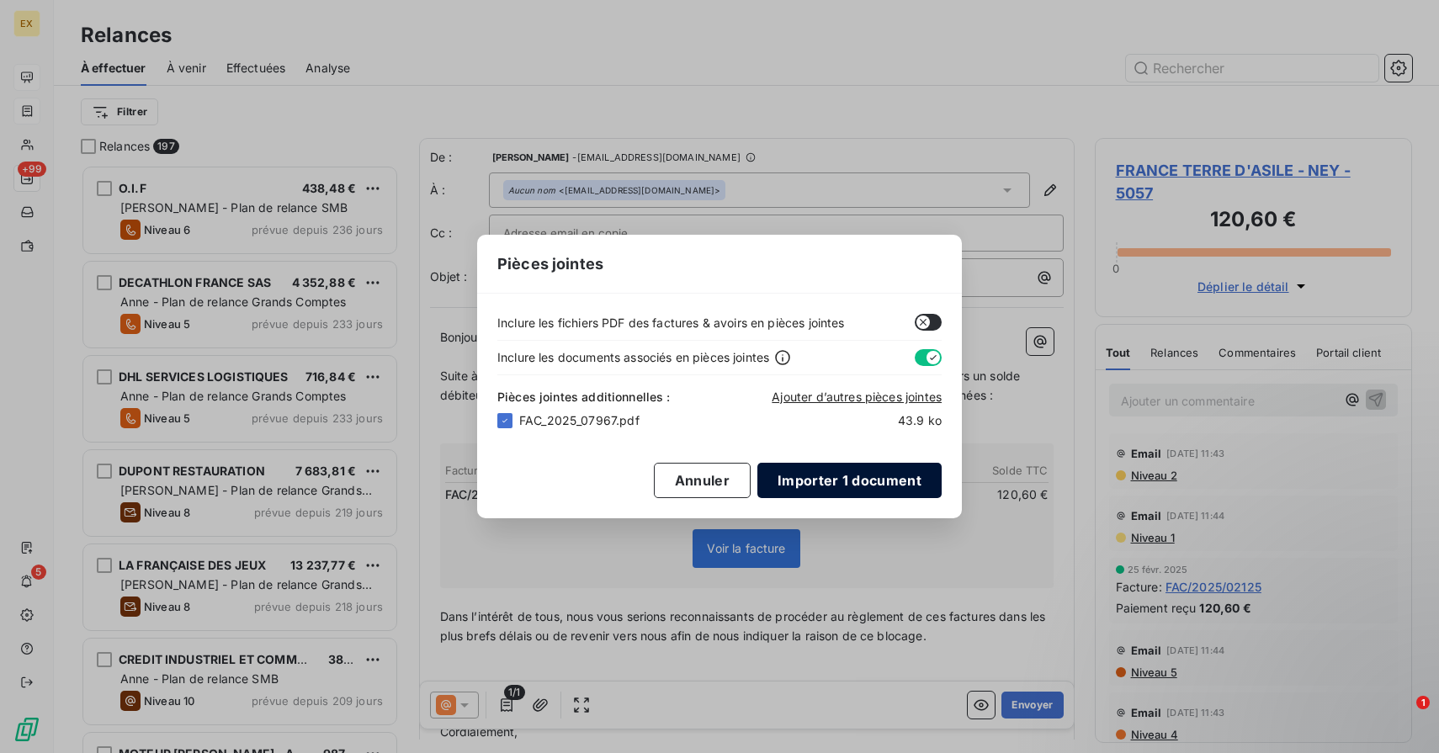
click at [819, 489] on button "Importer 1 document" at bounding box center [849, 480] width 184 height 35
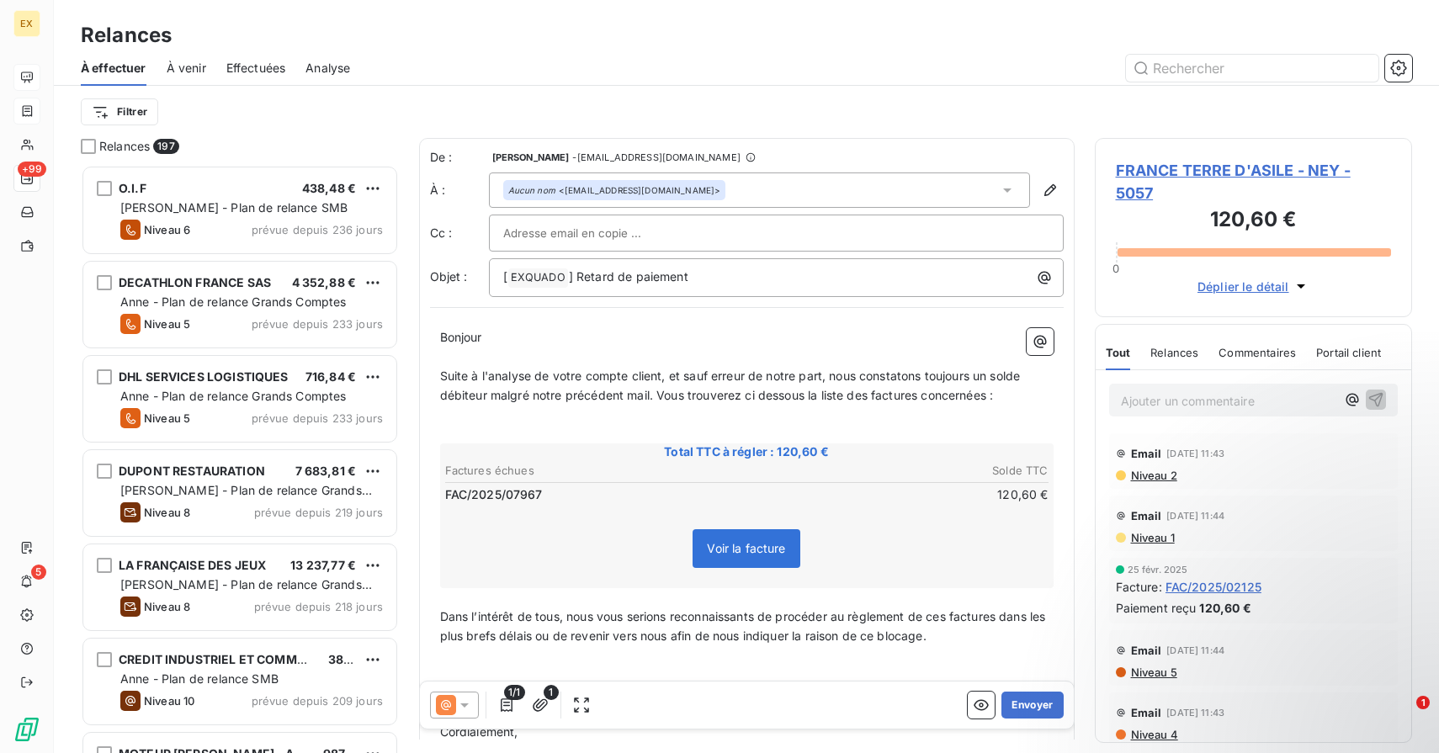
click at [1007, 494] on td "120,60 €" at bounding box center [898, 494] width 302 height 19
drag, startPoint x: 817, startPoint y: 453, endPoint x: 779, endPoint y: 453, distance: 37.9
click at [779, 453] on span "Total TTC à régler : 120,60 €" at bounding box center [747, 451] width 608 height 17
click at [801, 448] on span "Total TTC à régler : 120,60 €" at bounding box center [747, 451] width 608 height 17
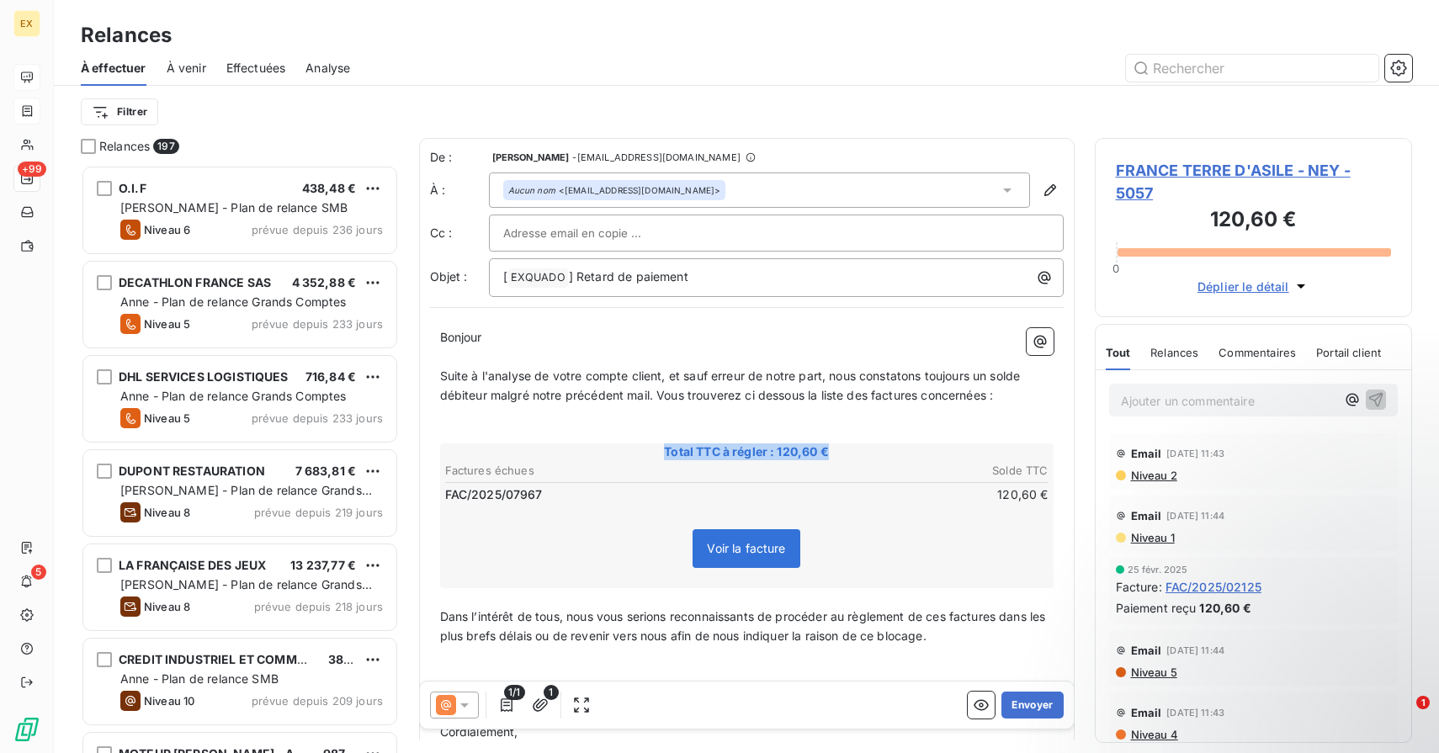
click at [801, 448] on span "Total TTC à régler : 120,60 €" at bounding box center [747, 451] width 608 height 17
click at [798, 453] on span "Total TTC à régler : 120,60 €" at bounding box center [747, 451] width 608 height 17
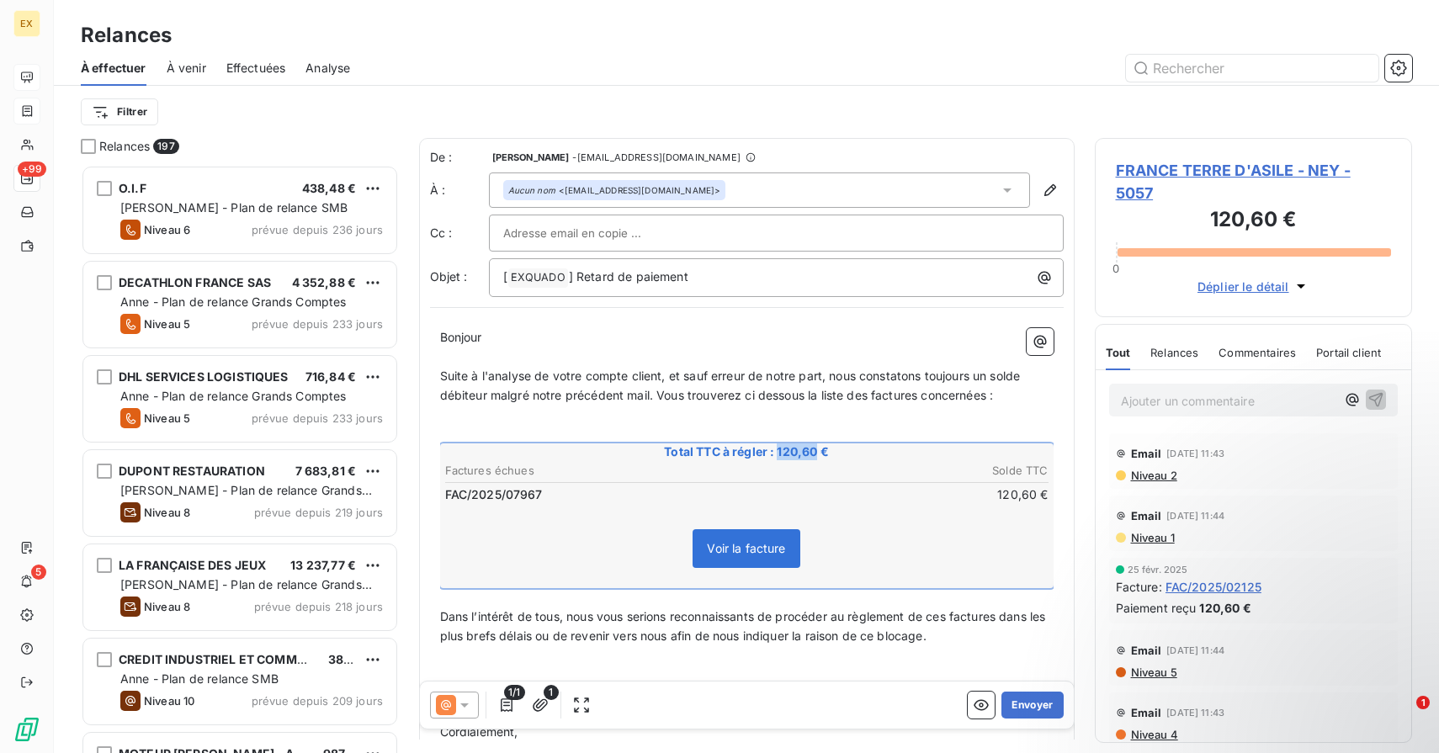
click at [798, 453] on span "Total TTC à régler : 120,60 €" at bounding box center [747, 451] width 608 height 17
click at [565, 411] on p "﻿" at bounding box center [746, 415] width 613 height 19
drag, startPoint x: 496, startPoint y: 425, endPoint x: 566, endPoint y: 570, distance: 161.4
click at [566, 570] on div "Bonjour ﻿ Suite à l'analyse de votre compte client, et sauf erreur de notre par…" at bounding box center [746, 543] width 613 height 431
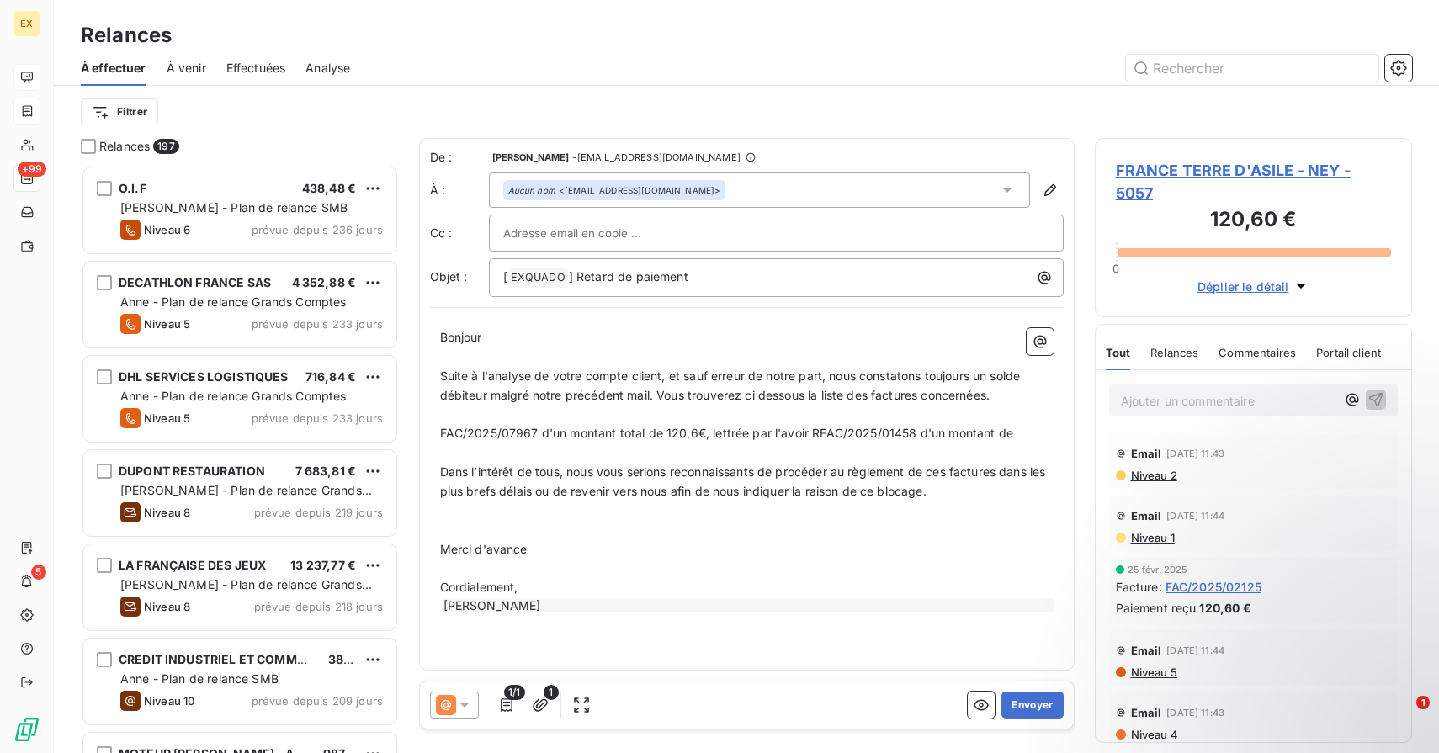
click at [1028, 426] on p "FAC/2025/07967 d'un montant total de 120,6€, lettrée par l'avoir RFAC/2025/0145…" at bounding box center [746, 433] width 613 height 19
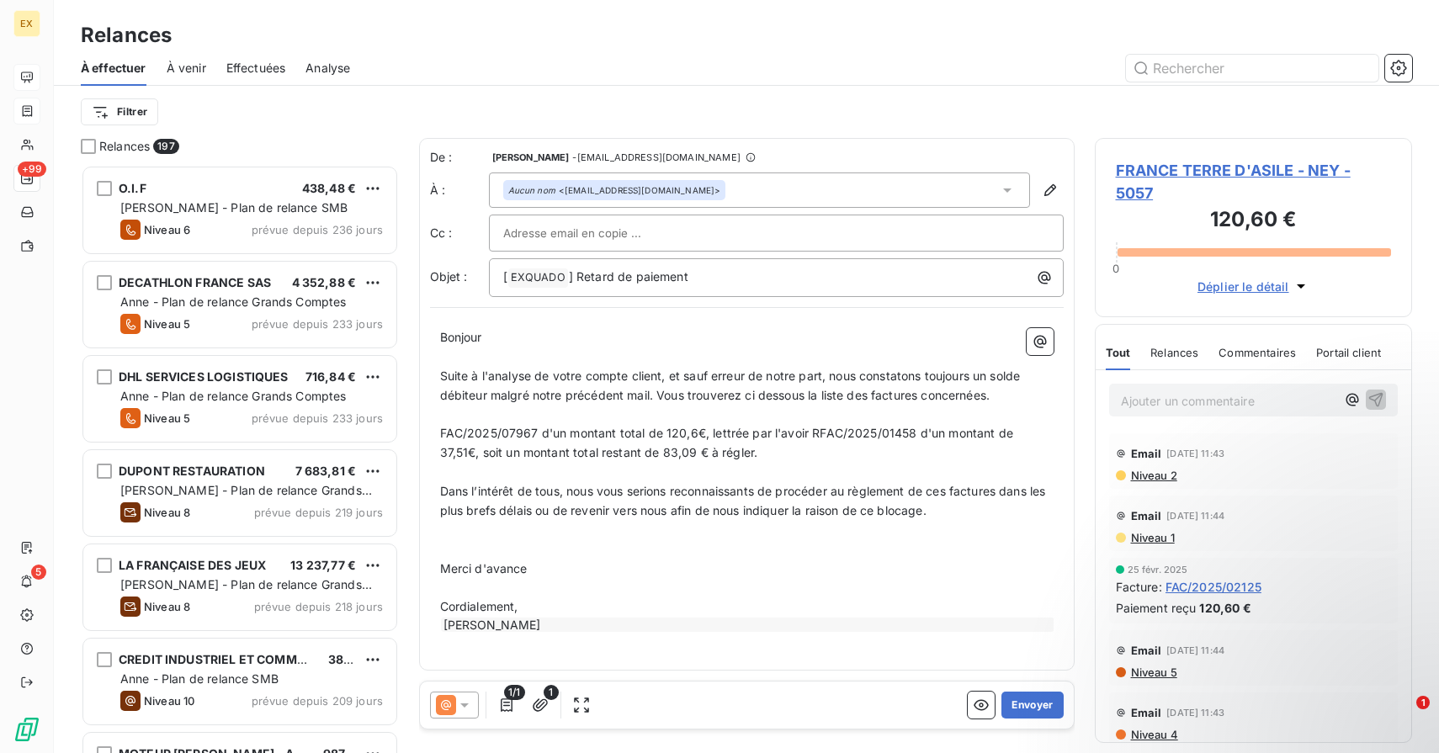
click at [941, 493] on span "Dans l’intérêt de tous, nous vous serions reconnaissants de procéder au règleme…" at bounding box center [744, 501] width 609 height 34
click at [1009, 492] on span "Dans l’intérêt de tous, nous vous serions reconnaissants de procéder au règleme…" at bounding box center [740, 501] width 600 height 34
click at [1025, 703] on button "Envoyer" at bounding box center [1031, 705] width 61 height 27
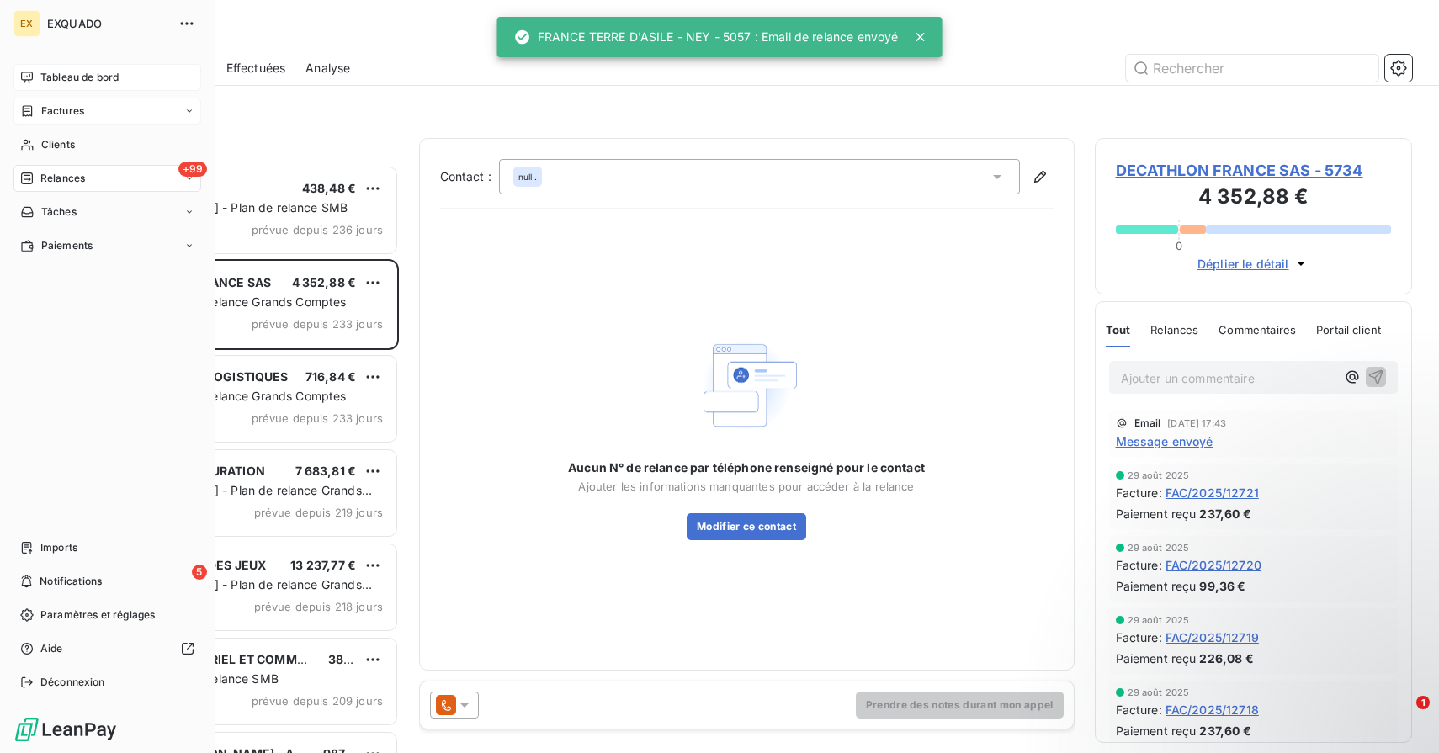
click at [41, 74] on span "Tableau de bord" at bounding box center [79, 77] width 78 height 15
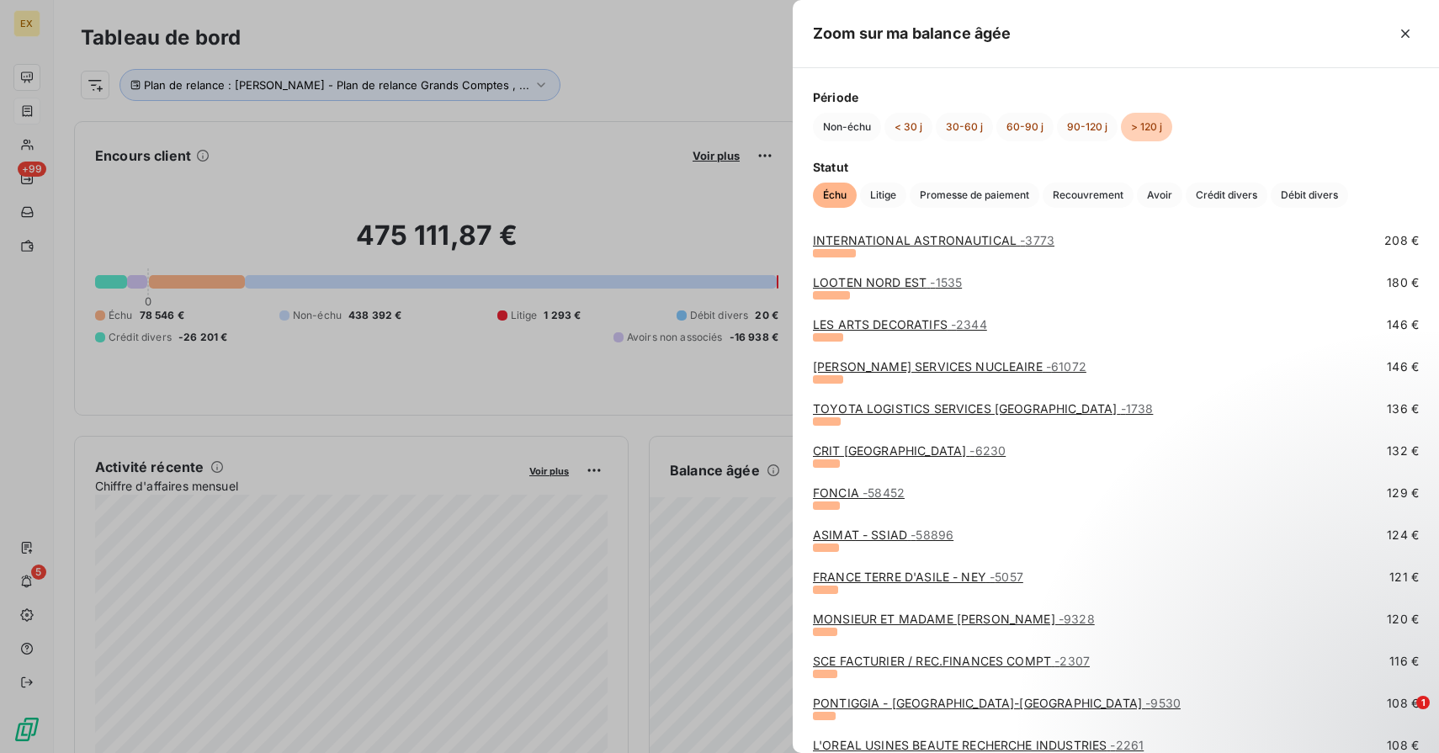
scroll to position [649, 0]
click at [892, 613] on link "MONSIEUR ET MADAME [PERSON_NAME] - 9328" at bounding box center [954, 617] width 282 height 14
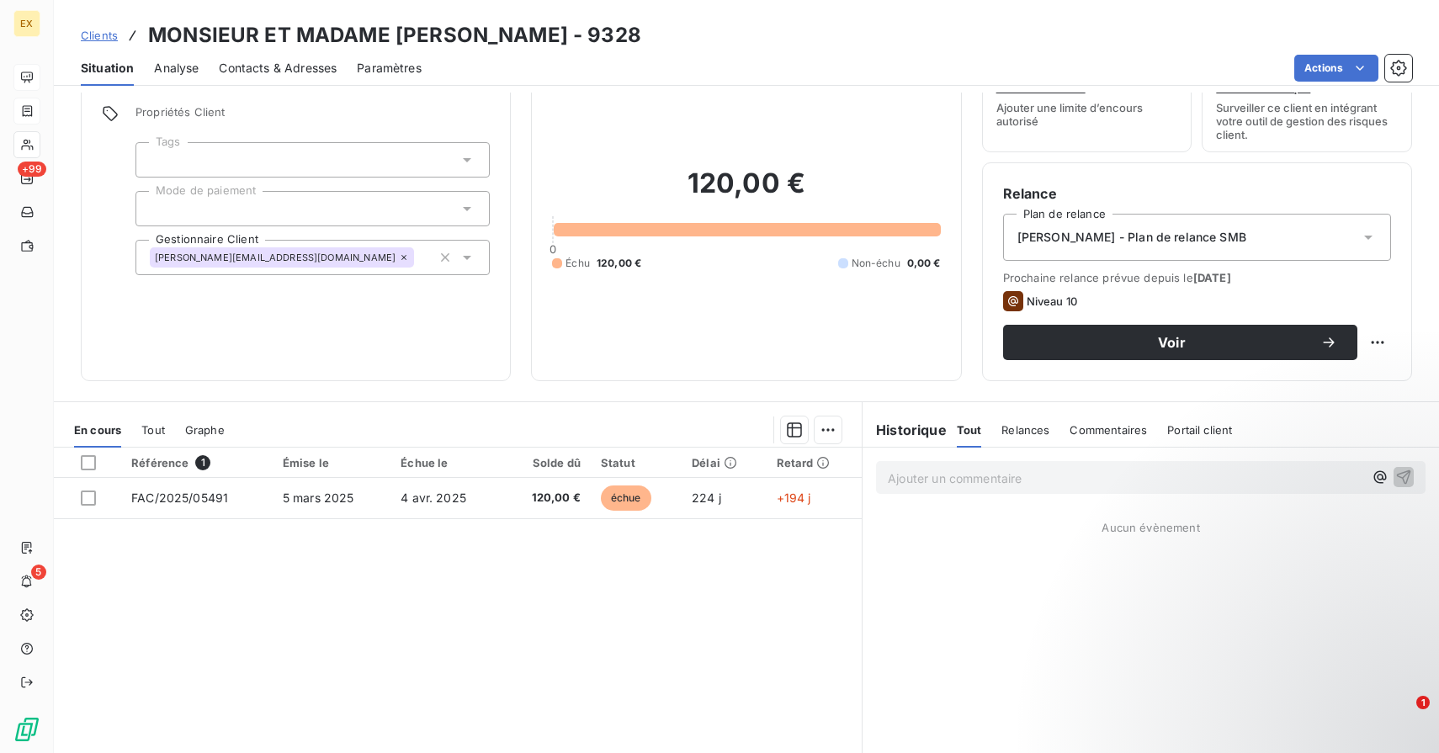
scroll to position [97, 0]
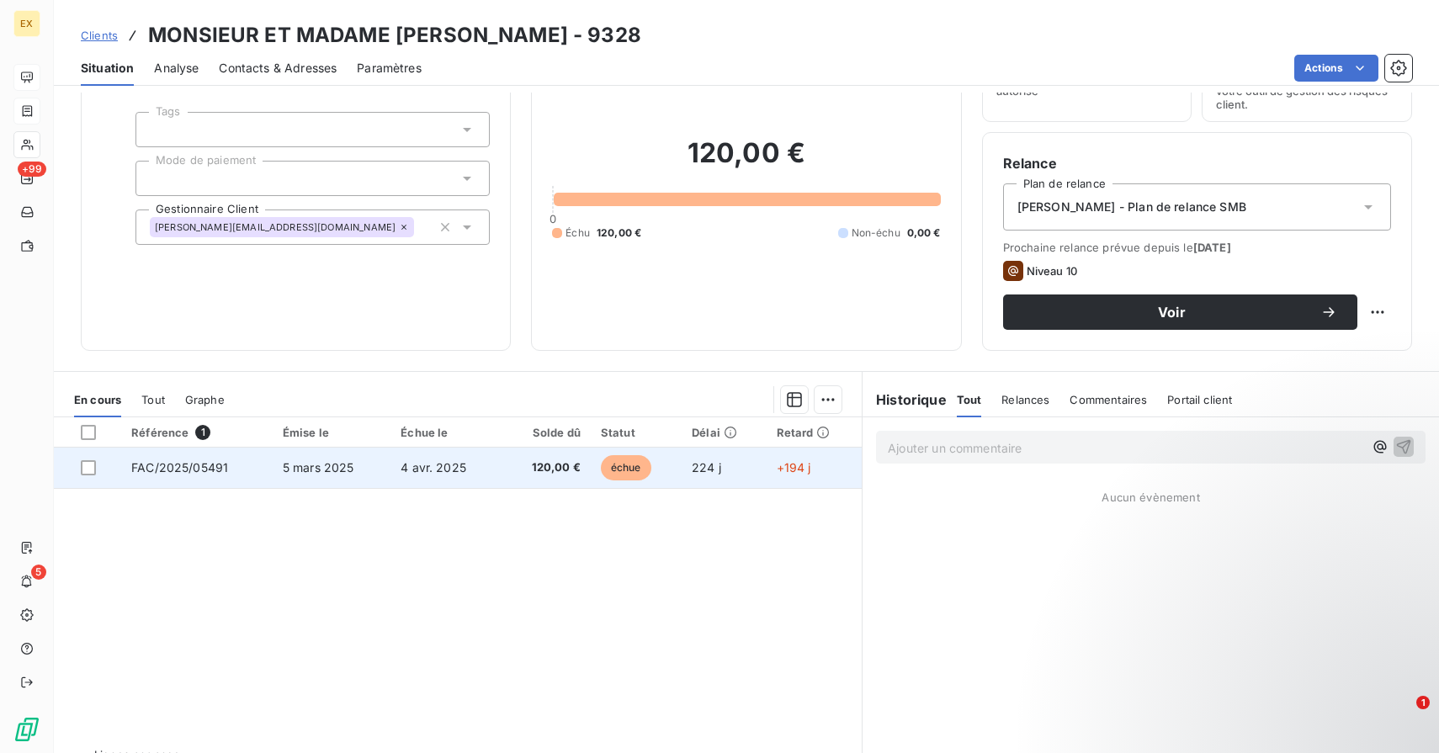
click at [361, 470] on td "5 mars 2025" at bounding box center [332, 468] width 118 height 40
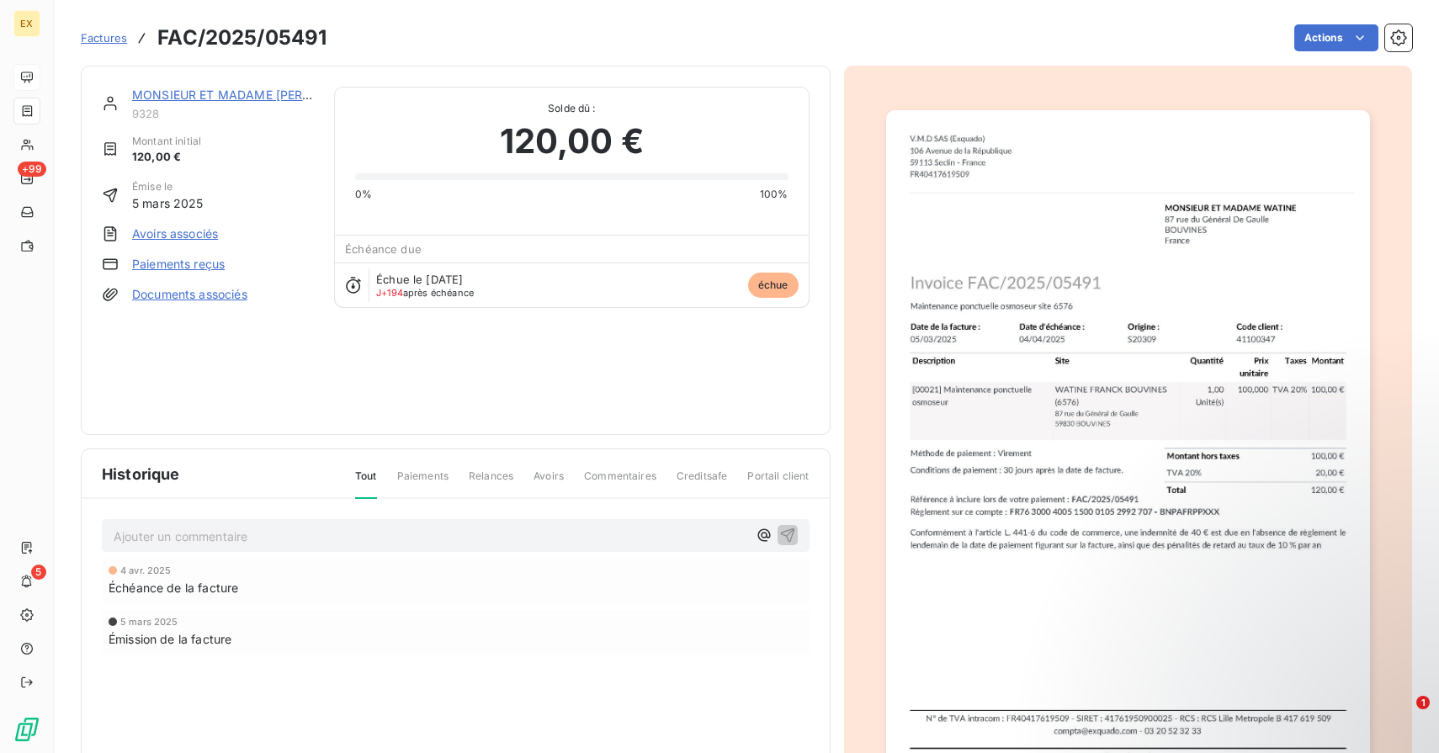
click at [431, 478] on span "Paiements" at bounding box center [422, 483] width 51 height 29
click at [447, 478] on span "Paiements" at bounding box center [422, 483] width 51 height 29
click at [513, 478] on span "Relances" at bounding box center [491, 483] width 45 height 29
click at [382, 478] on div "Tout Paiements Relances Avoirs Commentaires Creditsafe Portail client" at bounding box center [572, 483] width 475 height 29
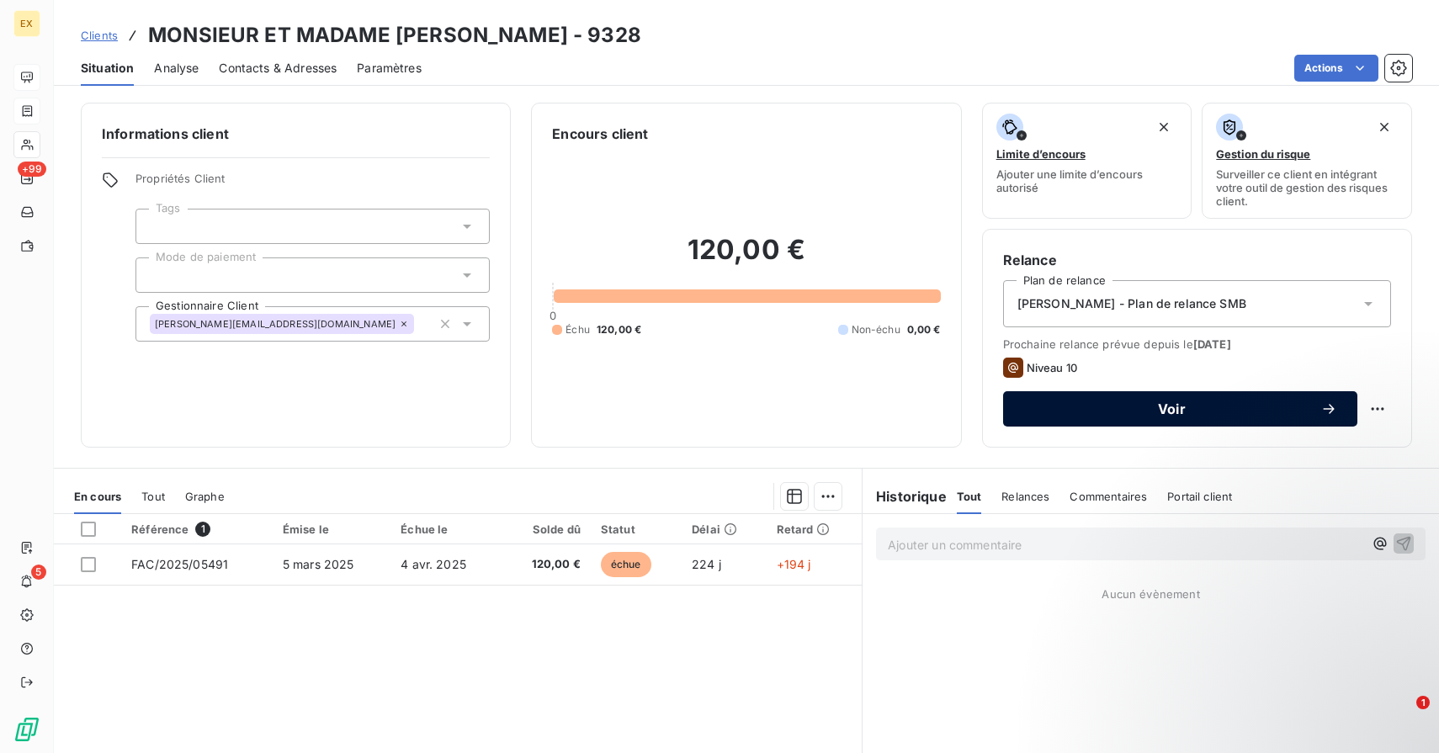
click at [1144, 416] on div "Voir" at bounding box center [1180, 409] width 314 height 17
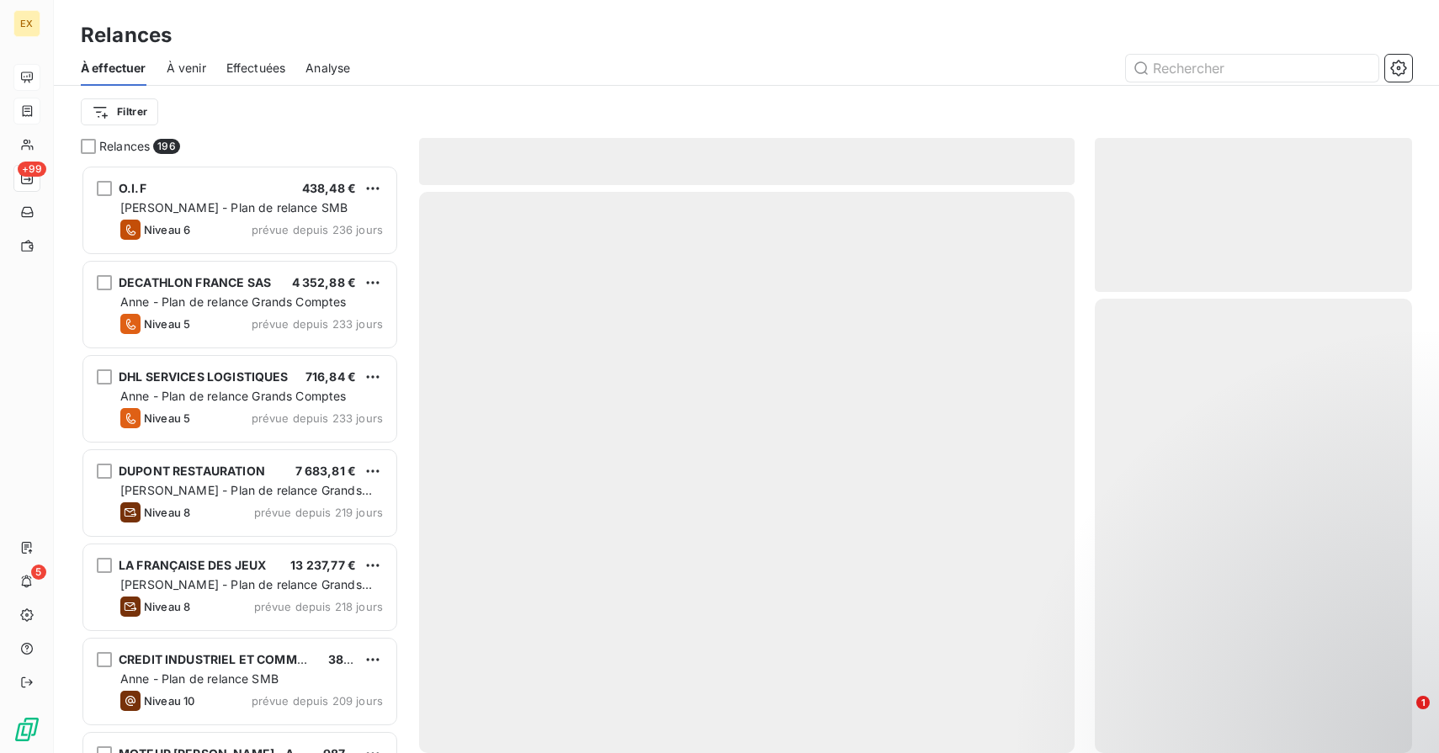
scroll to position [588, 317]
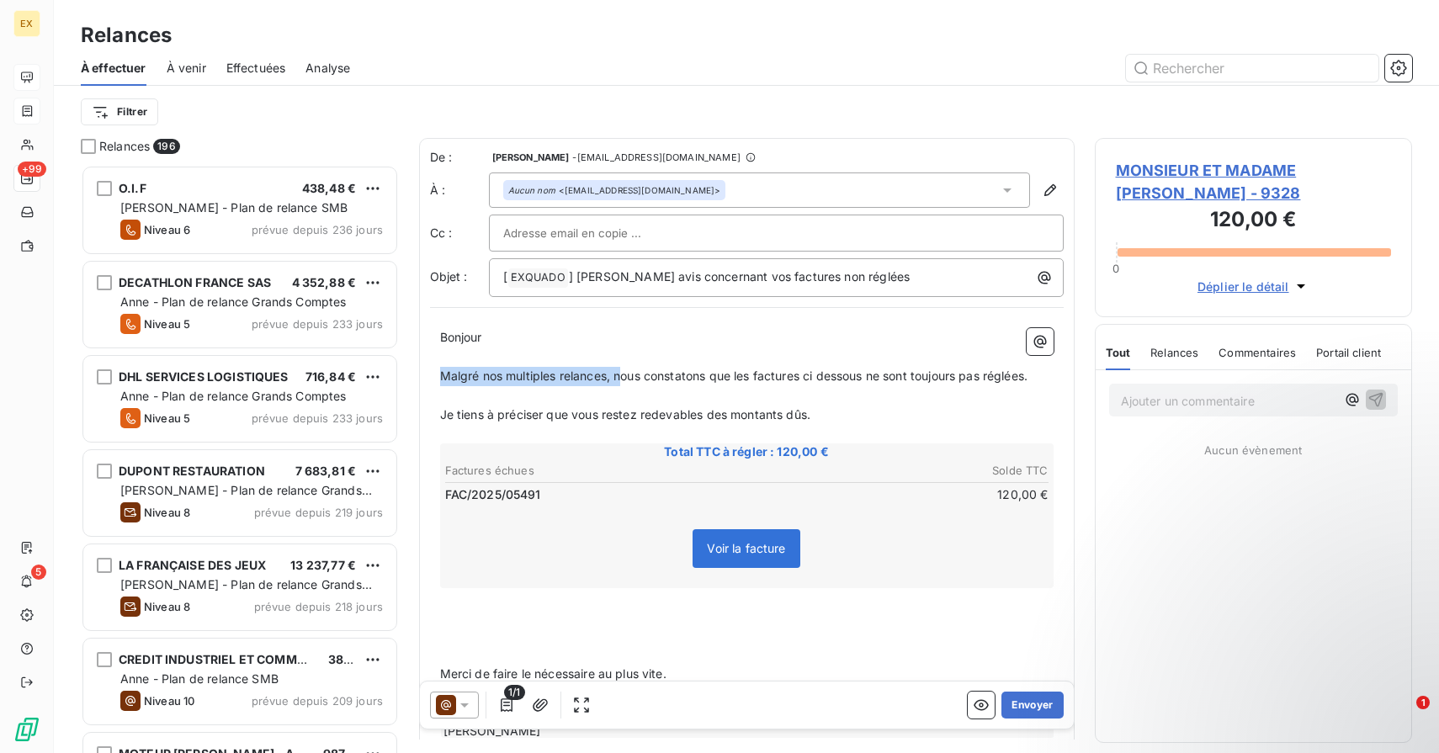
drag, startPoint x: 623, startPoint y: 379, endPoint x: 404, endPoint y: 379, distance: 218.8
click at [404, 379] on div "Relances 196 O.I.F 438,48 € [PERSON_NAME] - Plan de relance SMB Niveau 6 prévue…" at bounding box center [746, 445] width 1385 height 615
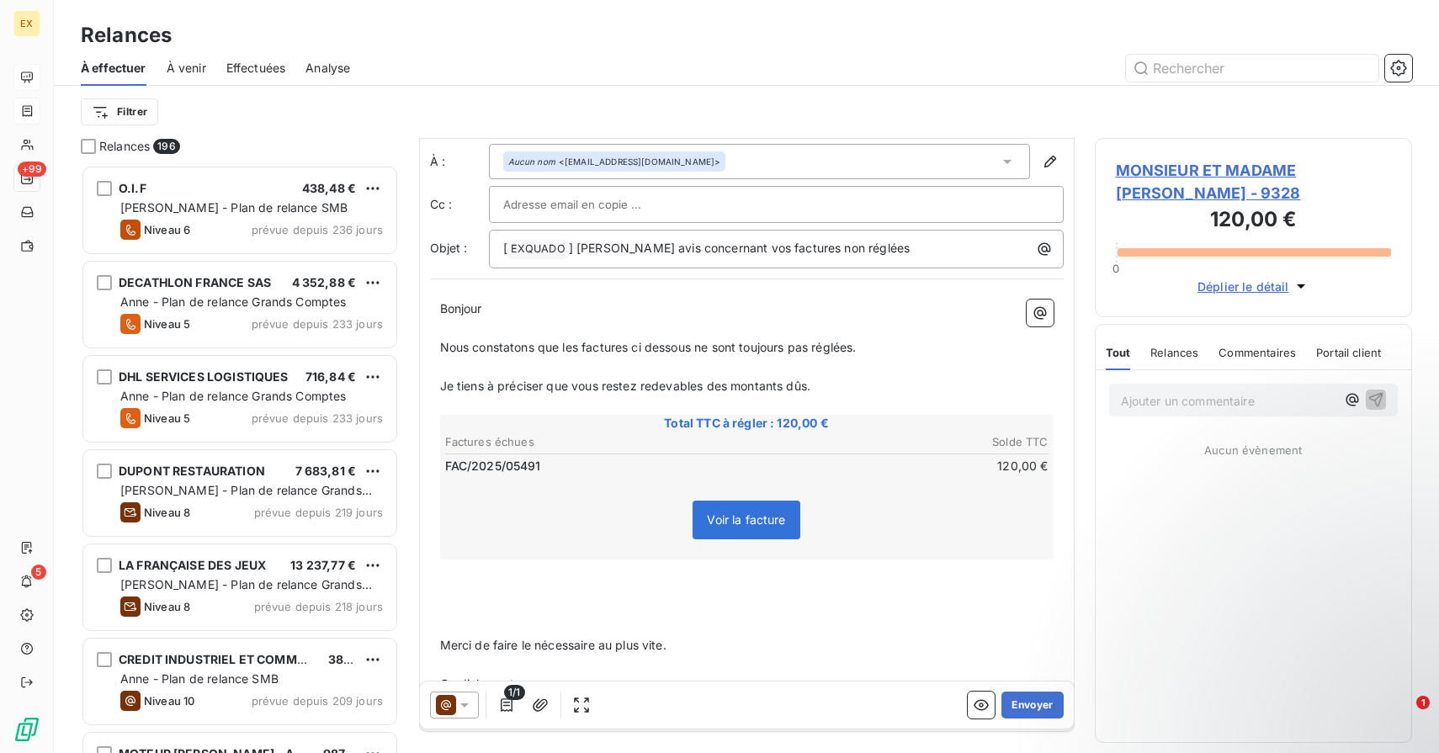
scroll to position [60, 0]
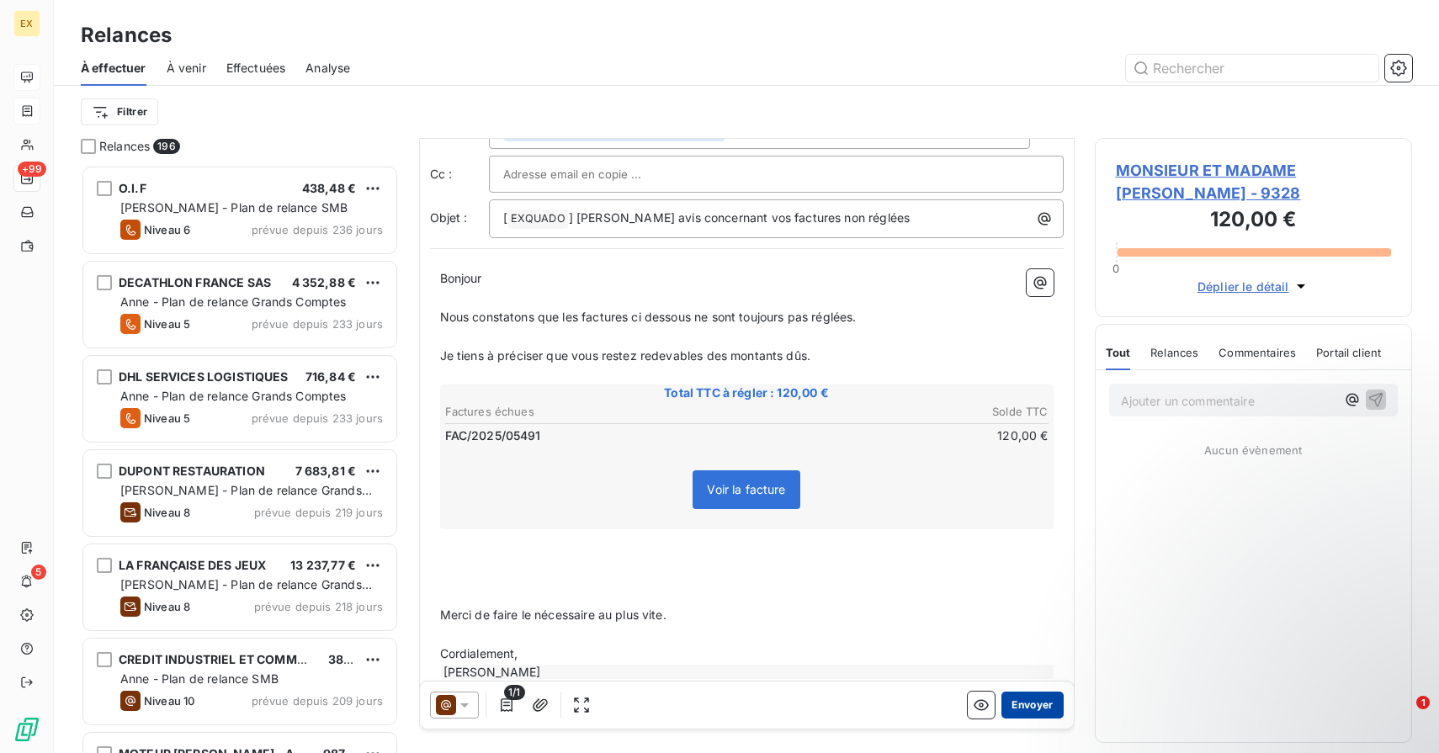
click at [1036, 700] on button "Envoyer" at bounding box center [1031, 705] width 61 height 27
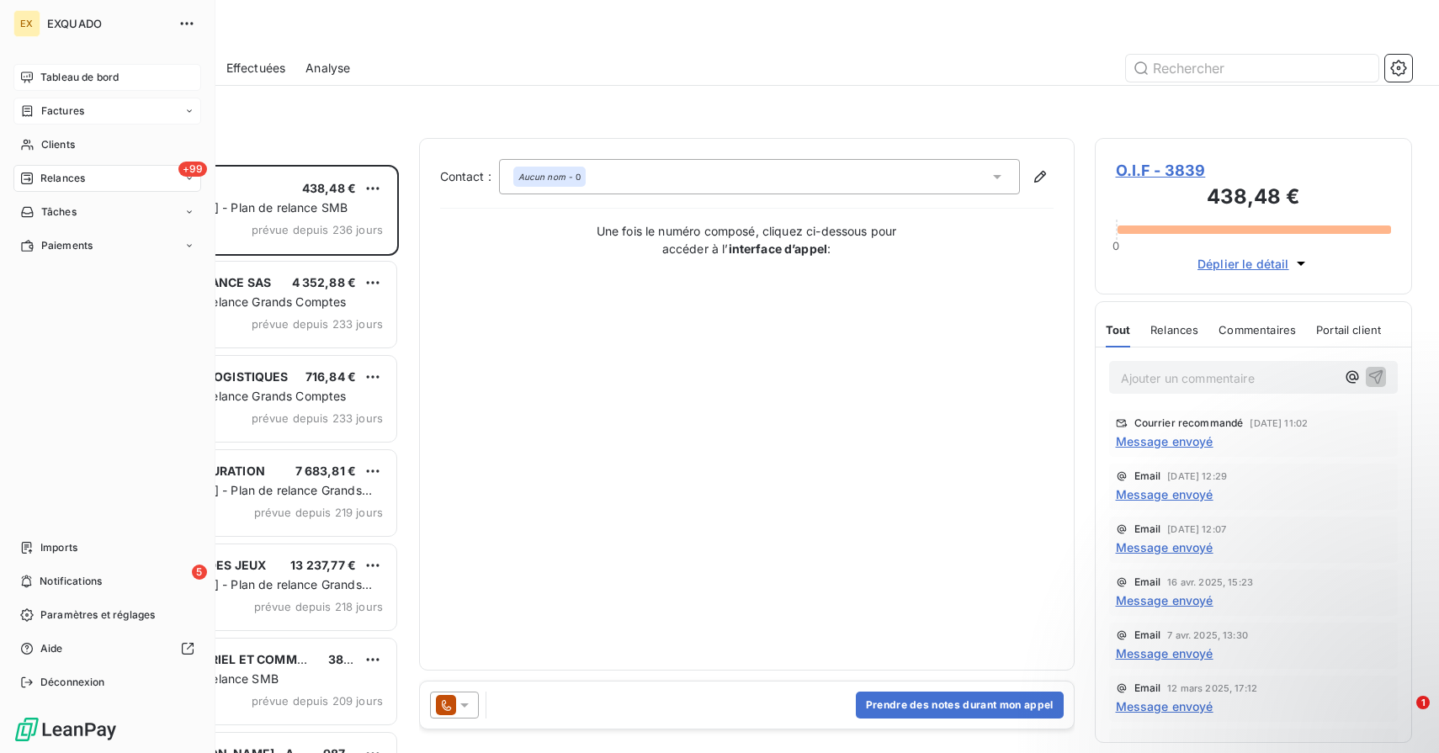
click at [37, 81] on div "Tableau de bord" at bounding box center [107, 77] width 188 height 27
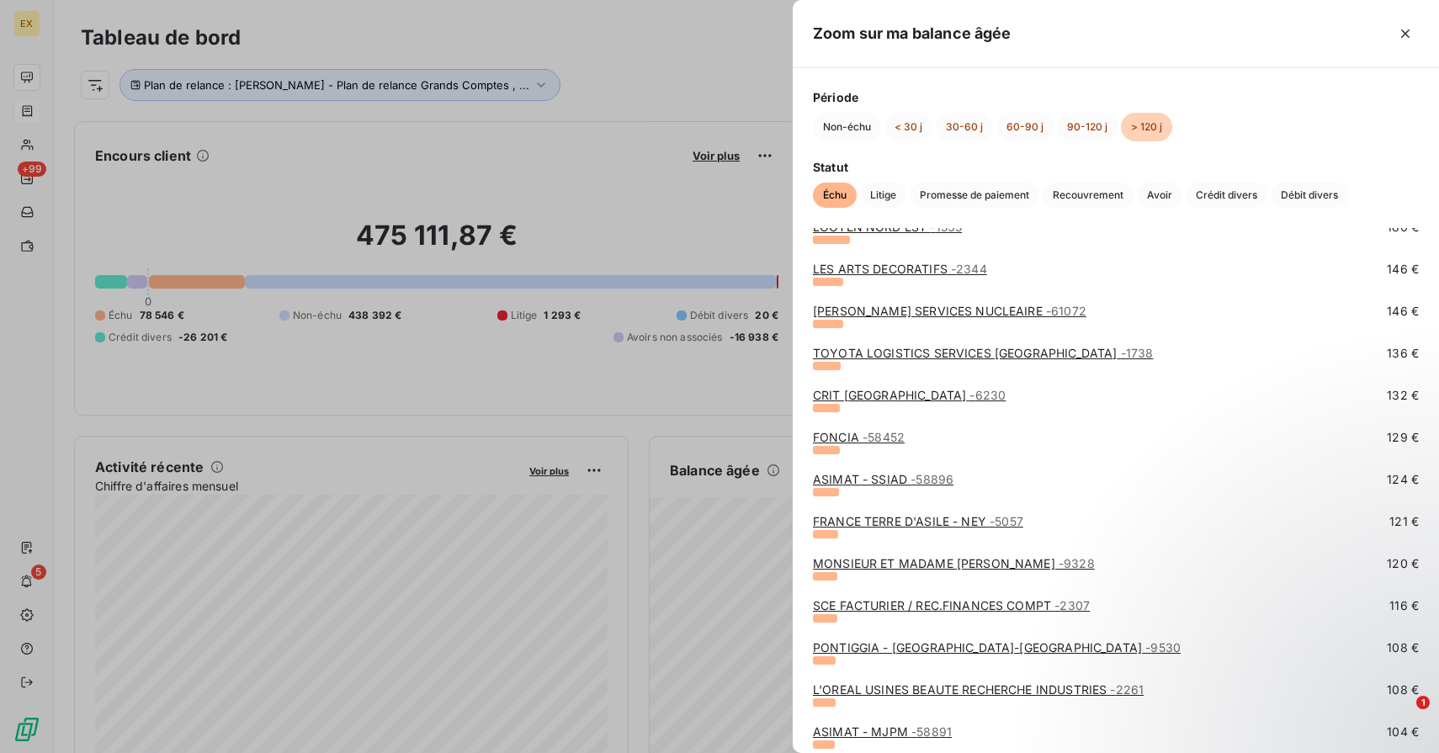
scroll to position [702, 0]
click at [878, 601] on link "SCE FACTURIER / REC.FINANCES COMPT - 2307" at bounding box center [951, 606] width 277 height 14
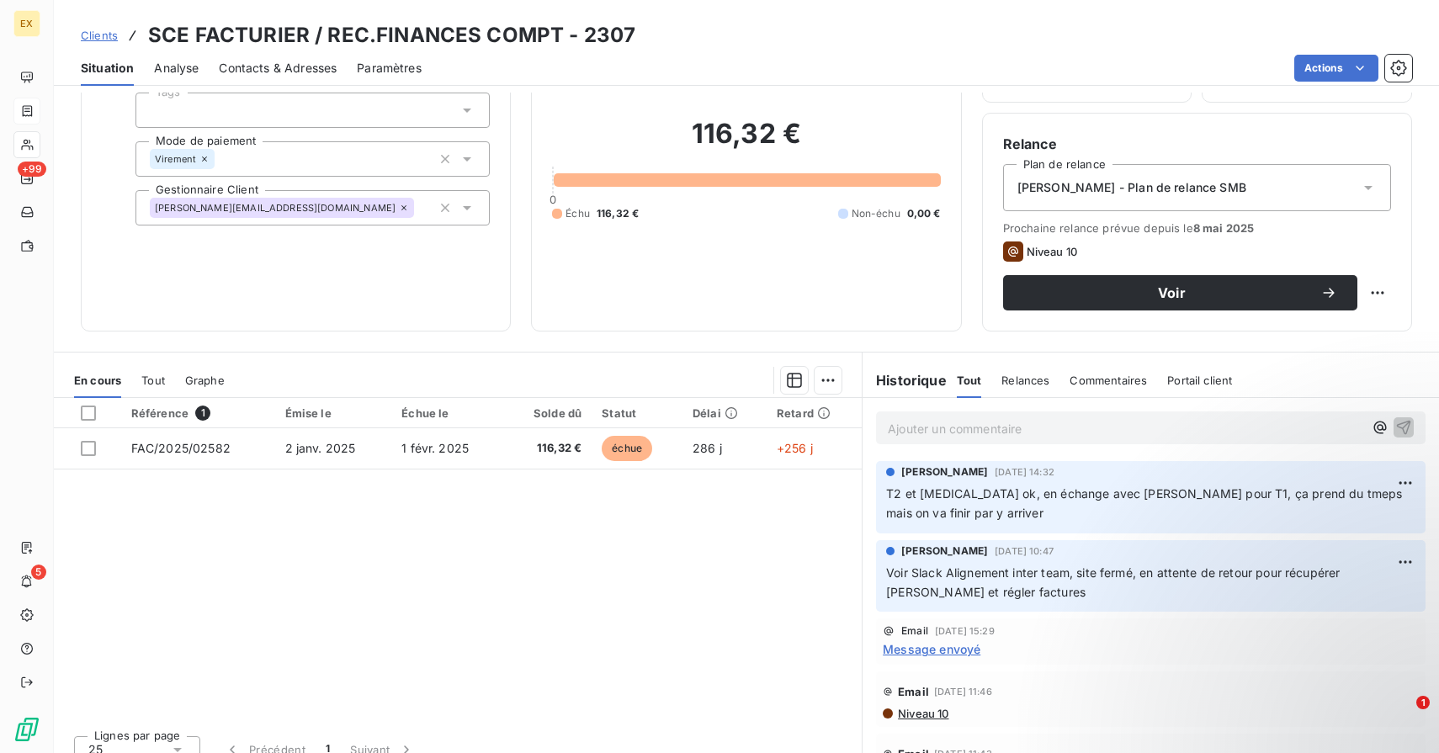
scroll to position [123, 0]
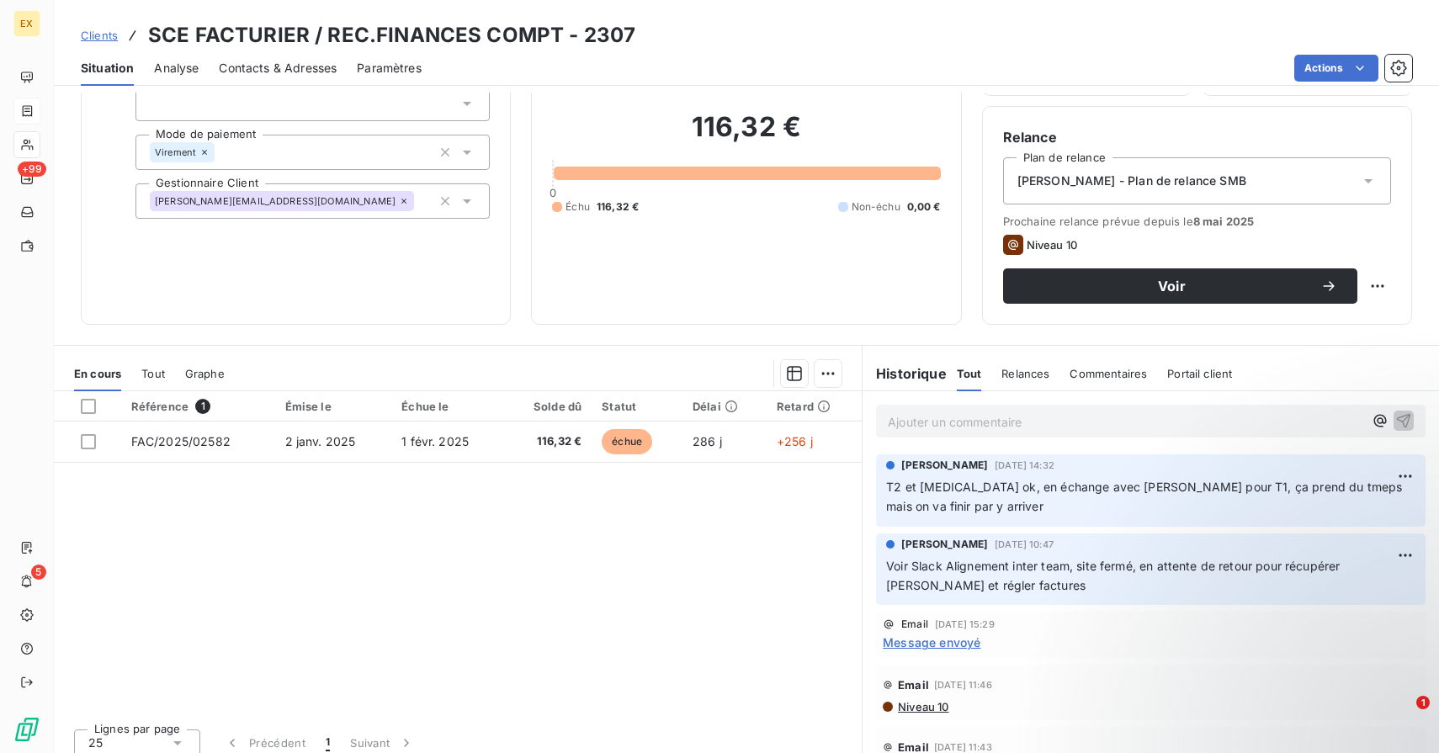
click at [957, 423] on p "Ajouter un commentaire ﻿" at bounding box center [1125, 421] width 475 height 21
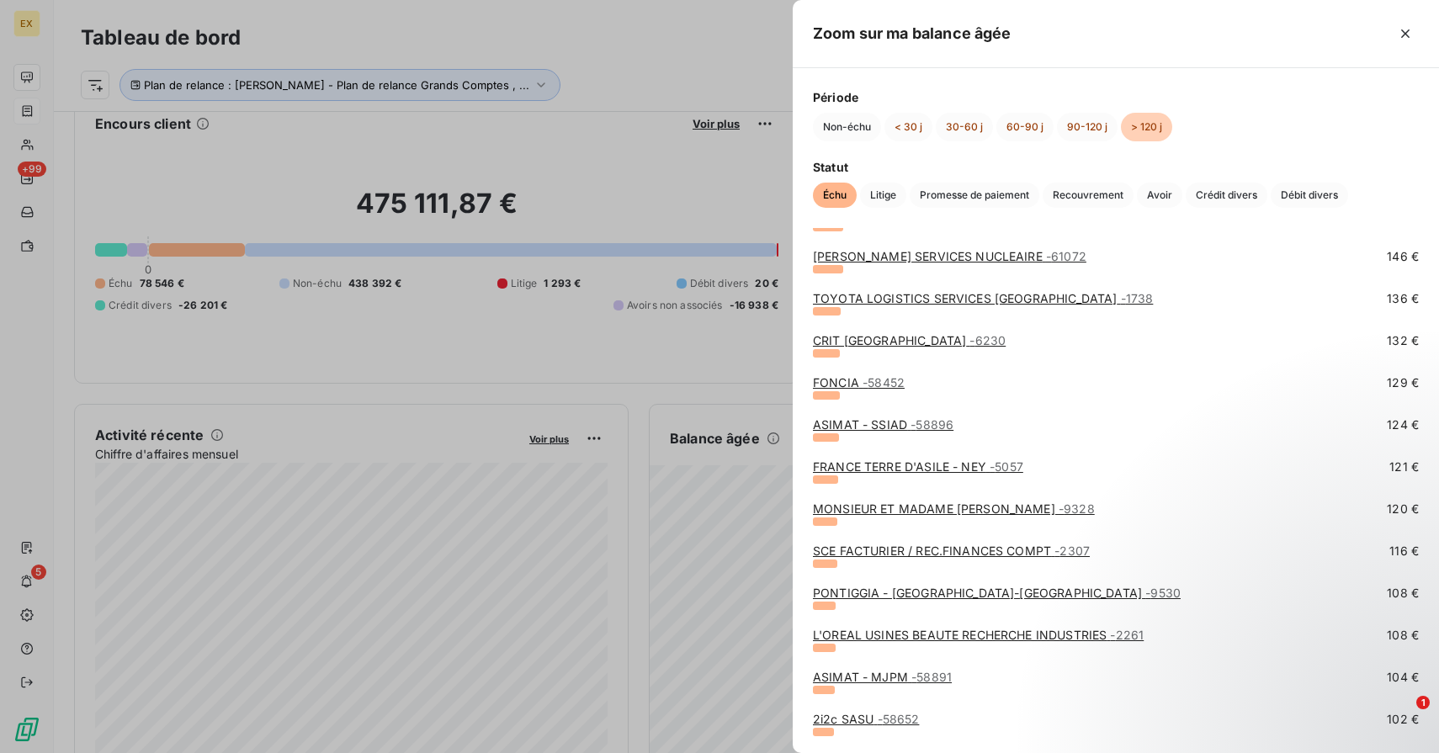
scroll to position [761, 0]
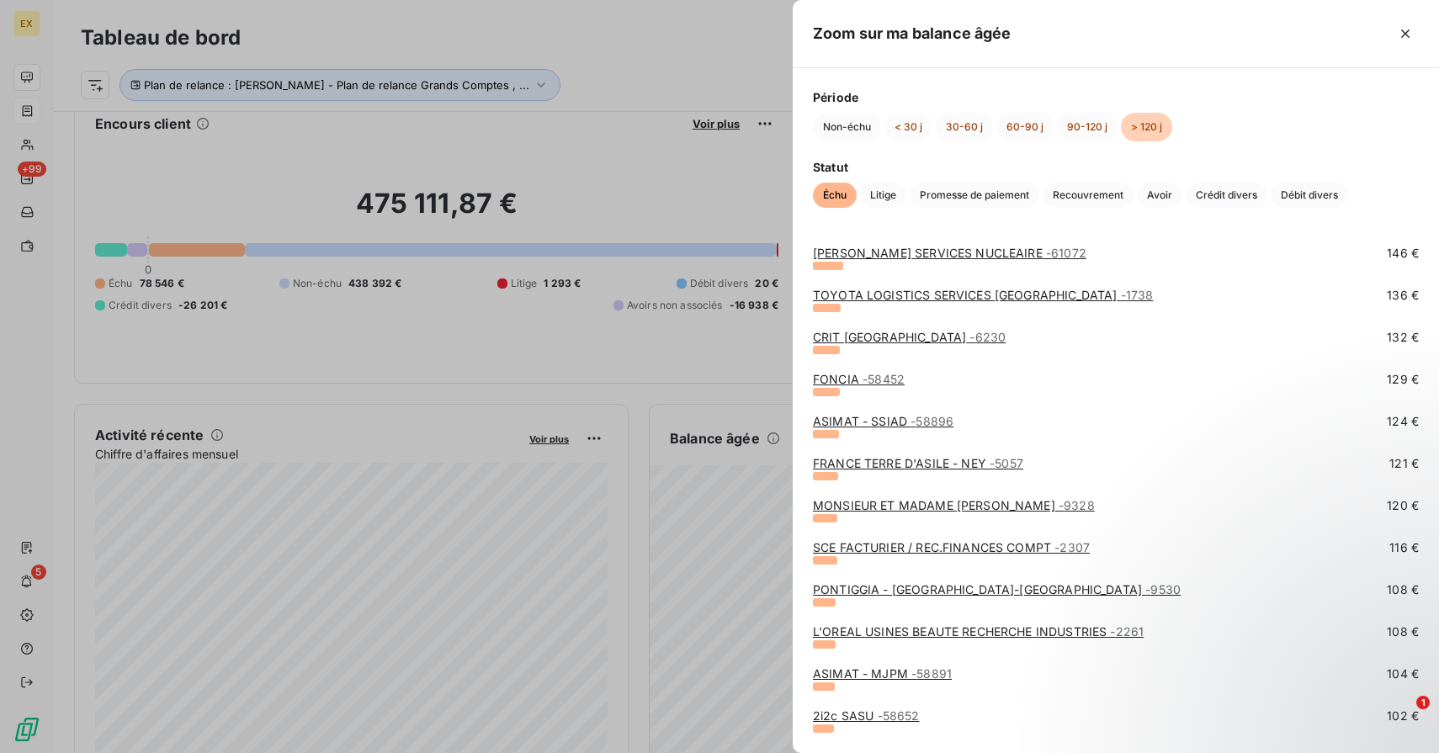
click at [872, 592] on link "PONTIGGIA - [GEOGRAPHIC_DATA]-WIHR - 9530" at bounding box center [997, 589] width 368 height 14
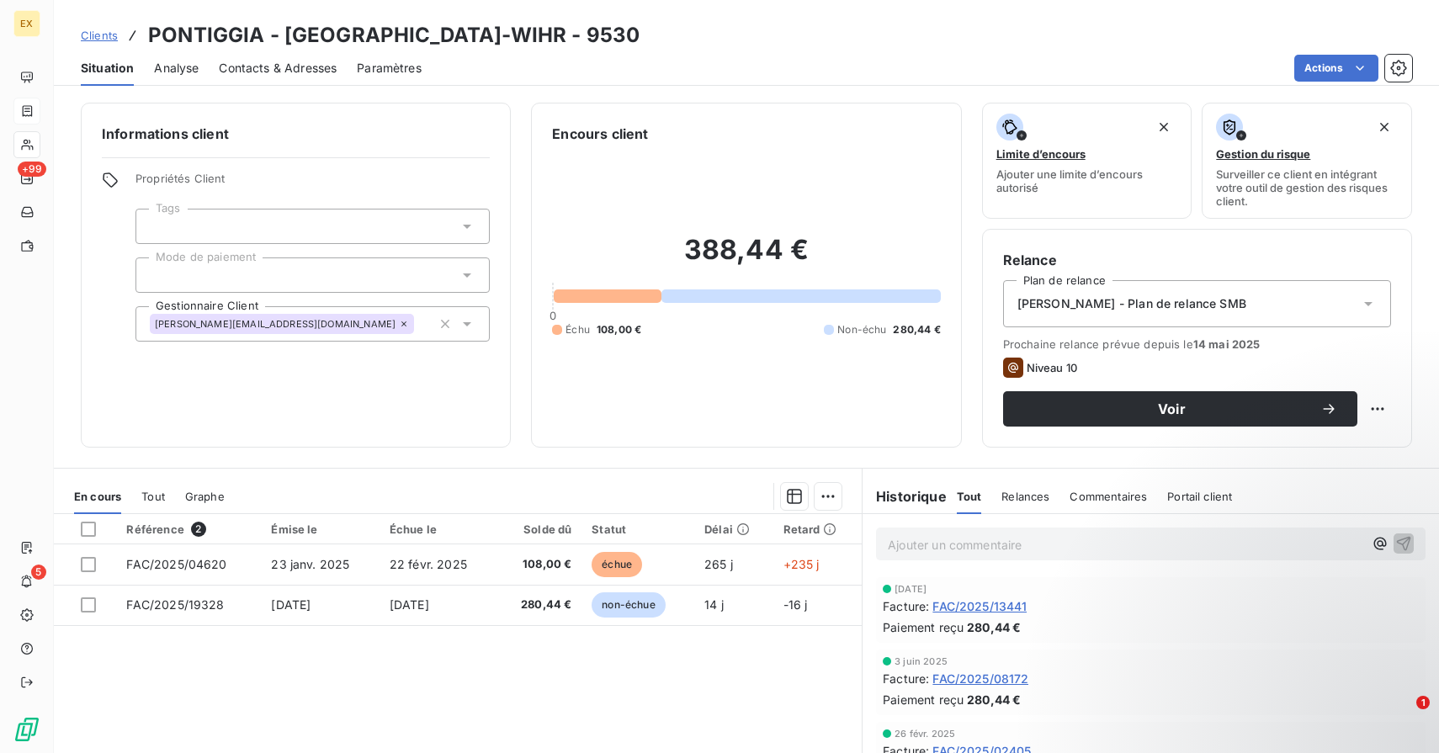
click at [222, 42] on h3 "PONTIGGIA - [GEOGRAPHIC_DATA]-WIHR - 9530" at bounding box center [393, 35] width 491 height 30
copy h3 "PONTIGGIA"
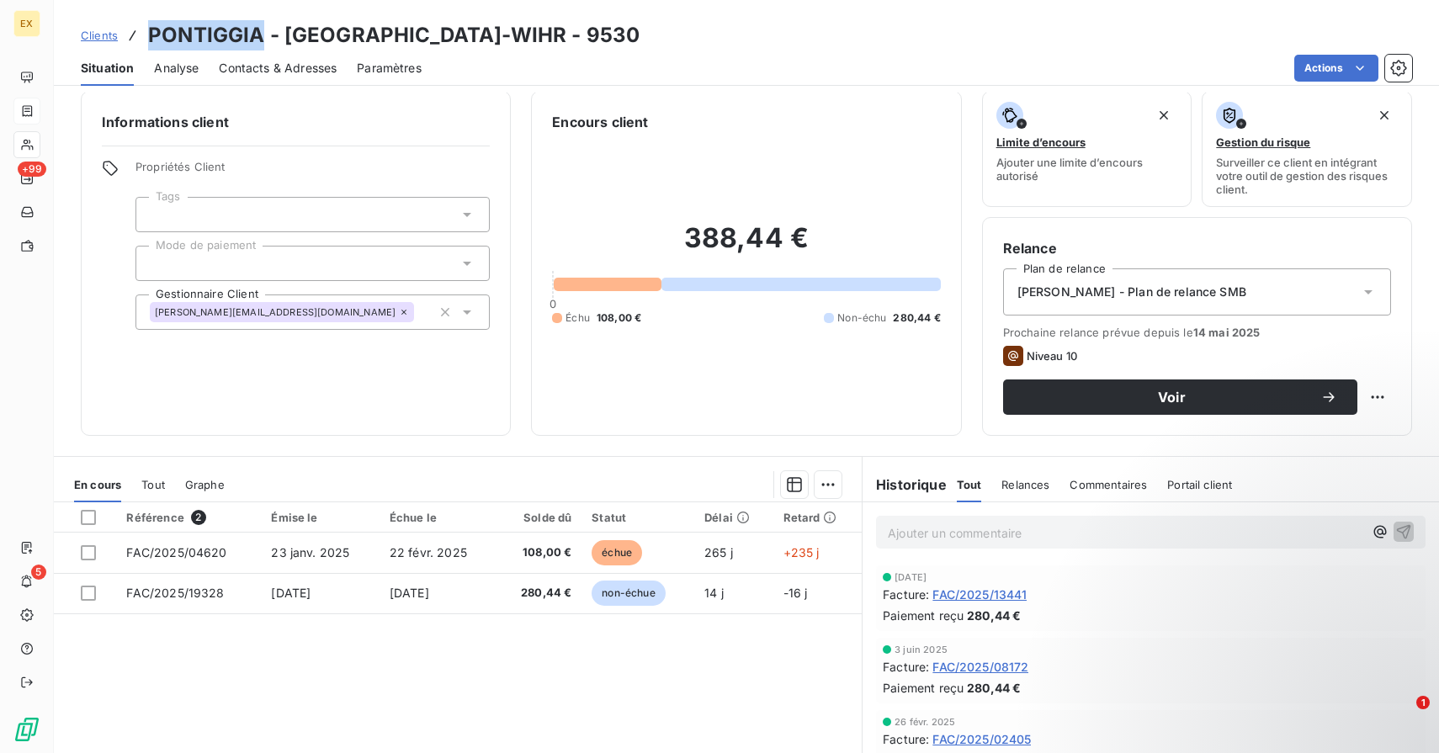
scroll to position [13, 0]
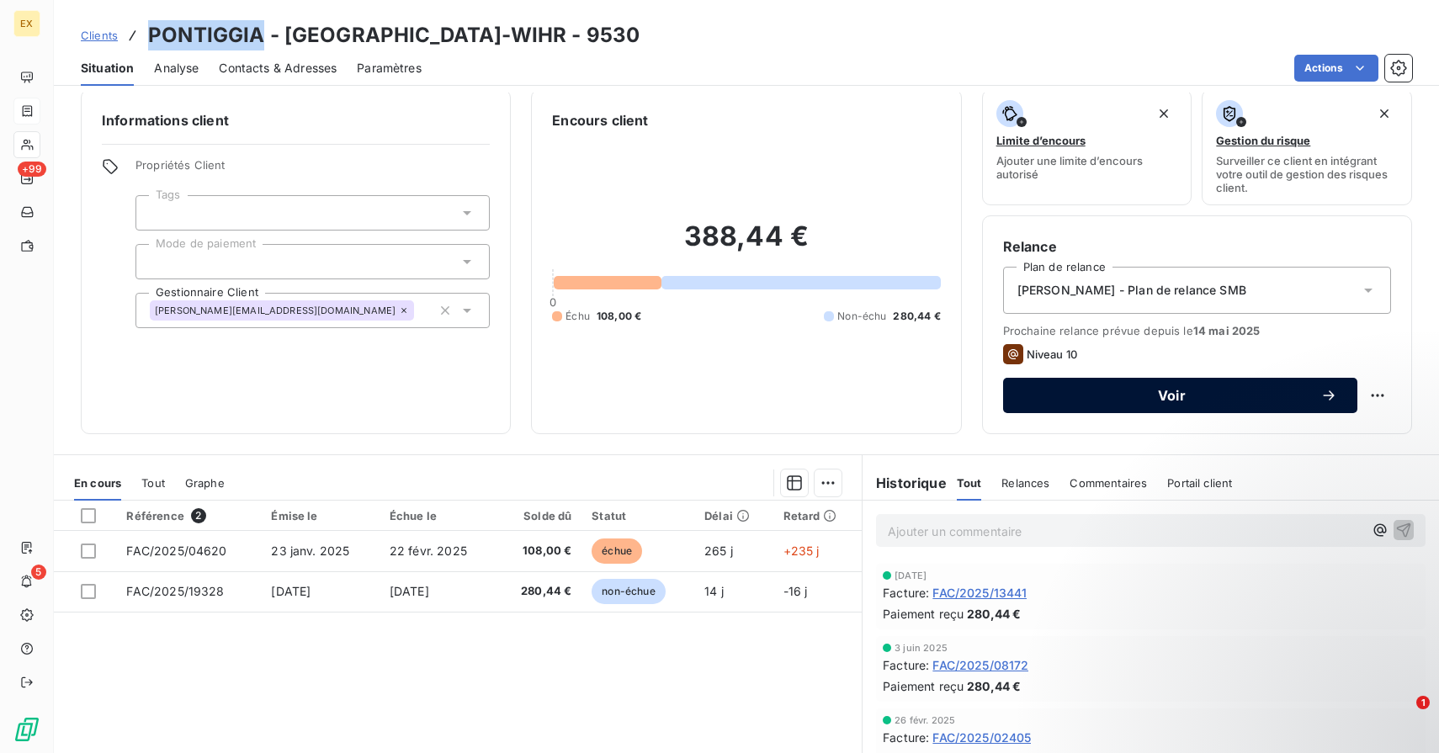
click at [1126, 393] on span "Voir" at bounding box center [1171, 395] width 297 height 13
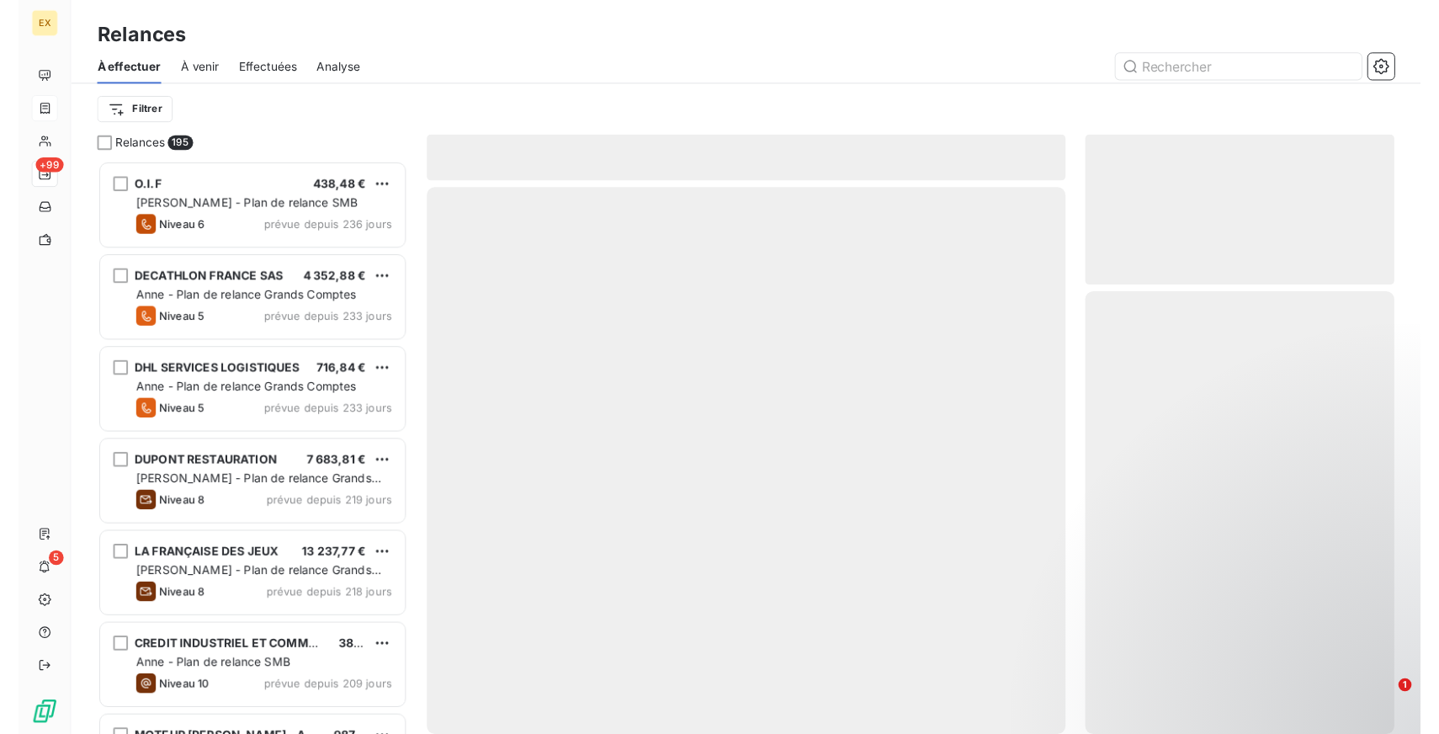
scroll to position [588, 317]
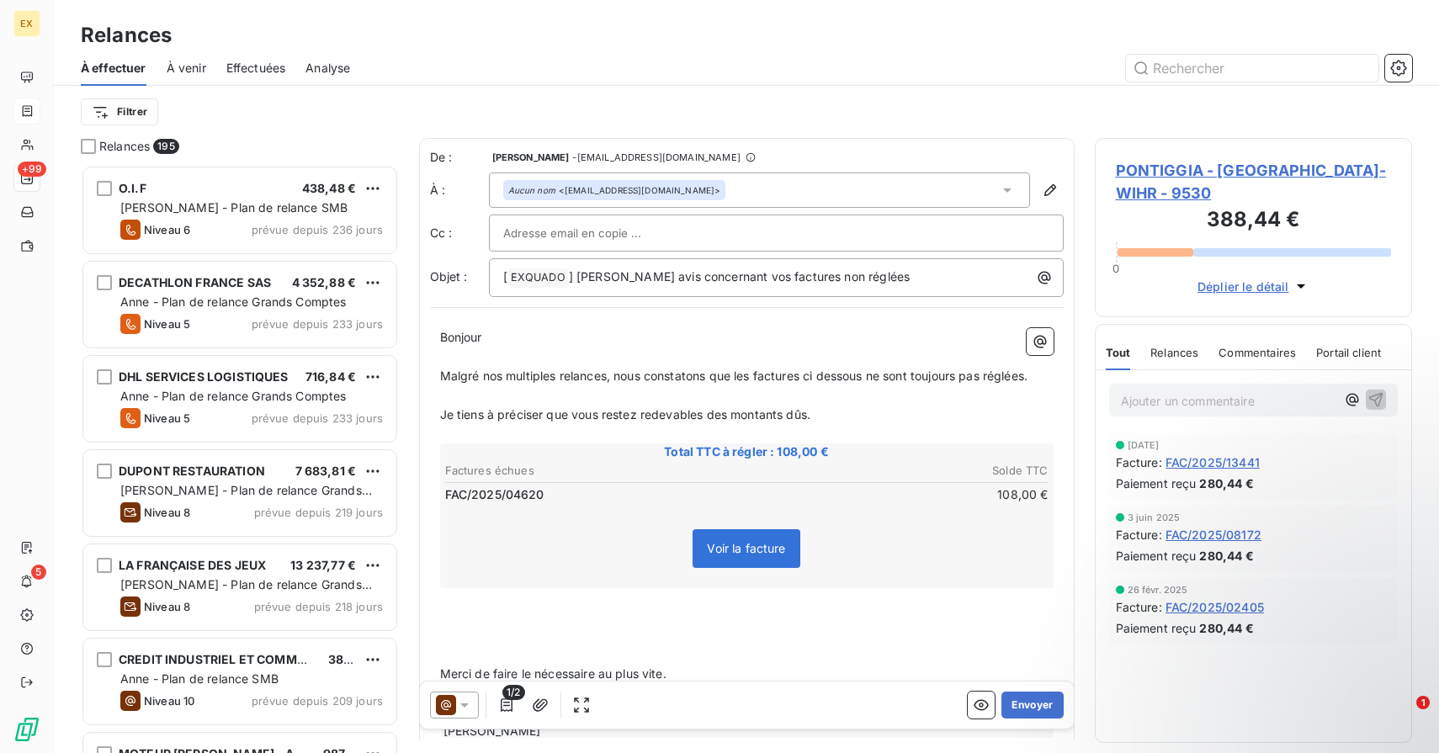
click at [625, 239] on input "text" at bounding box center [593, 232] width 181 height 25
paste input "[EMAIL_ADDRESS][DOMAIN_NAME]"
type input "[EMAIL_ADDRESS][DOMAIN_NAME]"
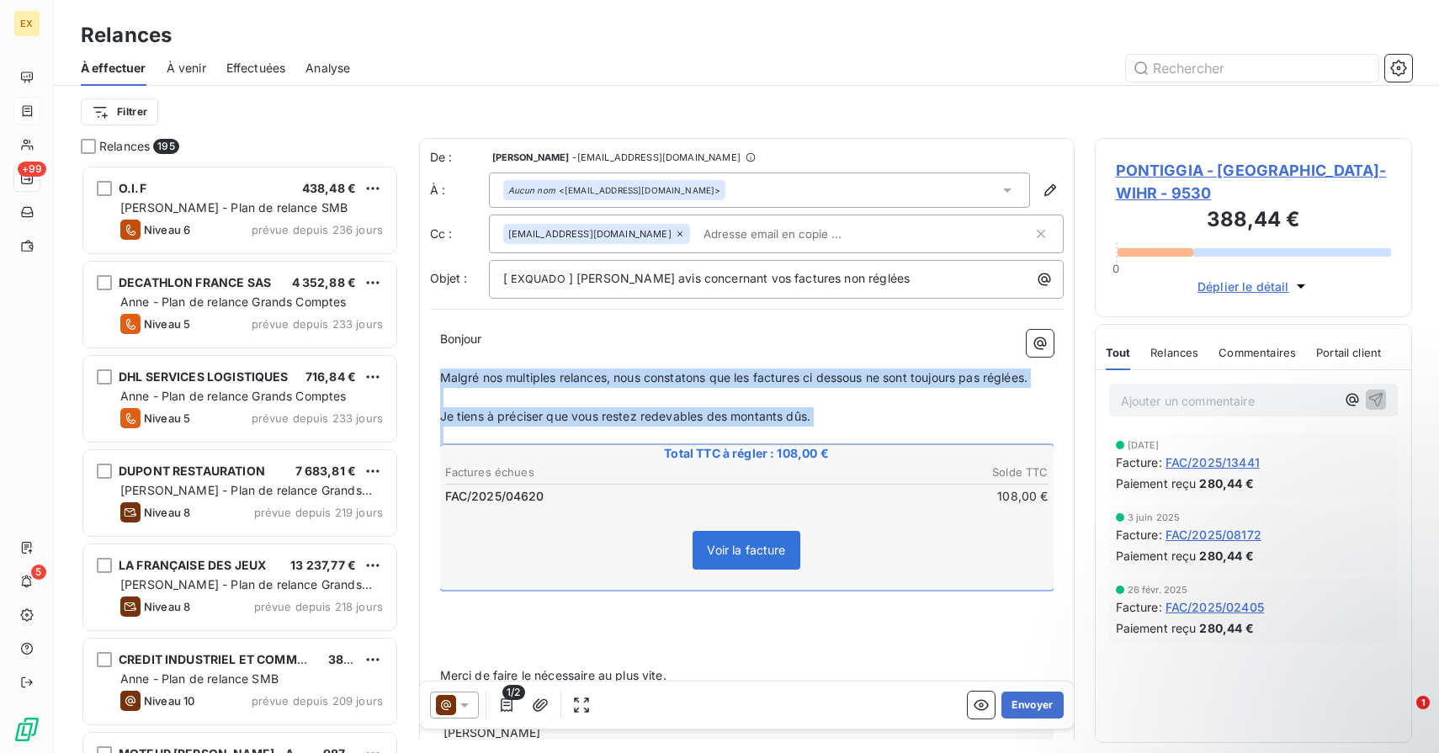
drag, startPoint x: 441, startPoint y: 377, endPoint x: 644, endPoint y: 578, distance: 285.6
click at [644, 578] on div "Bonjour ﻿ Malgré nos multiples relances, nous constatons que les factures ci de…" at bounding box center [746, 535] width 613 height 411
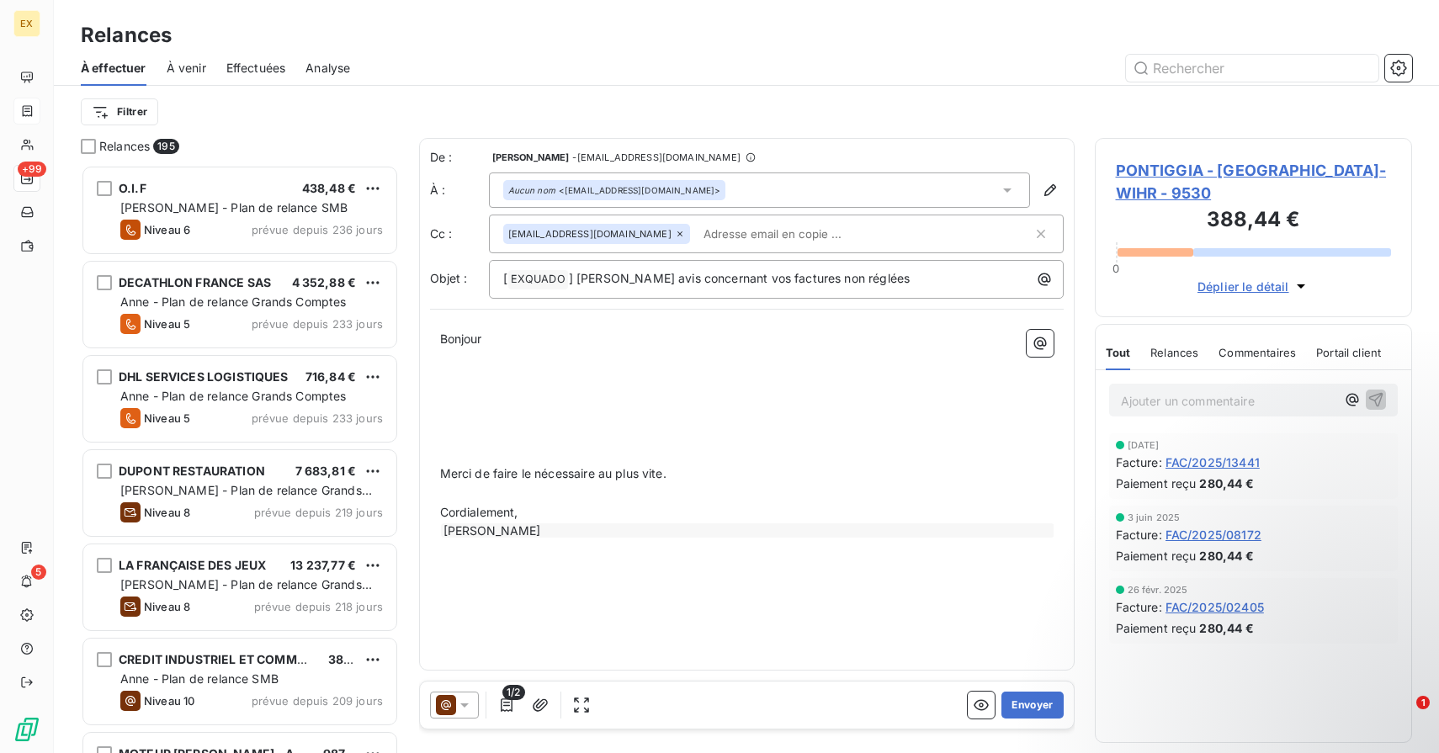
click at [512, 337] on p "Bonjour" at bounding box center [746, 339] width 613 height 19
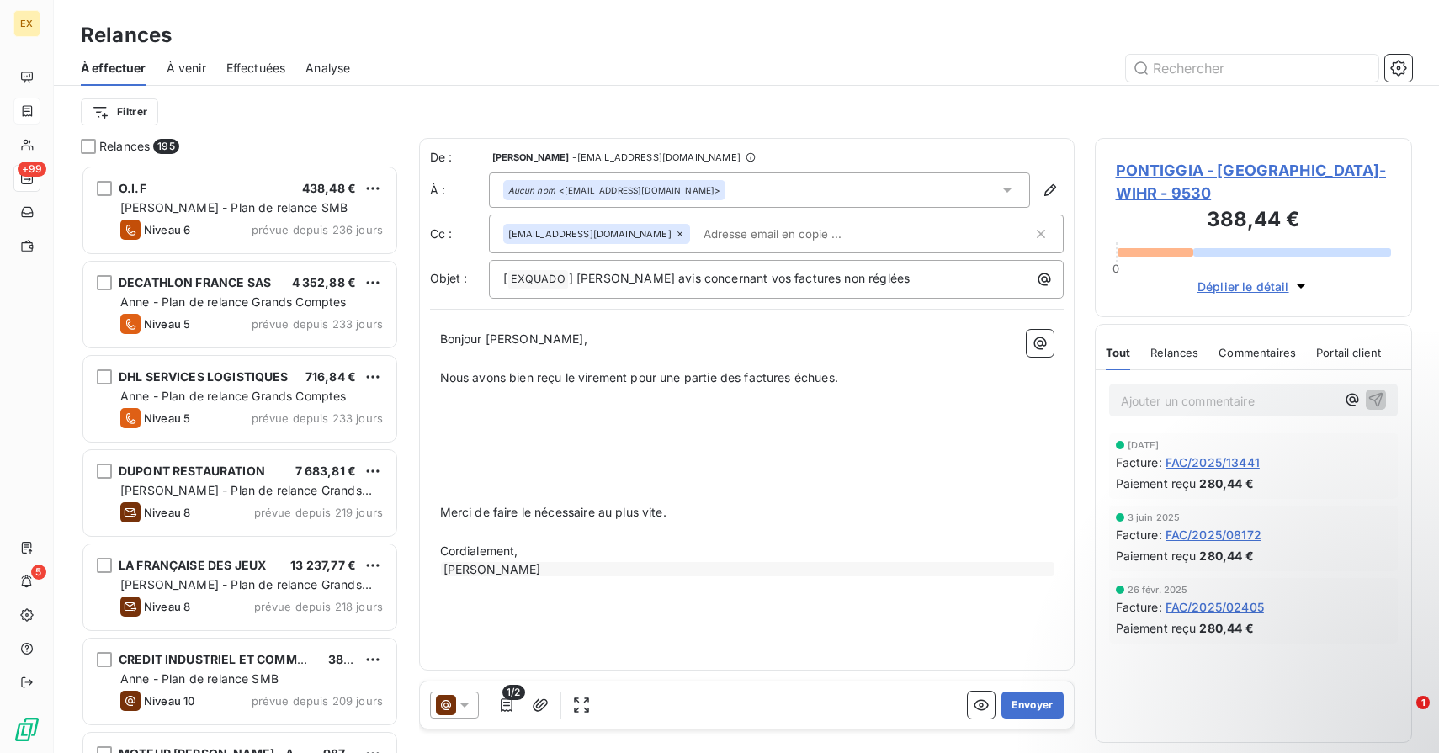
click at [464, 476] on p "﻿" at bounding box center [746, 473] width 613 height 19
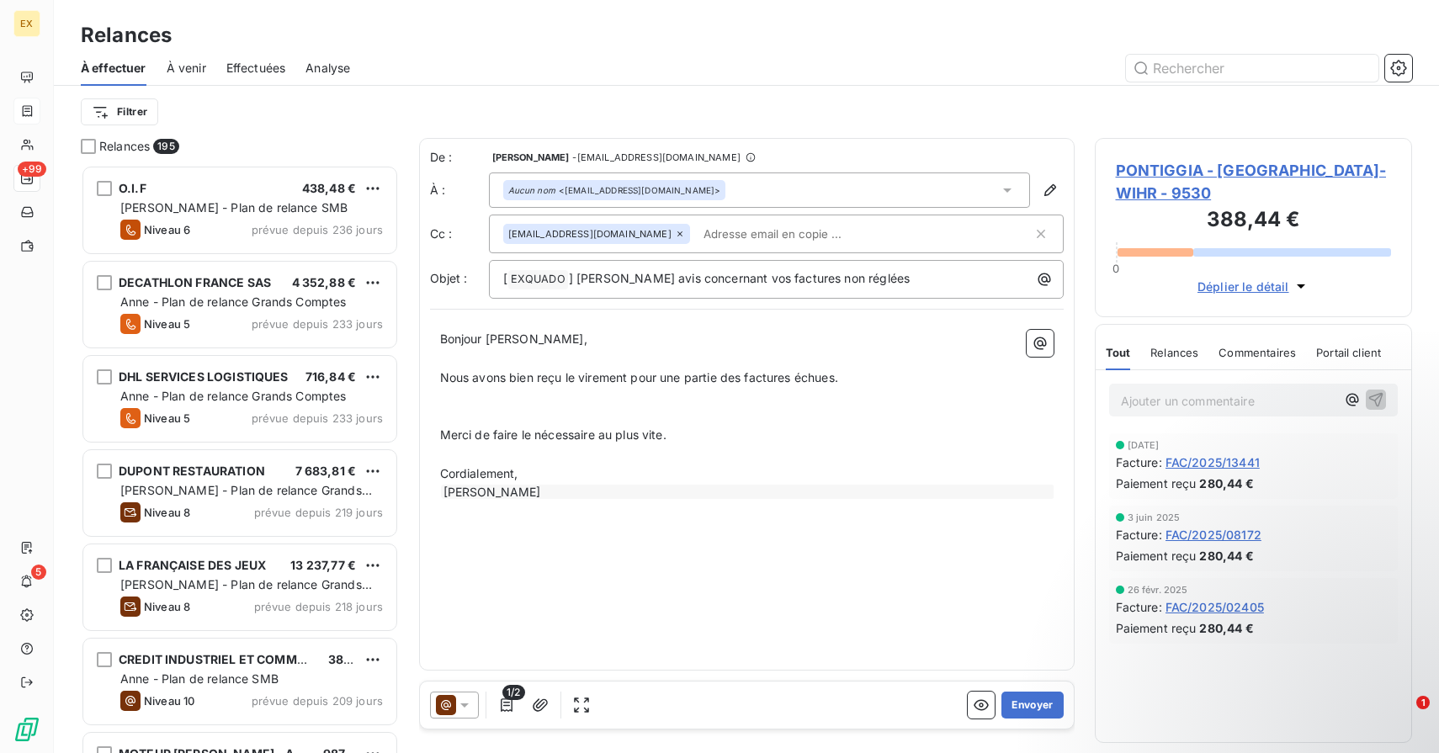
click at [866, 374] on p "Nous avons bien reçu le virement pour une partie des factures échues." at bounding box center [746, 378] width 613 height 19
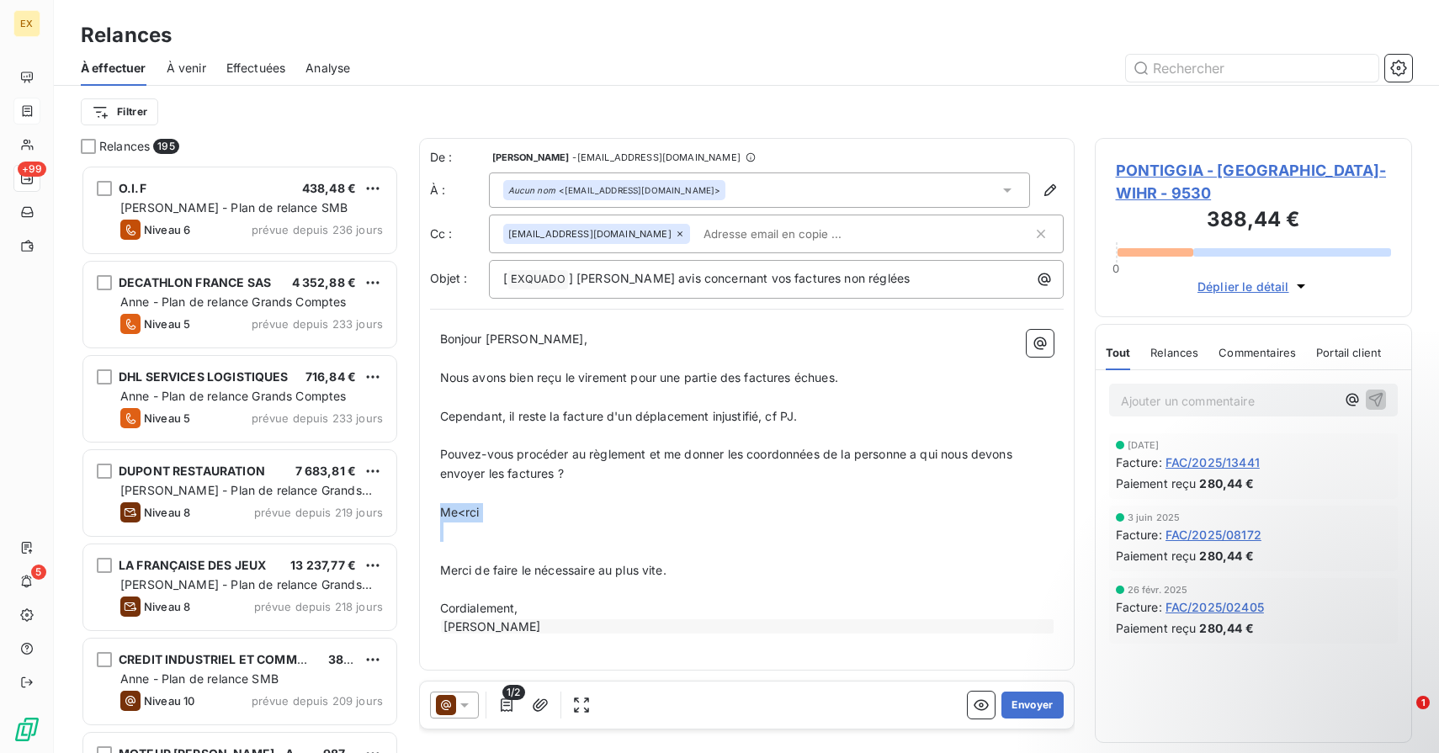
drag, startPoint x: 500, startPoint y: 543, endPoint x: 443, endPoint y: 514, distance: 63.2
click at [443, 514] on div "Bonjour [PERSON_NAME], ﻿ Nous avons bien reçu le virement pour une partie des f…" at bounding box center [746, 482] width 613 height 305
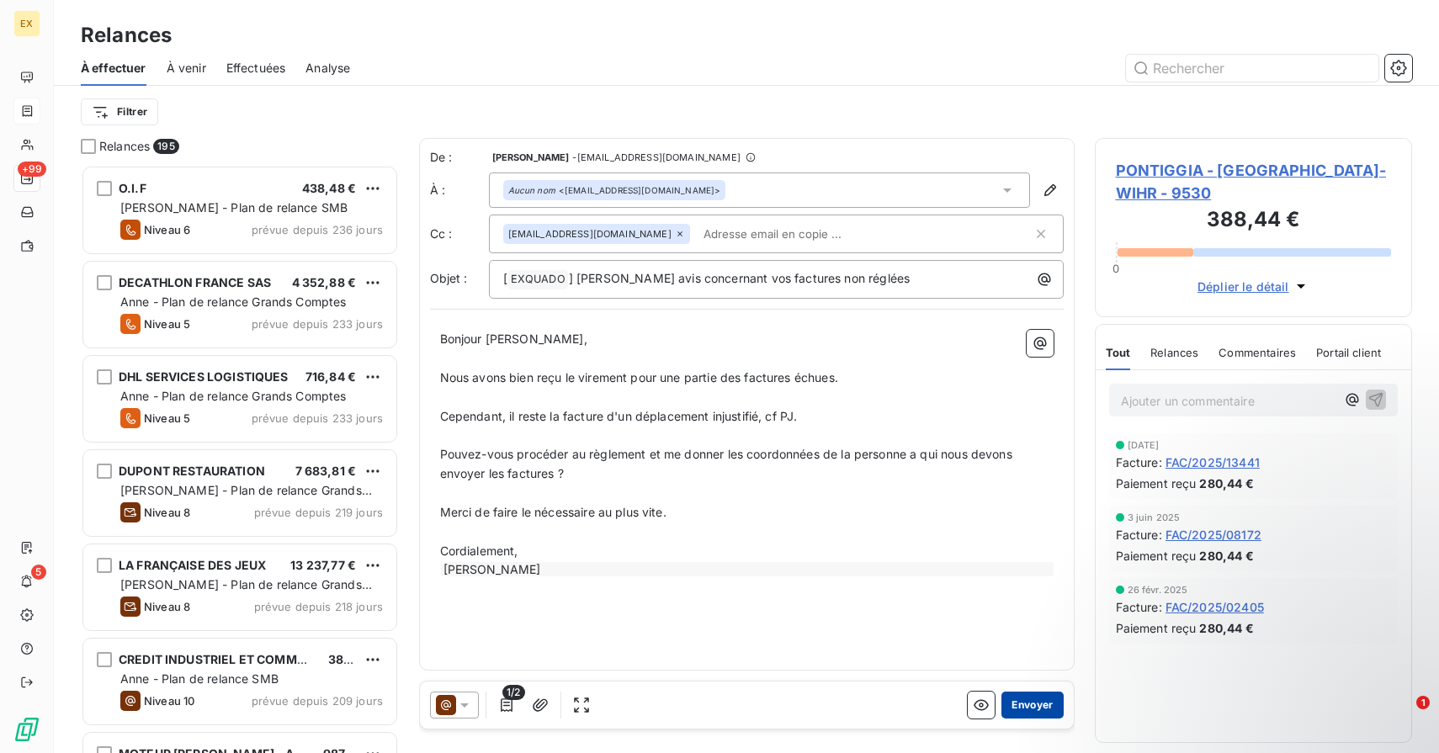
click at [1014, 700] on button "Envoyer" at bounding box center [1031, 705] width 61 height 27
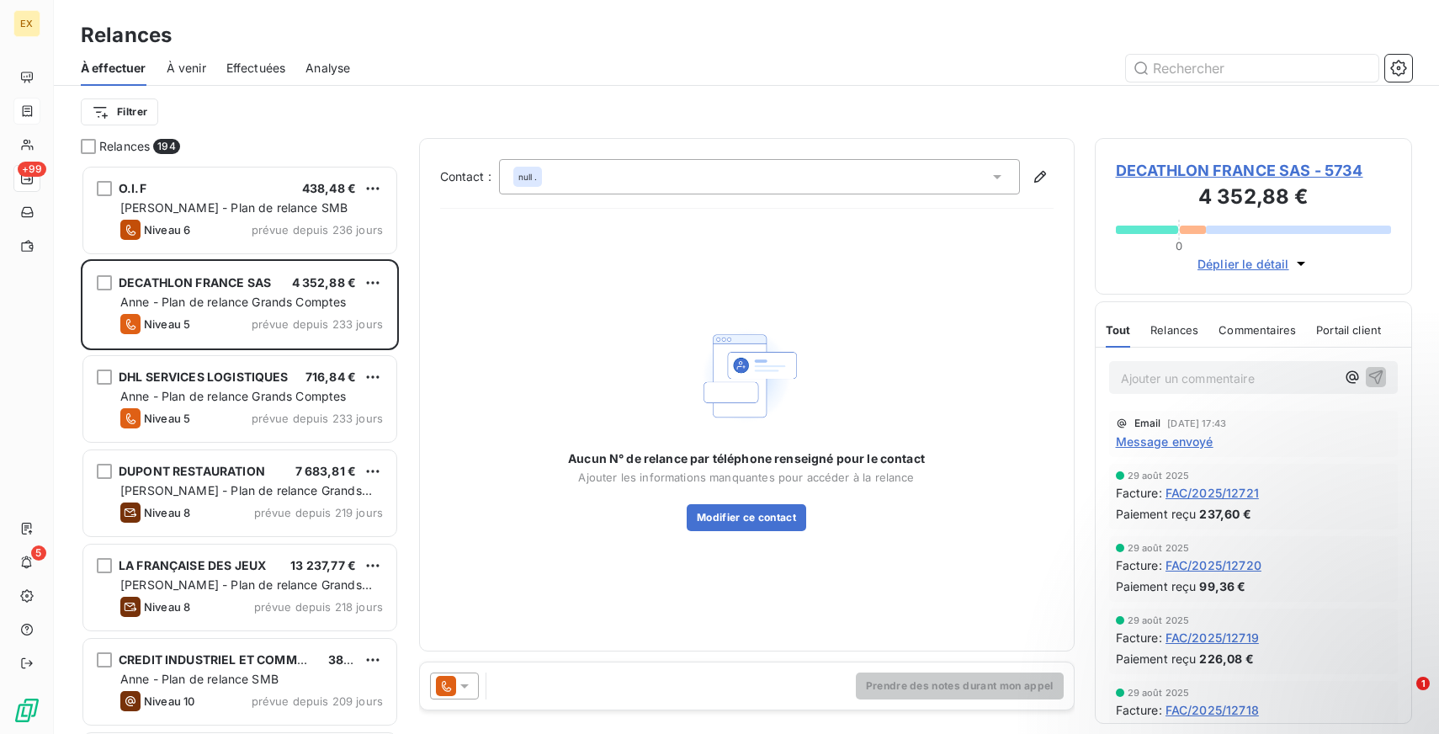
scroll to position [569, 317]
